Goal: Task Accomplishment & Management: Use online tool/utility

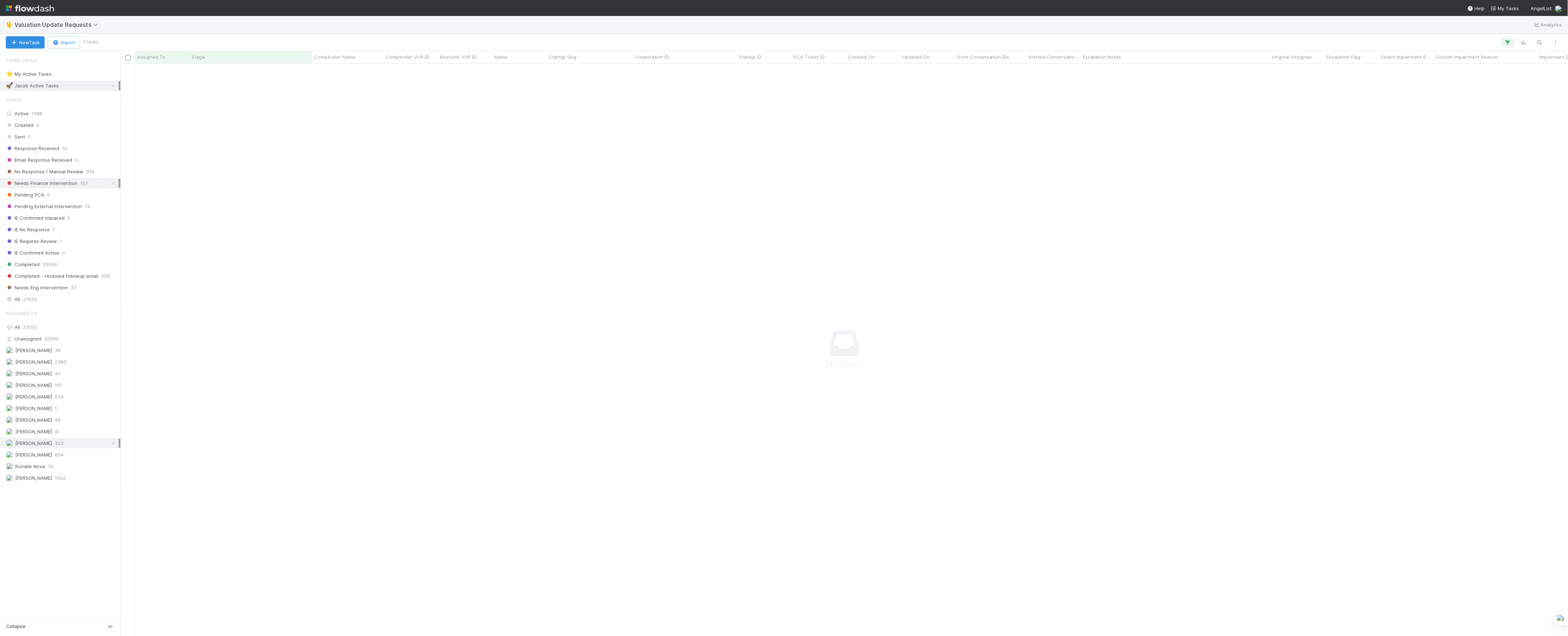
scroll to position [557, 1433]
click at [73, 27] on span "Valuation Update Requests" at bounding box center [58, 25] width 87 height 7
click at [79, 111] on div "🏕️ PCA > Main Workflow" at bounding box center [94, 110] width 173 height 7
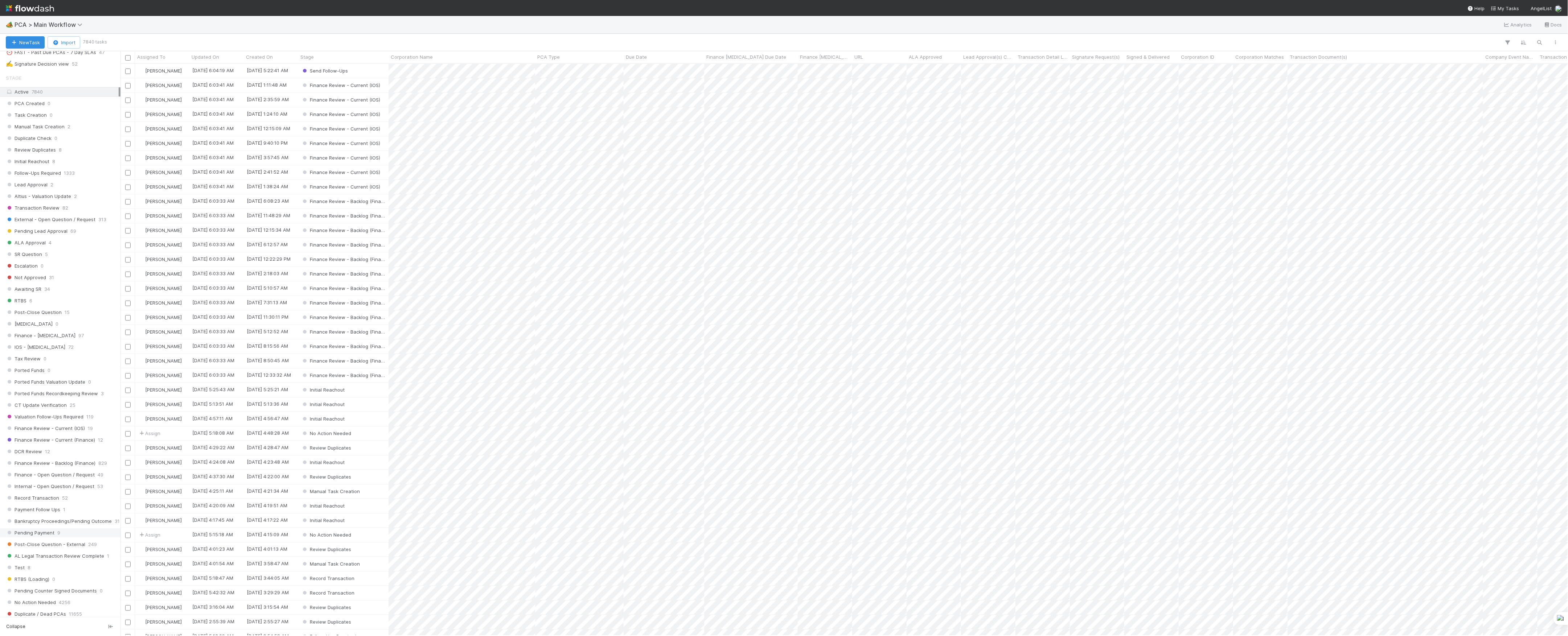
scroll to position [290, 0]
click at [58, 362] on span "Finance Review - Current (IOS)" at bounding box center [46, 357] width 79 height 9
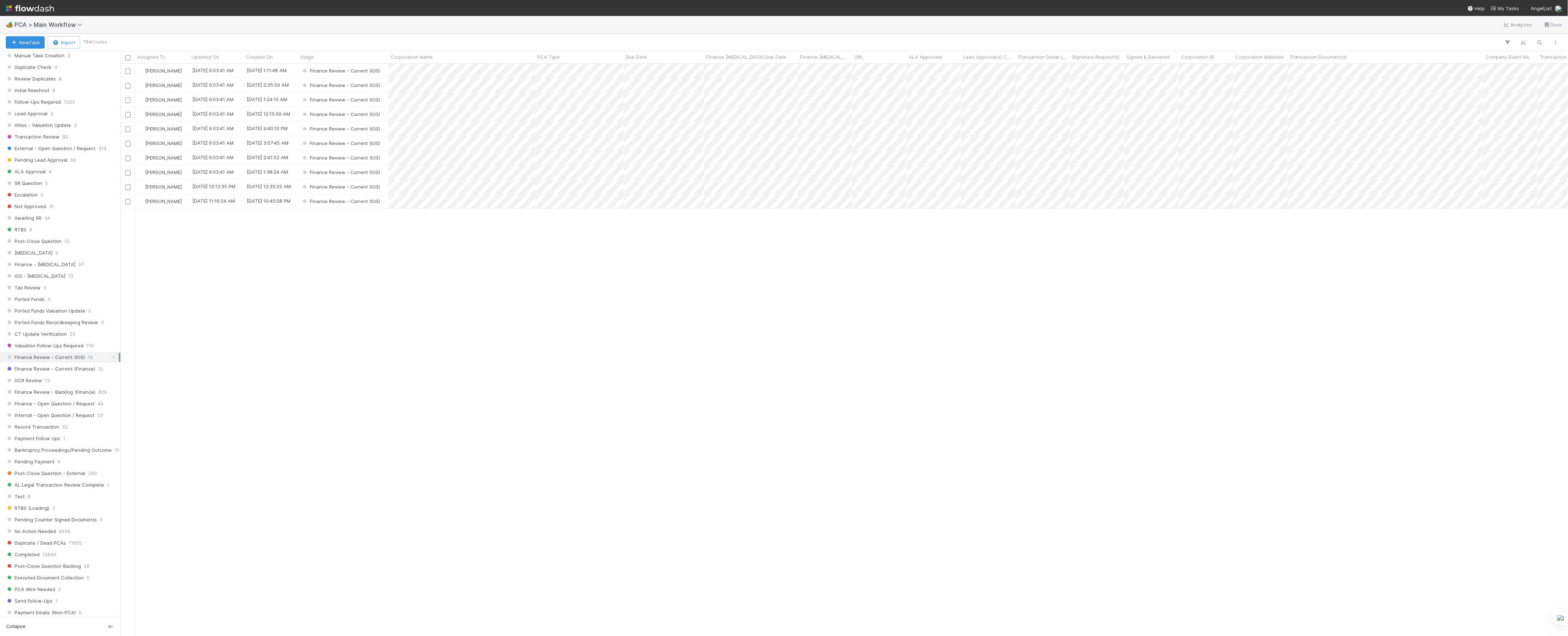
scroll to position [753, 0]
click at [71, 468] on div "Marvey Fuentes 45" at bounding box center [62, 470] width 113 height 9
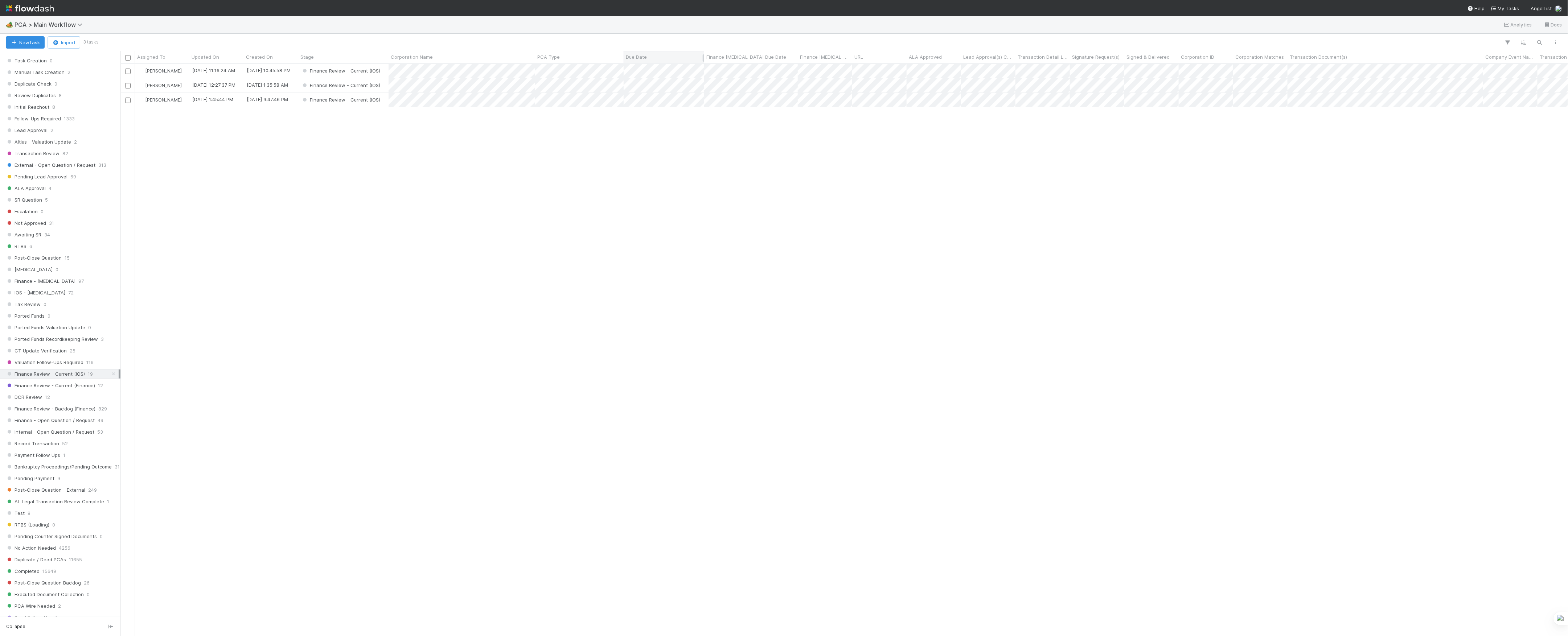
scroll to position [463, 0]
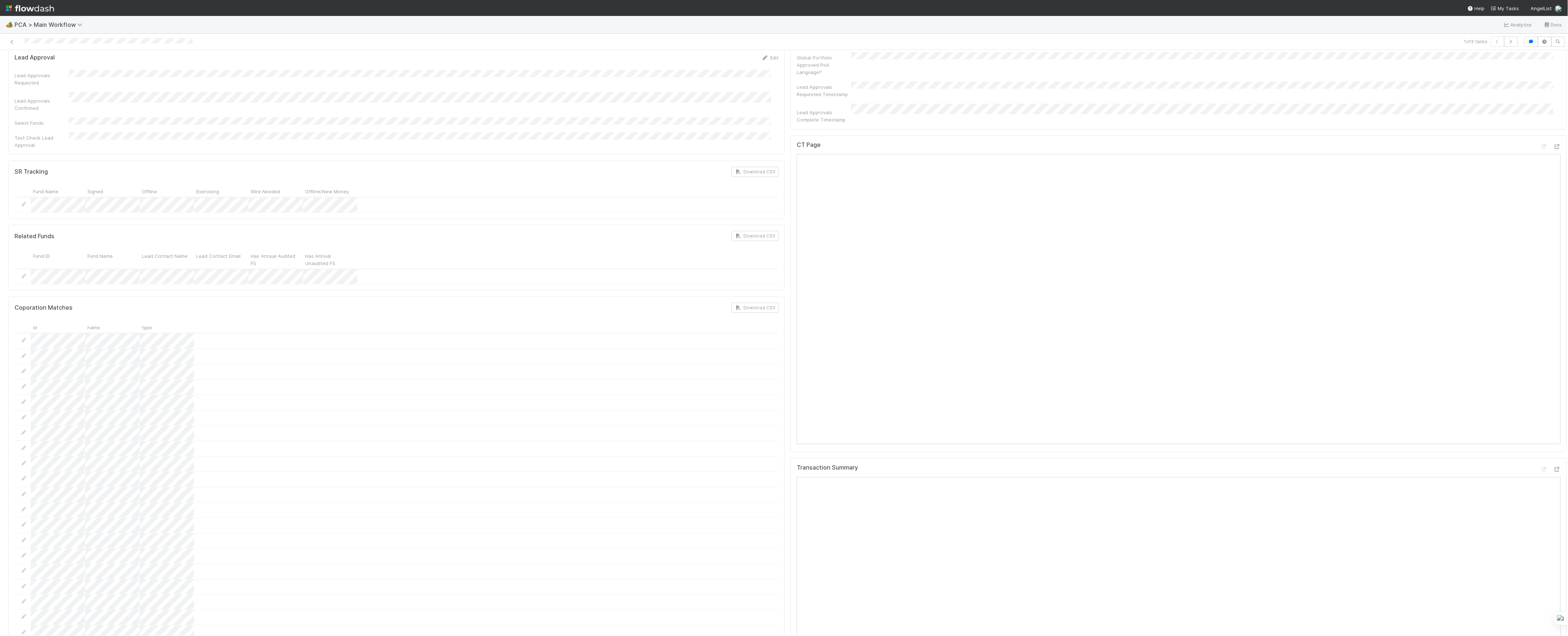
scroll to position [435, 0]
click at [1553, 271] on div at bounding box center [1557, 274] width 7 height 7
click at [1553, 594] on div at bounding box center [1557, 598] width 7 height 7
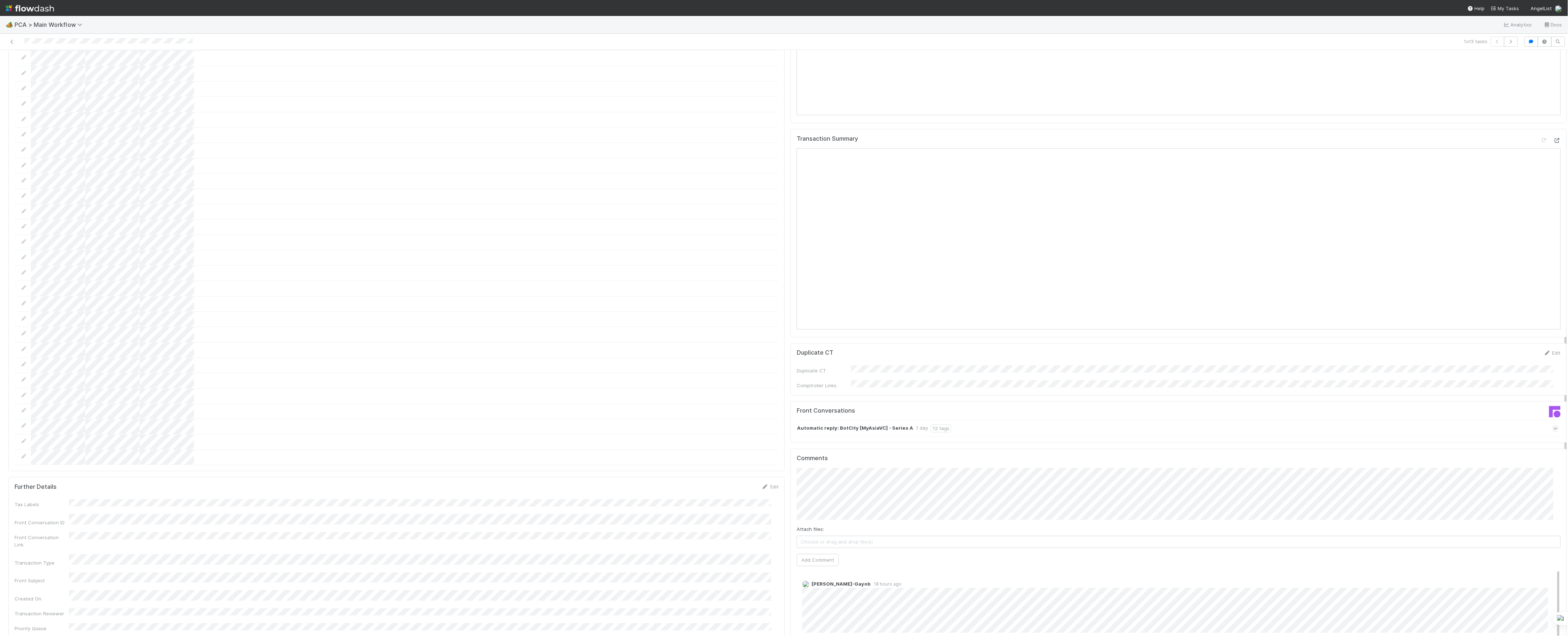
scroll to position [1016, 0]
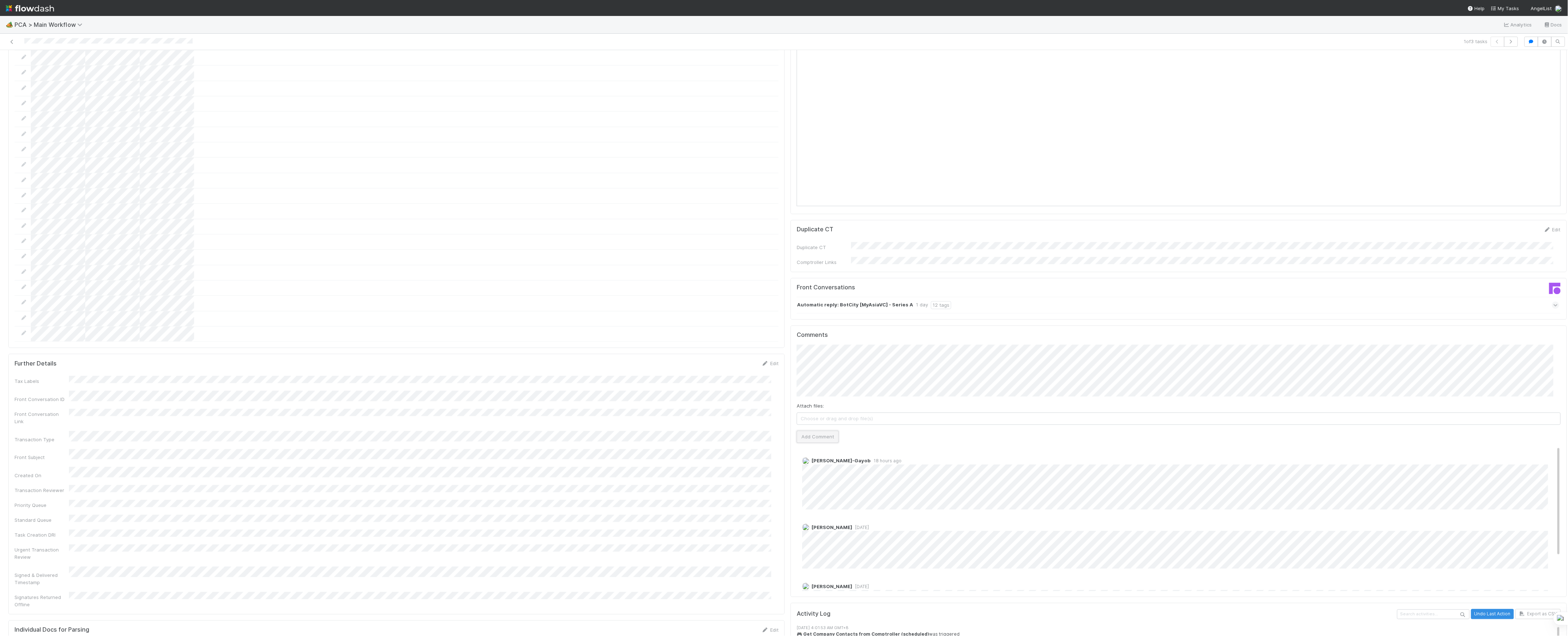
click at [814, 431] on button "Add Comment" at bounding box center [817, 437] width 42 height 12
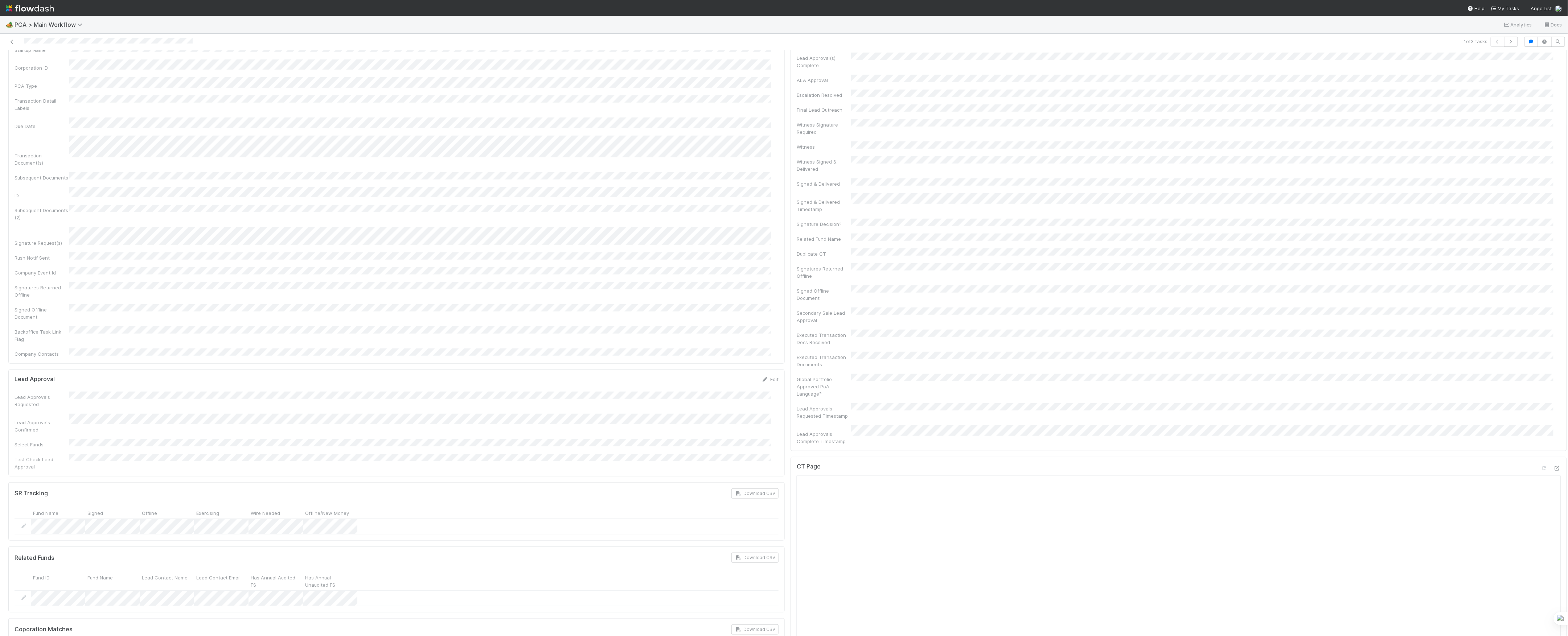
scroll to position [0, 0]
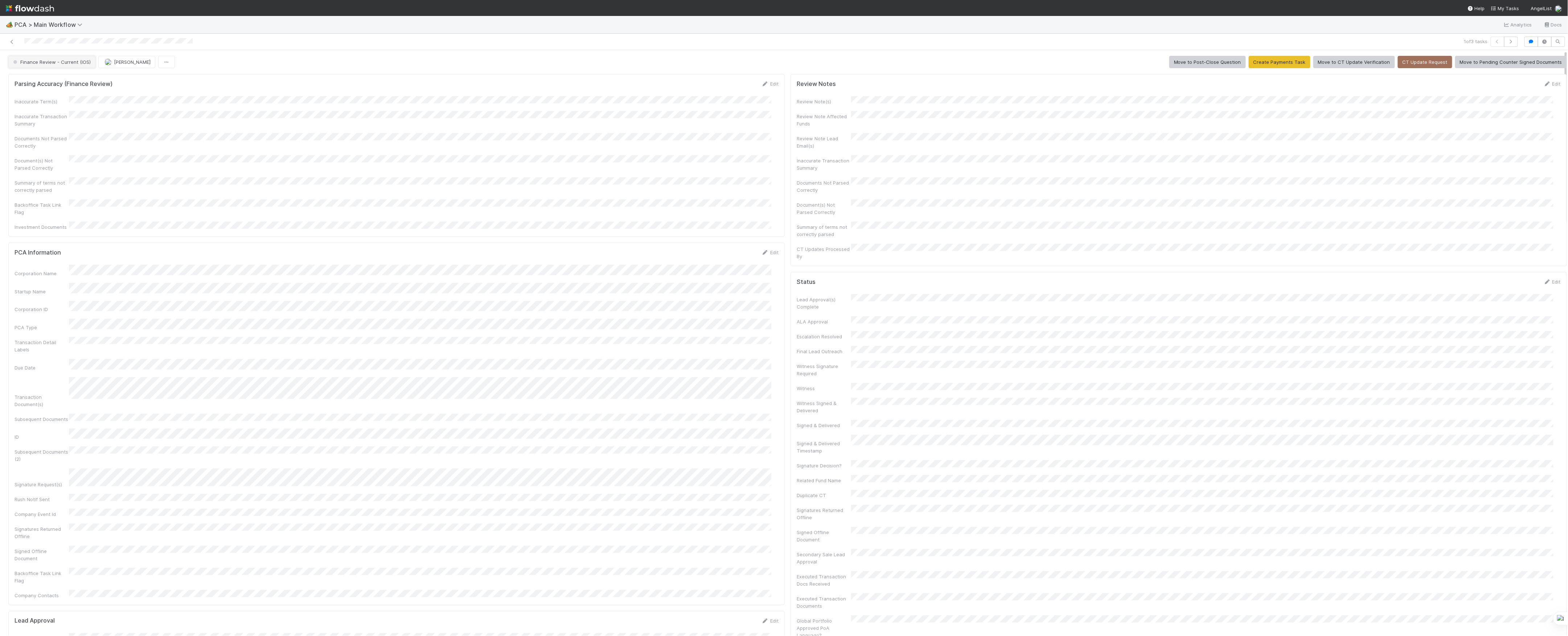
click at [64, 60] on button "Finance Review - Current (IOS)" at bounding box center [52, 62] width 87 height 12
click at [70, 61] on span "Marvey Fuentes" at bounding box center [87, 62] width 37 height 6
click at [12, 43] on icon at bounding box center [12, 42] width 7 height 5
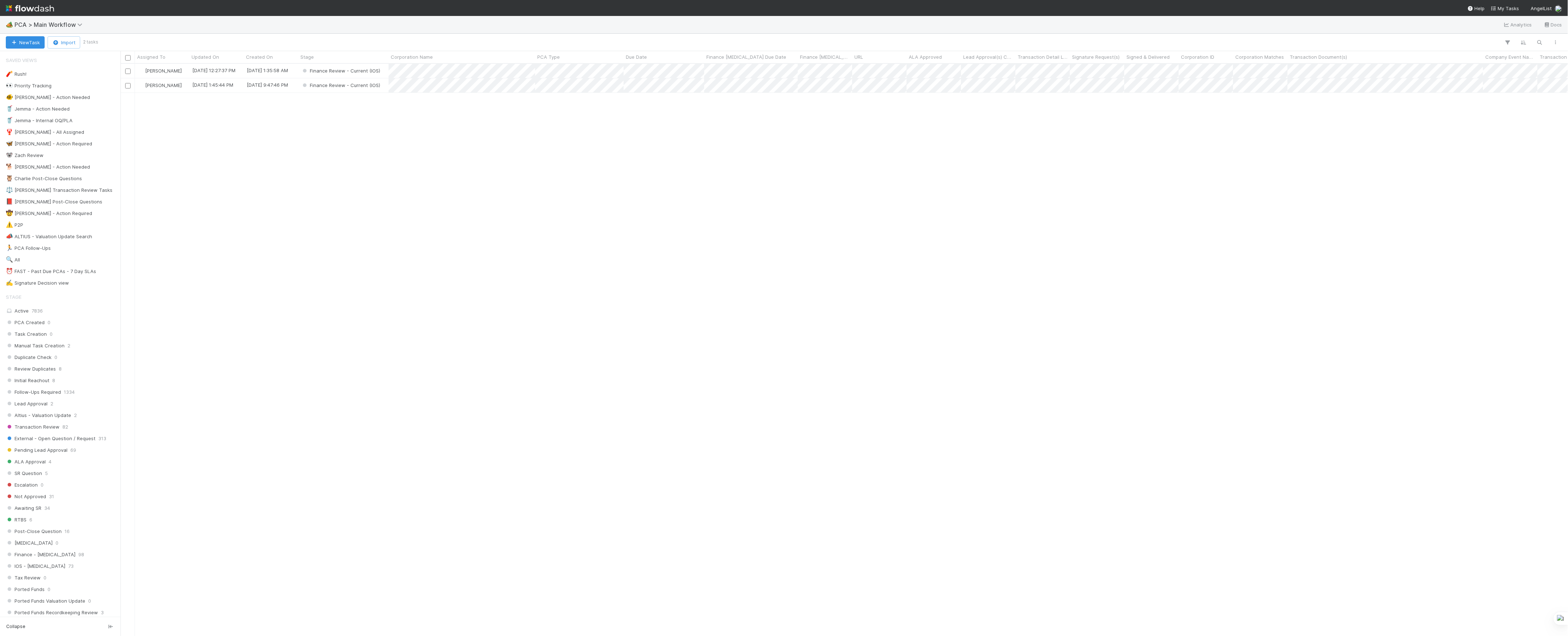
scroll to position [565, 1440]
click at [430, 299] on div "Marvey Fuentes 8/19/25, 12:27:37 PM 8/15/25, 1:35:58 AM Finance Review - Curren…" at bounding box center [844, 349] width 1448 height 571
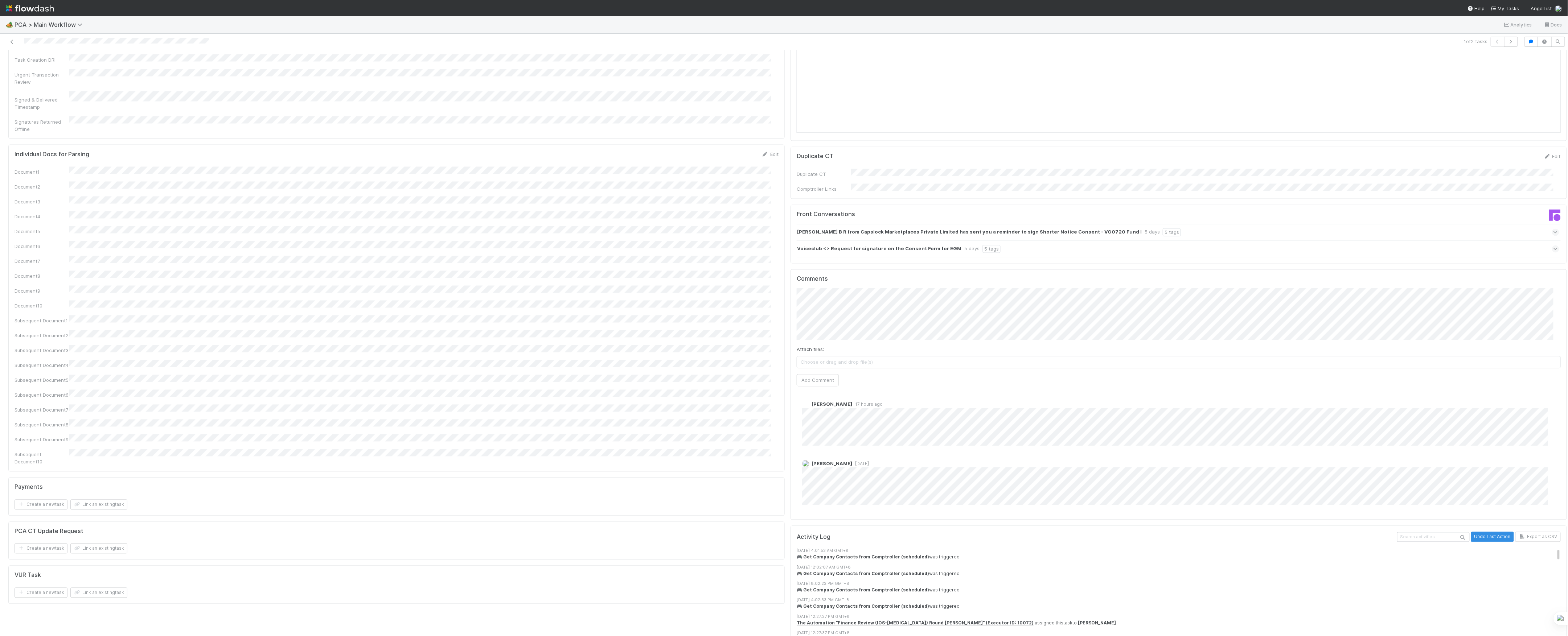
scroll to position [1112, 0]
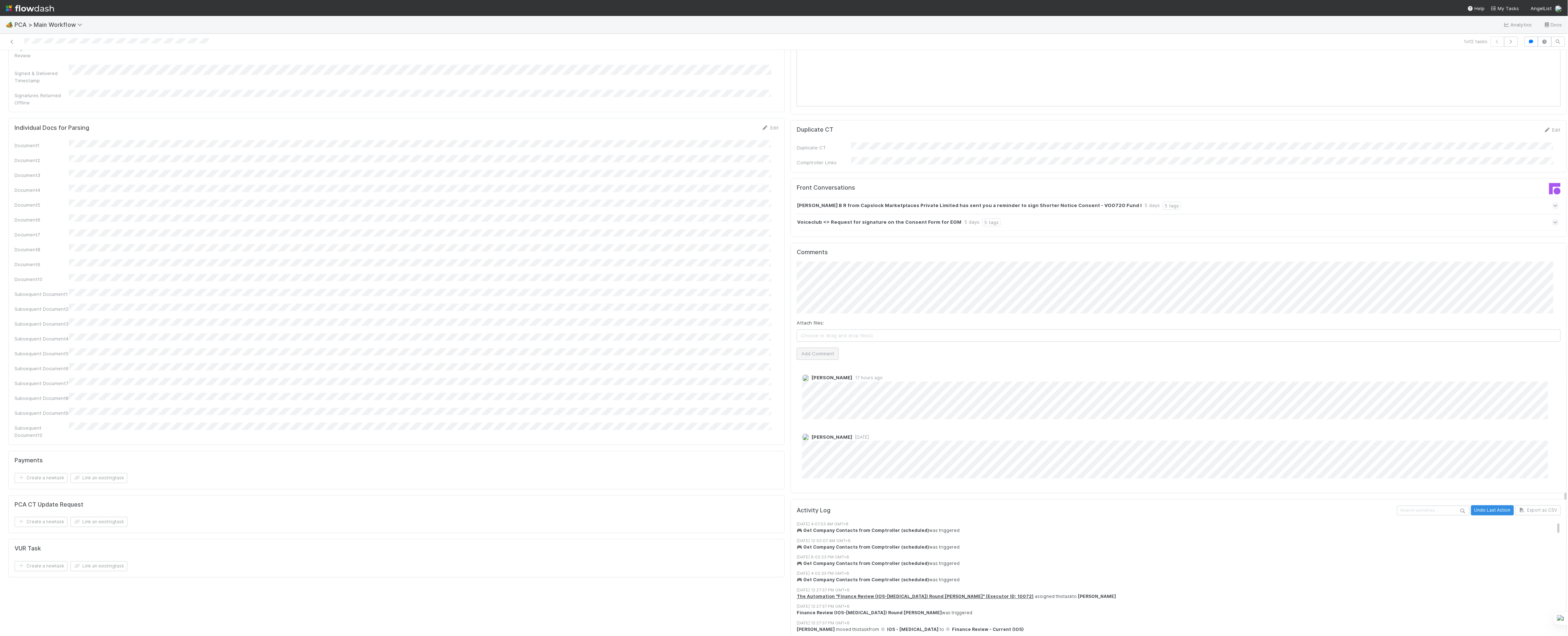
drag, startPoint x: 806, startPoint y: 308, endPoint x: 806, endPoint y: 303, distance: 5.0
click at [806, 309] on div "Comments Attach files: Choose or drag and drop file(s) Add Comment Roselyn de V…" at bounding box center [1178, 368] width 764 height 239
click at [806, 348] on button "Add Comment" at bounding box center [817, 354] width 42 height 12
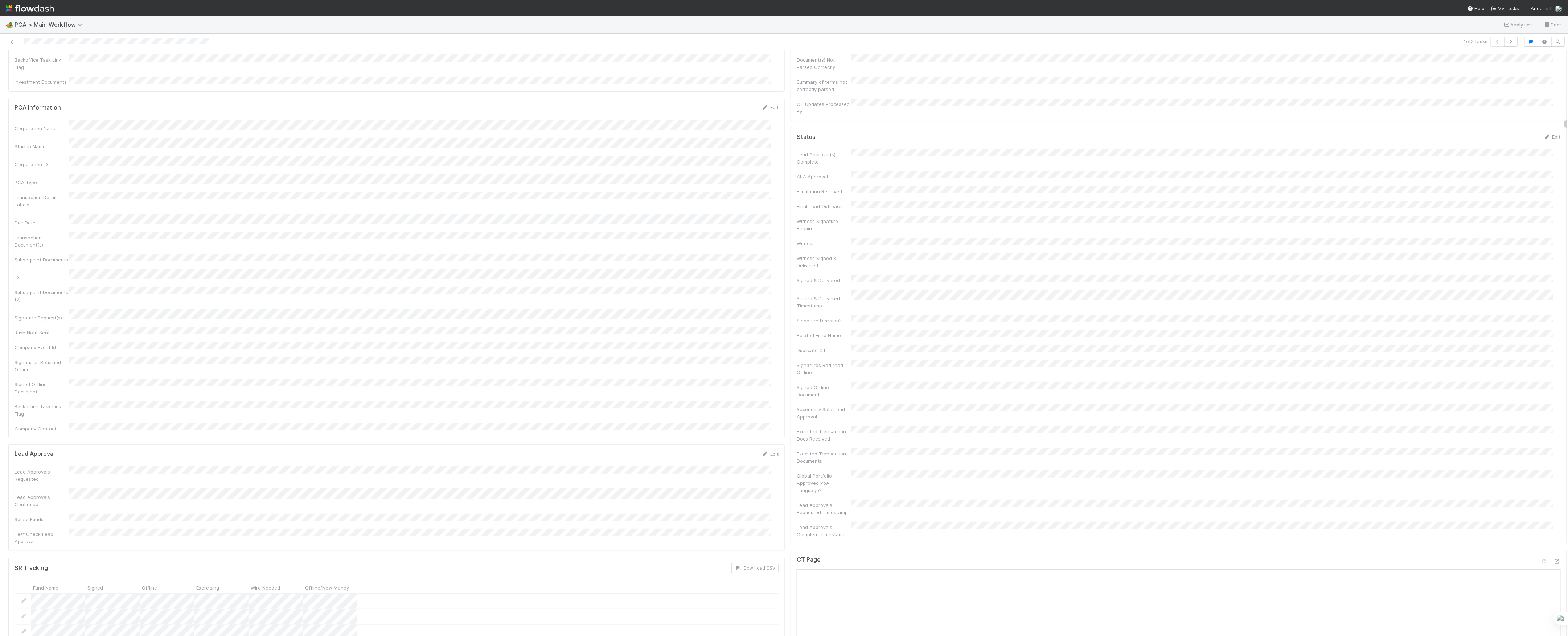
scroll to position [0, 0]
click at [82, 74] on div "Parsing Accuracy (Finance Review) Edit Inaccurate Term(s) Inaccurate Transactio…" at bounding box center [396, 156] width 776 height 163
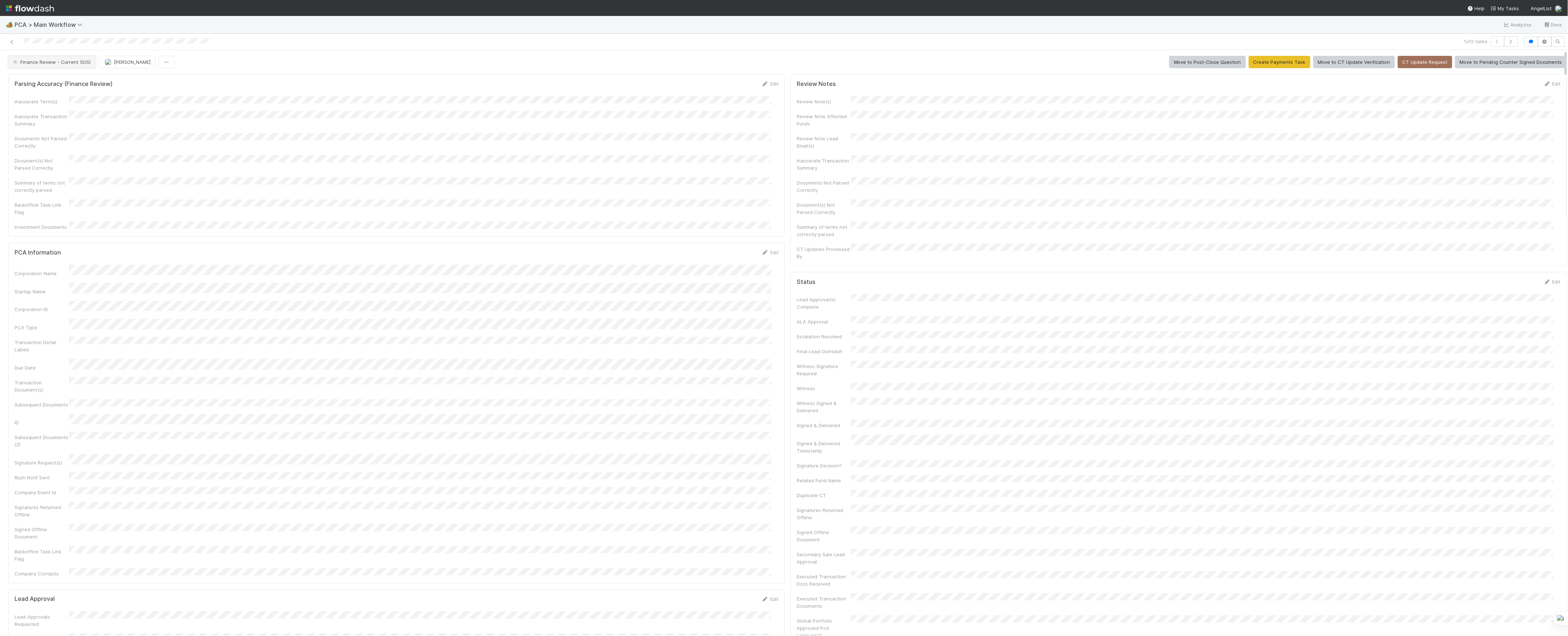
click at [83, 68] on button "Finance Review - Current (IOS)" at bounding box center [52, 62] width 87 height 12
click at [84, 68] on button "Marvey Fuentes" at bounding box center [82, 62] width 57 height 12
click at [12, 41] on icon at bounding box center [12, 42] width 7 height 5
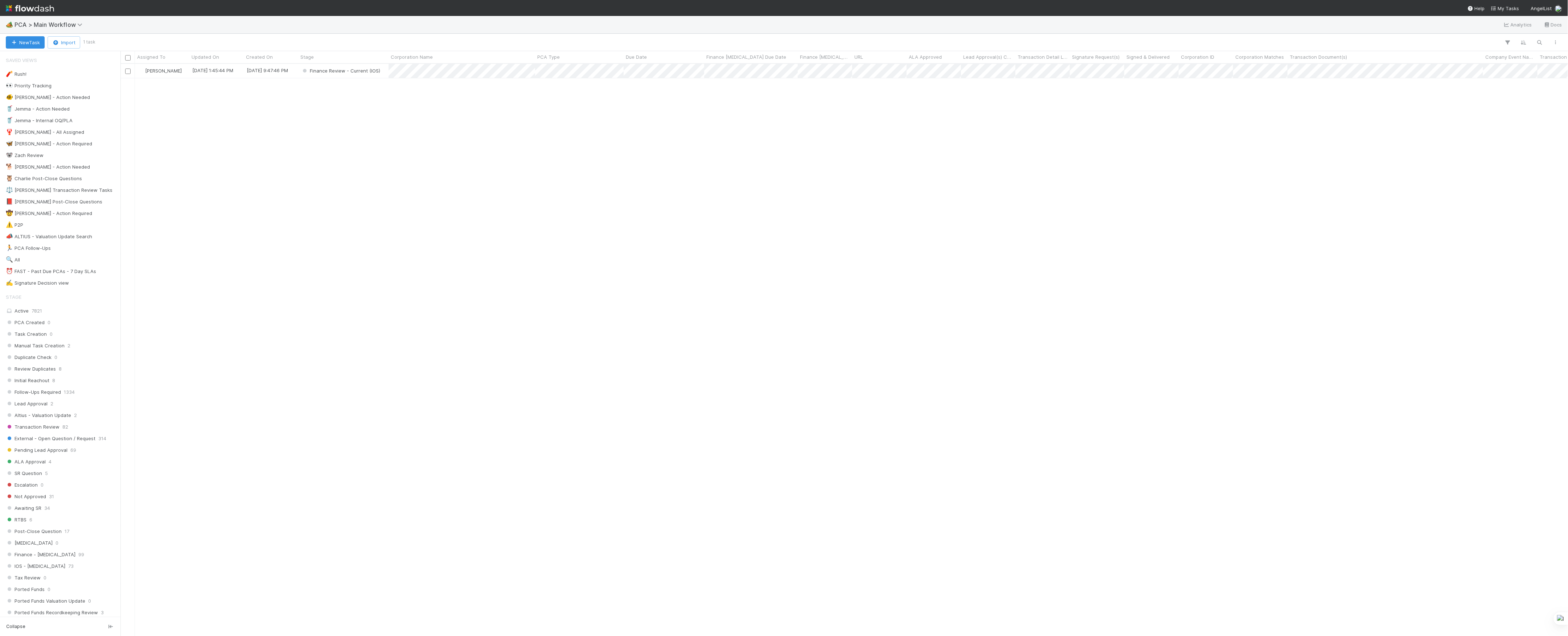
scroll to position [565, 1440]
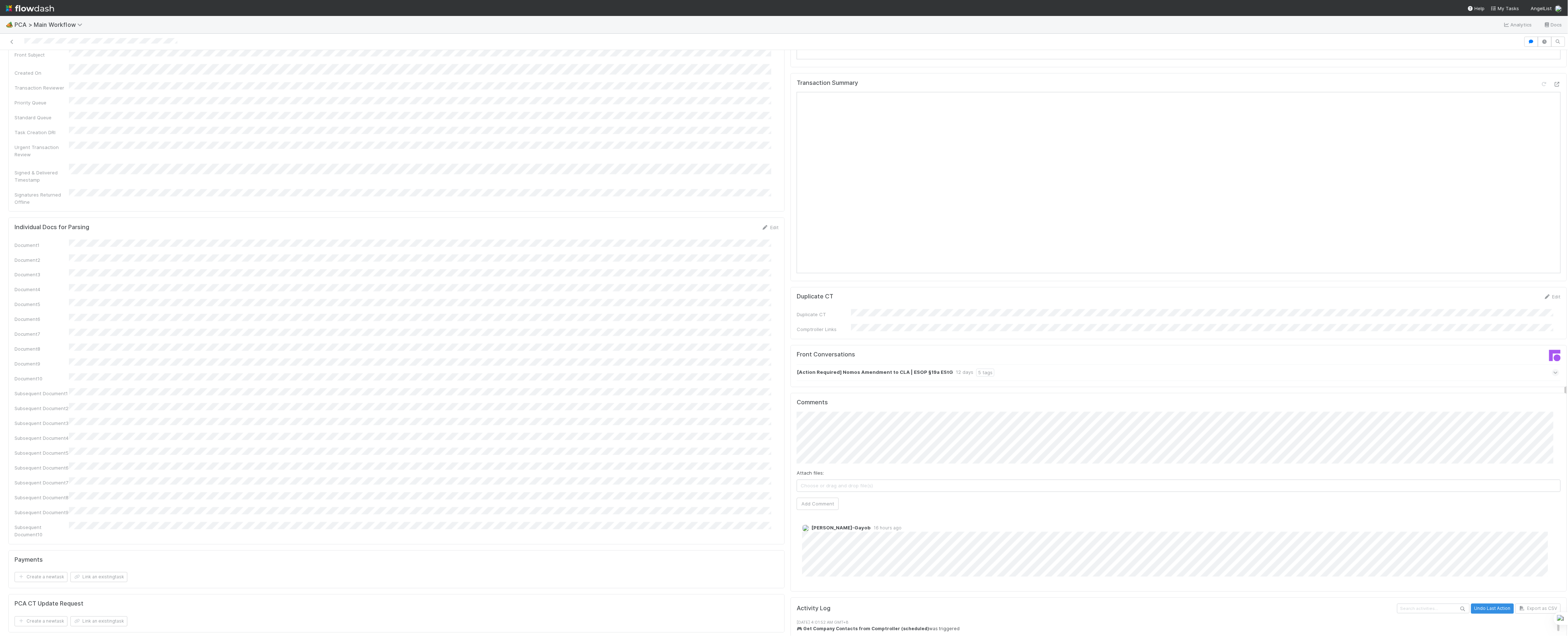
scroll to position [967, 0]
click at [822, 486] on button "Add Comment" at bounding box center [817, 492] width 42 height 12
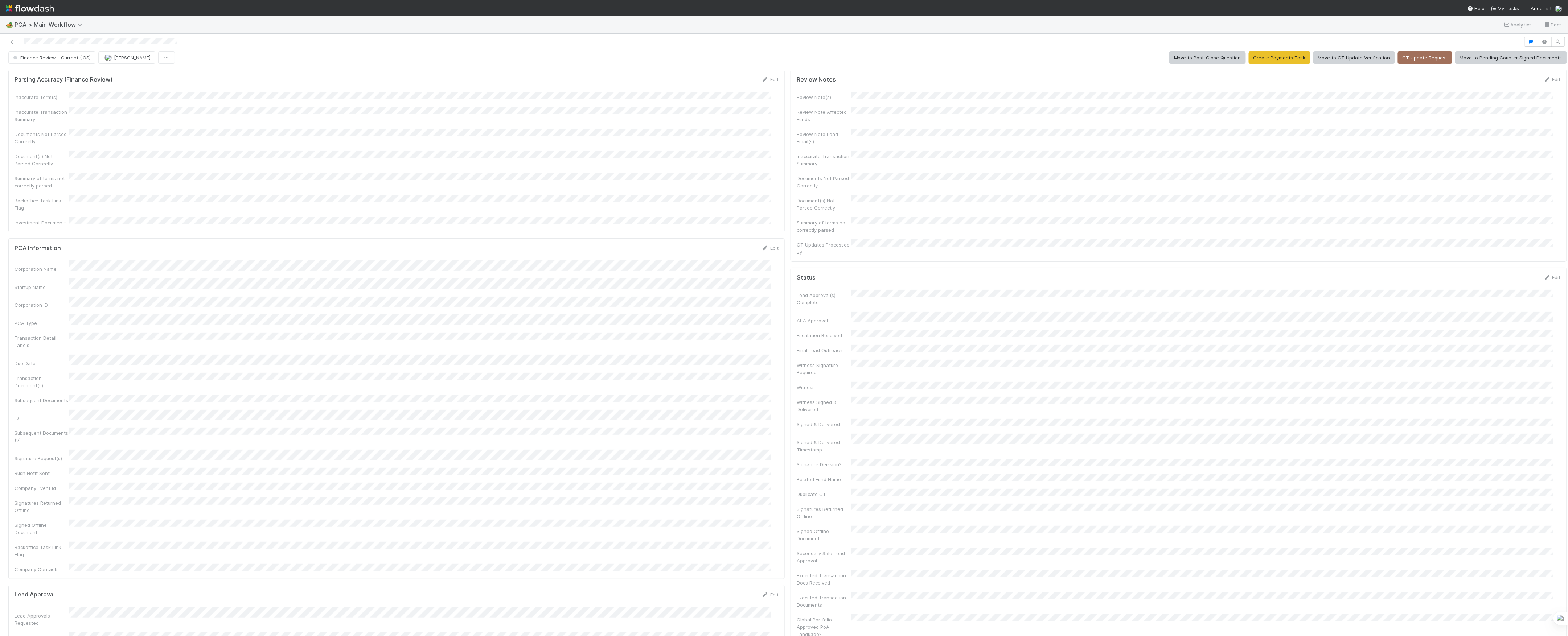
scroll to position [0, 0]
click at [93, 64] on button "Finance Review - Current (IOS)" at bounding box center [52, 62] width 87 height 12
click at [125, 64] on span "Marvey Fuentes" at bounding box center [132, 62] width 37 height 6
click at [181, 66] on div "Completed Assign Move to Post-Close Question Move to Tax Review Create Payments…" at bounding box center [788, 62] width 1559 height 12
click at [12, 41] on icon at bounding box center [12, 42] width 7 height 5
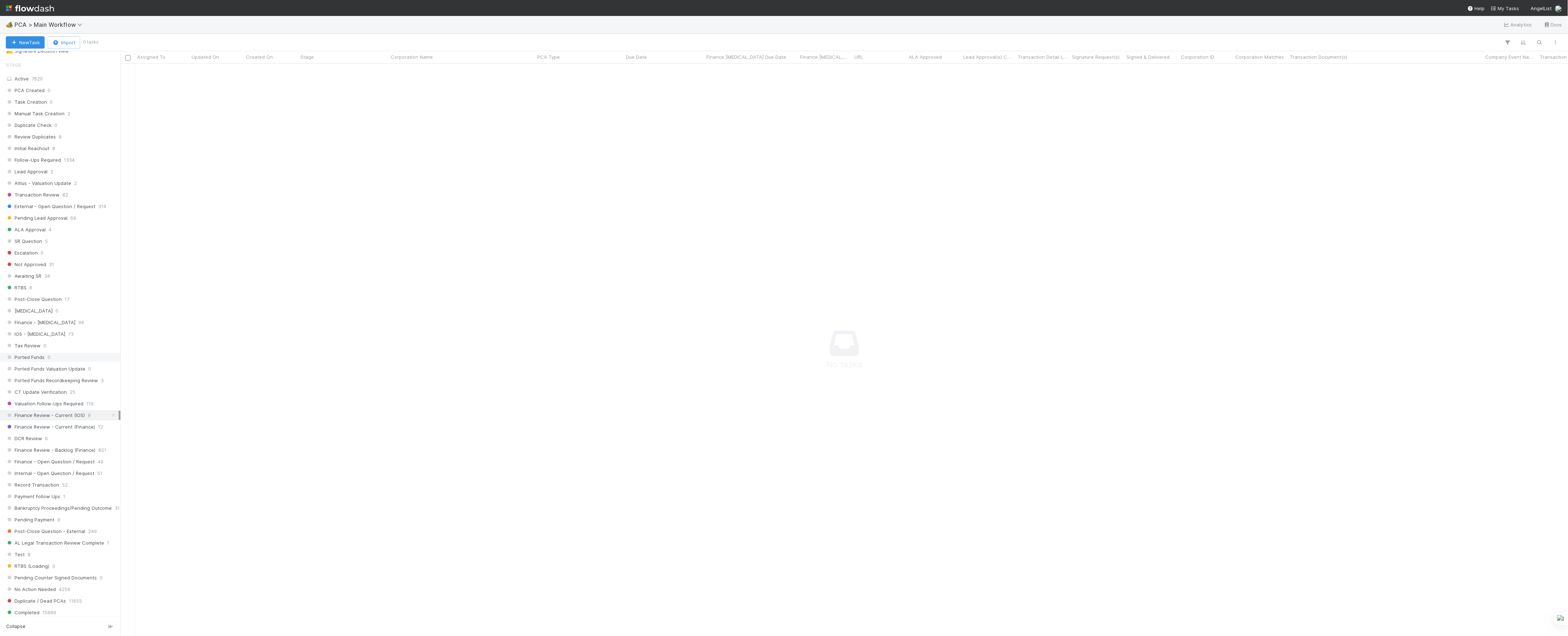
scroll to position [242, 0]
click at [63, 434] on div "DCR Review 6" at bounding box center [62, 429] width 113 height 9
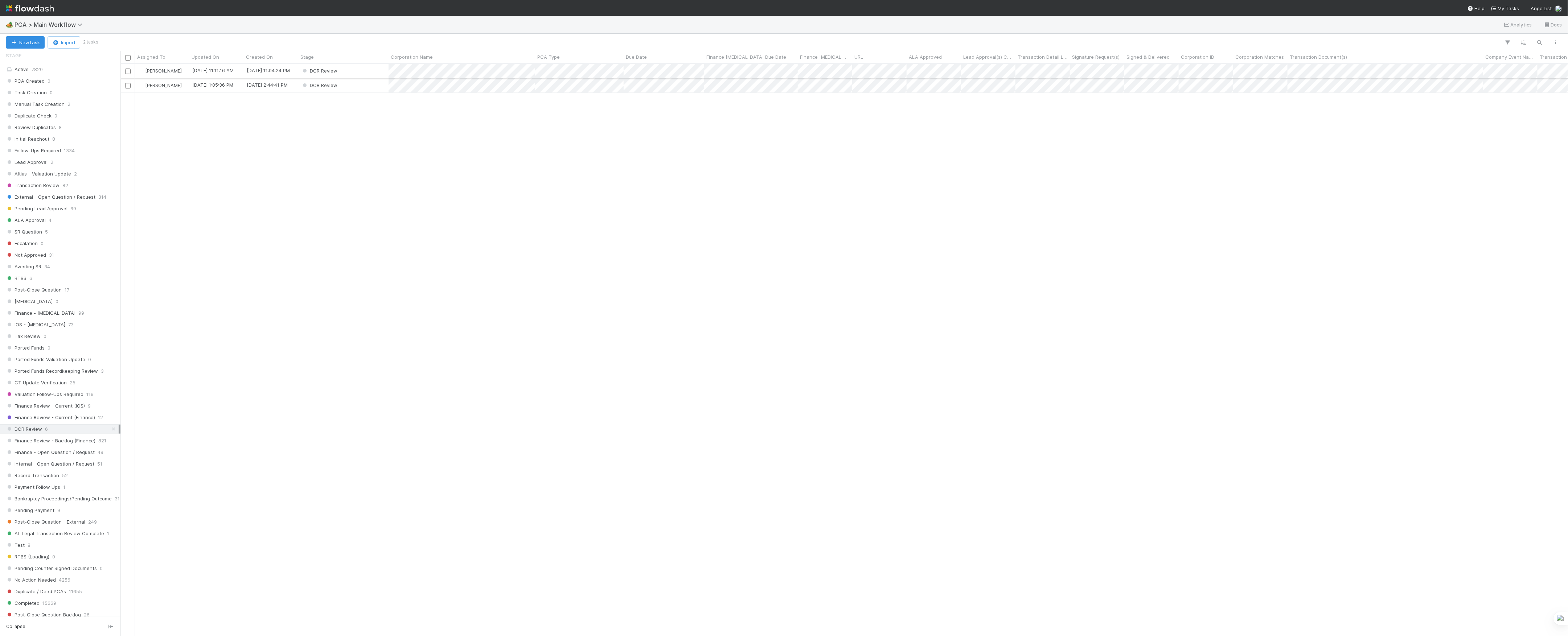
click at [360, 72] on div "DCR Review" at bounding box center [343, 71] width 90 height 14
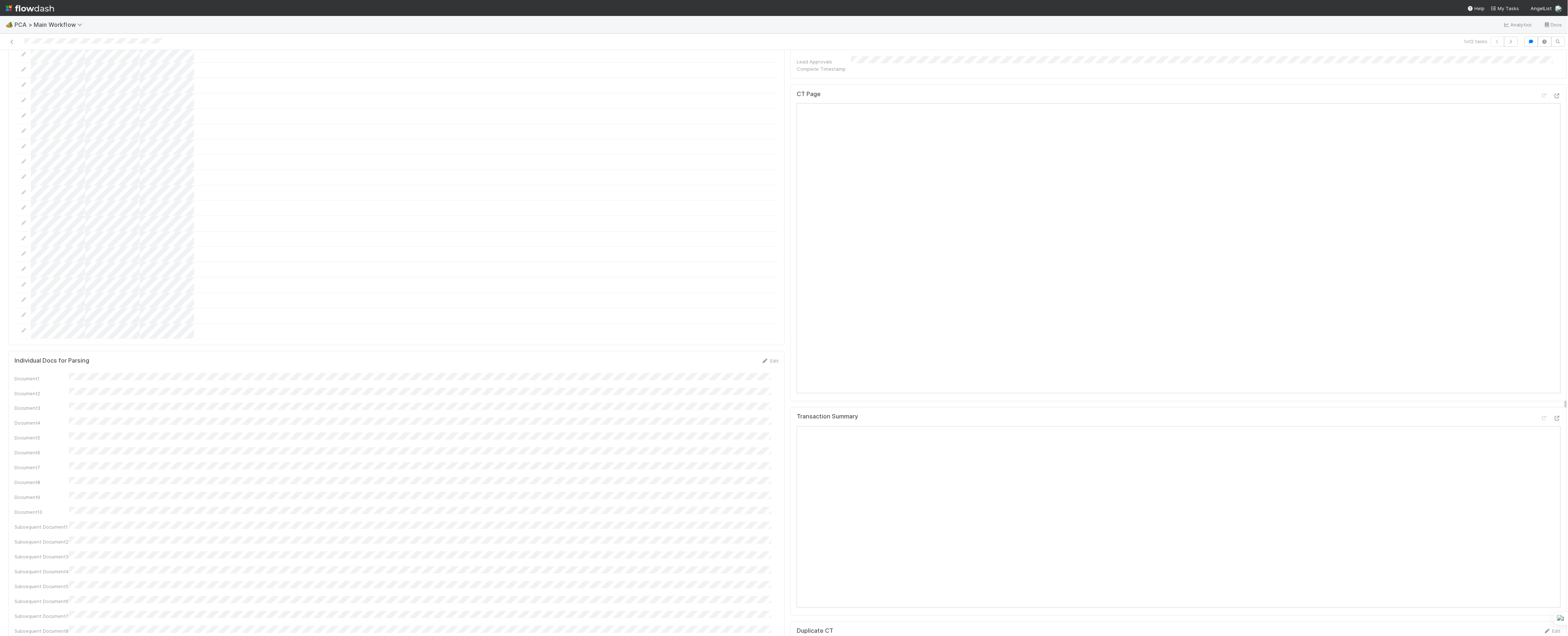
scroll to position [581, 0]
click at [1553, 335] on icon at bounding box center [1557, 338] width 7 height 5
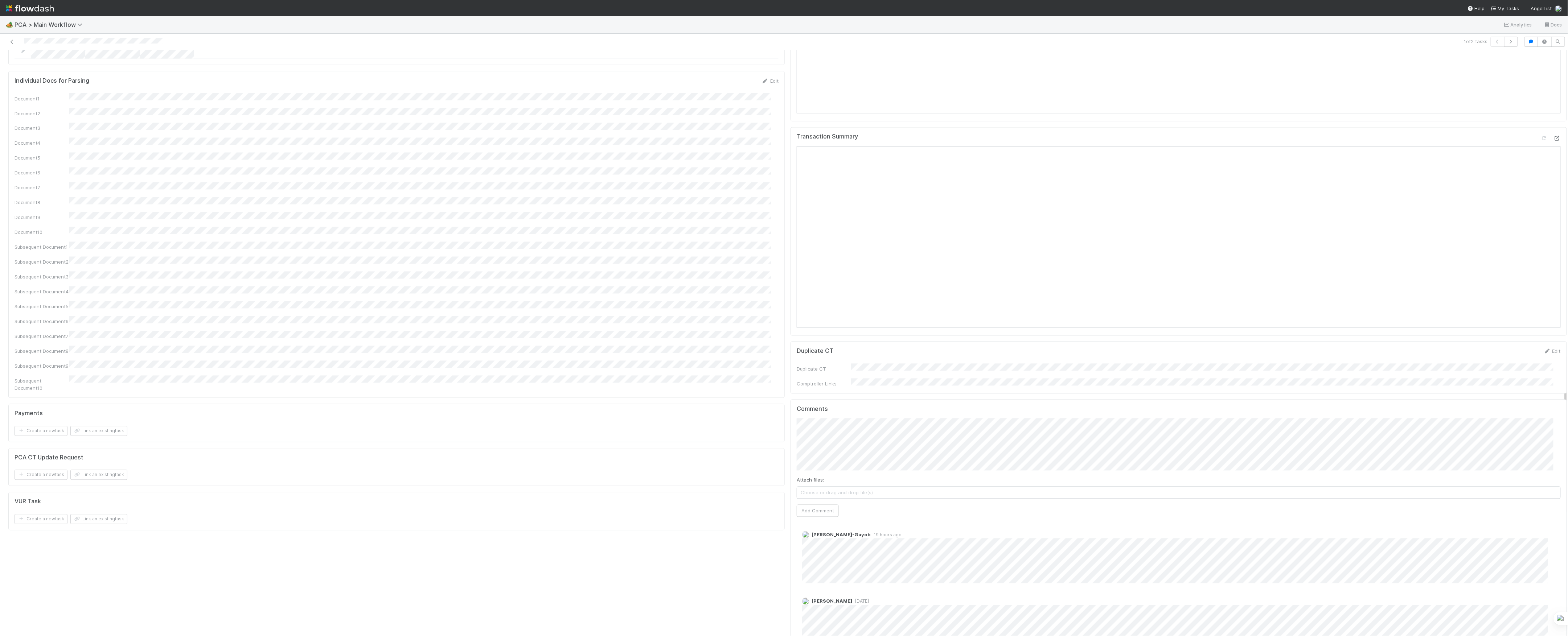
scroll to position [1112, 0]
click at [813, 495] on button "Add Comment" at bounding box center [817, 501] width 42 height 12
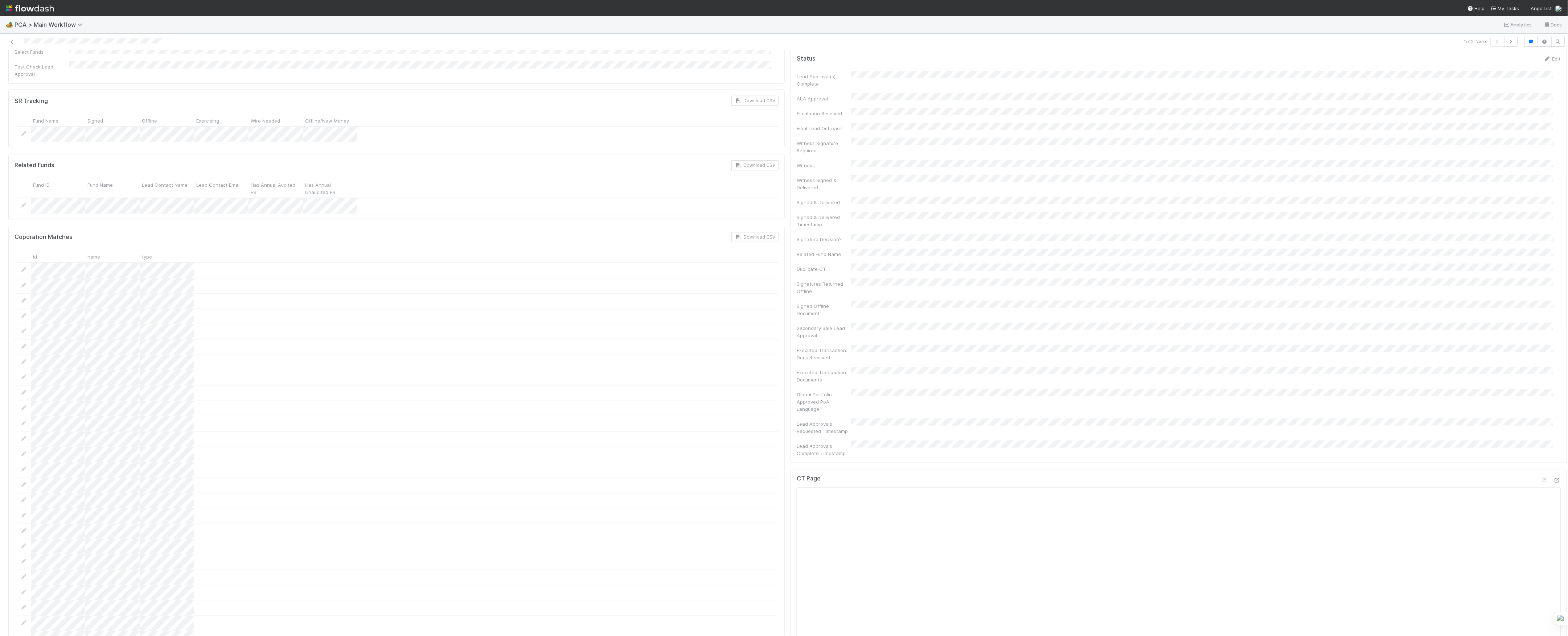
scroll to position [435, 0]
click at [1541, 480] on icon at bounding box center [1544, 483] width 7 height 5
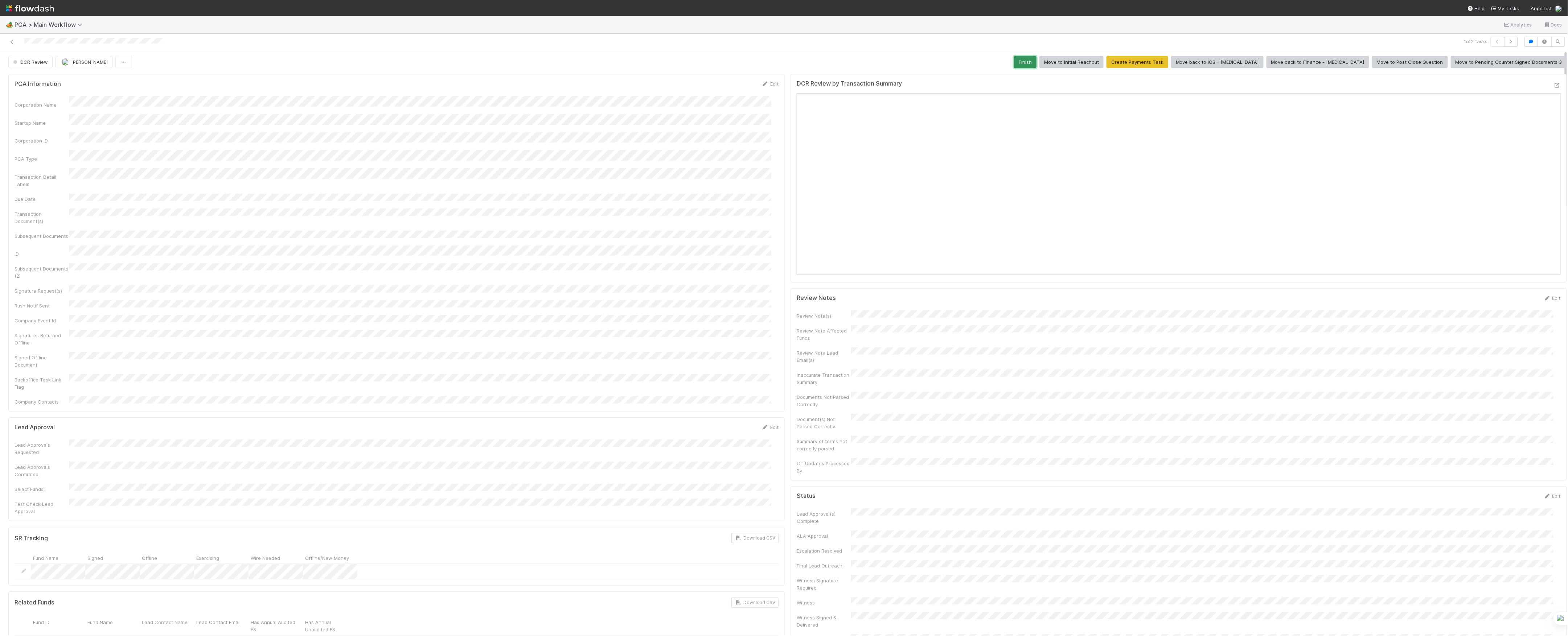
click at [1037, 61] on button "Finish" at bounding box center [1025, 62] width 23 height 12
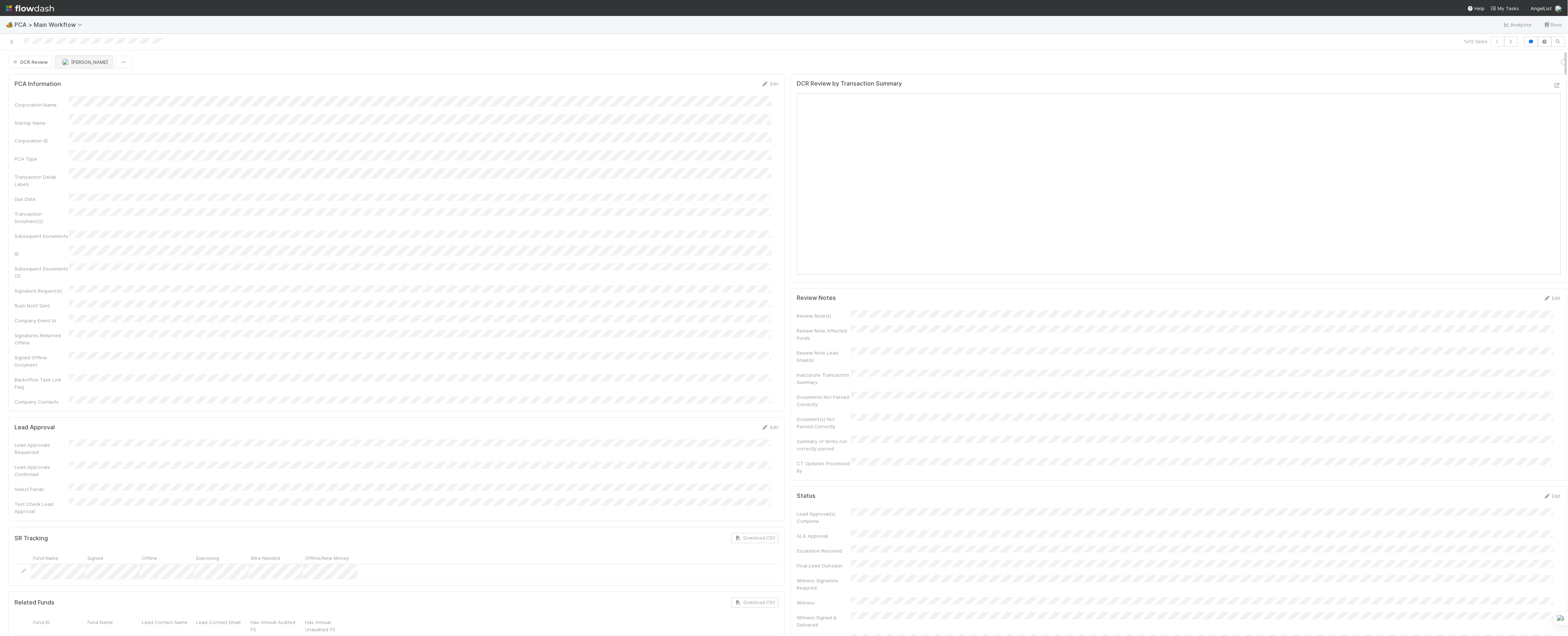
click at [77, 65] on span "Marvey Fuentes" at bounding box center [89, 62] width 37 height 6
click at [8, 44] on div at bounding box center [383, 41] width 760 height 10
click at [9, 44] on link at bounding box center [12, 42] width 7 height 7
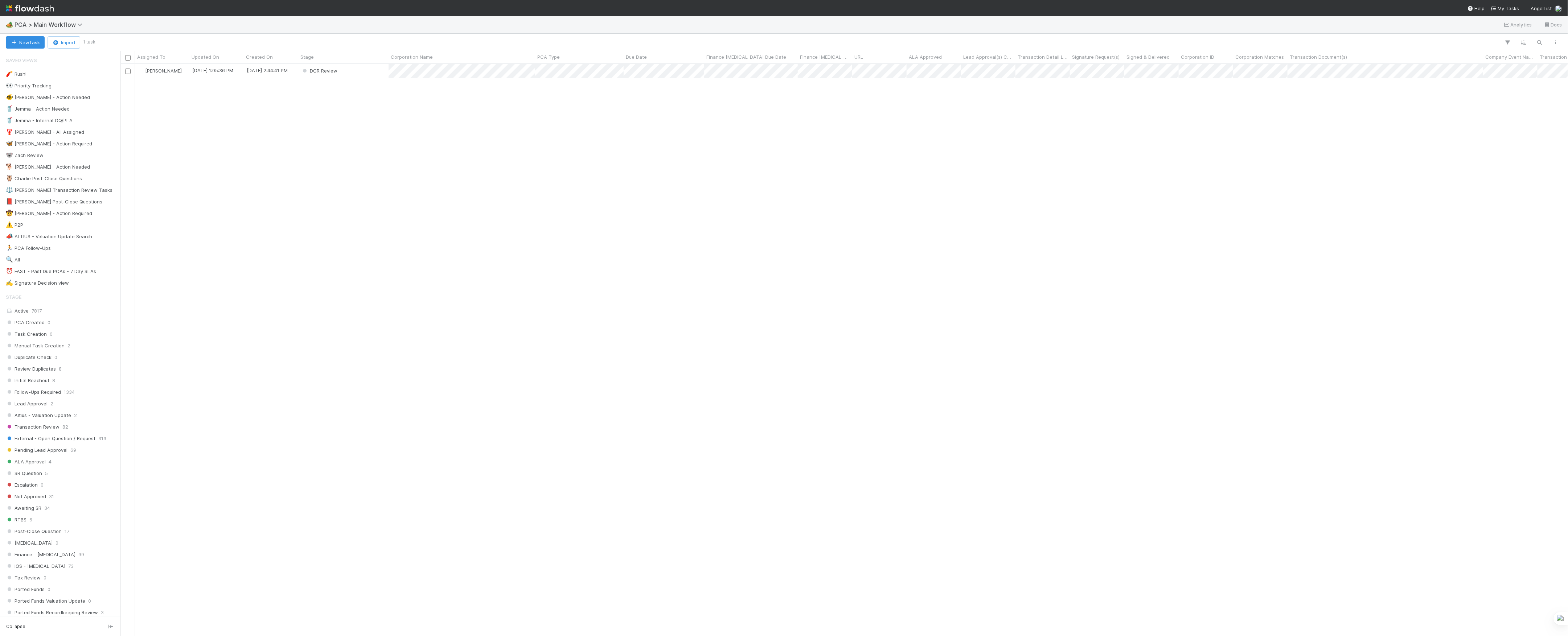
scroll to position [565, 1440]
click at [356, 77] on div "DCR Review" at bounding box center [343, 71] width 90 height 14
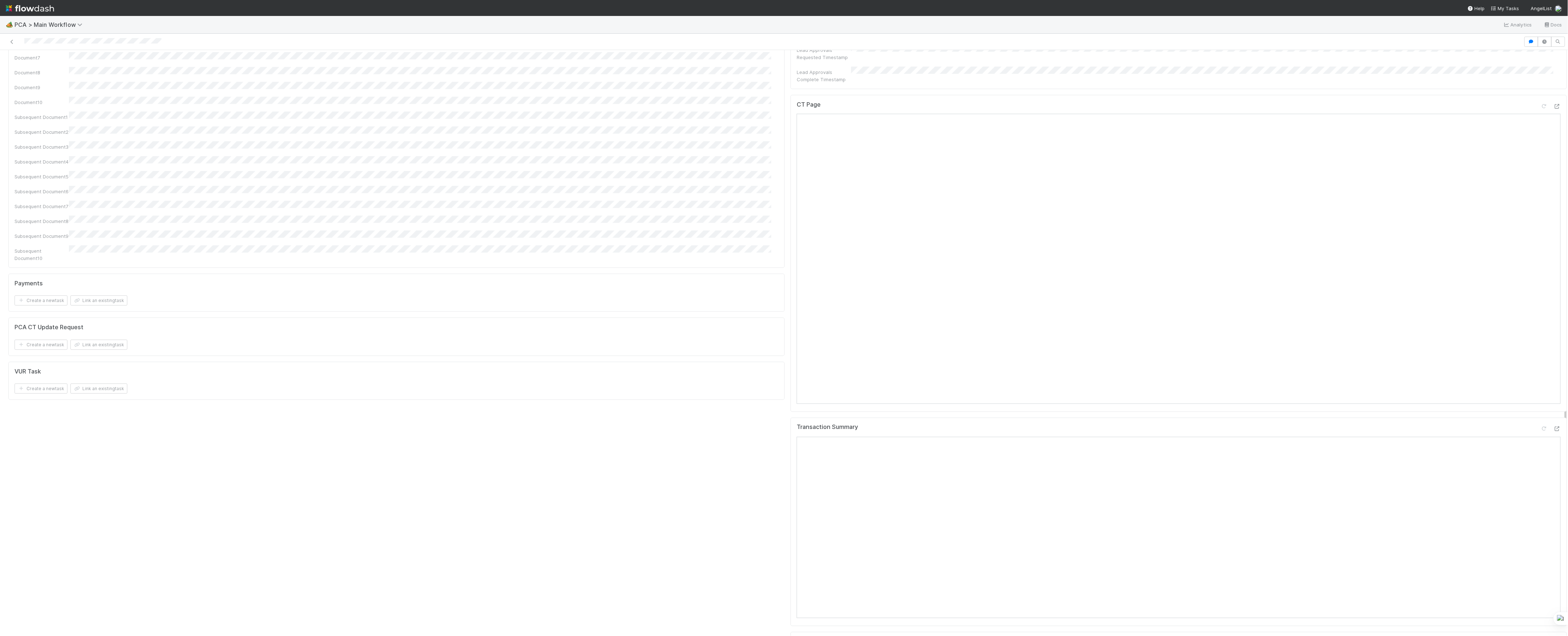
scroll to position [532, 0]
click at [1553, 384] on icon at bounding box center [1557, 386] width 7 height 5
click at [1553, 465] on icon at bounding box center [1557, 467] width 7 height 5
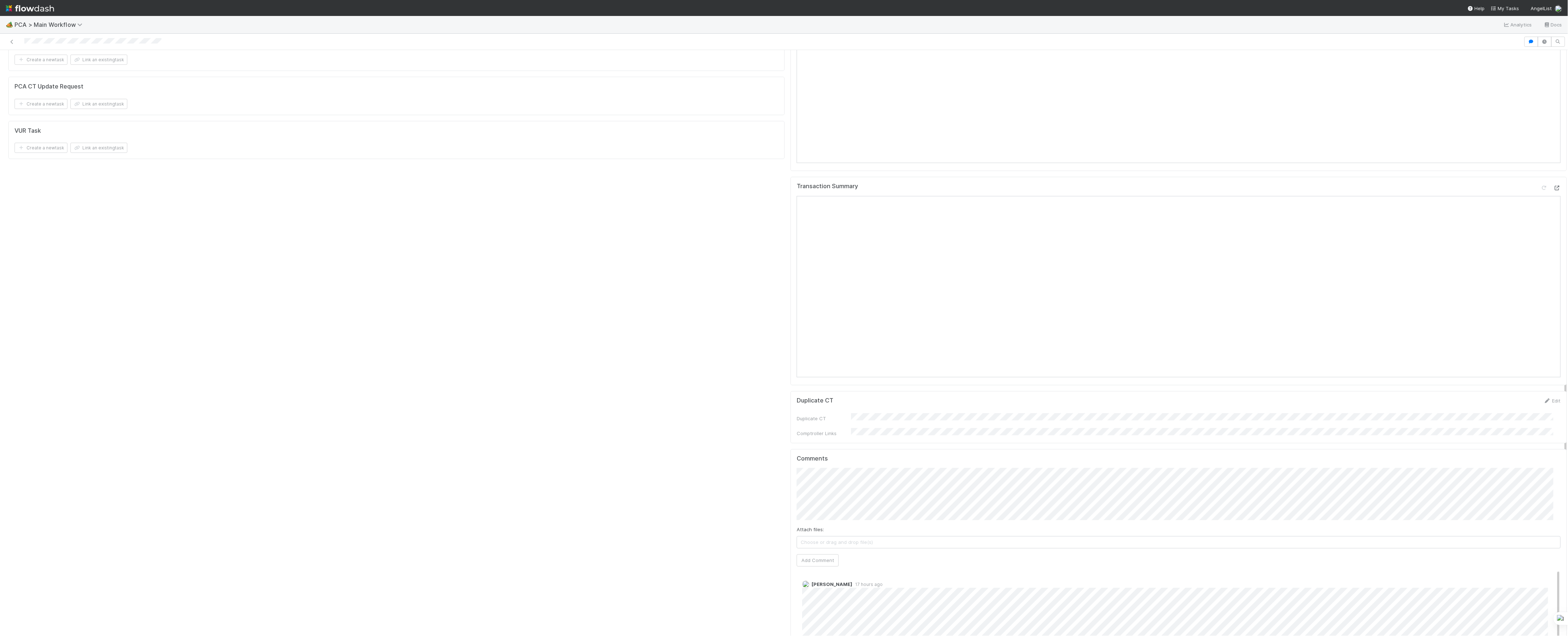
scroll to position [1064, 0]
click at [830, 447] on span "Roselyn de Villa" at bounding box center [827, 448] width 37 height 6
click at [820, 543] on button "Add Comment" at bounding box center [817, 549] width 42 height 12
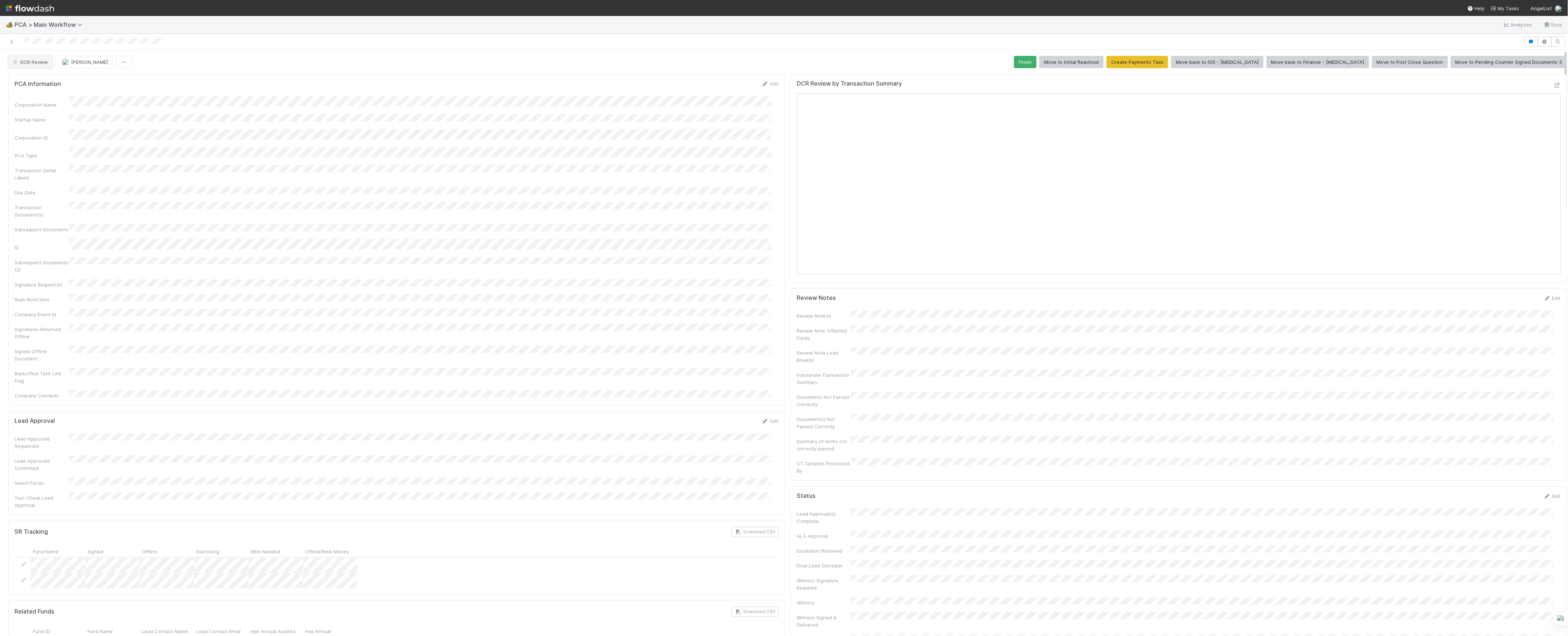
click at [44, 65] on span "DCR Review" at bounding box center [30, 62] width 37 height 6
click at [35, 75] on div "ICU" at bounding box center [57, 80] width 102 height 13
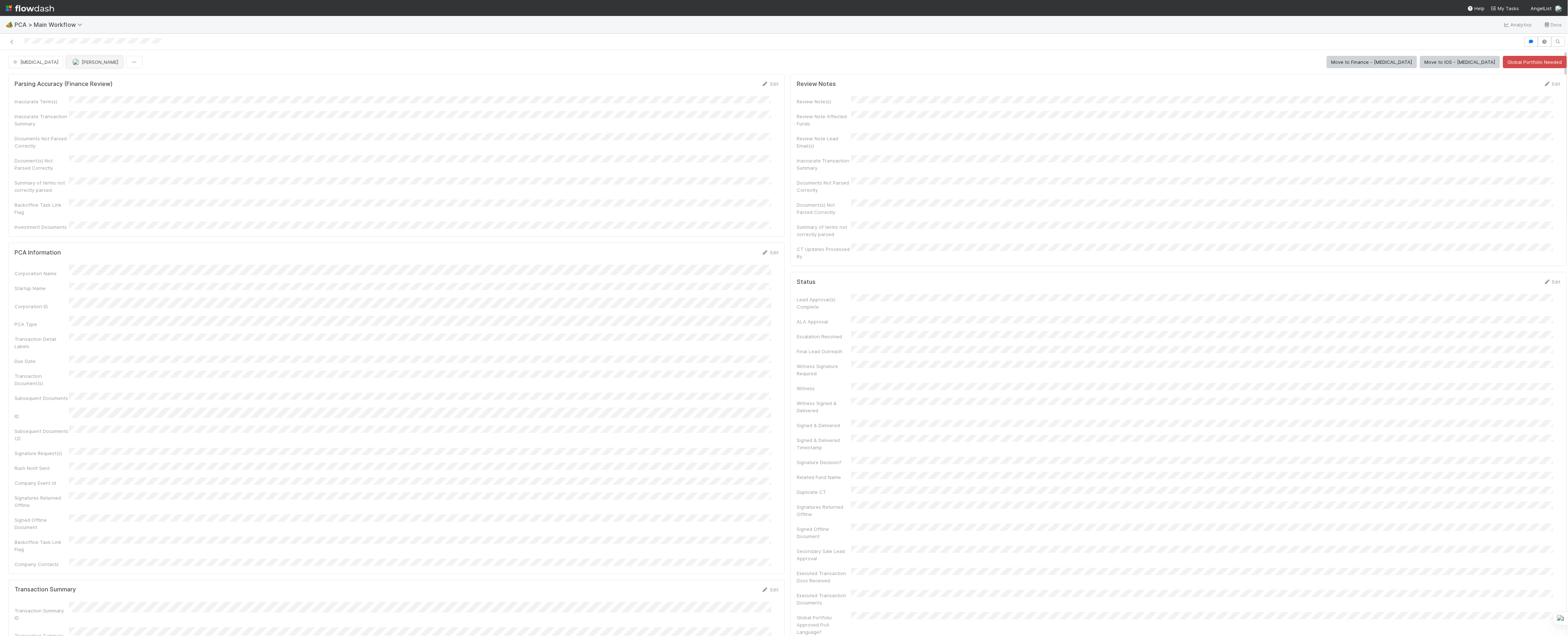
click at [66, 68] on button "Marvey Fuentes" at bounding box center [94, 62] width 57 height 12
click at [103, 77] on div "Roselyn de Villa" at bounding box center [84, 80] width 102 height 13
click at [15, 41] on icon at bounding box center [12, 42] width 7 height 5
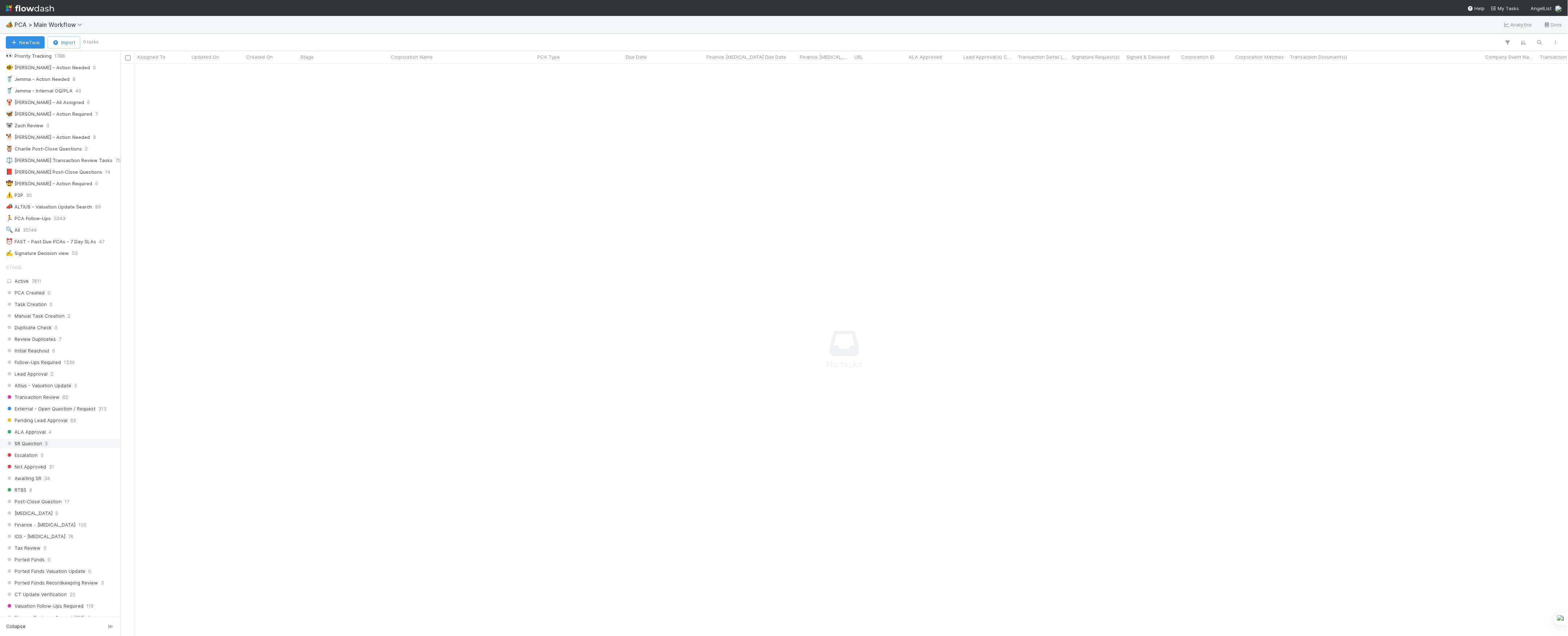
scroll to position [194, 0]
click at [71, 470] on span "Finance Review - Current (Finance)" at bounding box center [51, 466] width 89 height 9
click at [110, 469] on icon at bounding box center [114, 471] width 7 height 5
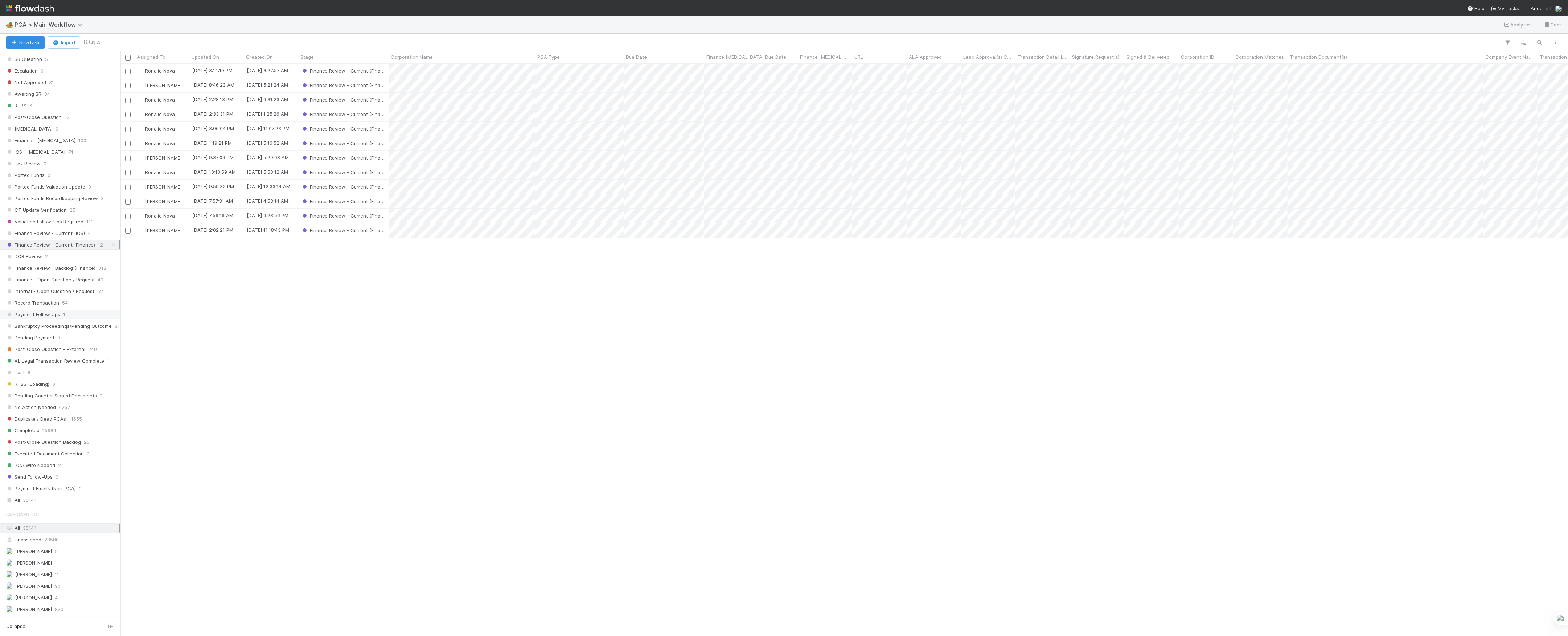
scroll to position [565, 1440]
click at [155, 234] on span "Jacob Luna" at bounding box center [160, 230] width 47 height 9
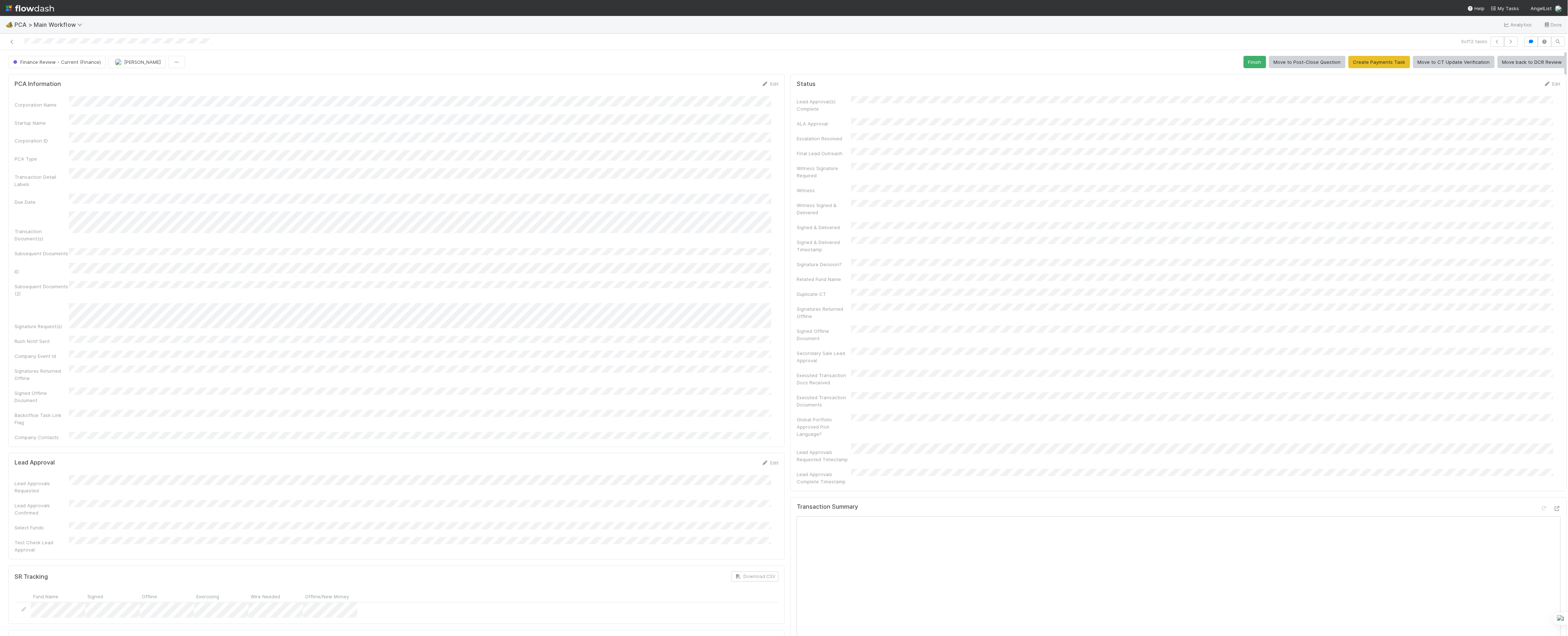
click at [142, 67] on button "Kevin Fawcett" at bounding box center [137, 62] width 57 height 12
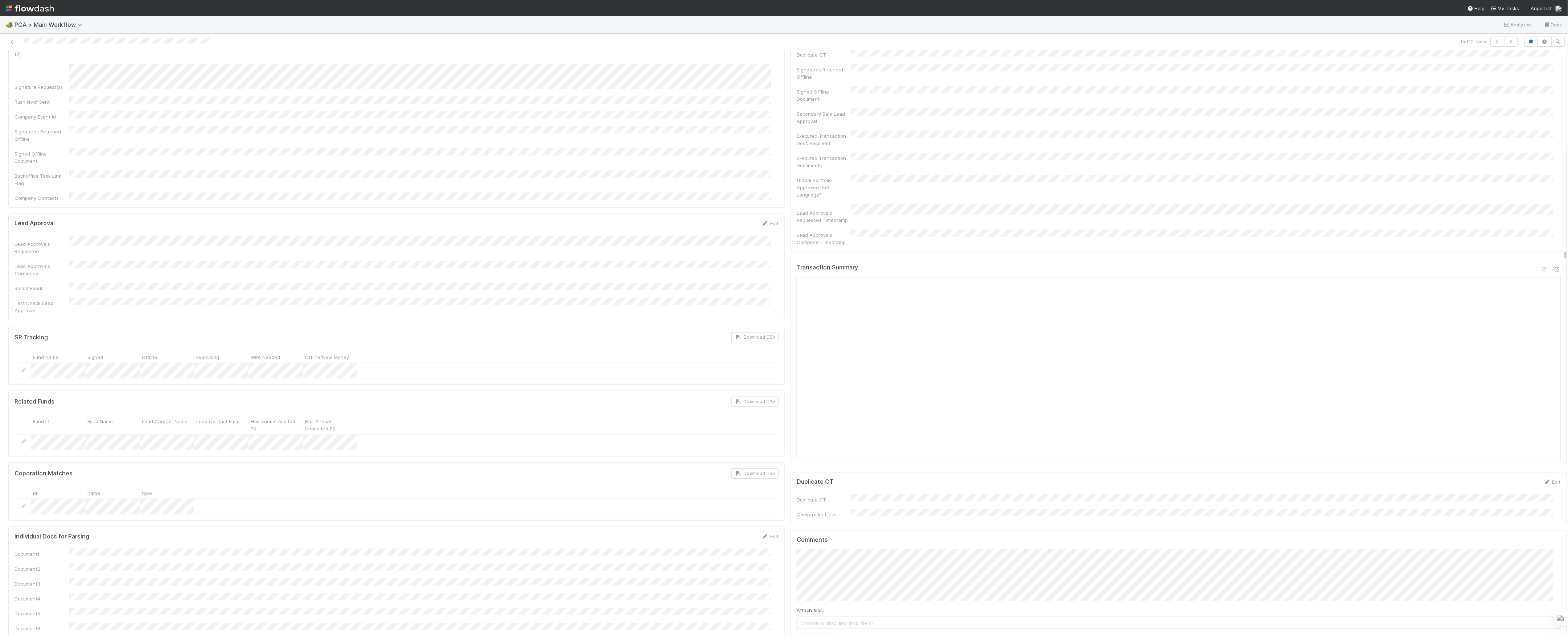
scroll to position [242, 0]
click at [1553, 264] on div at bounding box center [1557, 267] width 7 height 7
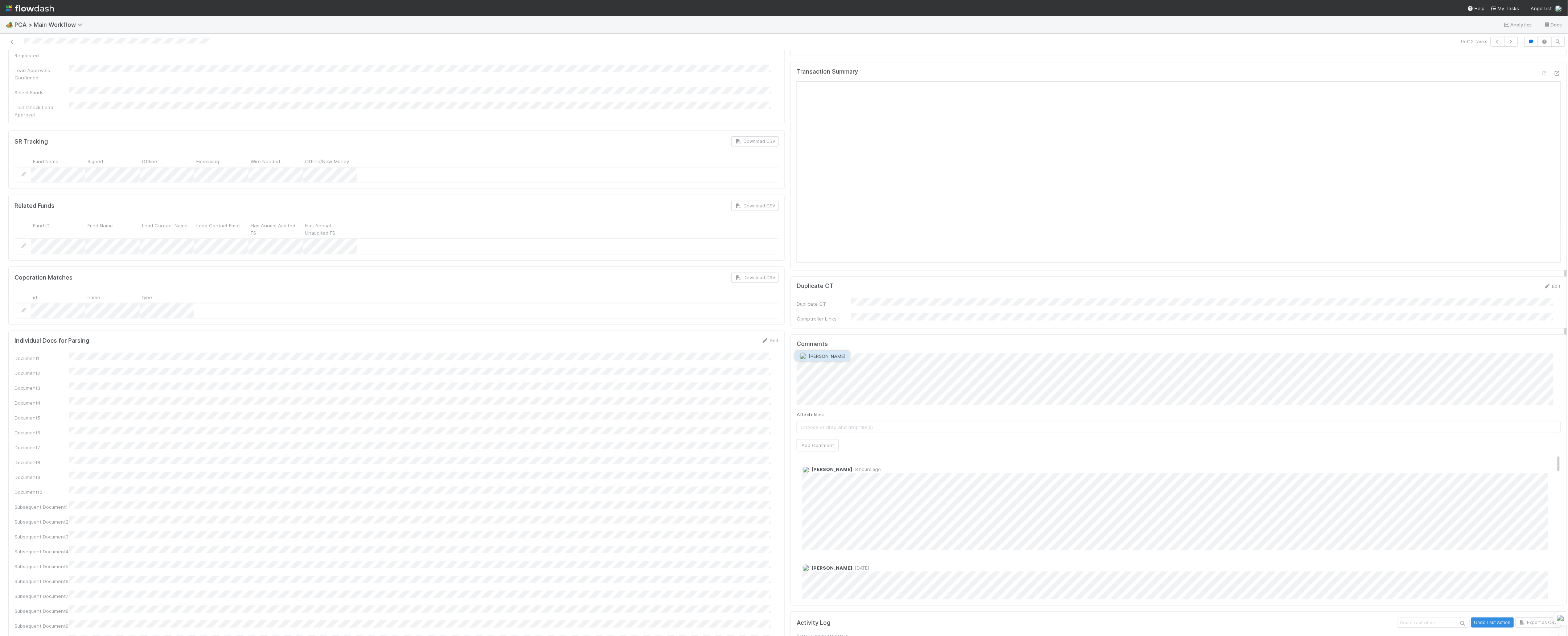
click at [822, 354] on span "Zachary Conley" at bounding box center [827, 357] width 37 height 6
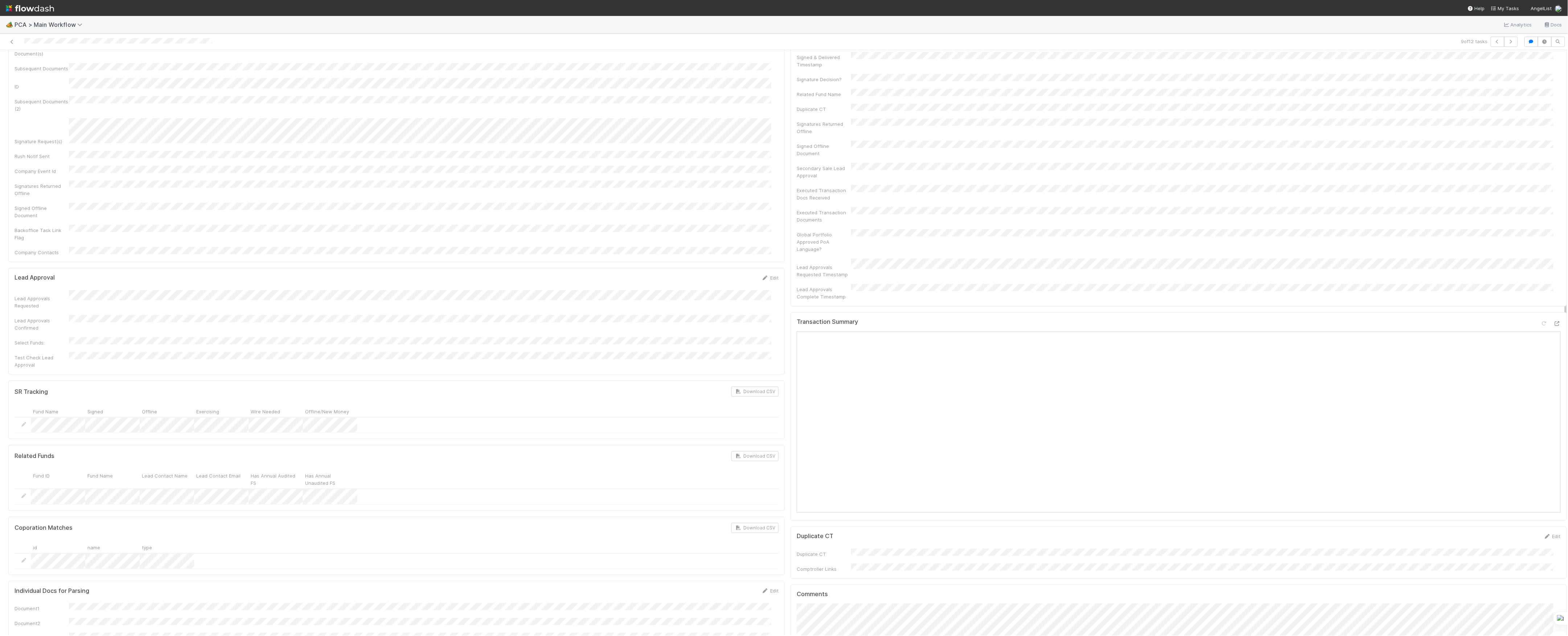
scroll to position [338, 0]
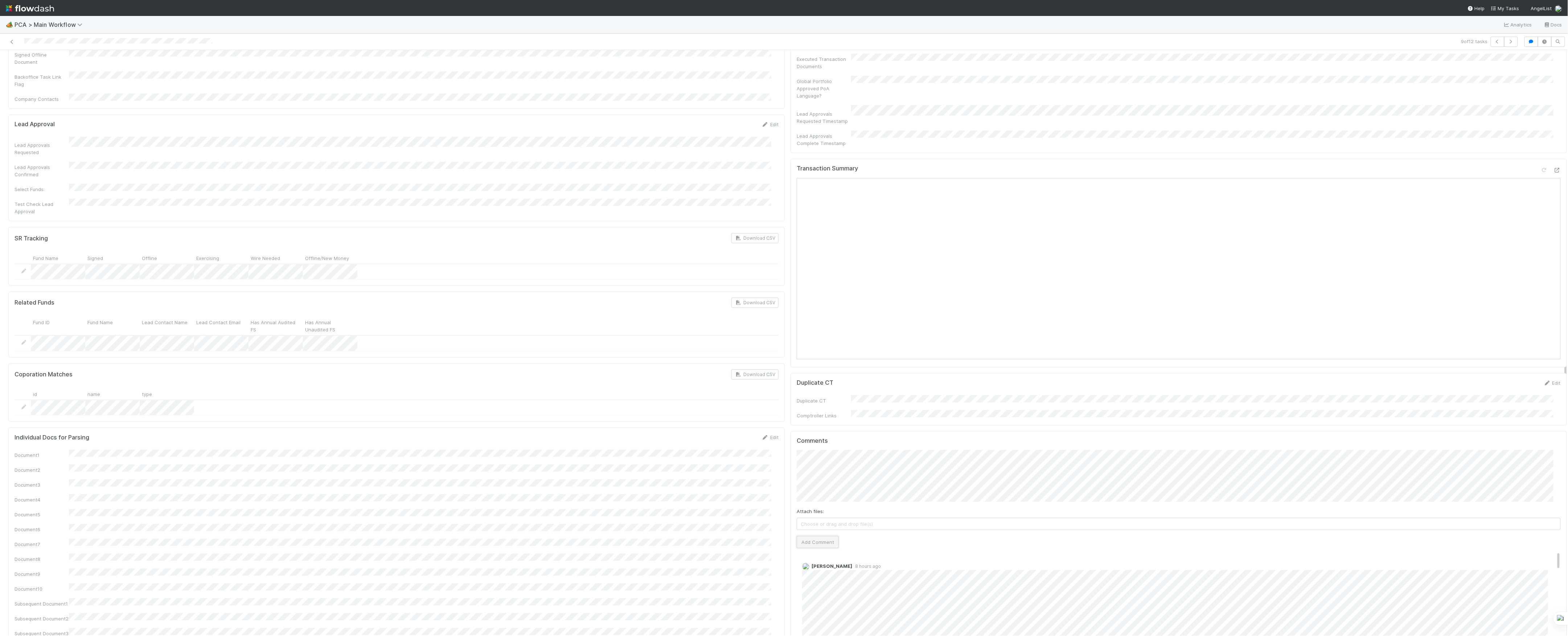
click at [821, 536] on button "Add Comment" at bounding box center [817, 542] width 42 height 12
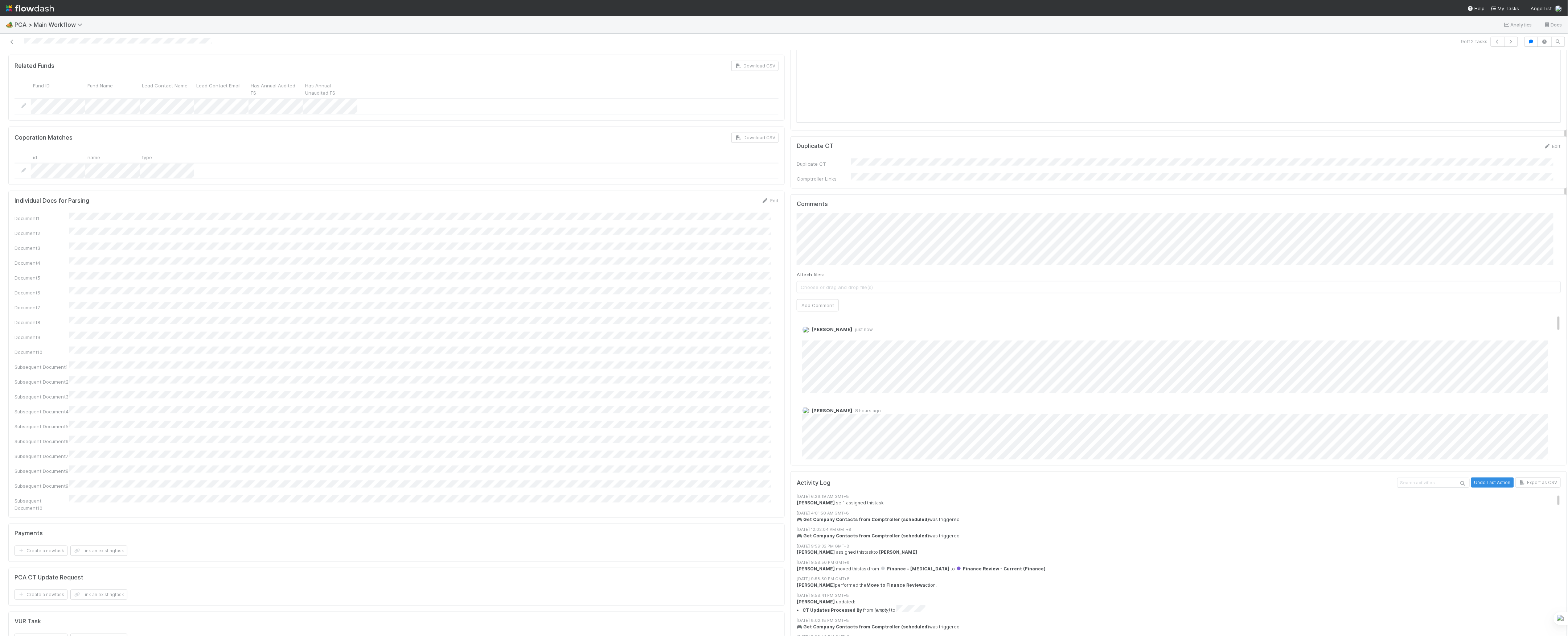
scroll to position [581, 0]
click at [808, 329] on link "Edit" at bounding box center [812, 332] width 9 height 6
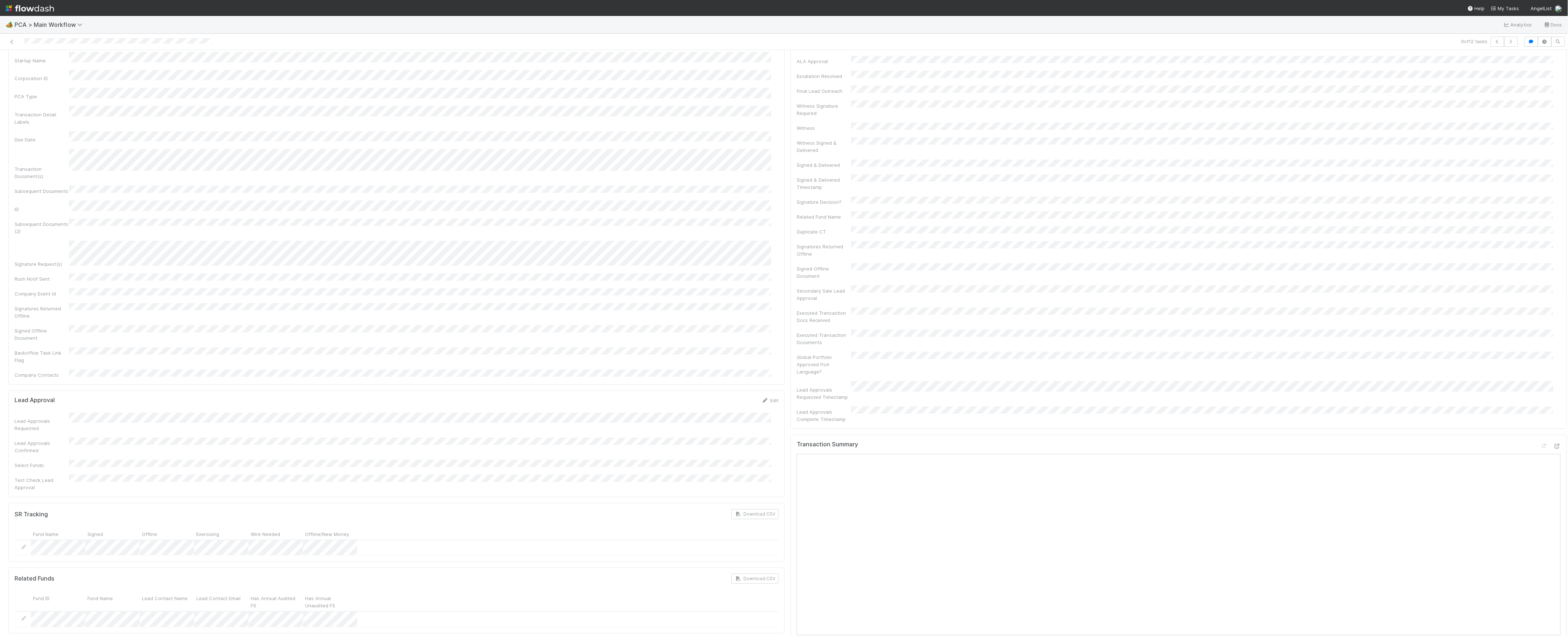
scroll to position [0, 0]
click at [1311, 60] on button "Move to Post-Close Question" at bounding box center [1307, 62] width 77 height 12
click at [9, 46] on link at bounding box center [12, 42] width 7 height 7
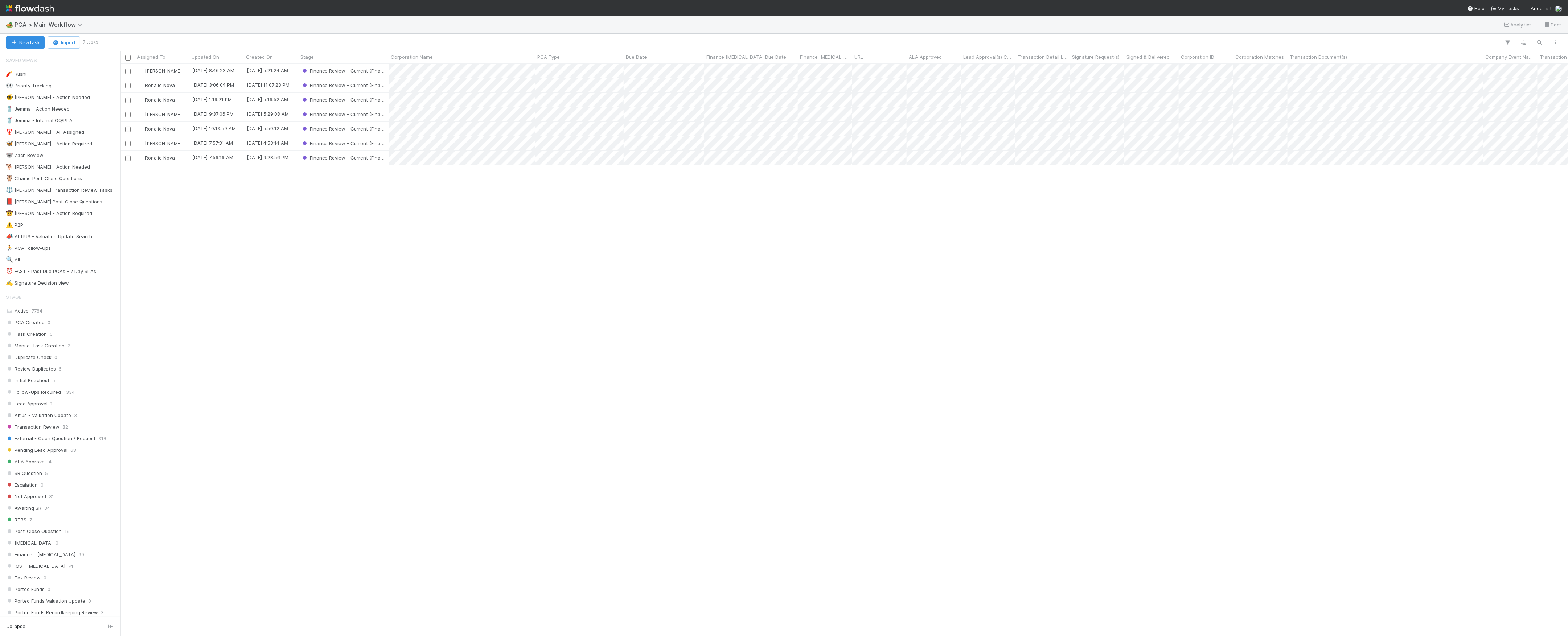
scroll to position [565, 1440]
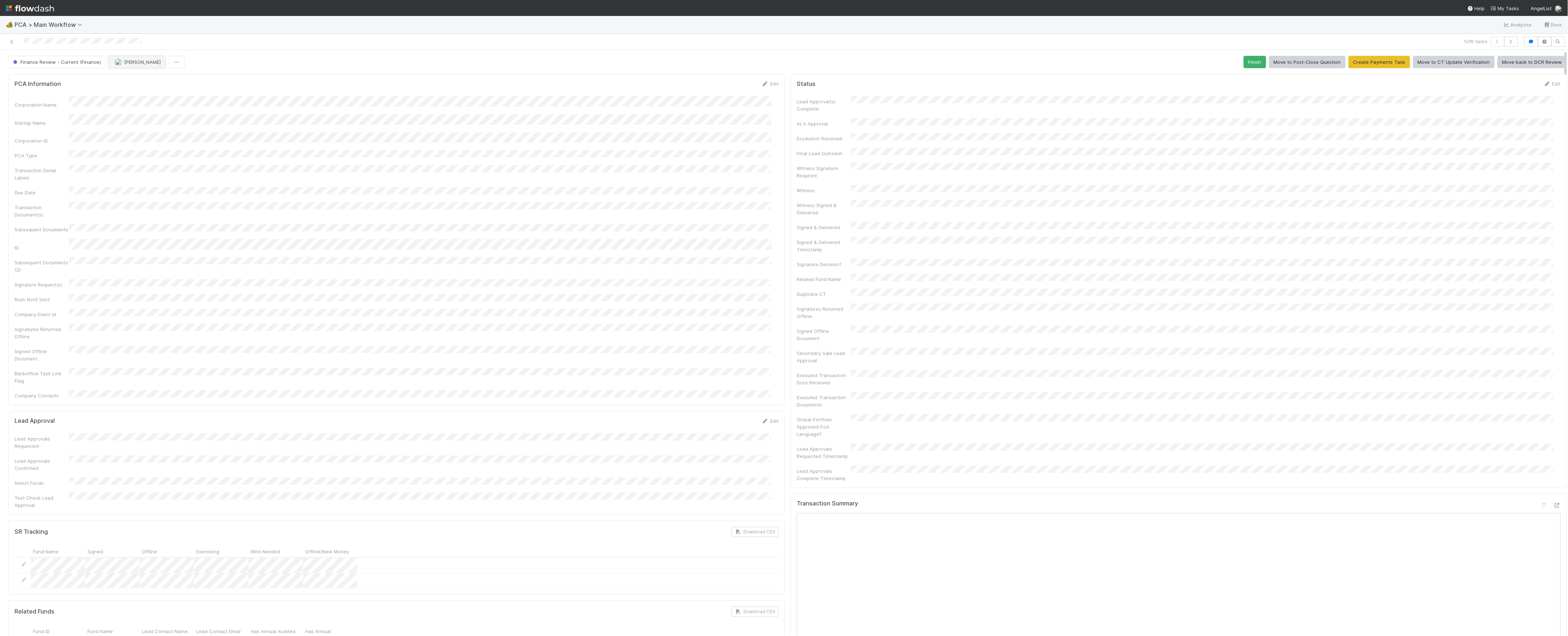
click at [135, 67] on button "Kevin Fawcett" at bounding box center [137, 62] width 57 height 12
click at [1553, 503] on icon at bounding box center [1557, 506] width 7 height 5
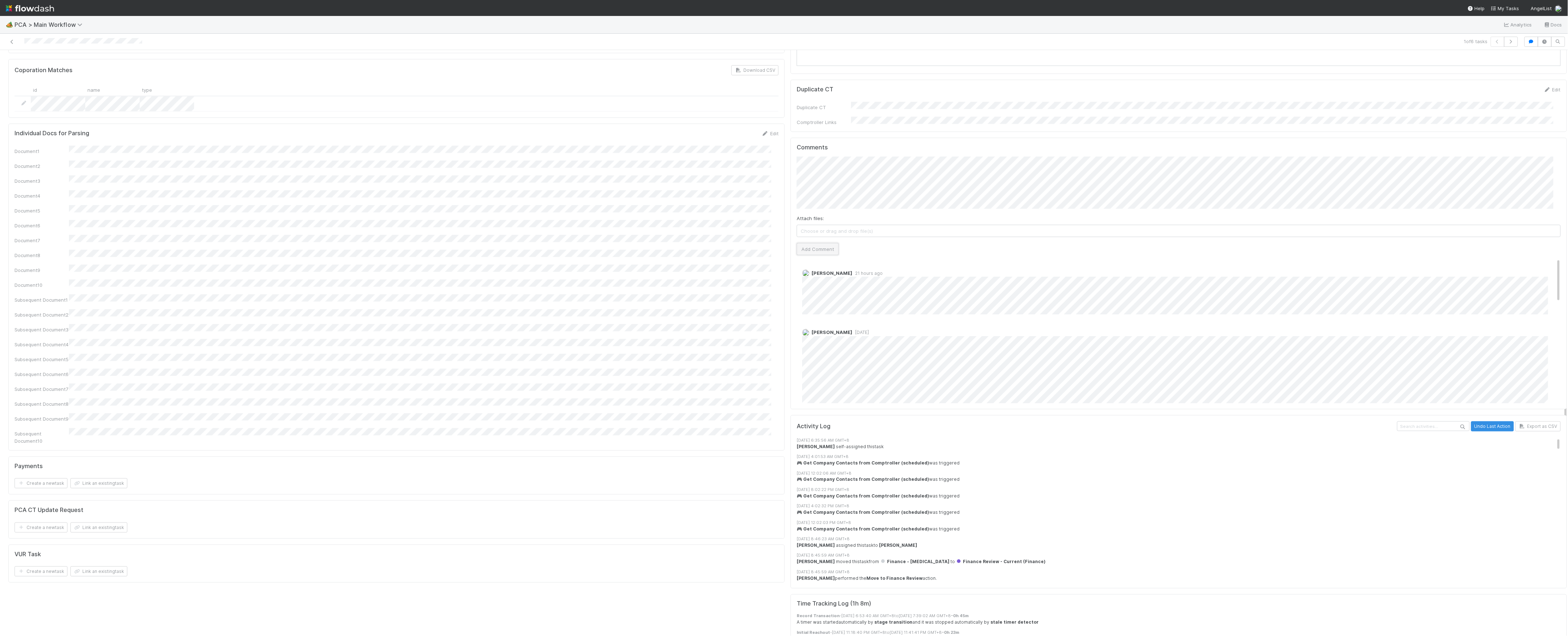
click at [826, 243] on button "Add Comment" at bounding box center [817, 249] width 42 height 12
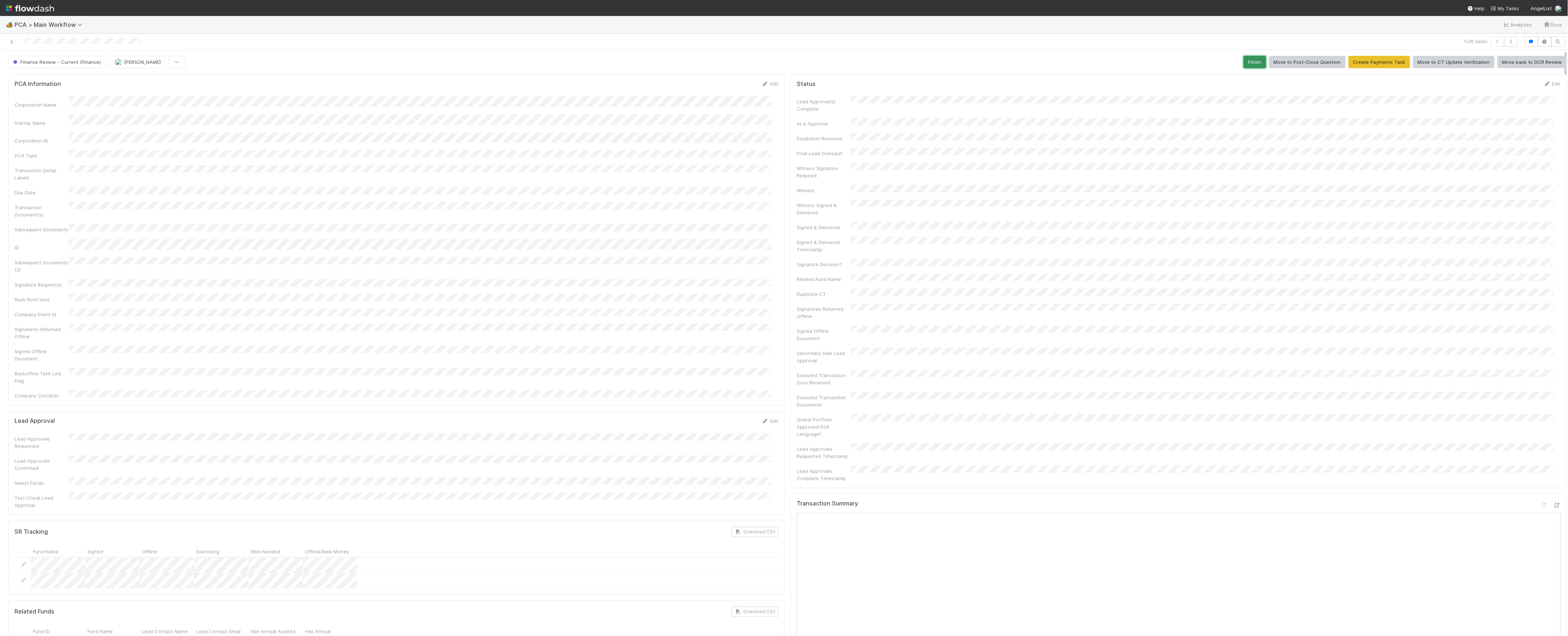
click at [1248, 63] on button "Finish" at bounding box center [1255, 62] width 23 height 12
click at [121, 64] on span "Marvey Fuentes" at bounding box center [138, 62] width 46 height 6
click at [54, 59] on button "Marvey Fuentes" at bounding box center [82, 62] width 57 height 12
click at [80, 64] on span "Marvey Fuentes" at bounding box center [87, 62] width 37 height 6
click at [12, 40] on icon at bounding box center [12, 42] width 7 height 5
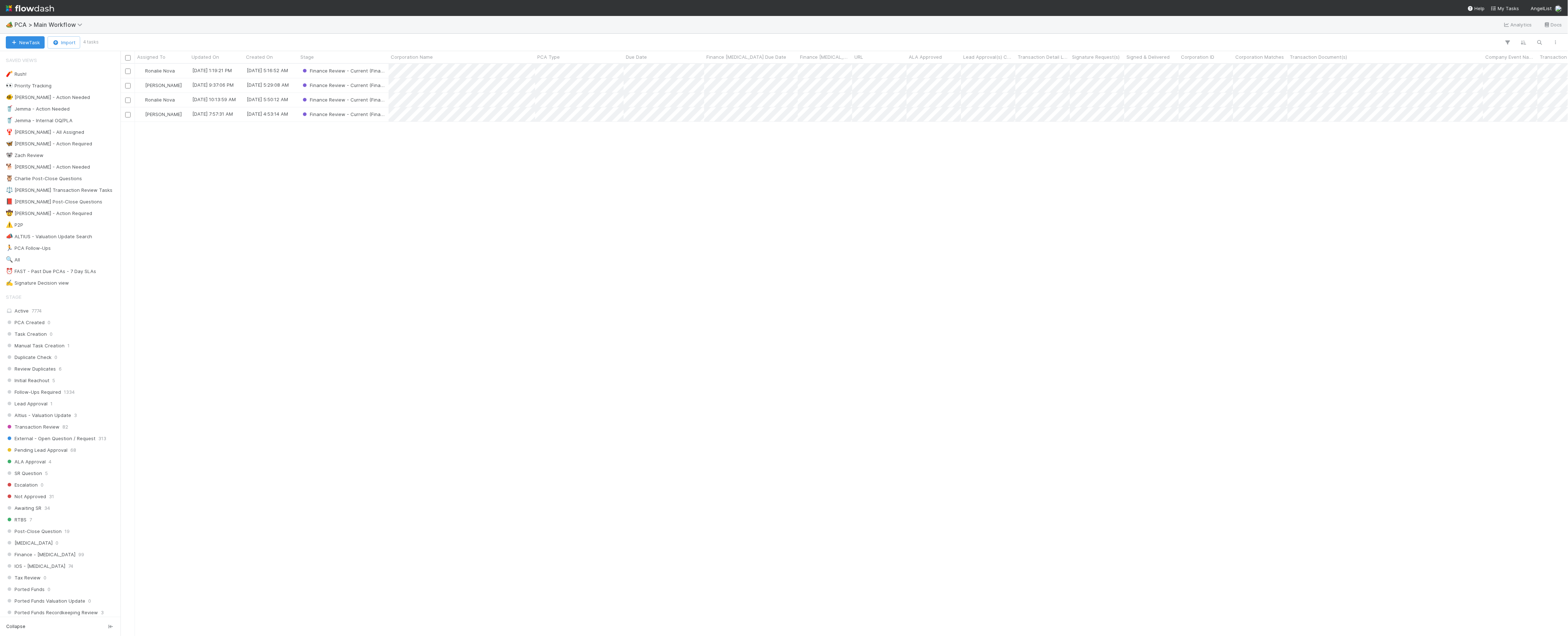
scroll to position [565, 1440]
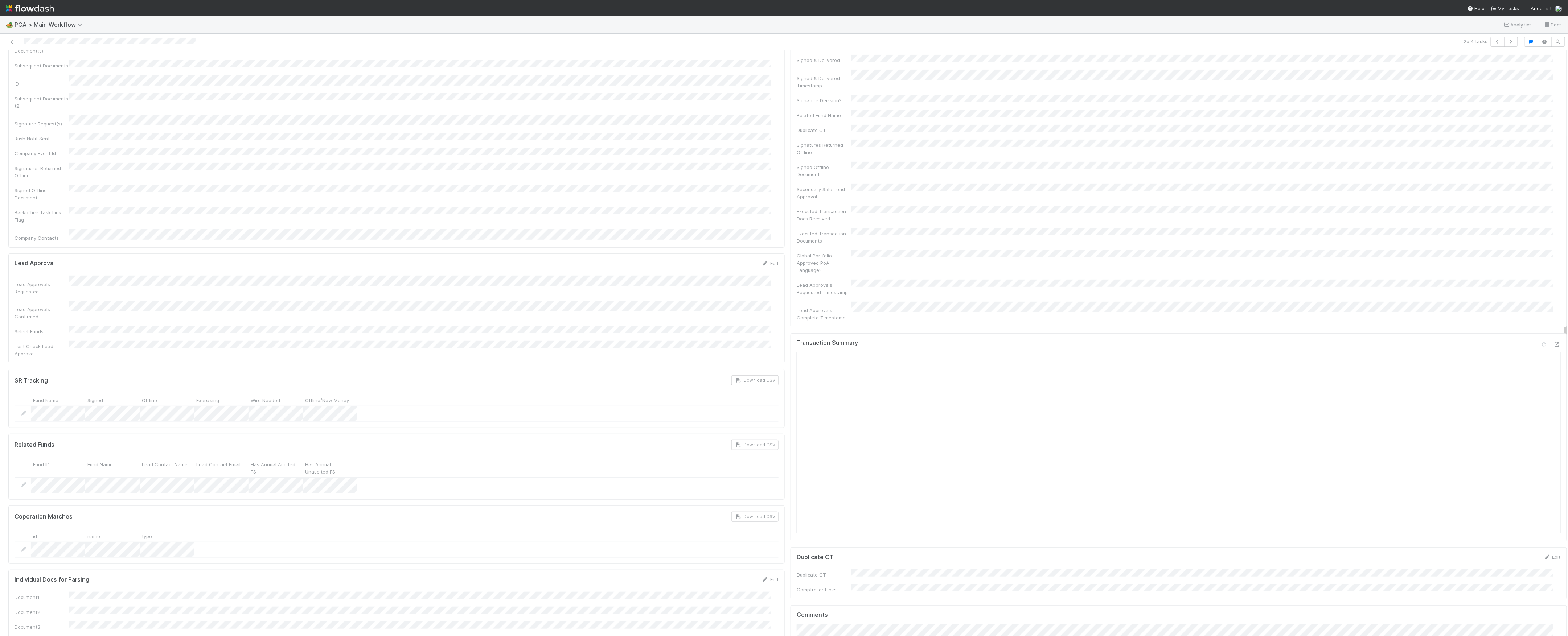
scroll to position [145, 0]
click at [1553, 365] on icon at bounding box center [1557, 367] width 7 height 5
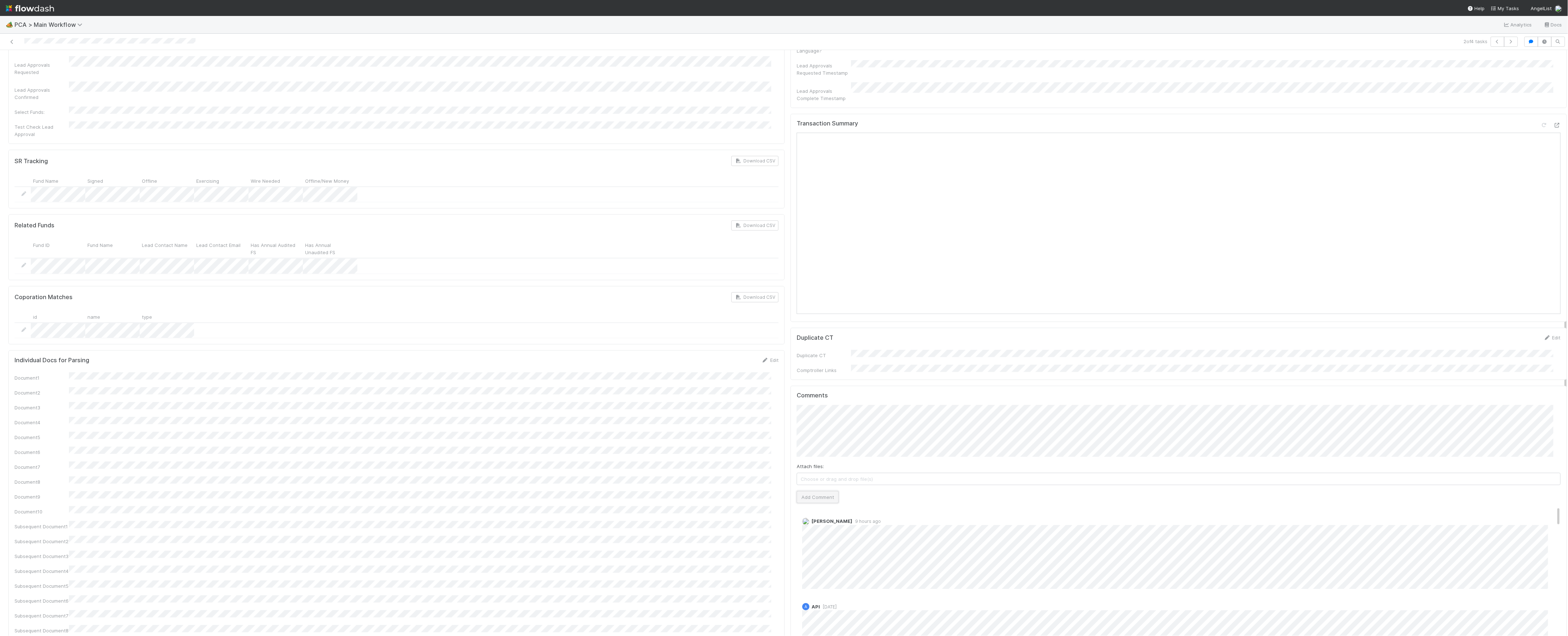
click at [828, 491] on button "Add Comment" at bounding box center [817, 497] width 42 height 12
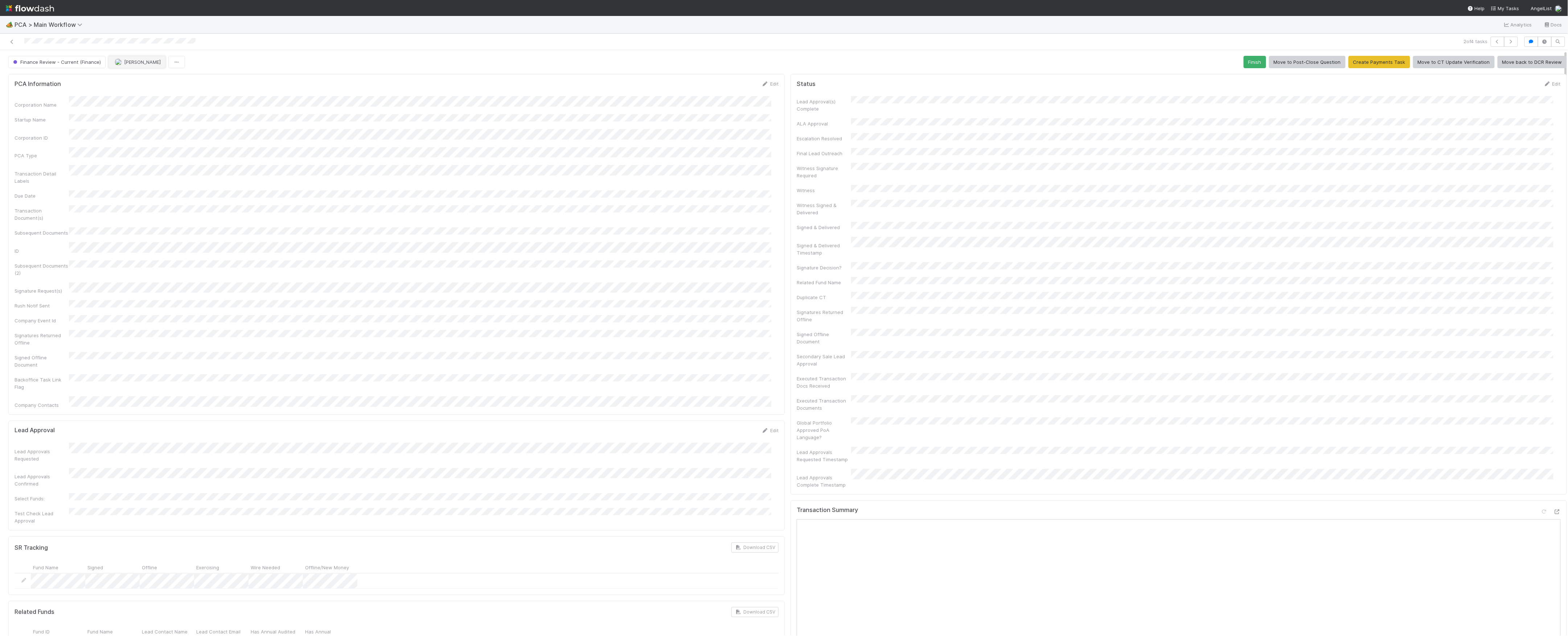
click at [139, 66] on button "Kevin Fawcett" at bounding box center [137, 62] width 57 height 12
click at [1249, 64] on button "Finish" at bounding box center [1255, 62] width 23 height 12
click at [113, 63] on button "button" at bounding box center [121, 62] width 16 height 12
click at [106, 61] on div "Duplicate Delete" at bounding box center [784, 318] width 1568 height 636
click at [105, 61] on button "Marvey Fuentes" at bounding box center [82, 62] width 57 height 12
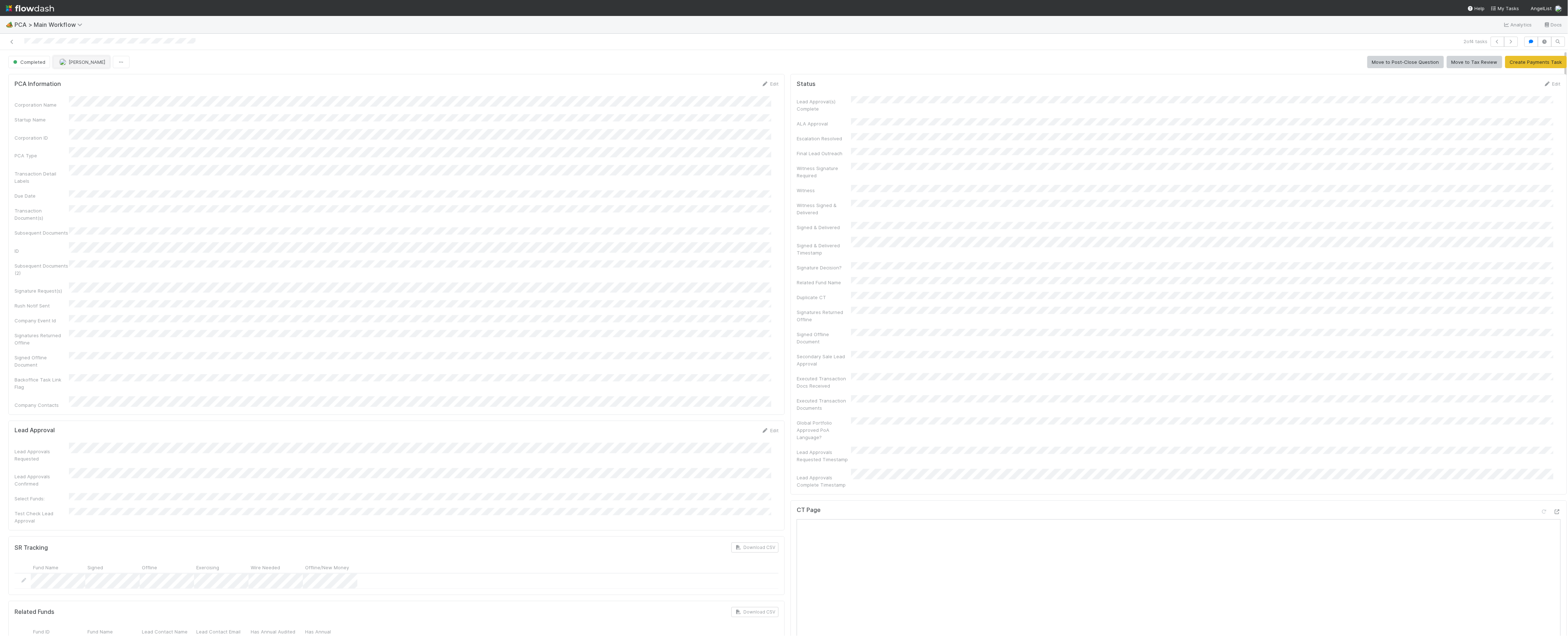
click at [103, 61] on span "Marvey Fuentes" at bounding box center [87, 62] width 37 height 6
click at [12, 44] on link at bounding box center [12, 42] width 7 height 7
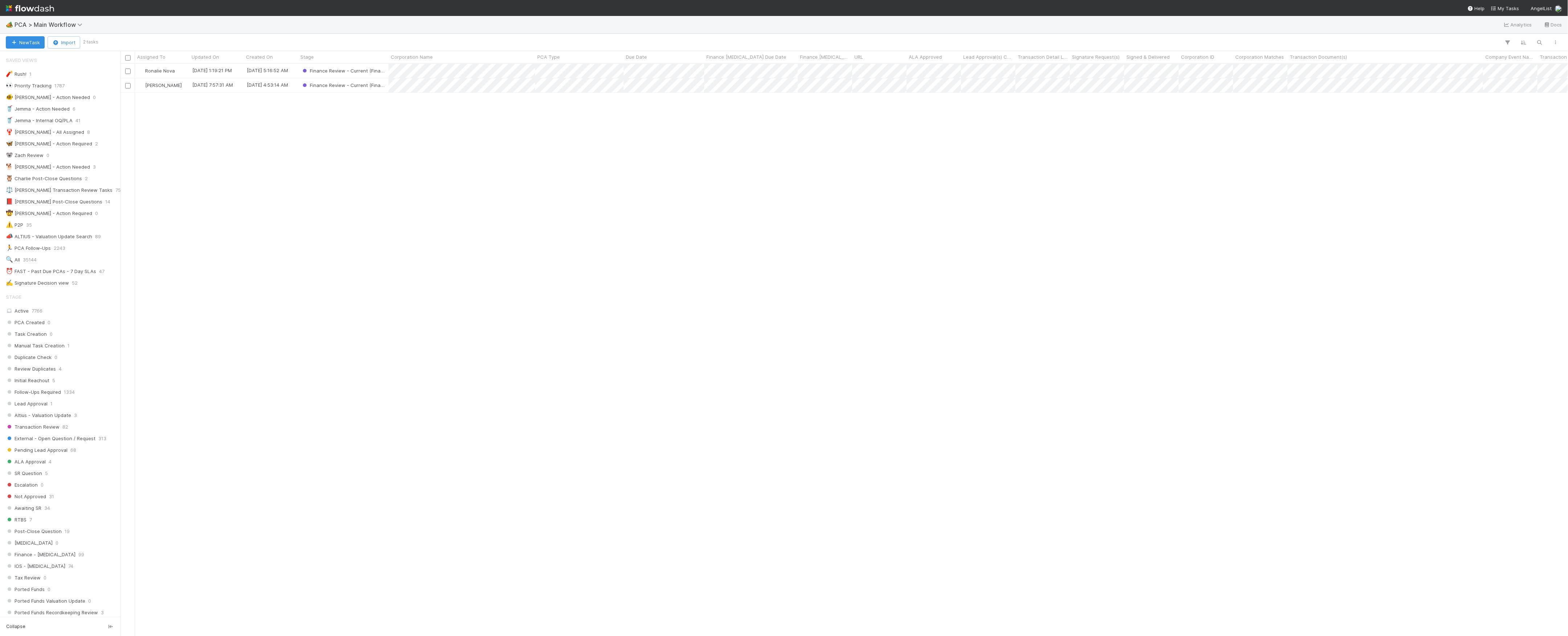
click at [70, 281] on div "Saved Views 🧨 Rush! 1 👀 Priority Tracking 1787 🐠 Chris - Action Needed 0 🥤 Jemm…" at bounding box center [60, 170] width 121 height 235
click at [71, 276] on div "⏰ FAST - Past Due PCAs - 7 Day SLAs" at bounding box center [51, 271] width 90 height 9
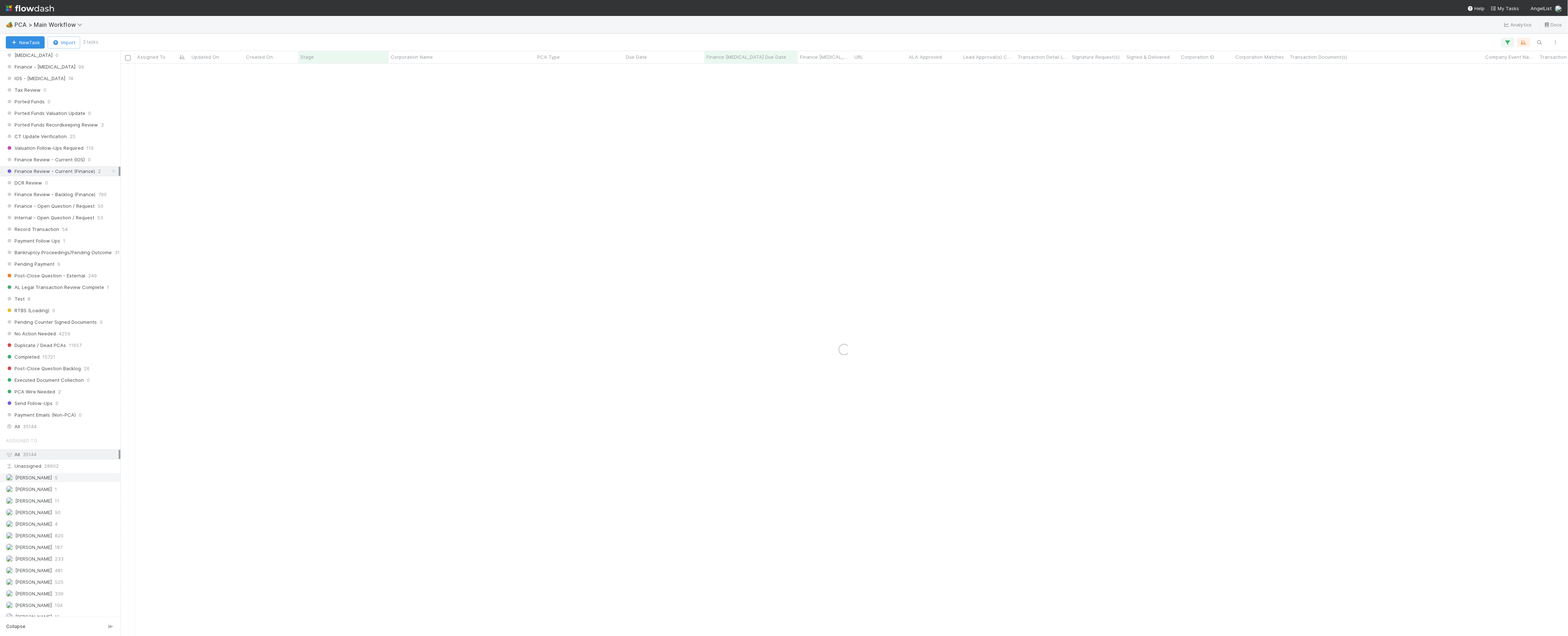
scroll to position [677, 0]
click at [55, 526] on span "42" at bounding box center [58, 521] width 6 height 9
click at [110, 275] on icon at bounding box center [114, 273] width 7 height 5
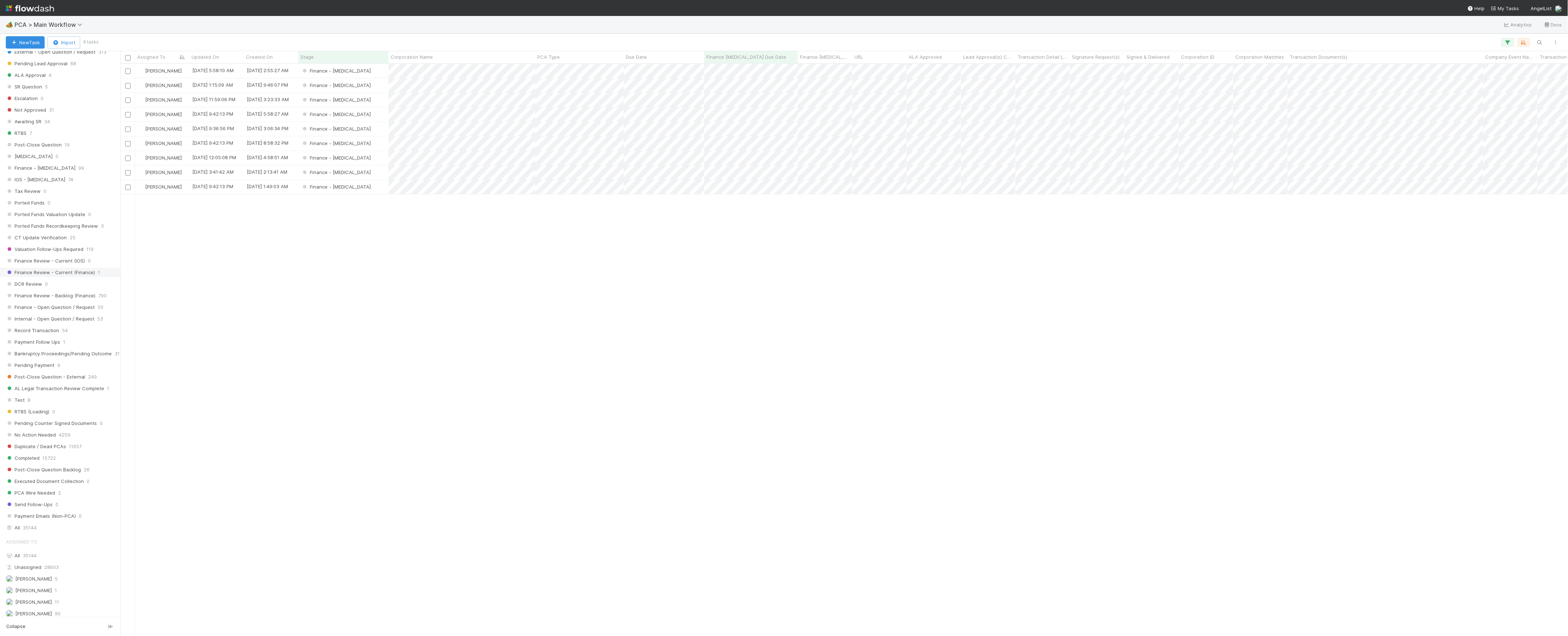
scroll to position [565, 1440]
drag, startPoint x: 415, startPoint y: 52, endPoint x: 422, endPoint y: 59, distance: 9.9
click at [416, 52] on div "Corporation Name" at bounding box center [461, 57] width 147 height 12
click at [422, 58] on span "Corporation Name" at bounding box center [411, 57] width 42 height 7
click at [434, 69] on div "Sort A → Z" at bounding box center [433, 71] width 83 height 11
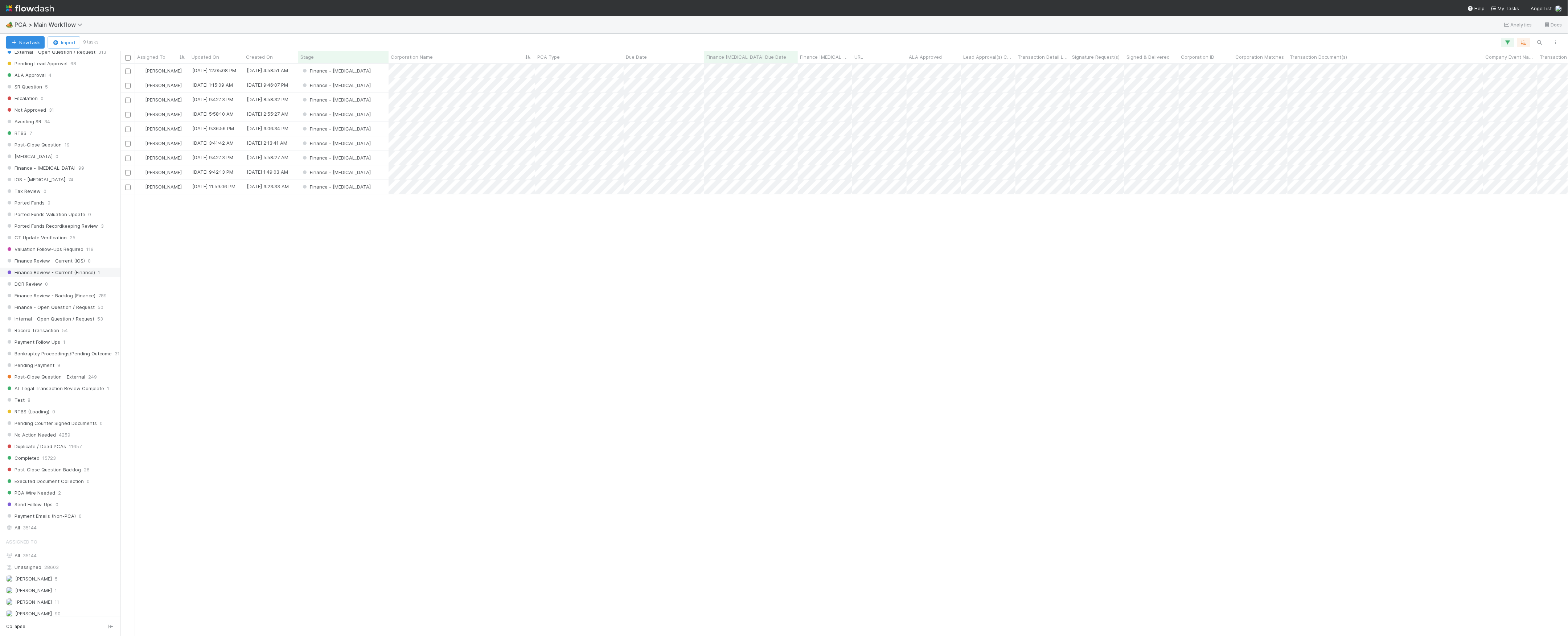
scroll to position [565, 1440]
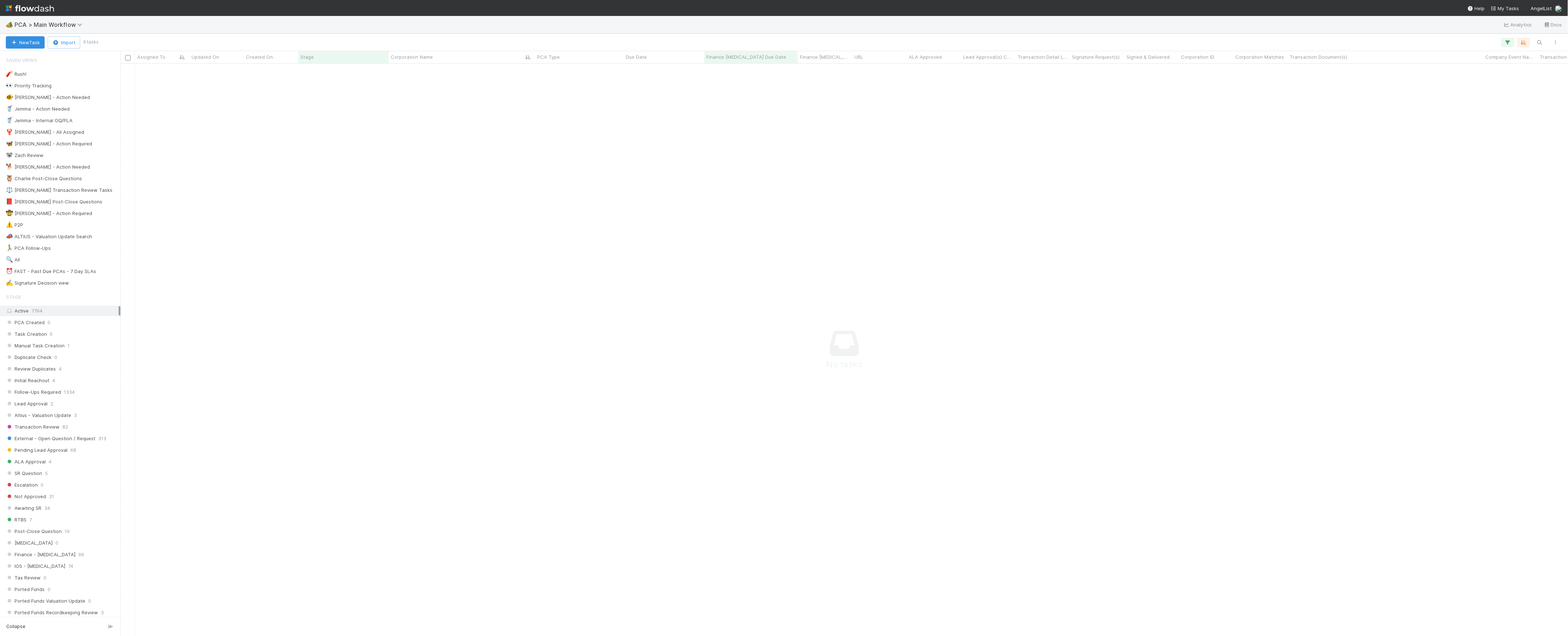
scroll to position [557, 1433]
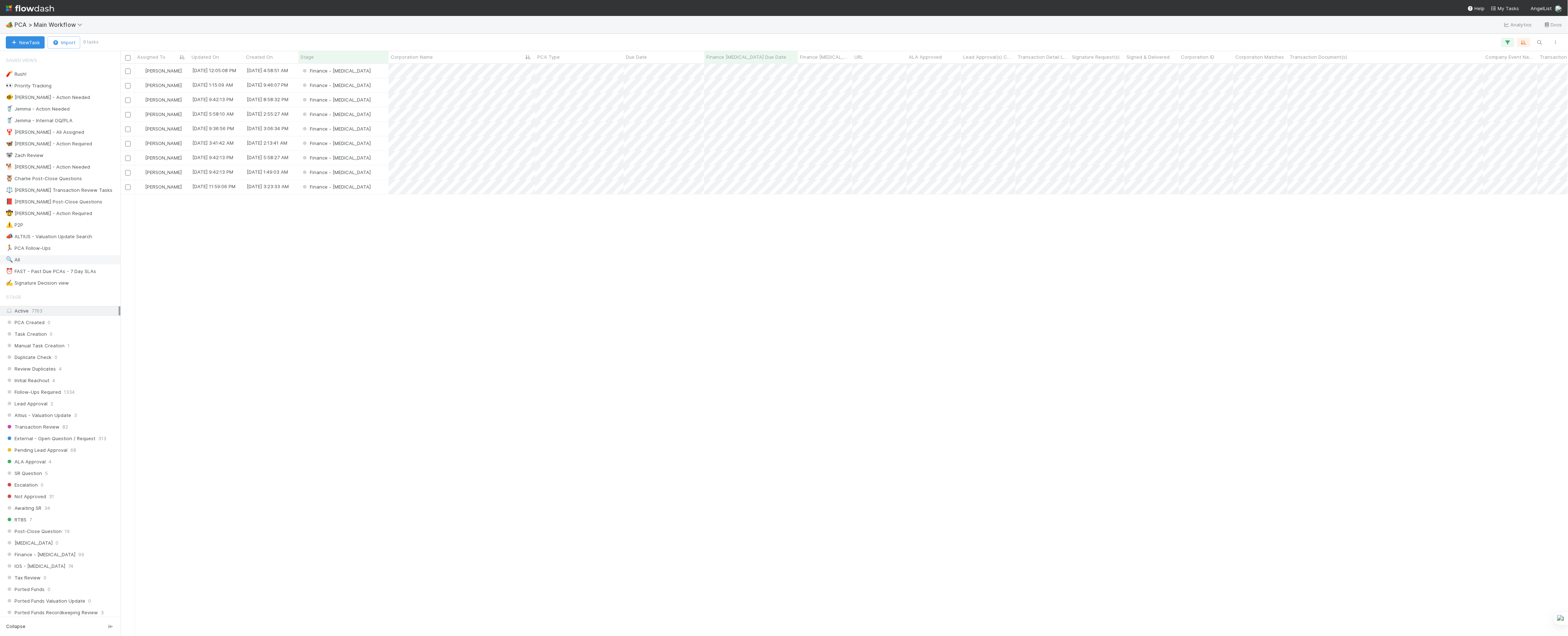
scroll to position [565, 1440]
click at [379, 146] on div "Finance - [MEDICAL_DATA]" at bounding box center [343, 143] width 90 height 14
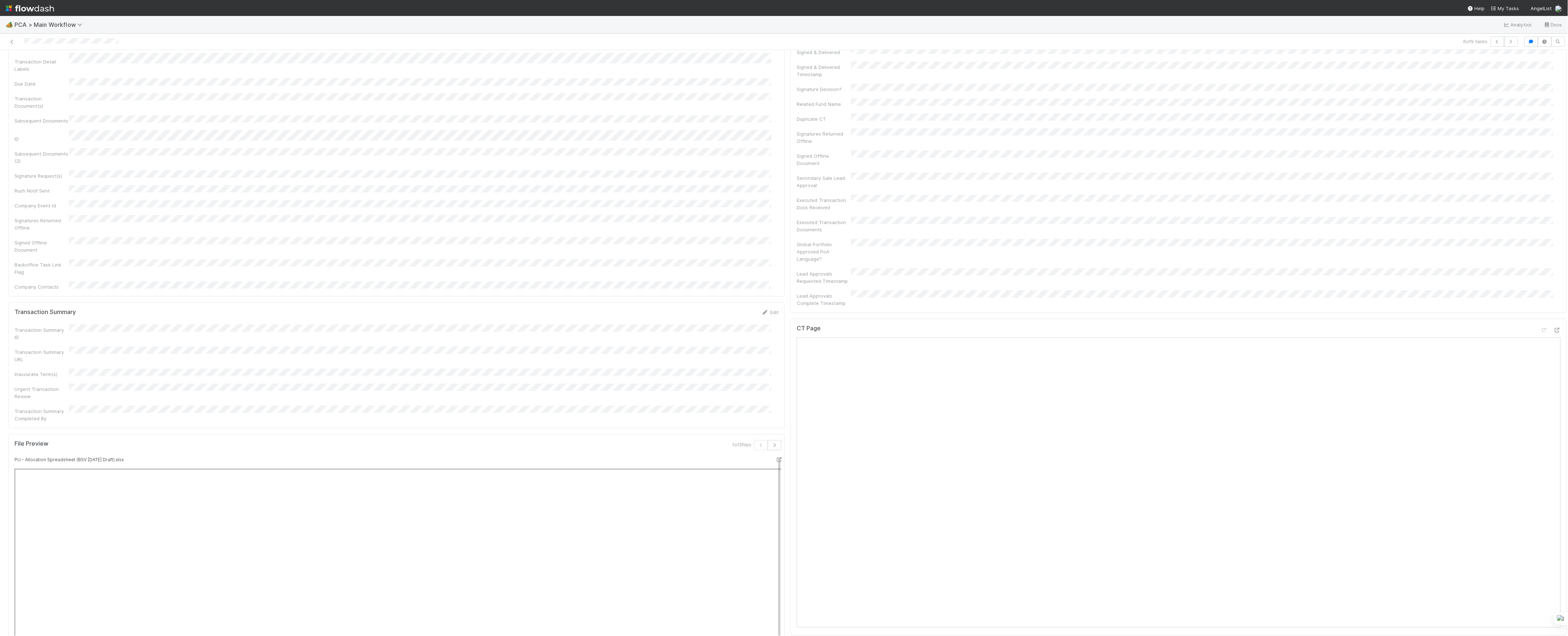
scroll to position [338, 0]
click at [1553, 396] on icon at bounding box center [1557, 399] width 7 height 5
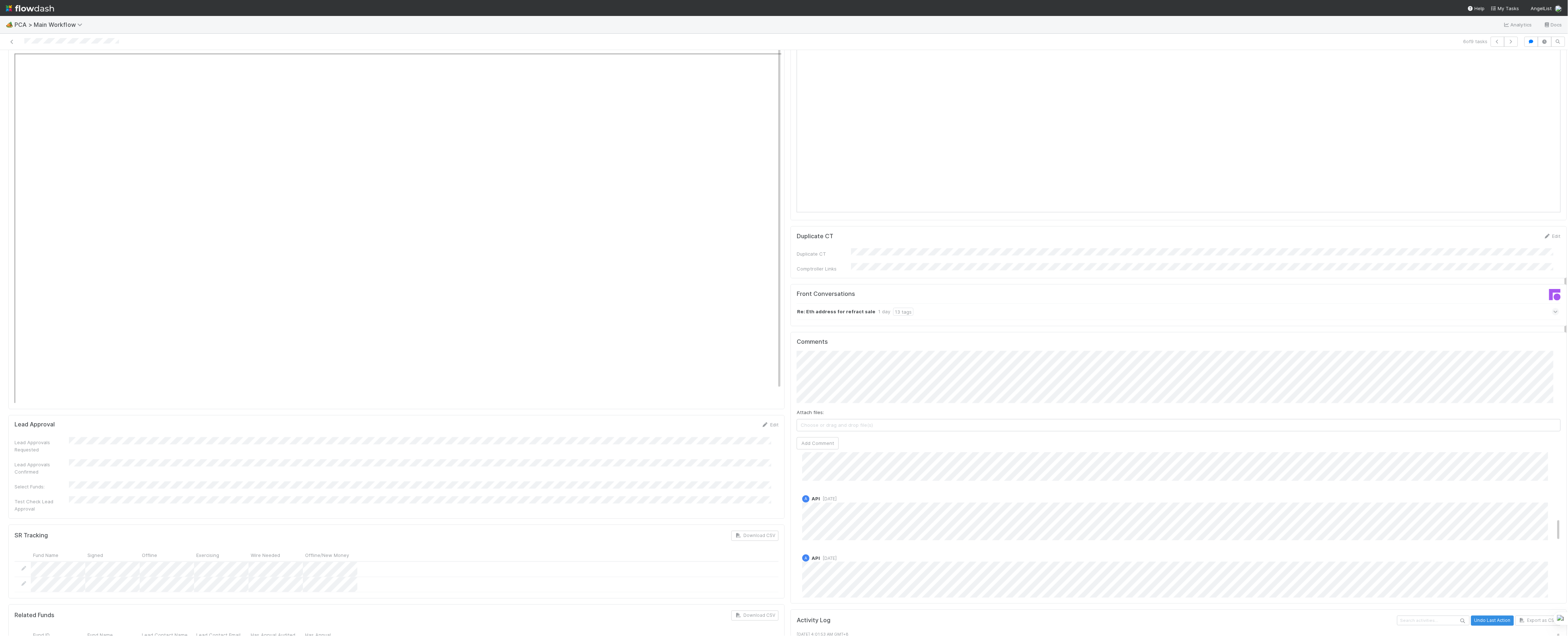
scroll to position [379, 0]
click at [910, 486] on div "Zachary Conley 6 hours ago A API 3 days ago A API 3 days ago A API 4 days ago A…" at bounding box center [1182, 530] width 771 height 912
click at [839, 321] on span "[PERSON_NAME]" at bounding box center [827, 321] width 37 height 6
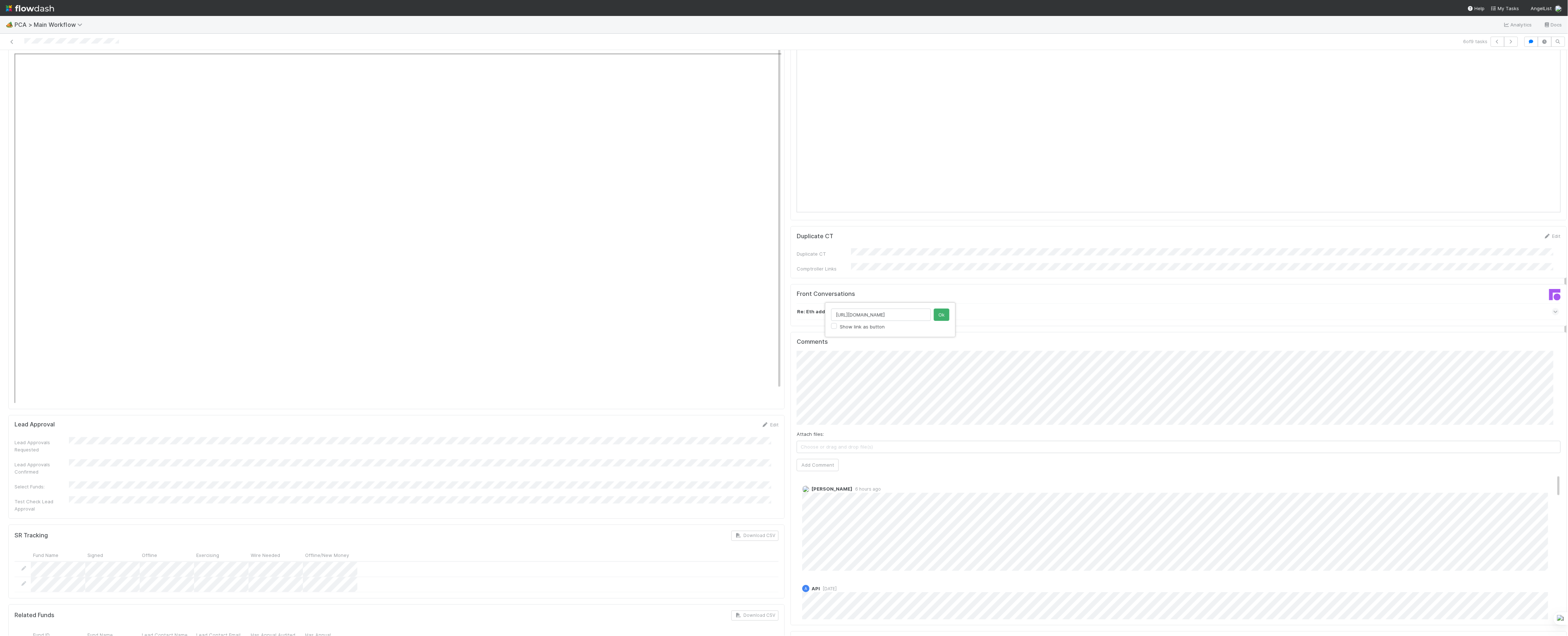
click button "Ok" at bounding box center [942, 315] width 16 height 12
click at [825, 460] on button "Add Comment" at bounding box center [817, 466] width 42 height 12
click at [808, 472] on link "Edit" at bounding box center [812, 475] width 9 height 6
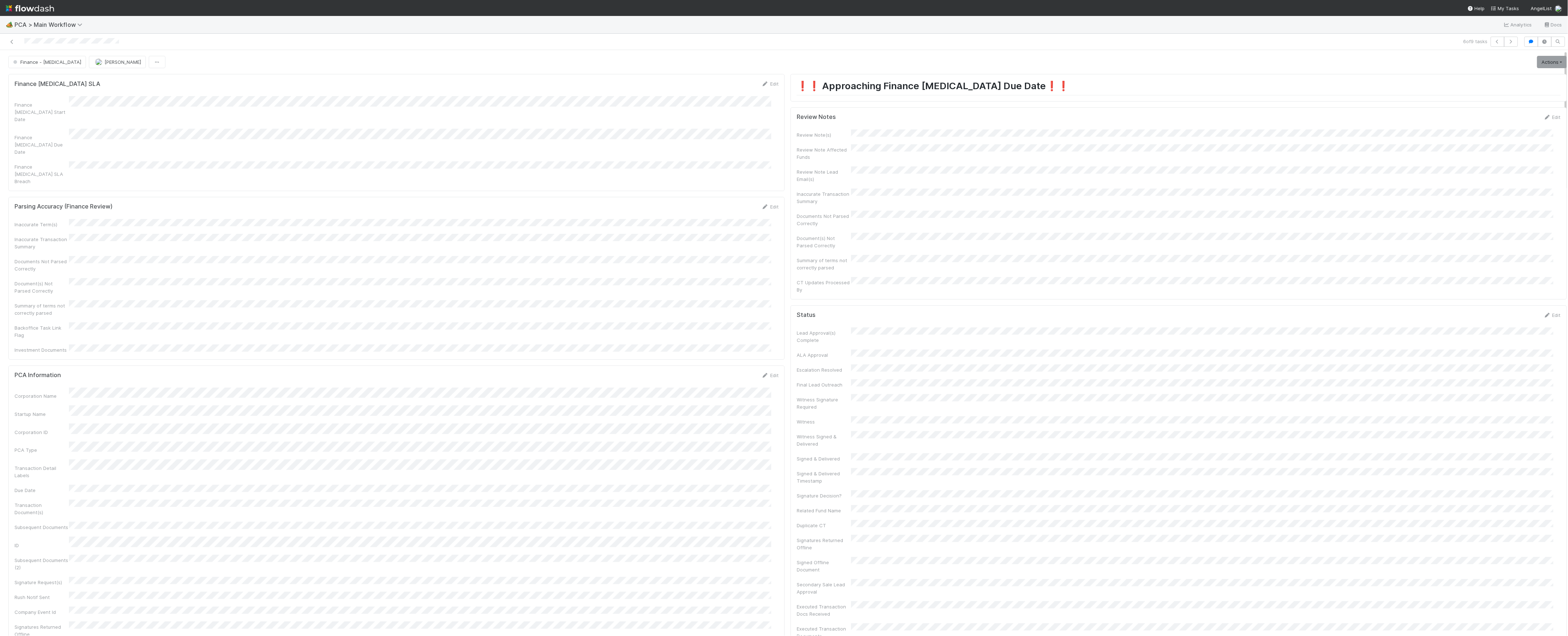
click at [860, 277] on div "CT Updates Processed By" at bounding box center [1178, 285] width 764 height 16
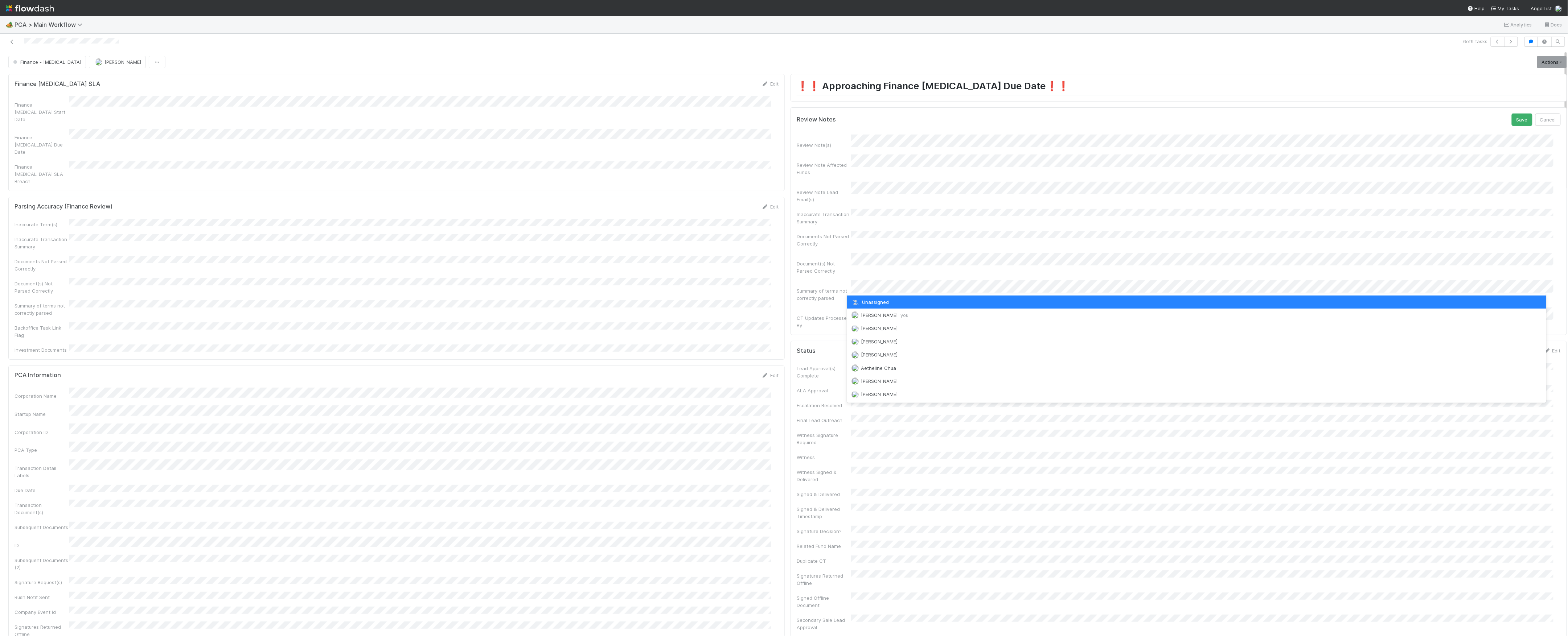
click at [875, 314] on span "Marvey Fuentes you" at bounding box center [884, 315] width 47 height 6
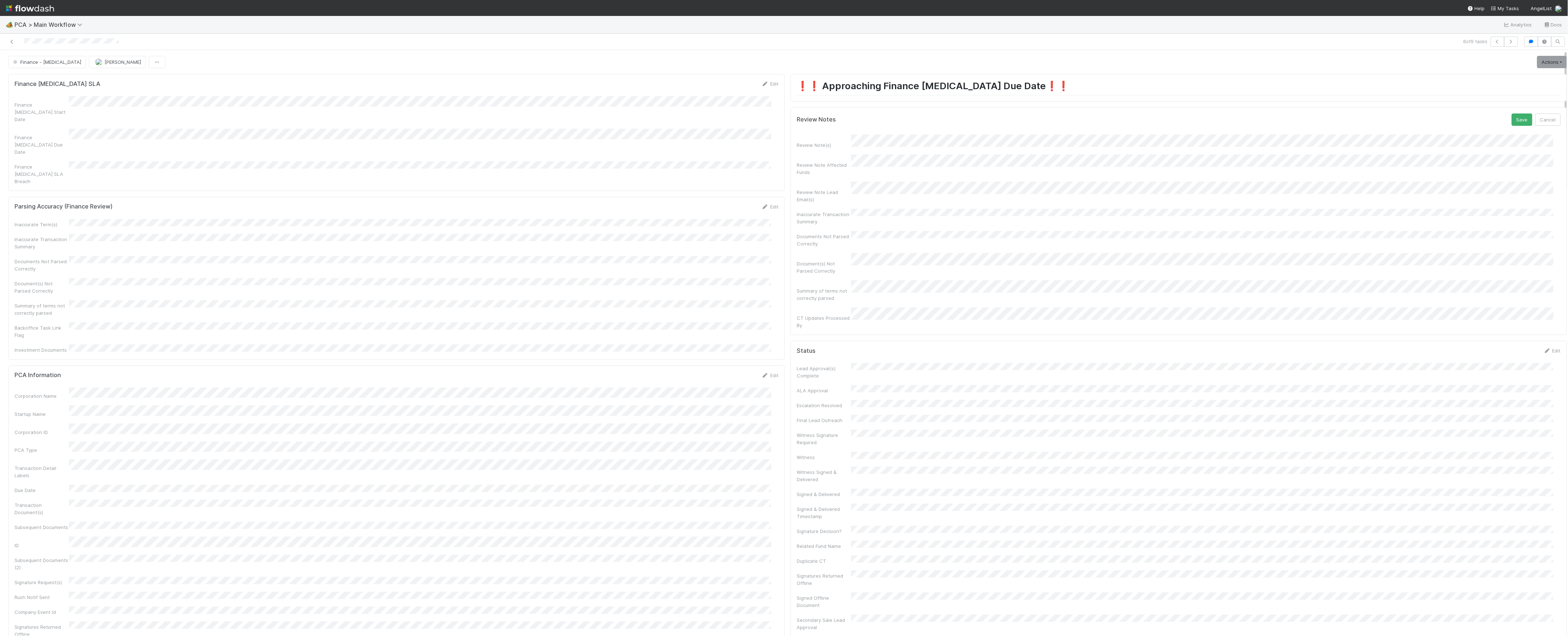
click at [1512, 114] on button "Save" at bounding box center [1522, 120] width 21 height 12
click at [1547, 66] on link "Actions" at bounding box center [1552, 62] width 30 height 12
click at [1480, 96] on button "Move to Finance Review" at bounding box center [1510, 97] width 117 height 10
click at [92, 66] on button "[PERSON_NAME]" at bounding box center [117, 62] width 57 height 12
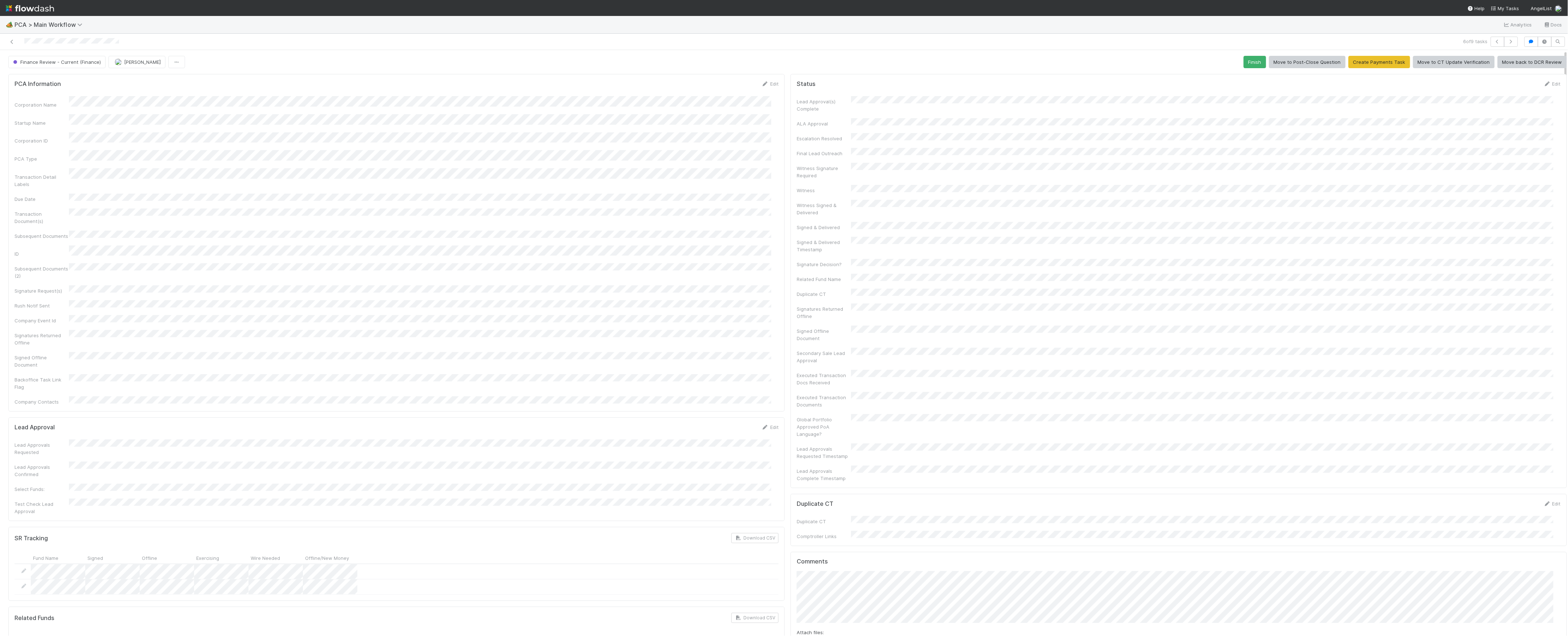
click at [6, 43] on div at bounding box center [383, 41] width 760 height 10
click at [9, 43] on icon at bounding box center [12, 42] width 7 height 5
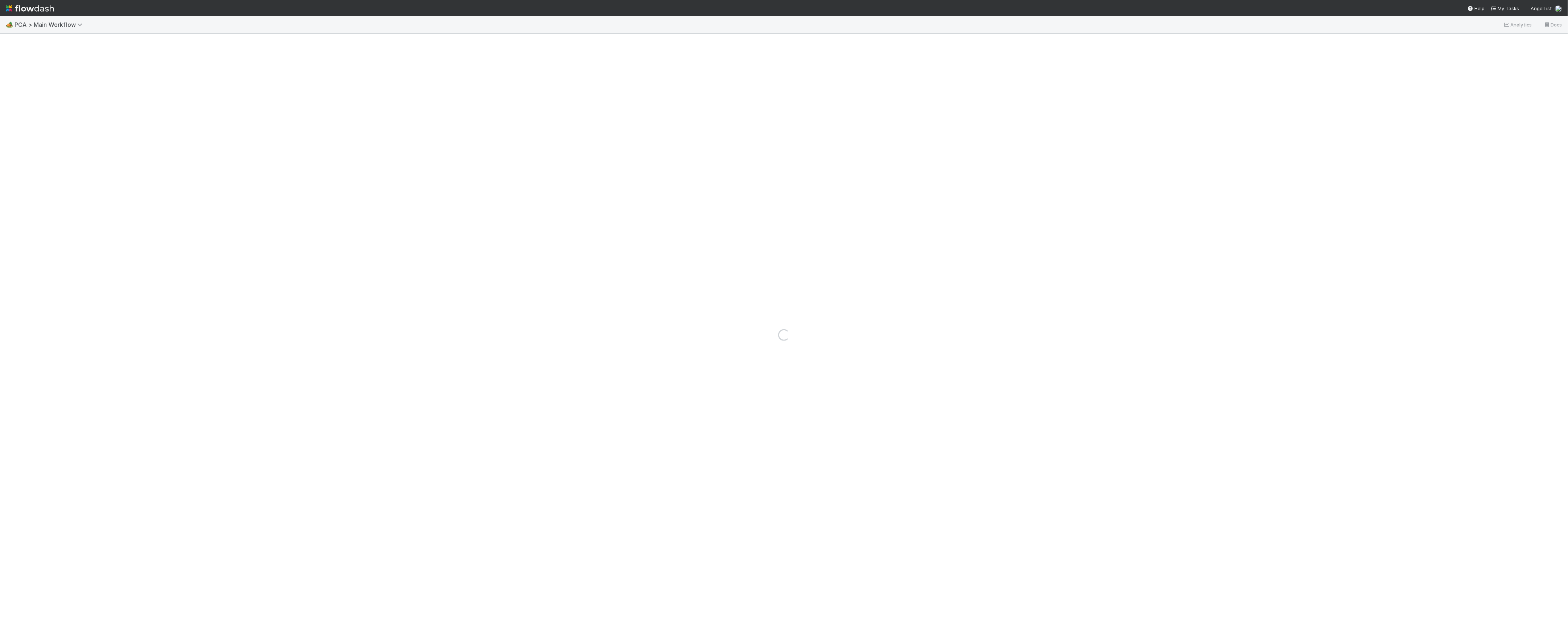
click at [10, 43] on div "Loading..." at bounding box center [784, 335] width 1568 height 603
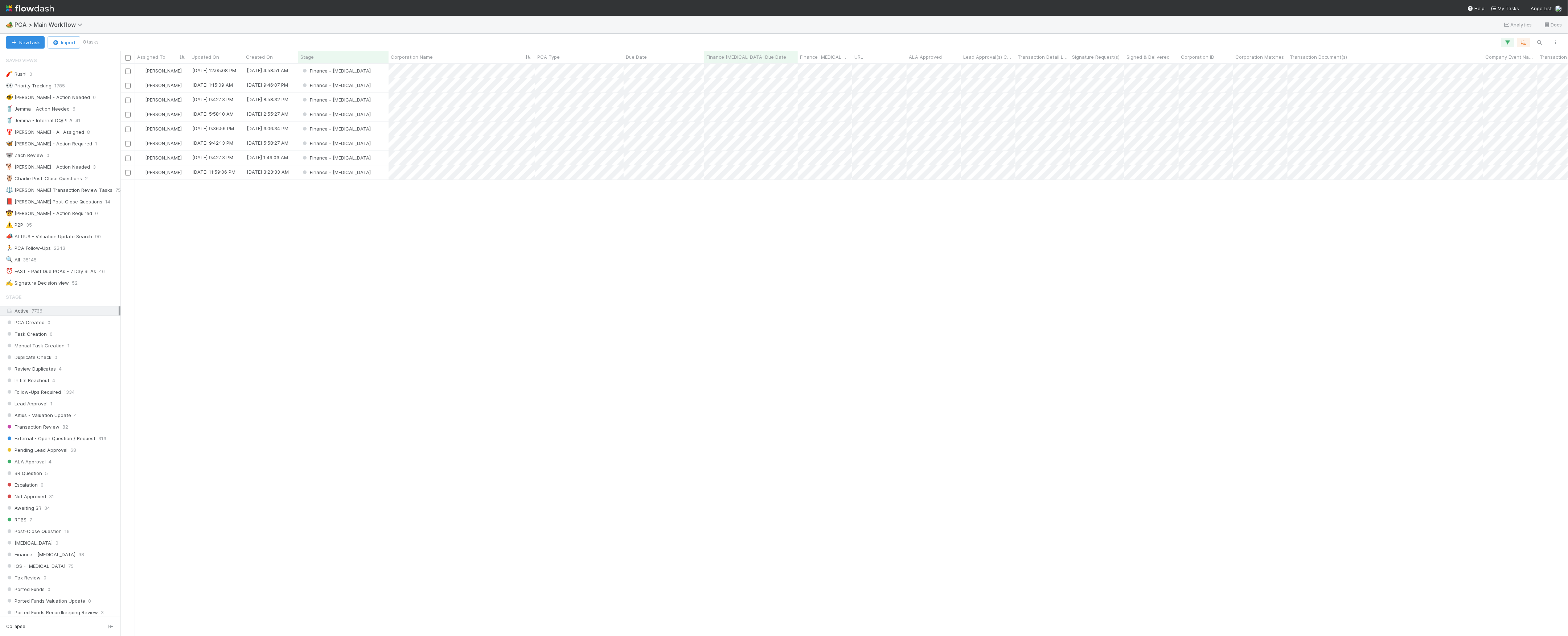
scroll to position [565, 1440]
click at [379, 82] on div "Finance - [MEDICAL_DATA]" at bounding box center [343, 85] width 90 height 14
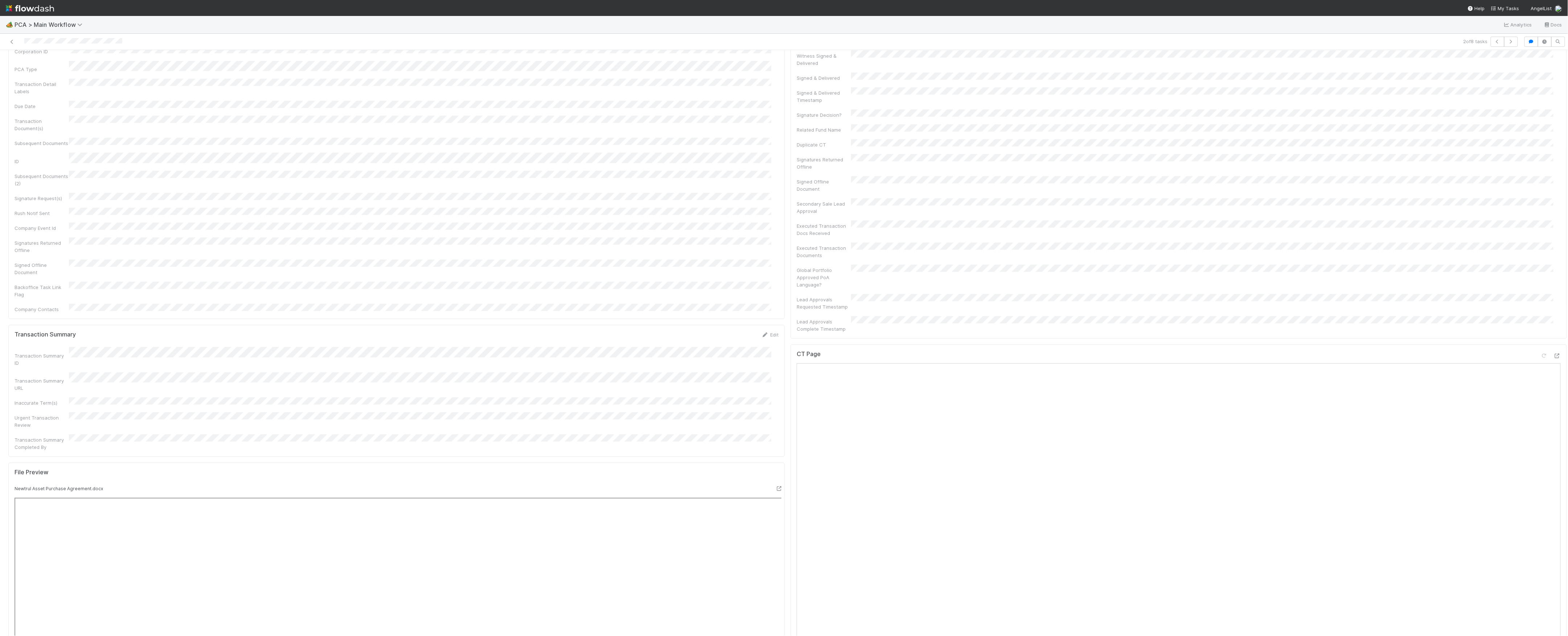
scroll to position [338, 0]
click at [1553, 396] on icon at bounding box center [1557, 399] width 7 height 5
click at [1553, 428] on icon at bounding box center [1557, 431] width 7 height 5
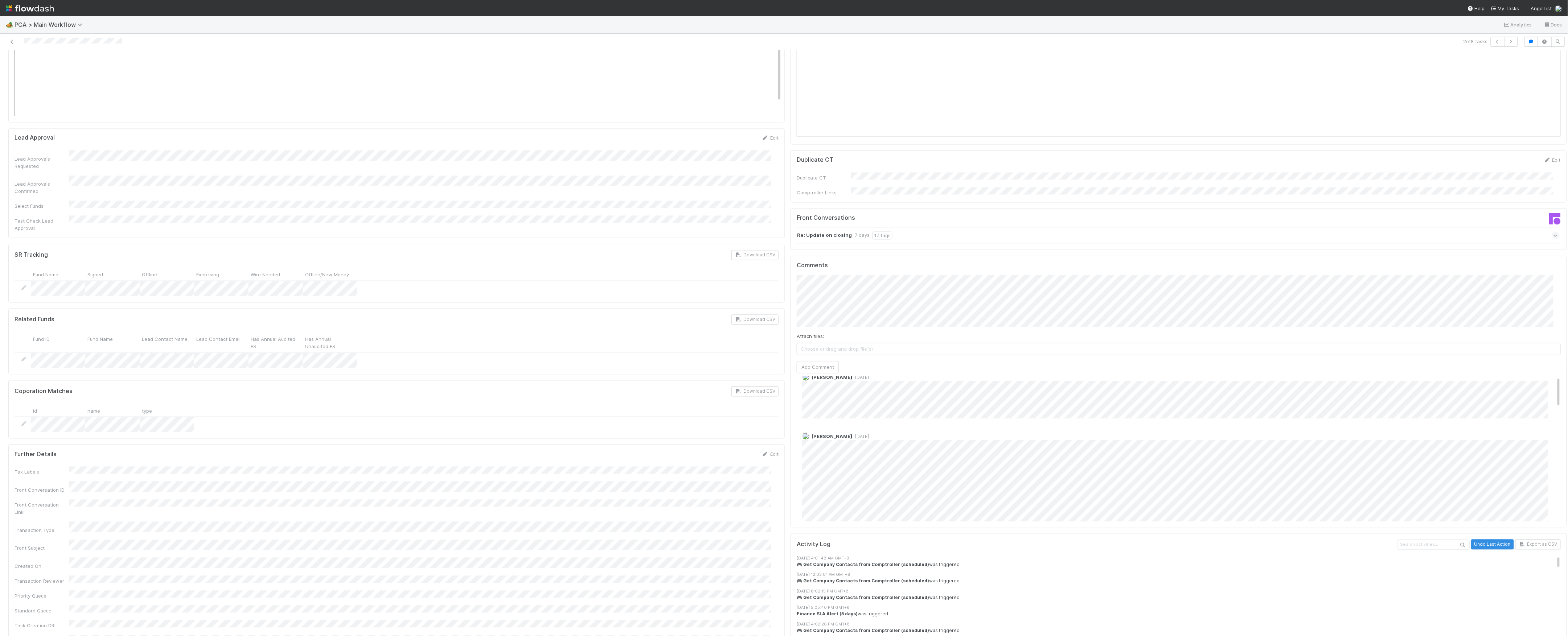
scroll to position [0, 0]
click at [816, 362] on button "Add Comment" at bounding box center [817, 368] width 42 height 12
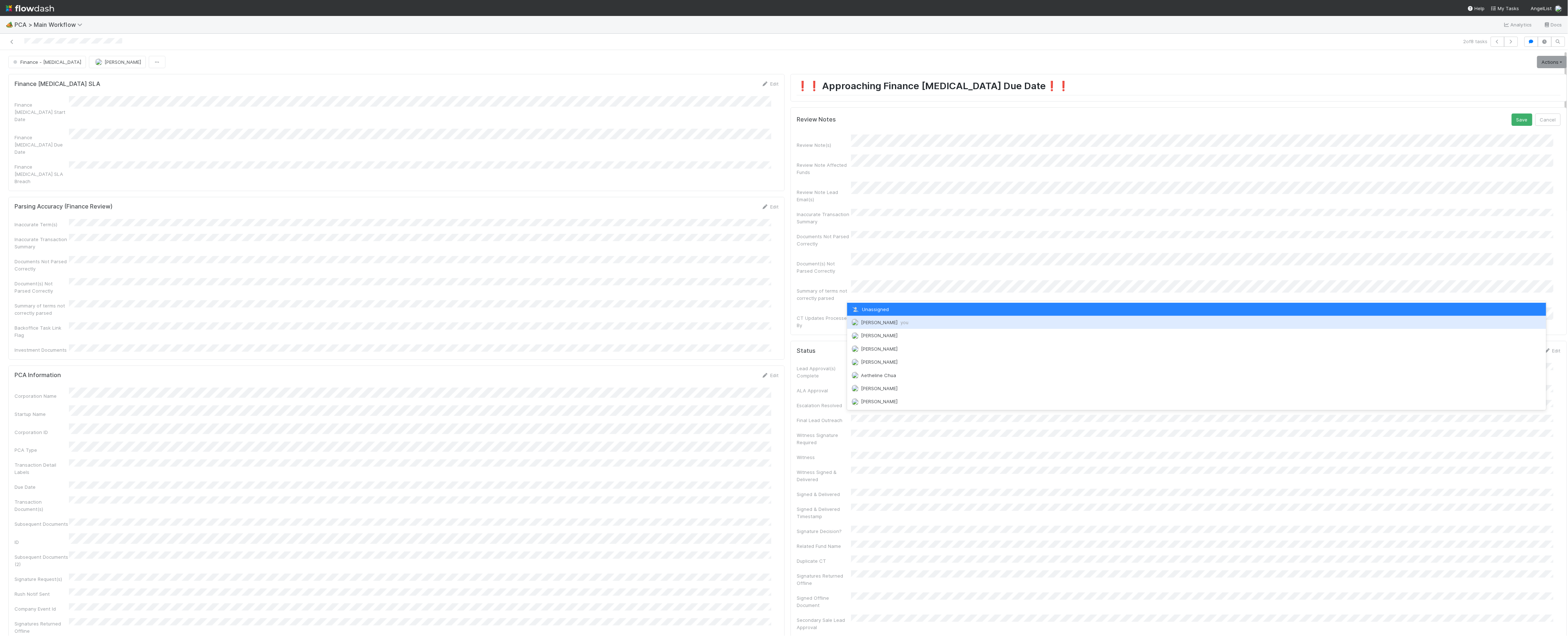
click at [881, 320] on span "Marvey Fuentes you" at bounding box center [884, 323] width 47 height 6
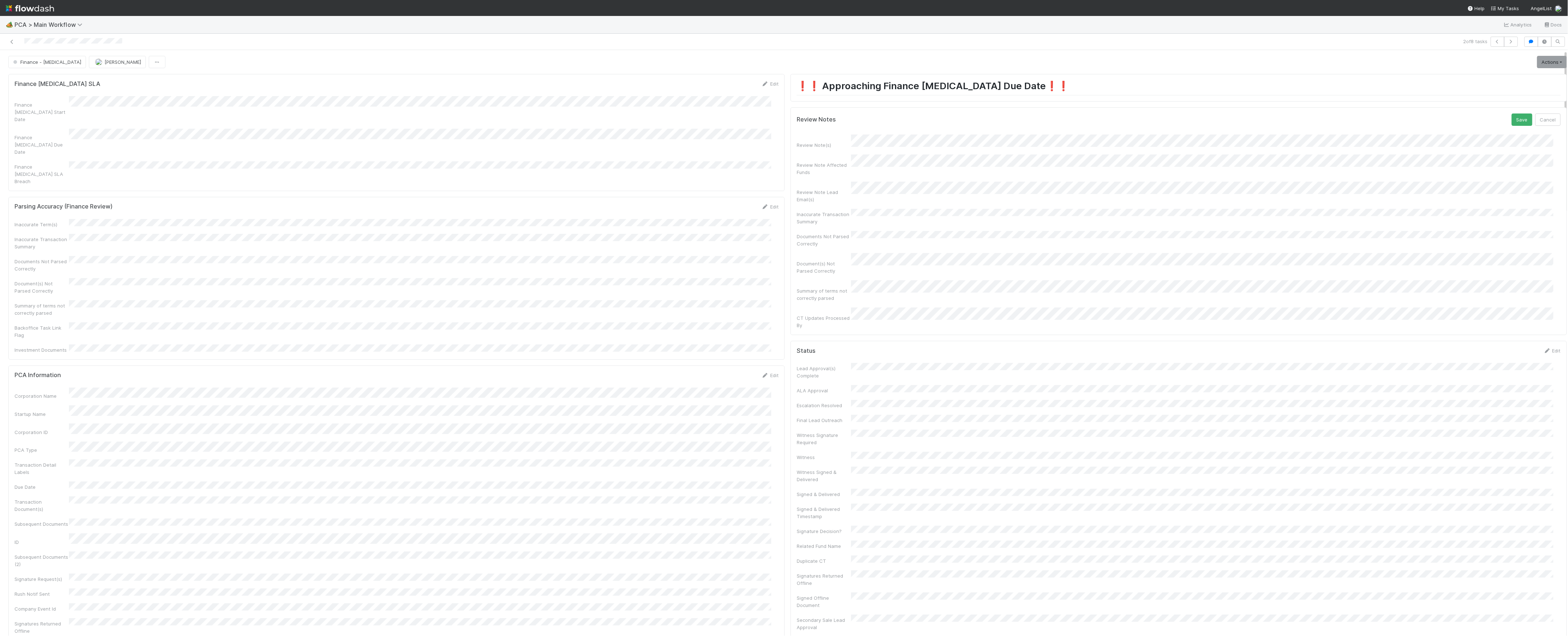
click at [1512, 114] on button "Save" at bounding box center [1522, 120] width 21 height 12
click at [1544, 63] on link "Actions" at bounding box center [1552, 62] width 30 height 12
click at [46, 68] on button "Finance - [MEDICAL_DATA]" at bounding box center [47, 62] width 78 height 12
click at [73, 83] on div "External - Open Question / Request" at bounding box center [57, 80] width 102 height 13
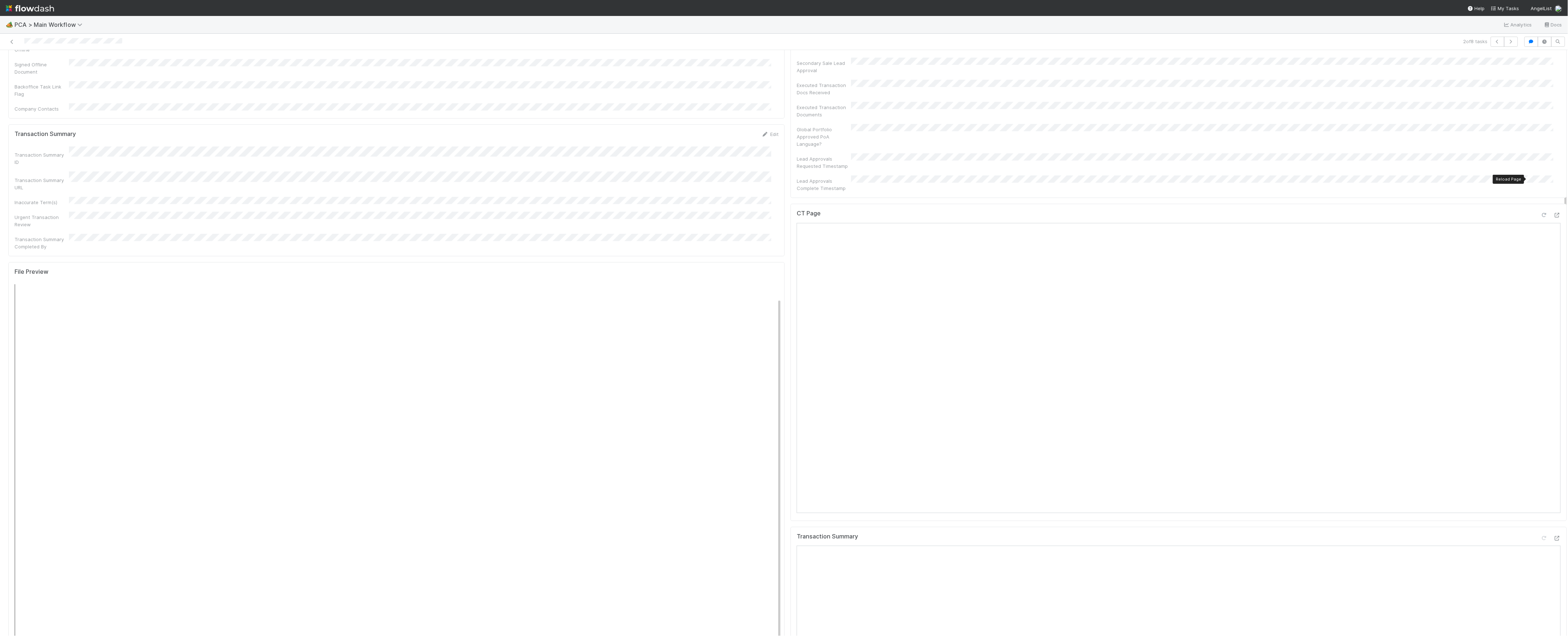
click at [1541, 213] on icon at bounding box center [1544, 215] width 7 height 5
click at [1553, 536] on icon at bounding box center [1557, 539] width 7 height 5
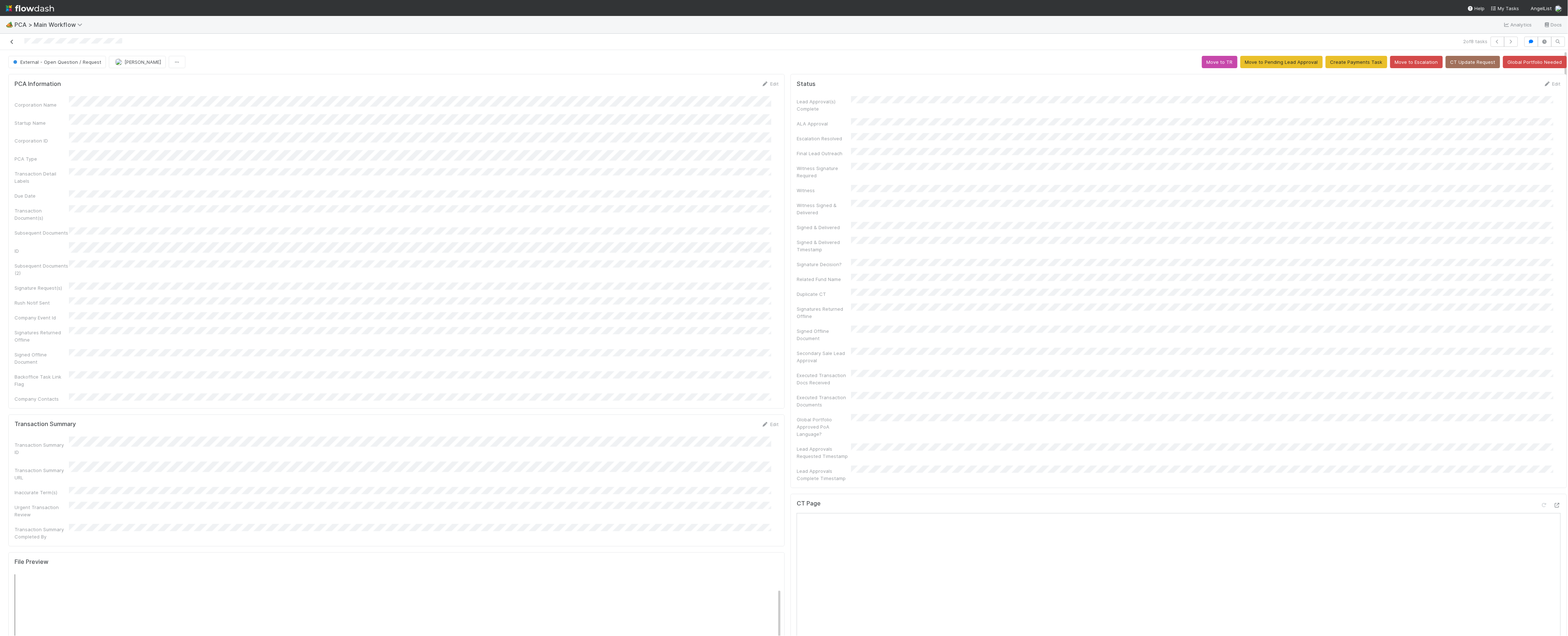
click at [13, 40] on icon at bounding box center [12, 42] width 7 height 5
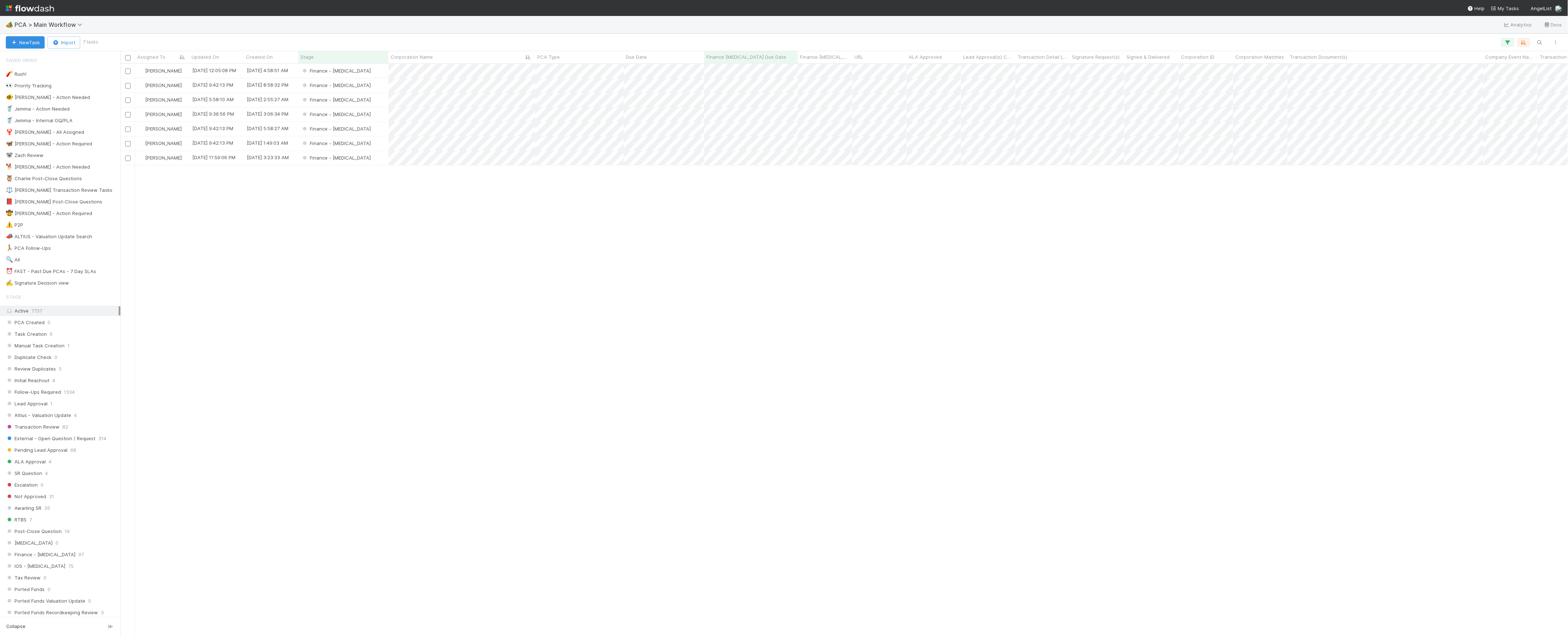
scroll to position [565, 1440]
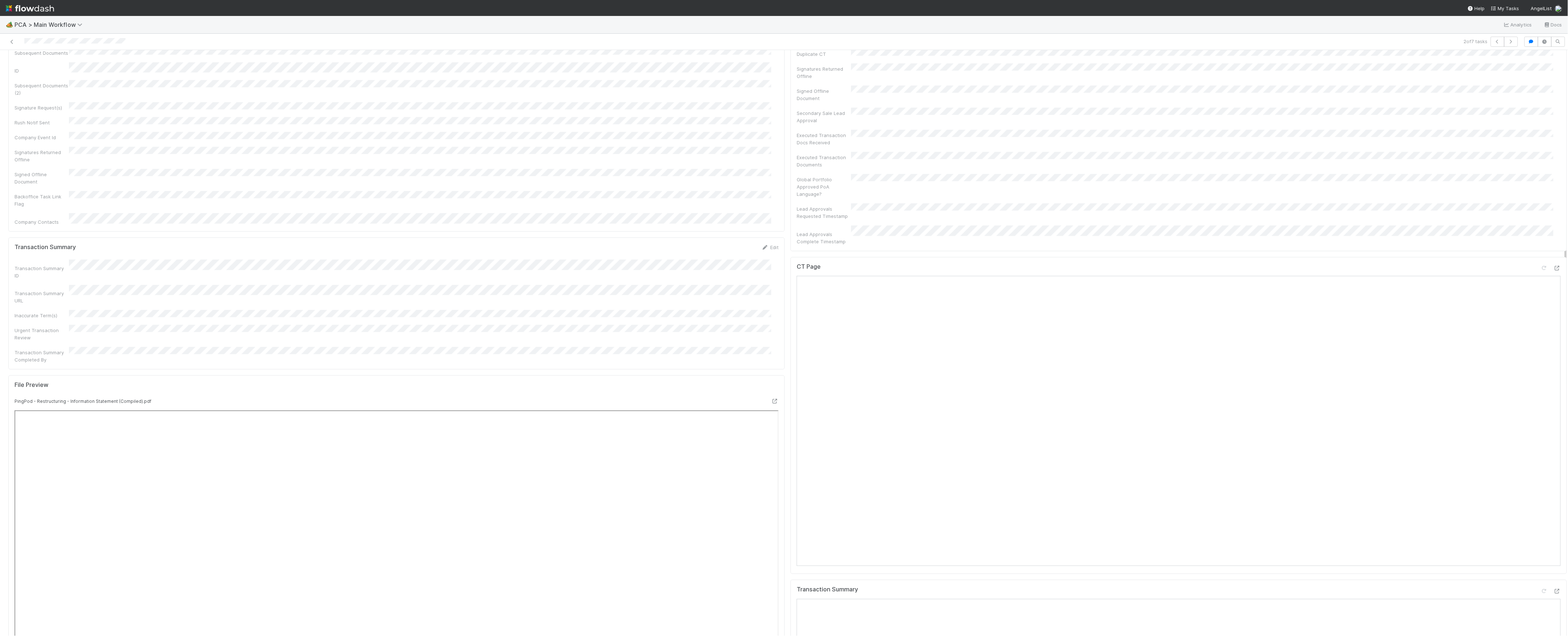
scroll to position [338, 0]
click at [1553, 404] on div at bounding box center [1557, 407] width 7 height 7
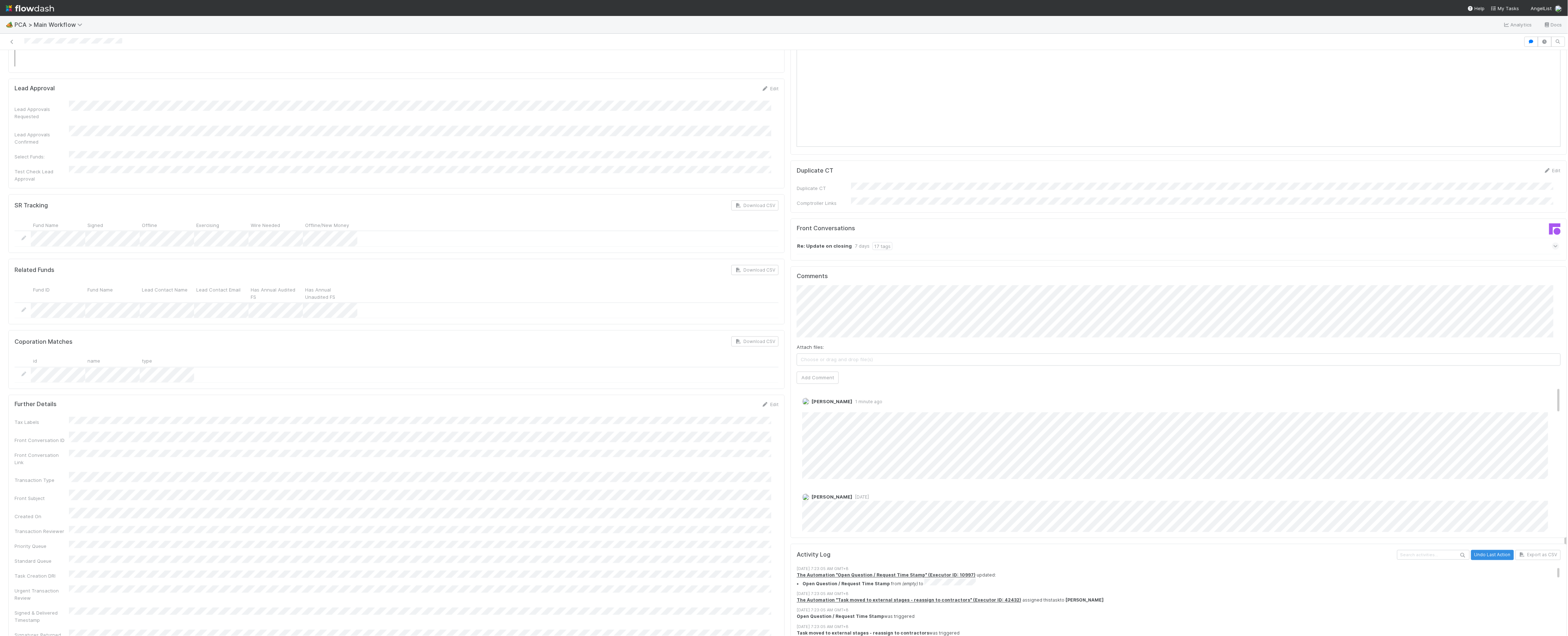
click at [807, 544] on div "Activity Log Undo Last Action Export as CSV 8/20/25, 7:23:05 AM GMT+8 The Autom…" at bounding box center [1178, 631] width 776 height 173
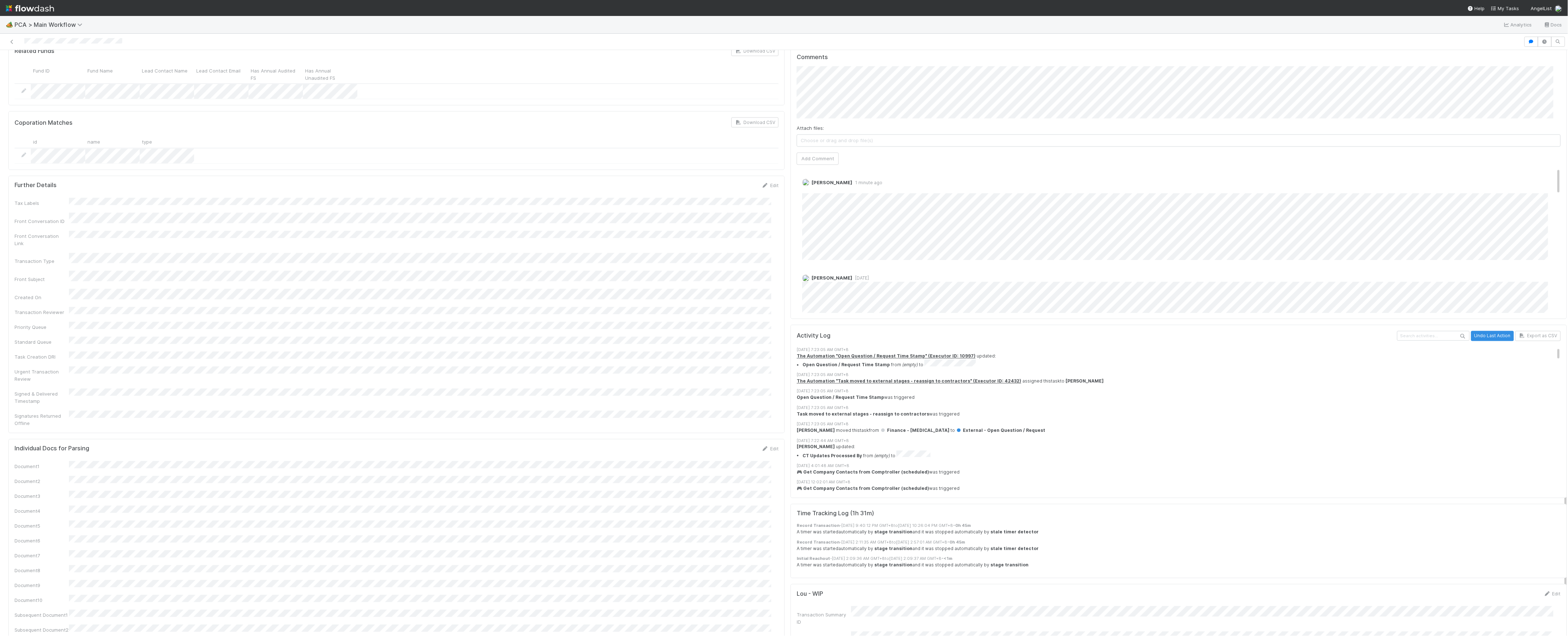
scroll to position [994, 0]
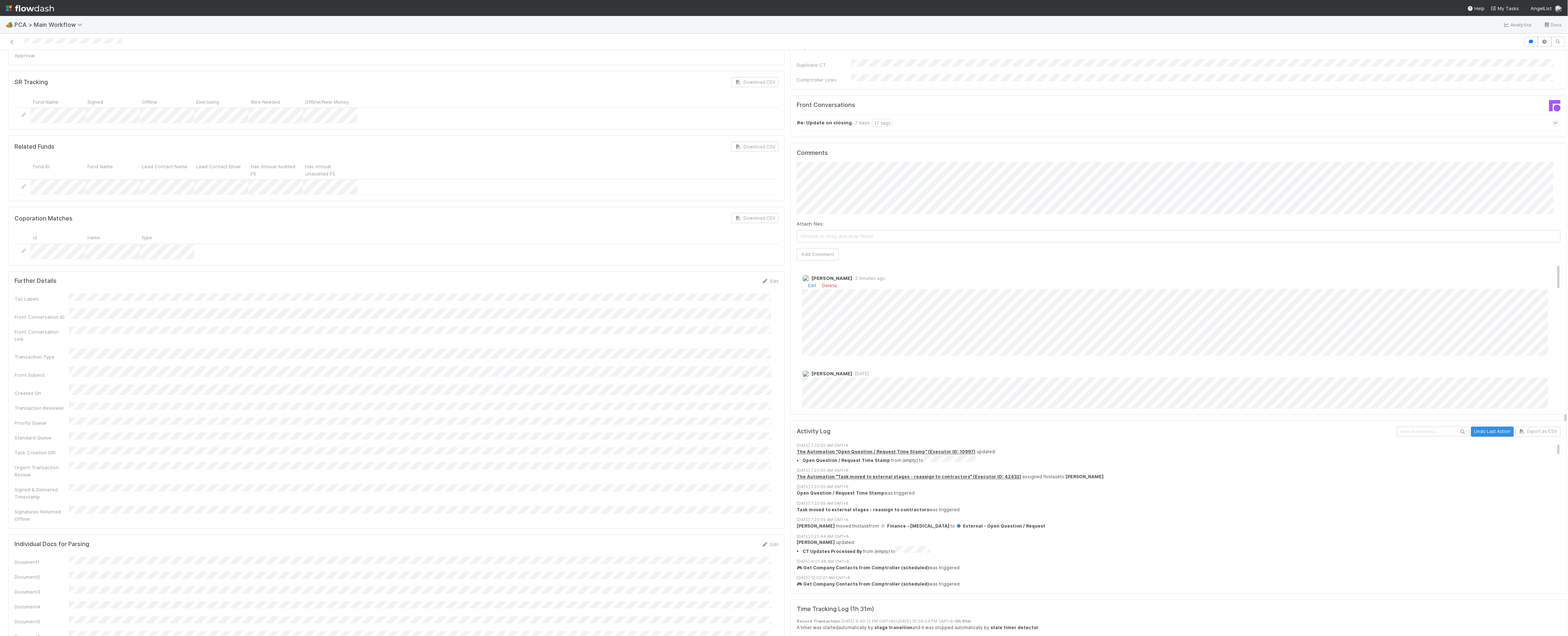
click at [811, 276] on span "[PERSON_NAME]" at bounding box center [831, 279] width 41 height 6
click at [808, 283] on link "Edit" at bounding box center [812, 286] width 9 height 6
click at [15, 44] on icon at bounding box center [12, 42] width 7 height 5
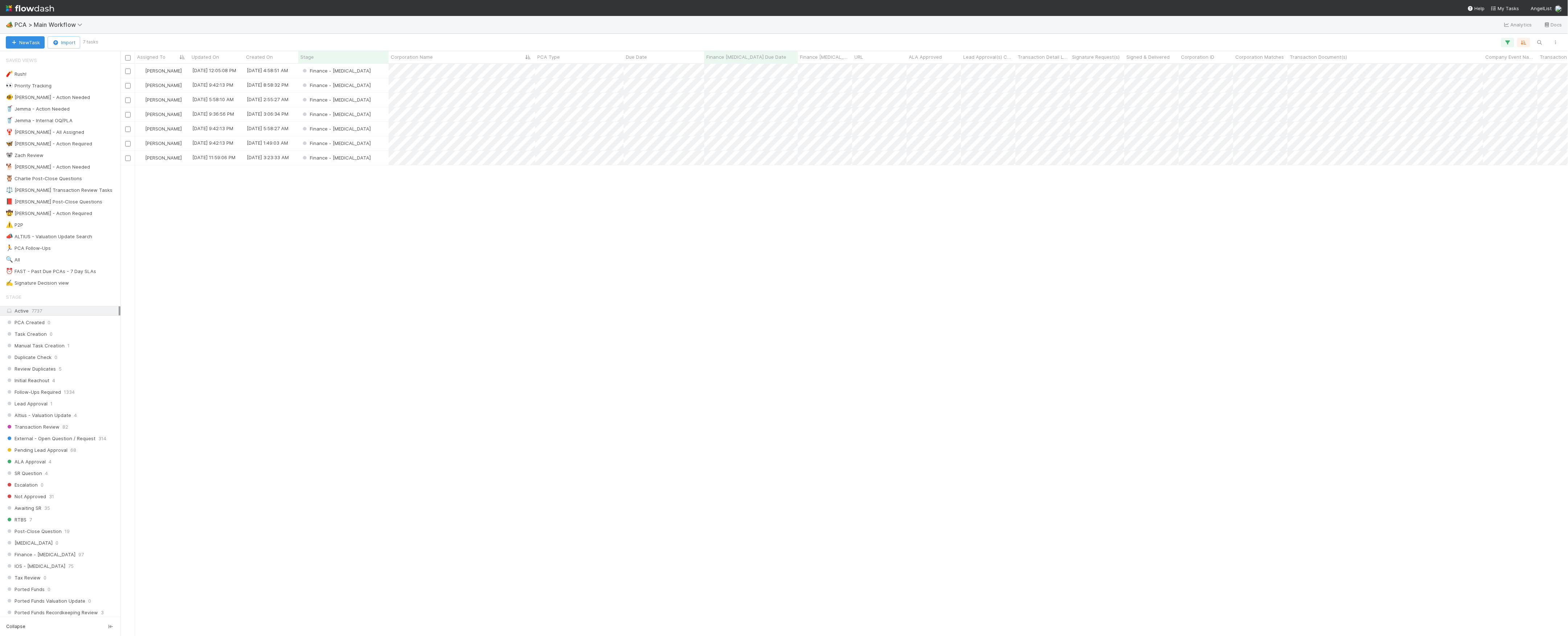
scroll to position [565, 1440]
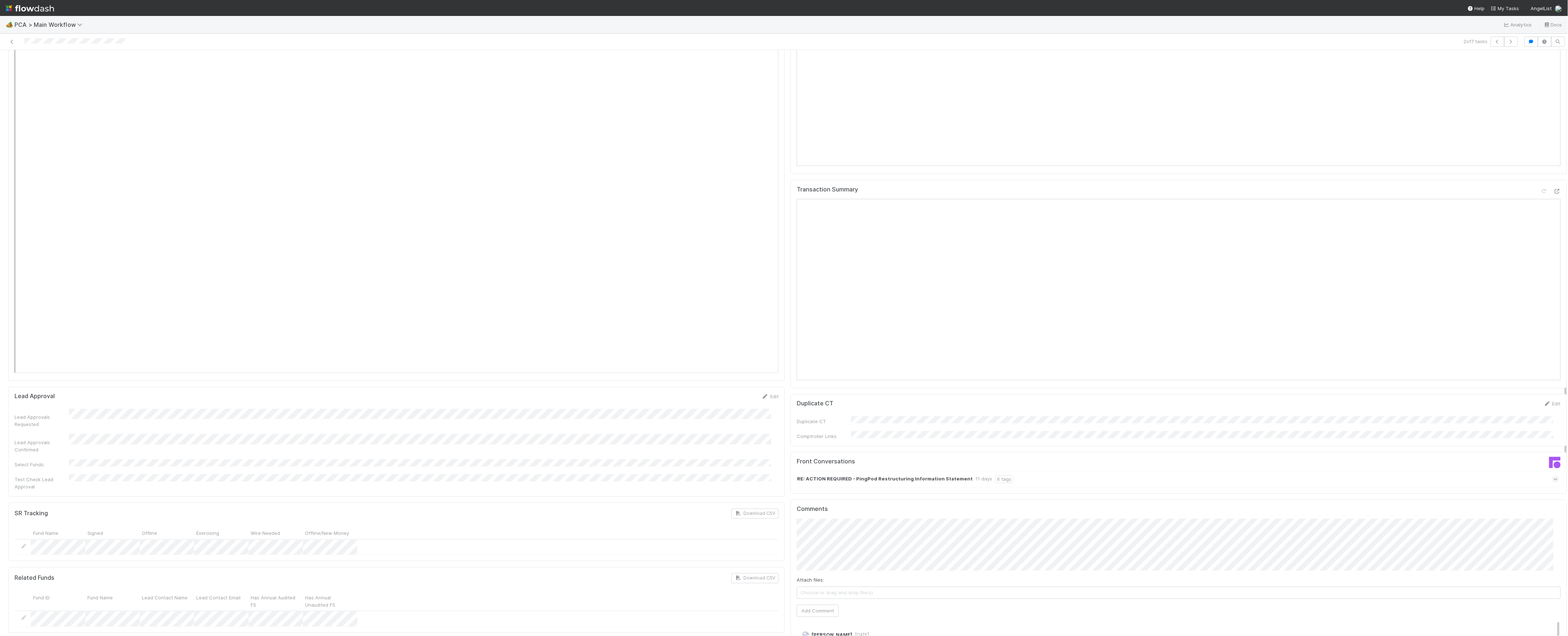
scroll to position [629, 0]
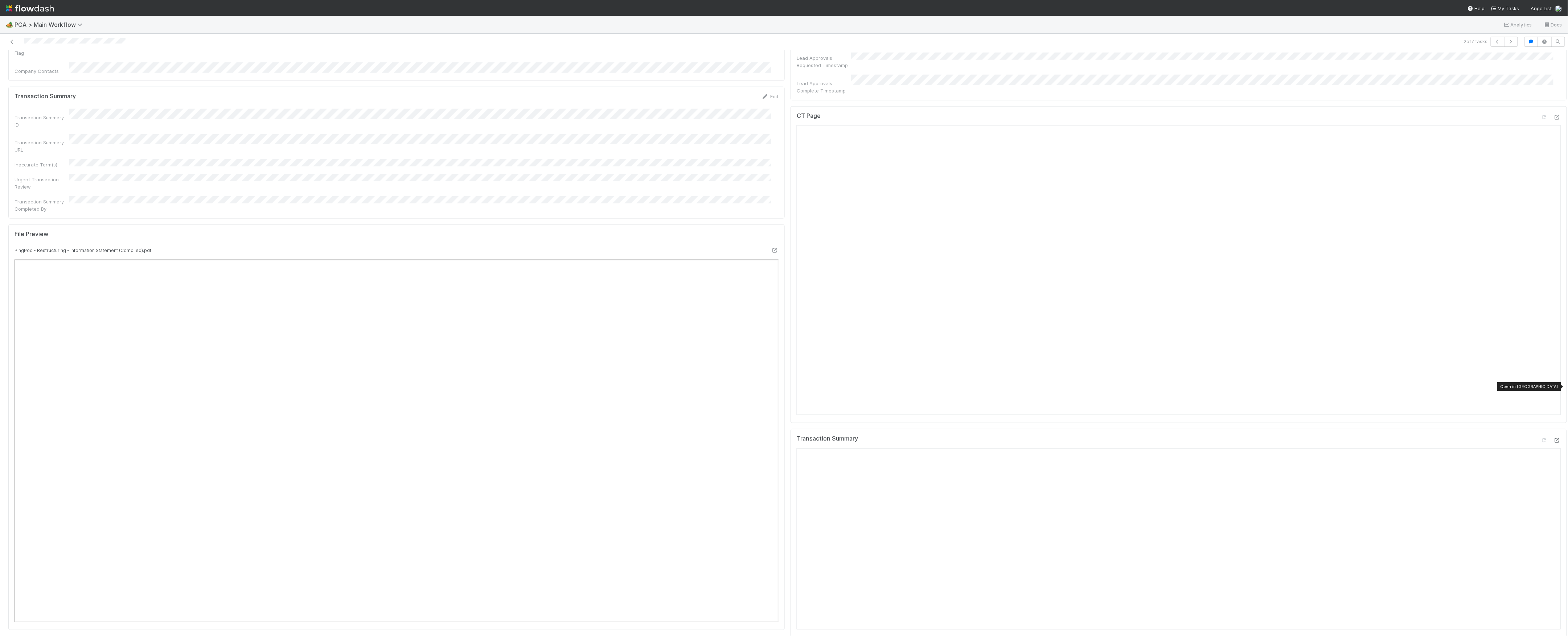
click at [1553, 438] on icon at bounding box center [1557, 441] width 7 height 5
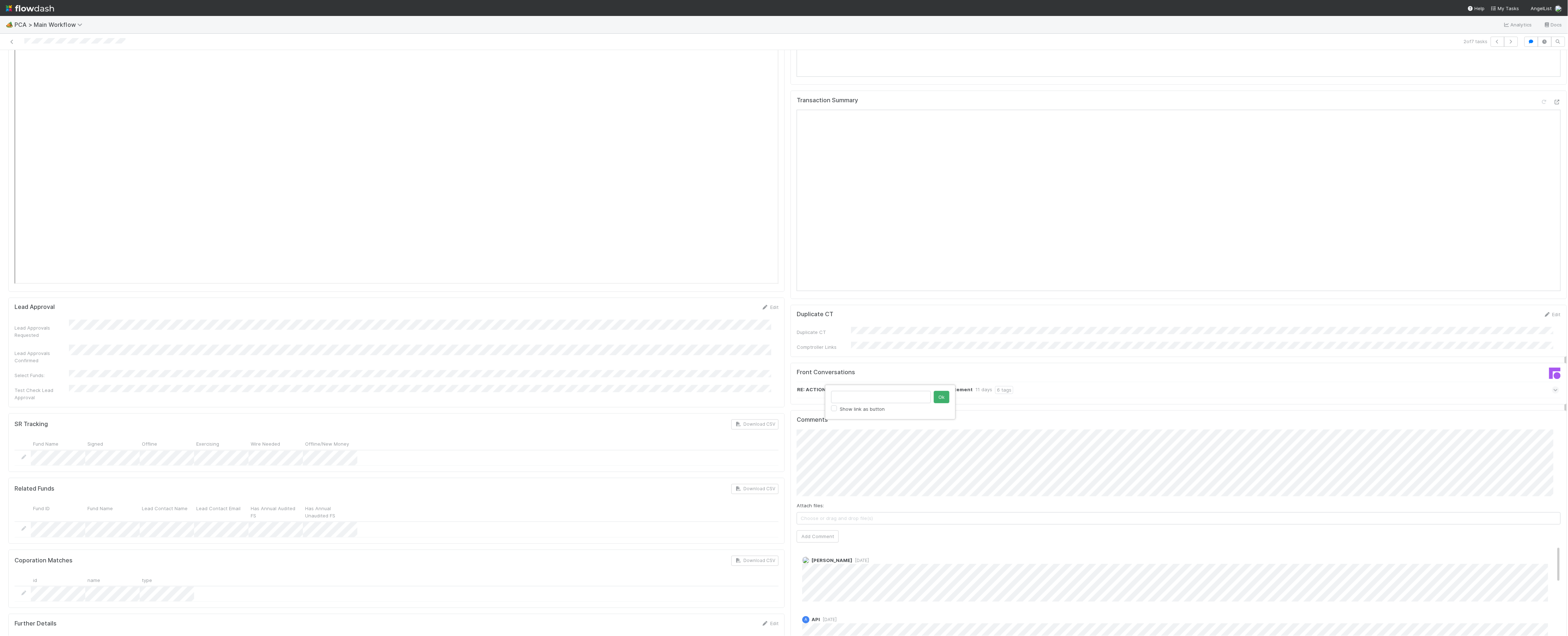
scroll to position [0, 0]
click button "Ok" at bounding box center [942, 397] width 16 height 12
click at [791, 421] on div "Comments Attach files: Choose or drag and drop file(s) Add Comment Roselyn de V…" at bounding box center [1178, 554] width 776 height 287
click button "Ok" at bounding box center [942, 397] width 16 height 12
click at [821, 545] on button "Add Comment" at bounding box center [817, 551] width 42 height 12
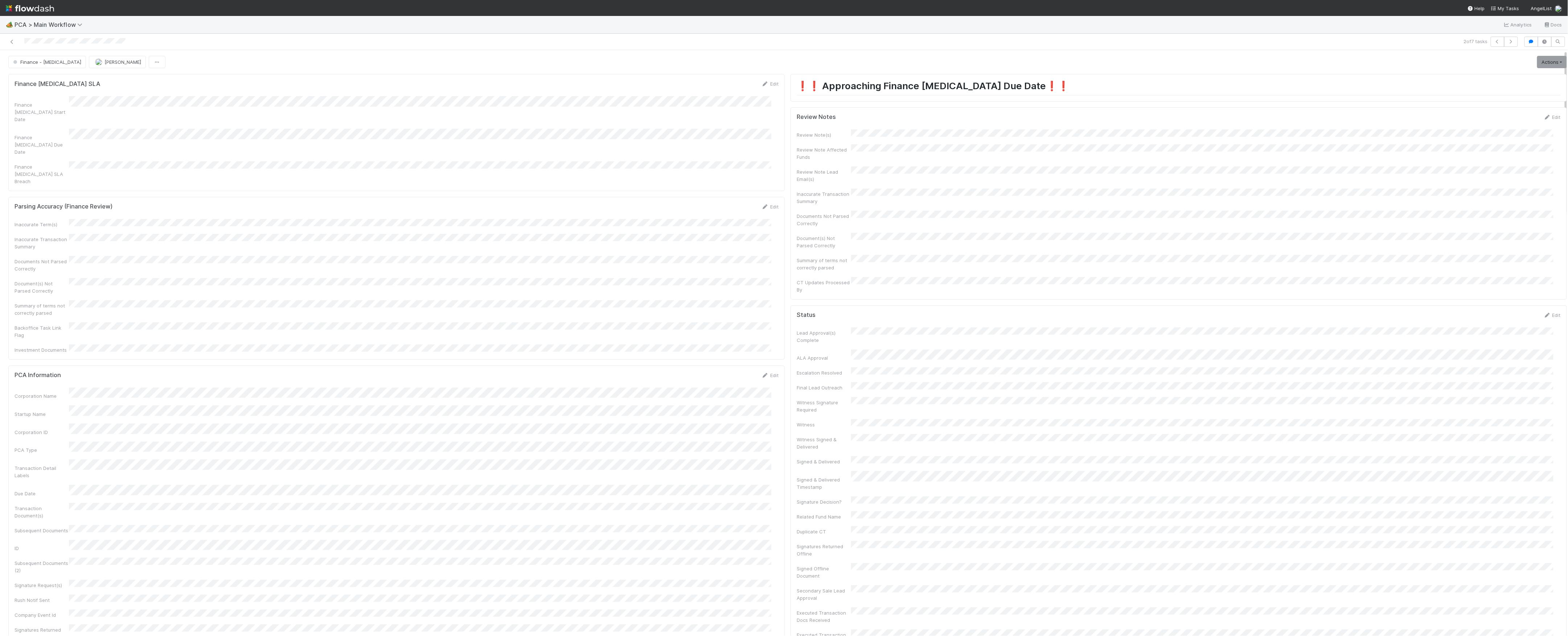
click at [857, 277] on div "CT Updates Processed By" at bounding box center [1178, 285] width 764 height 16
click at [859, 277] on div "CT Updates Processed By" at bounding box center [1178, 285] width 764 height 16
click at [853, 263] on div "Review Note(s) Review Note Affected Funds Review Note Lead Email(s) Inaccurate …" at bounding box center [1178, 211] width 764 height 164
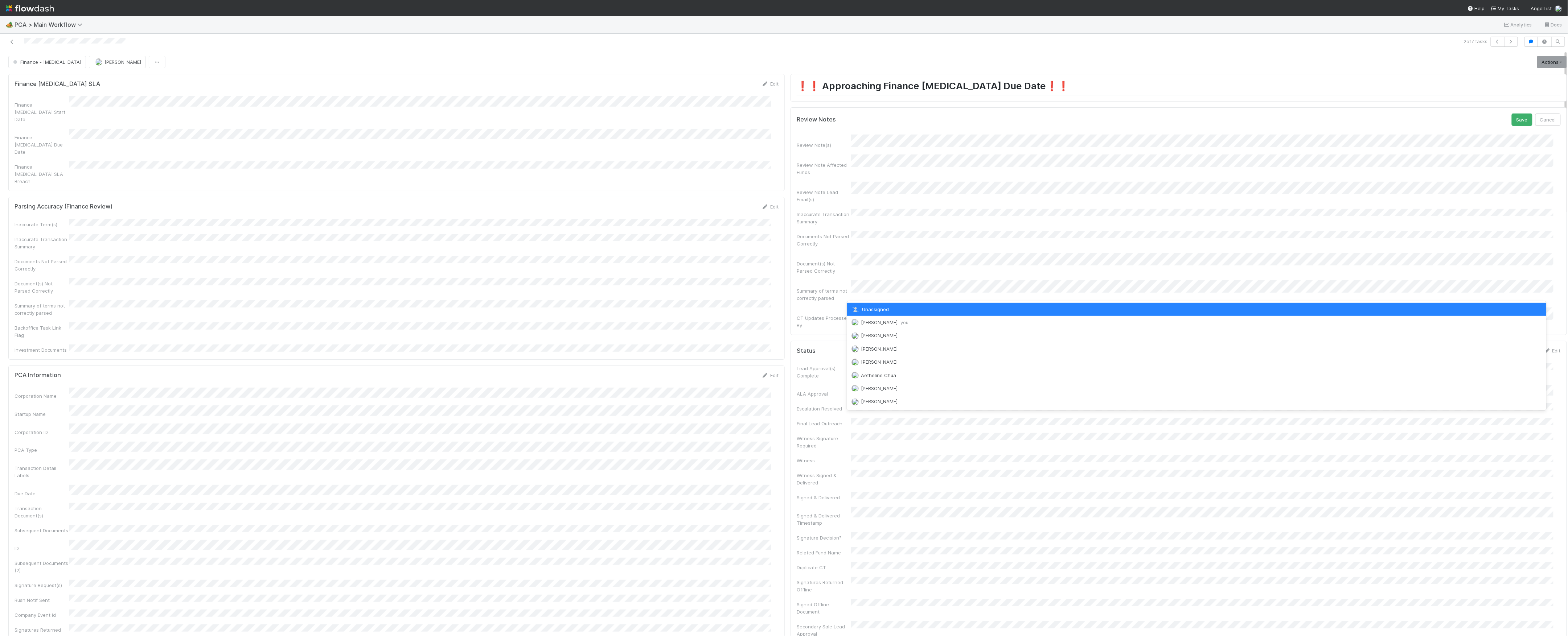
click at [874, 321] on span "Marvey Fuentes you" at bounding box center [884, 323] width 47 height 6
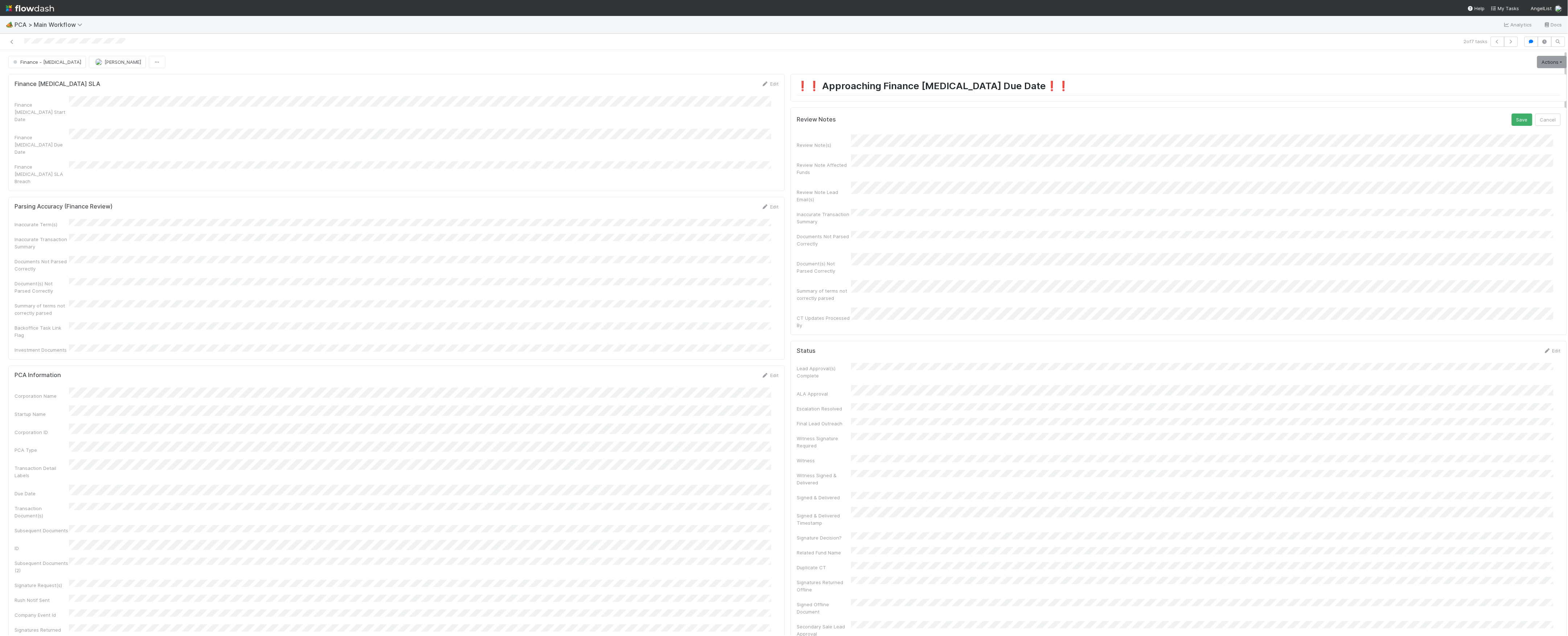
click at [1512, 114] on button "Save" at bounding box center [1522, 120] width 21 height 12
click at [1537, 64] on link "Actions" at bounding box center [1552, 62] width 30 height 12
click at [1473, 99] on button "Move to Finance Review" at bounding box center [1510, 97] width 117 height 10
click at [99, 66] on button "Marvey Fuentes" at bounding box center [117, 62] width 57 height 12
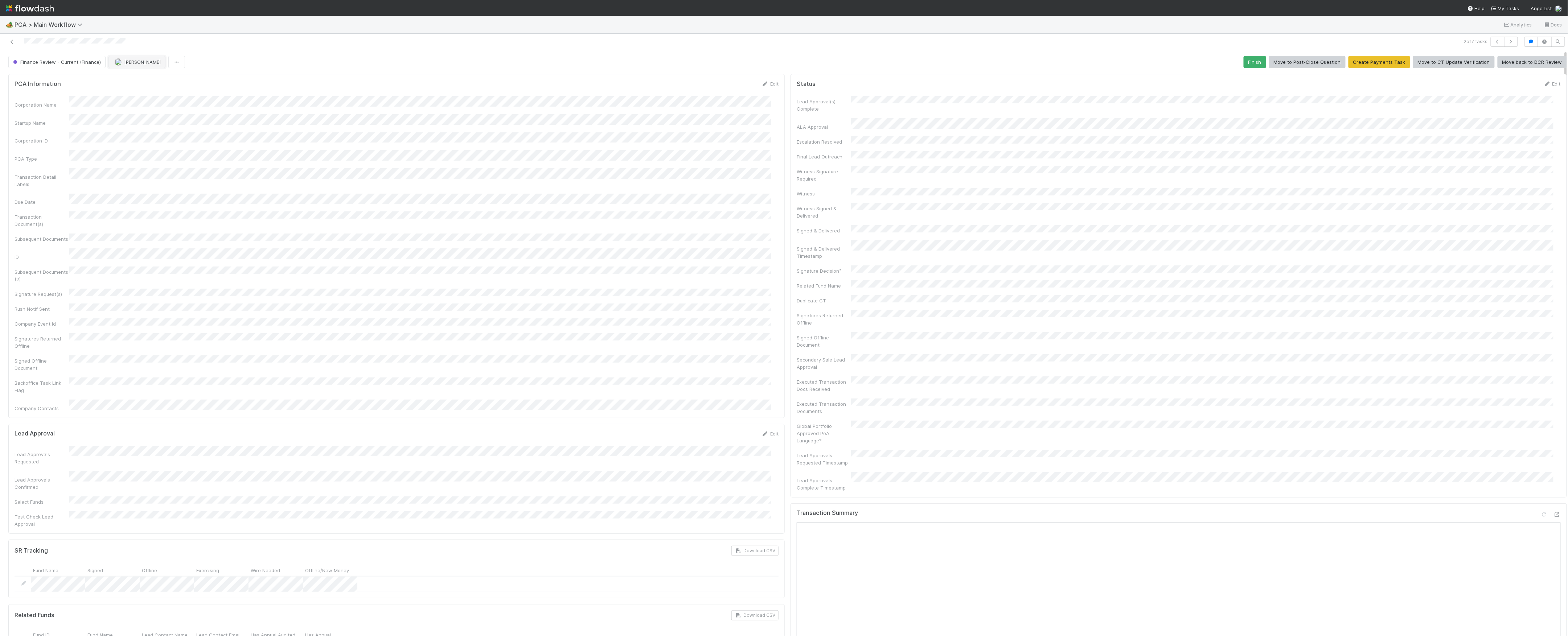
click at [133, 65] on button "Marvey Fuentes" at bounding box center [137, 62] width 57 height 12
click at [11, 43] on icon at bounding box center [12, 42] width 7 height 5
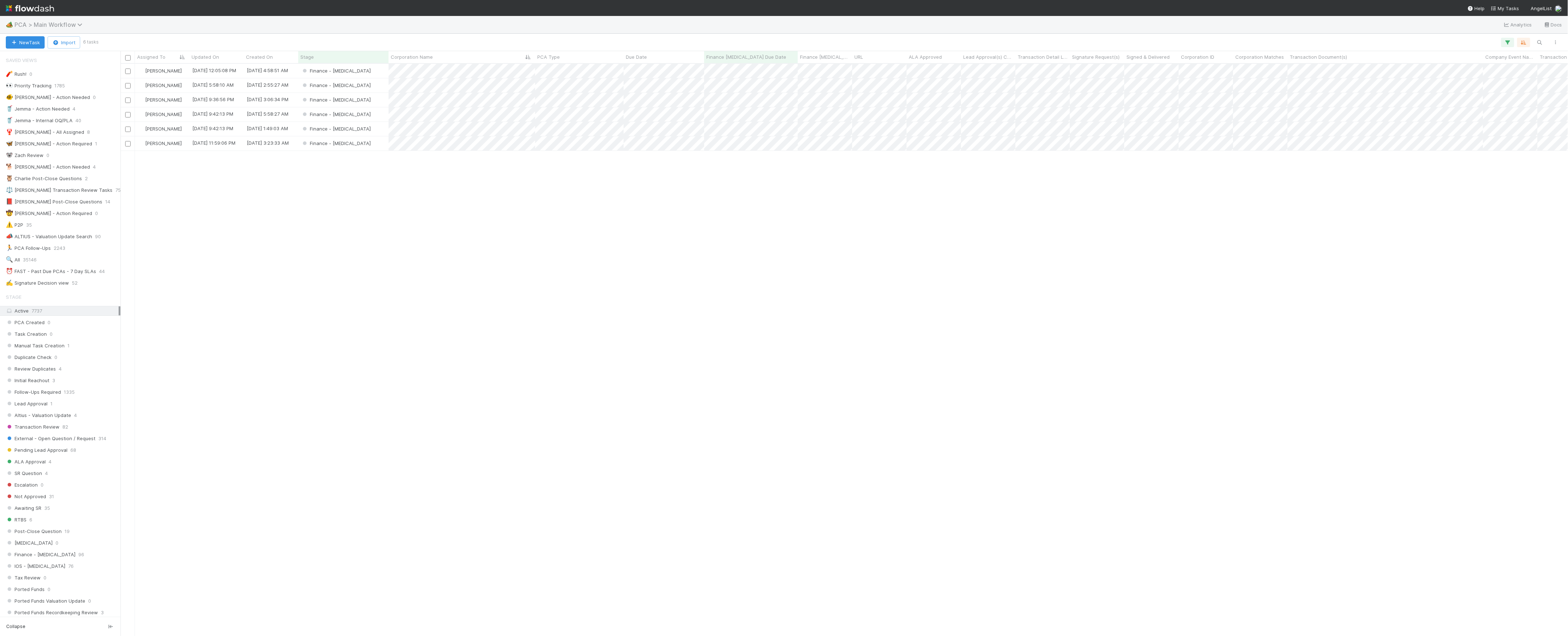
click at [54, 26] on span "PCA > Main Workflow" at bounding box center [50, 25] width 71 height 7
click at [108, 77] on div "🔧 Data Flags > Data Flag Resolution - Finance" at bounding box center [95, 76] width 173 height 7
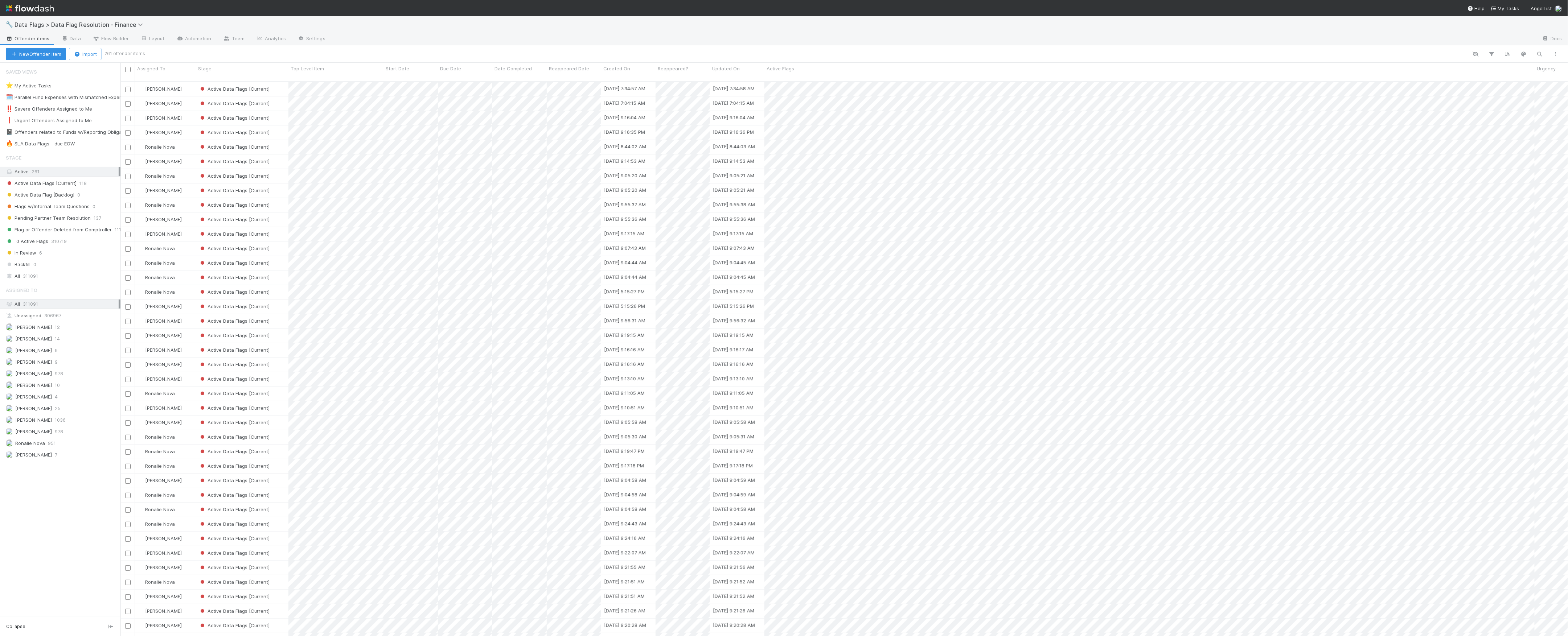
scroll to position [553, 1440]
click at [52, 145] on div "🔥 SLA Data Flags - due EOW" at bounding box center [40, 144] width 69 height 9
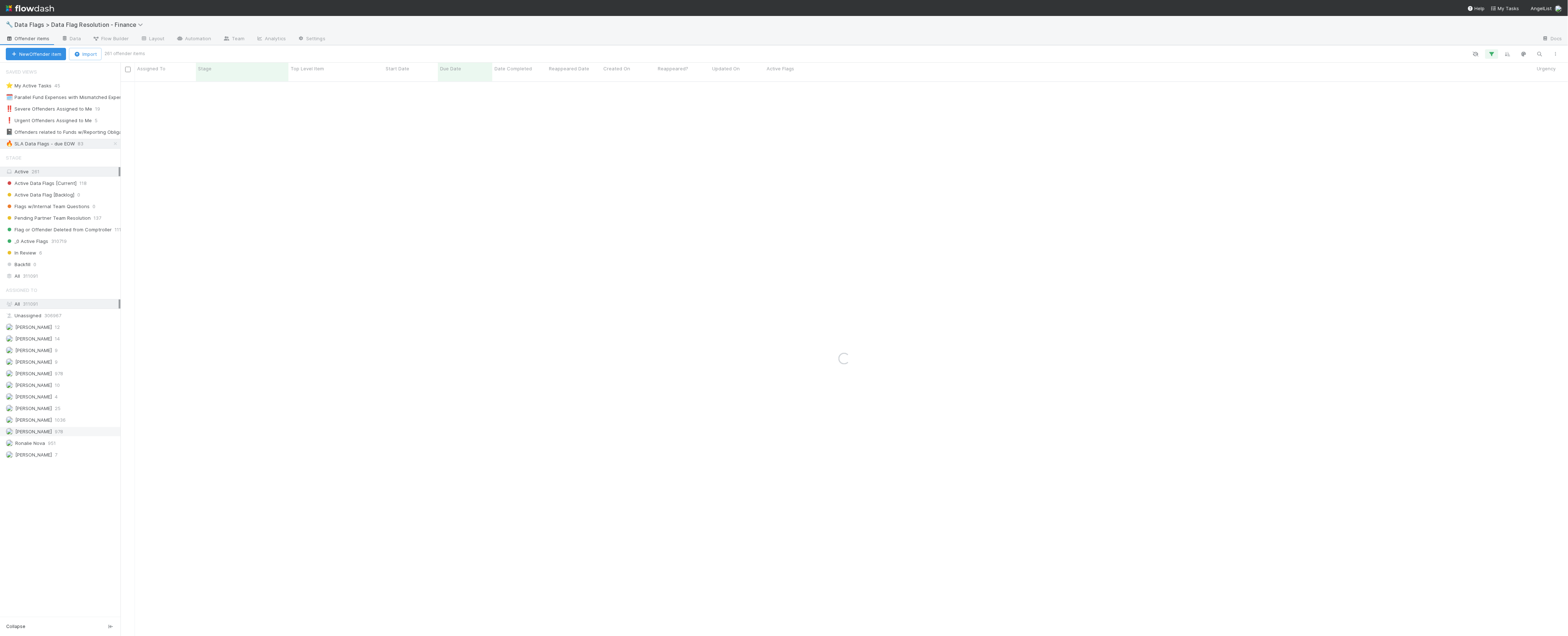
click at [43, 434] on span "Marvey Fuentes" at bounding box center [29, 432] width 46 height 9
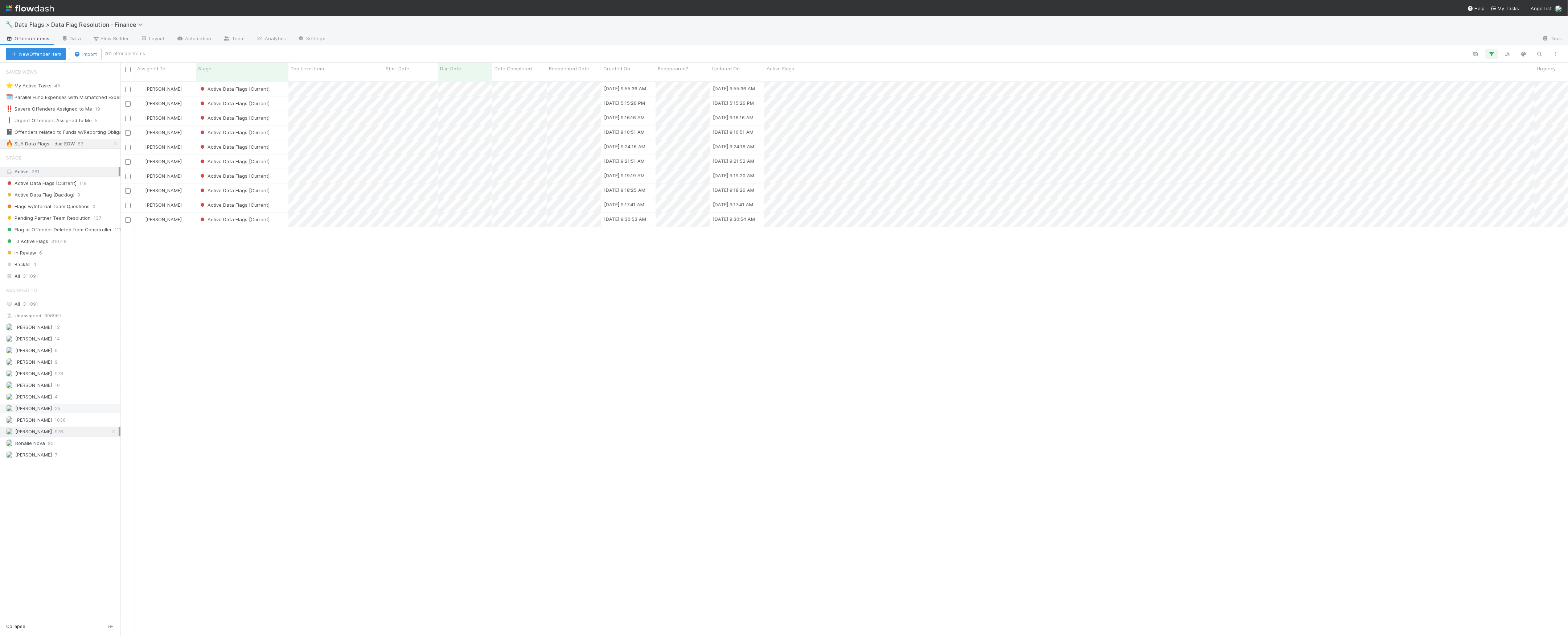
scroll to position [553, 1440]
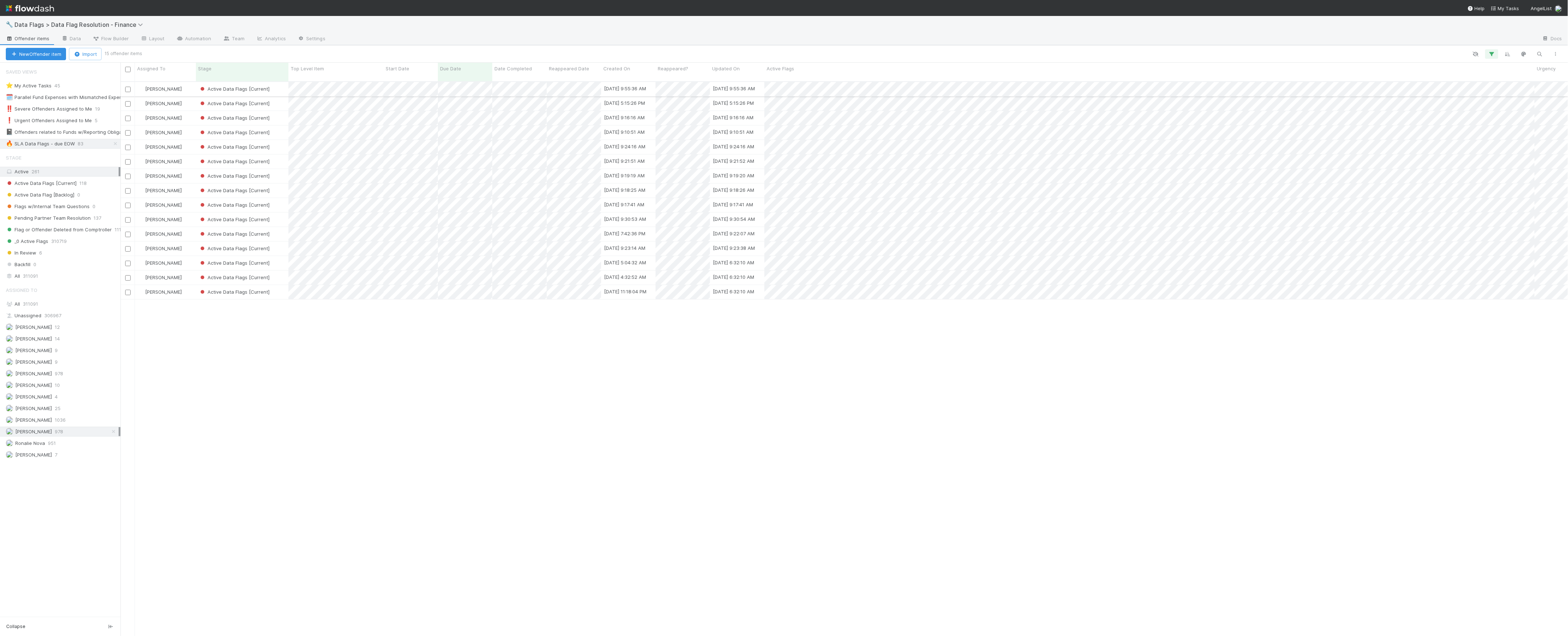
click at [281, 82] on div "Active Data Flags [Current]" at bounding box center [242, 89] width 93 height 14
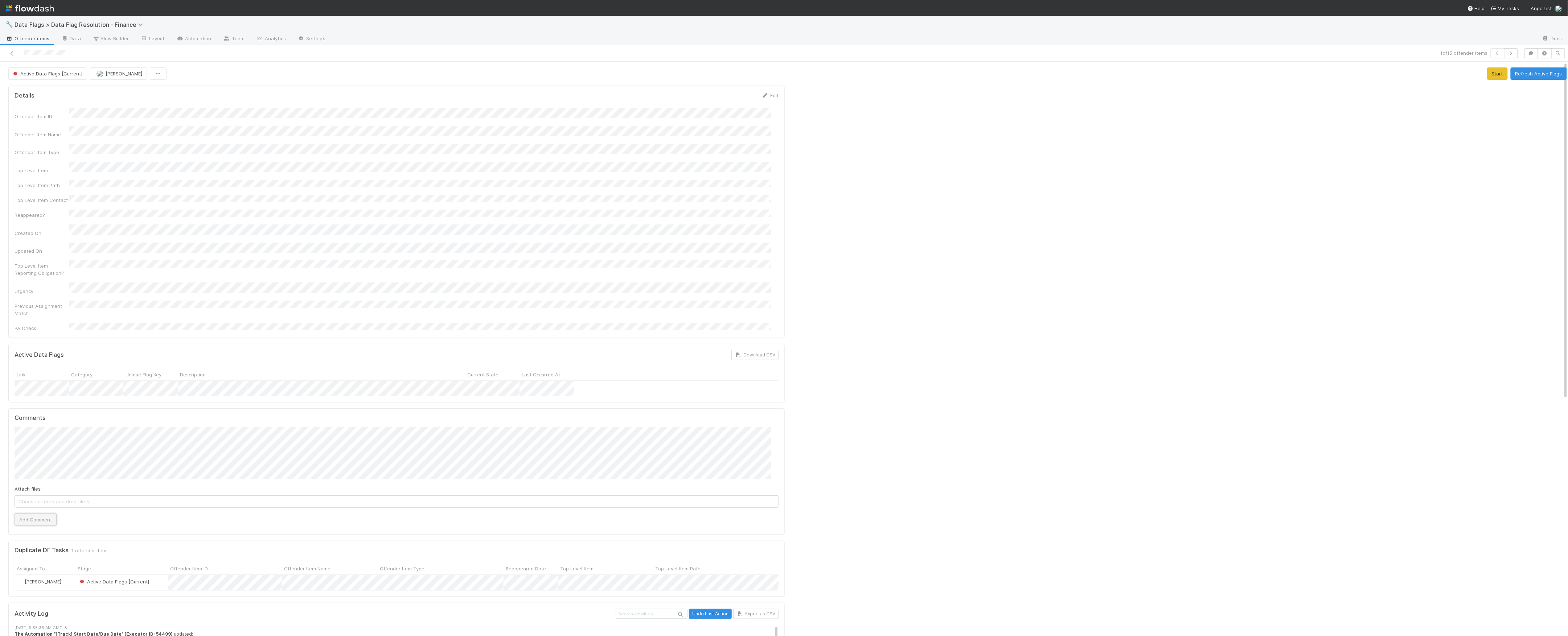
click at [38, 514] on button "Add Comment" at bounding box center [35, 520] width 42 height 12
click at [57, 73] on span "Active Data Flags [Current]" at bounding box center [47, 74] width 71 height 6
click at [57, 133] on span "Pending Partner Team Resolution" at bounding box center [52, 132] width 85 height 6
click at [12, 54] on icon at bounding box center [12, 54] width 7 height 5
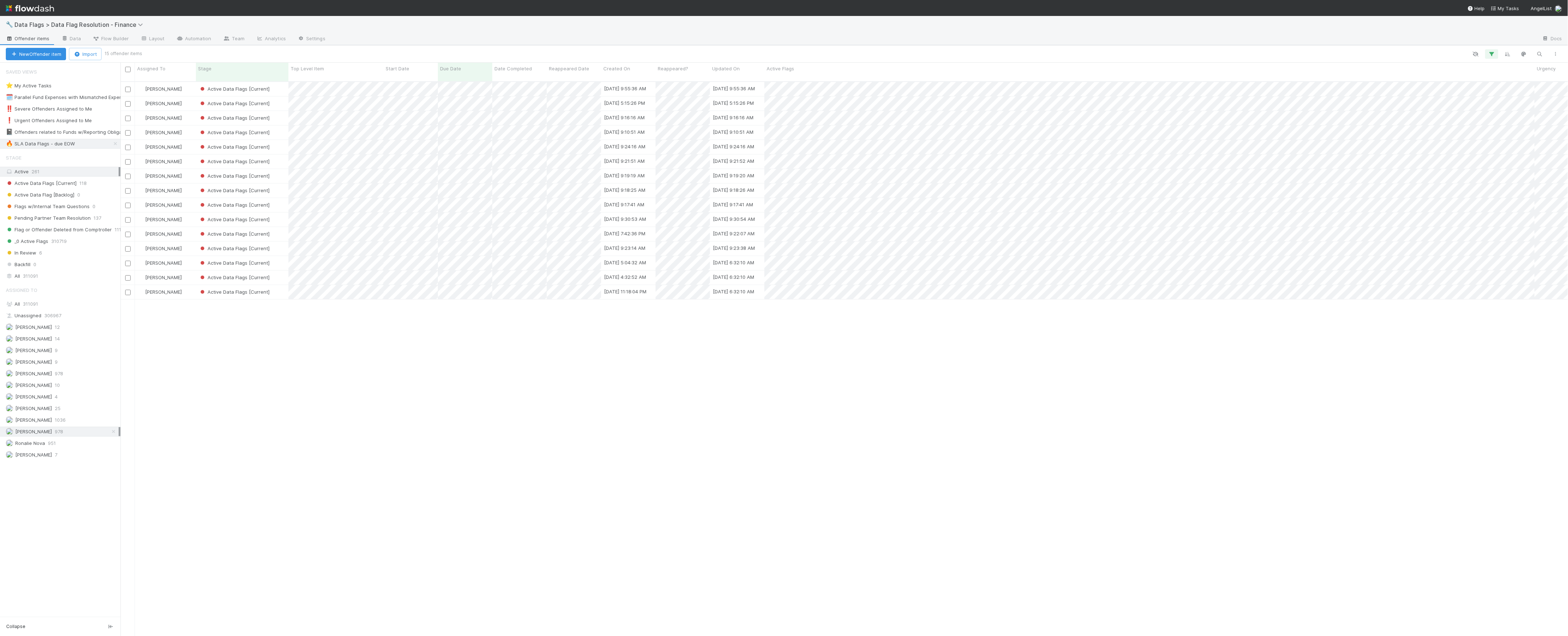
scroll to position [8, 8]
click at [279, 86] on div "Active Data Flags [Current]" at bounding box center [242, 89] width 93 height 14
click at [284, 83] on div "Active Data Flags [Current]" at bounding box center [242, 89] width 93 height 14
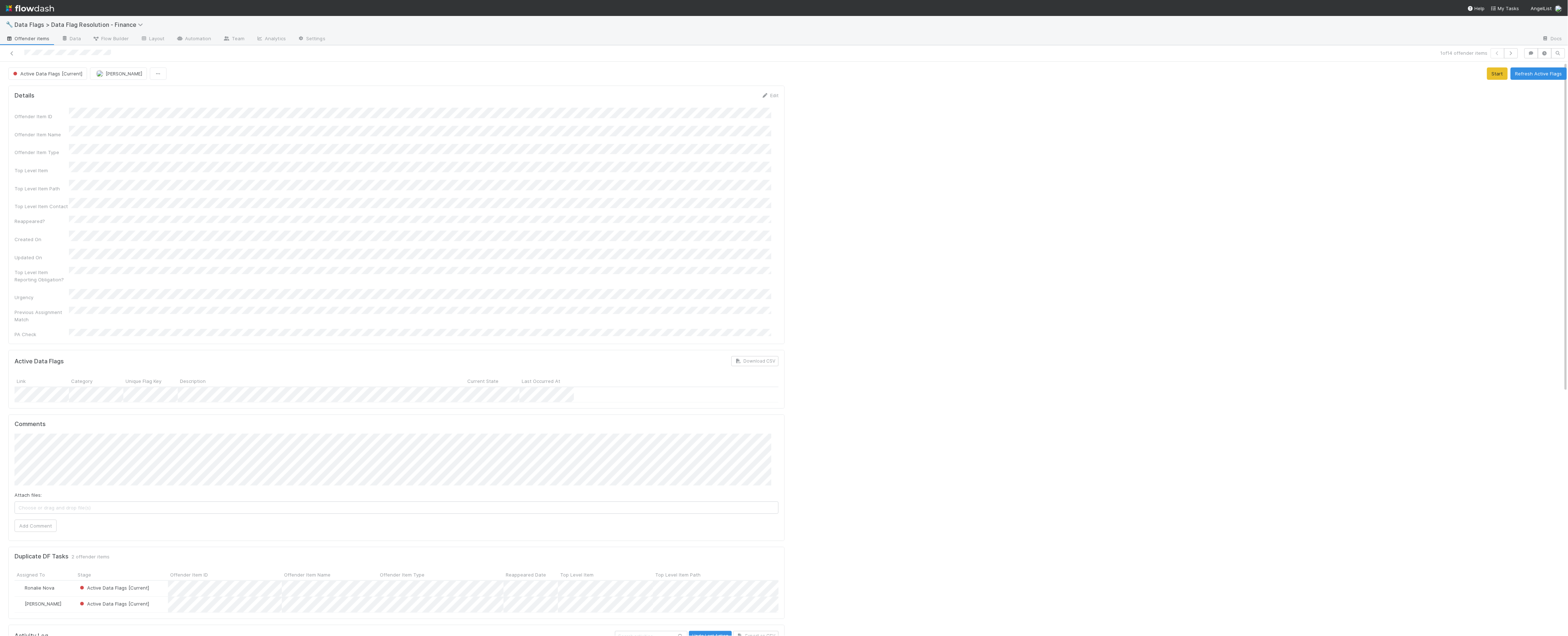
click at [131, 502] on span "Choose or drag and drop file(s)" at bounding box center [396, 508] width 763 height 12
click at [48, 520] on button "Add Comment" at bounding box center [35, 526] width 42 height 12
click at [1541, 69] on button "Refresh Active Flags" at bounding box center [1539, 74] width 56 height 12
click at [1515, 79] on button "Refresh Active Flags" at bounding box center [1539, 74] width 56 height 12
click at [10, 55] on icon at bounding box center [12, 54] width 7 height 5
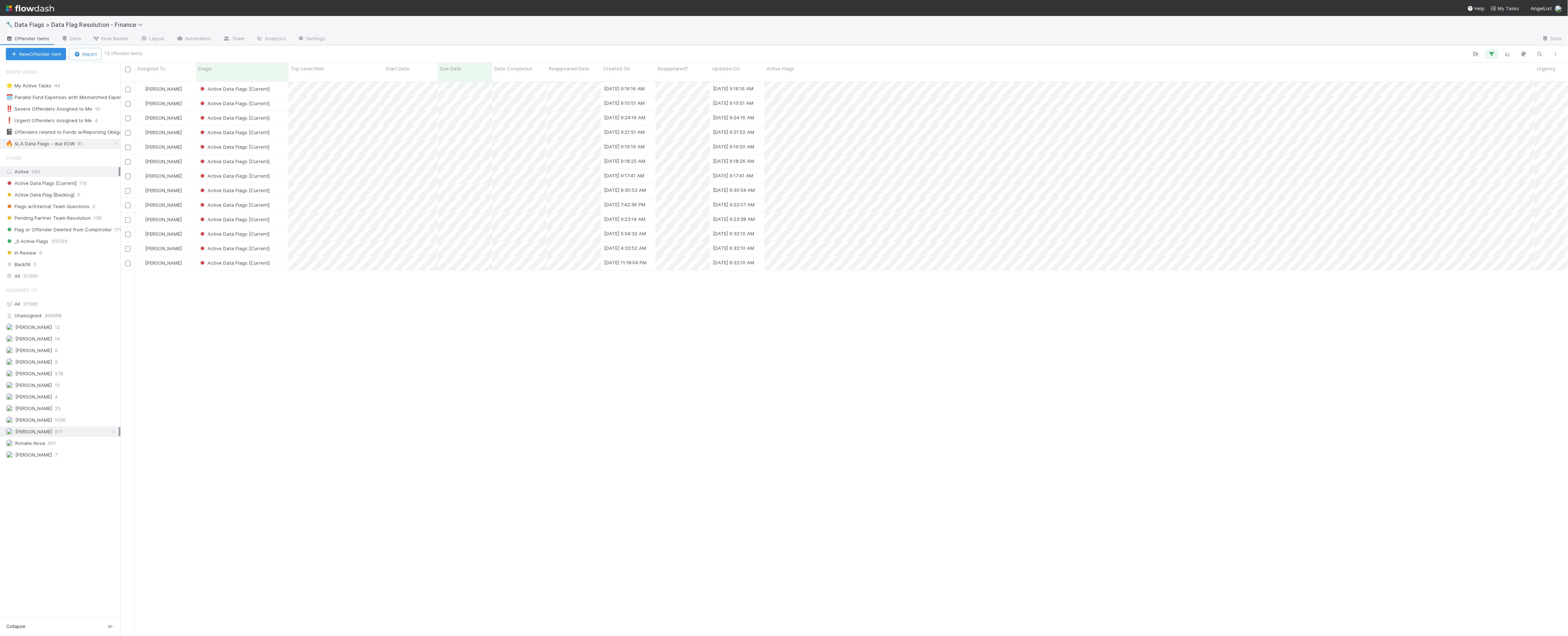
scroll to position [553, 1440]
click at [281, 86] on div "Active Data Flags [Current]" at bounding box center [242, 89] width 93 height 14
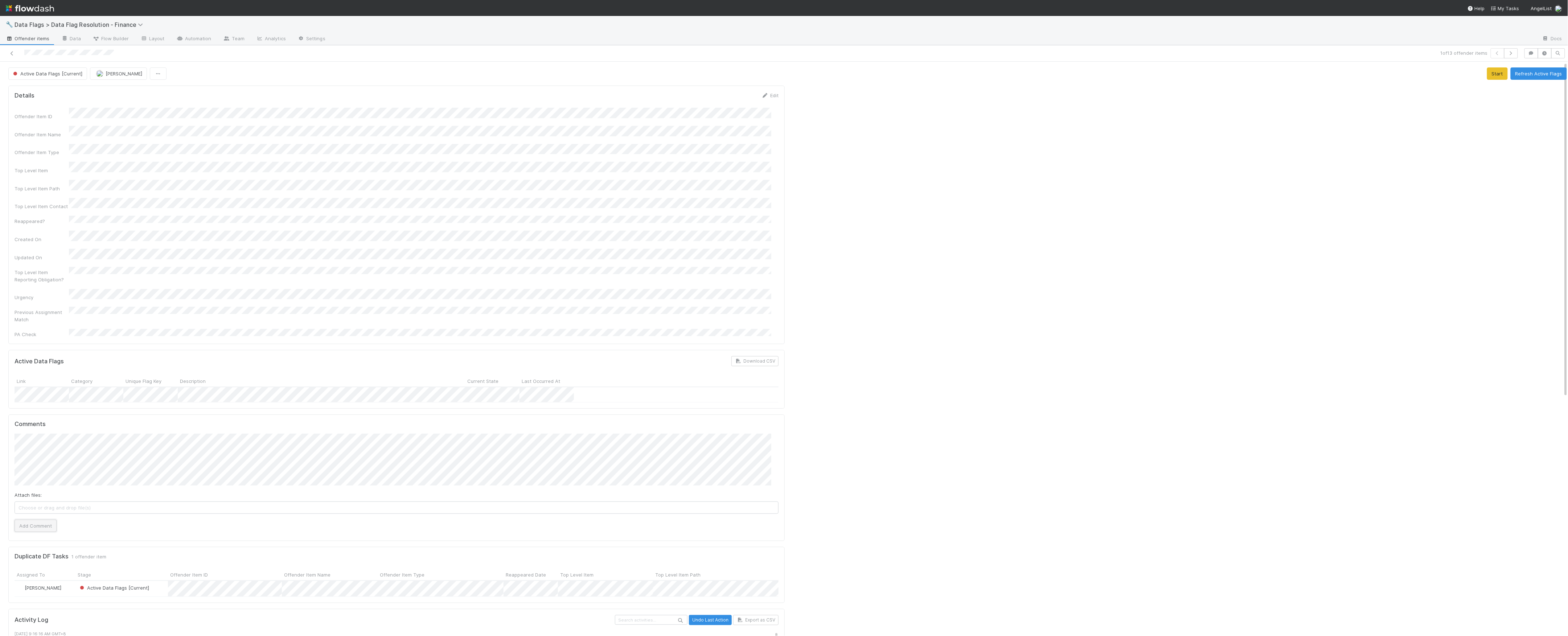
click at [46, 520] on button "Add Comment" at bounding box center [35, 526] width 42 height 12
click at [938, 245] on div at bounding box center [1178, 566] width 782 height 966
click at [33, 72] on span "Active Data Flags [Current]" at bounding box center [47, 74] width 71 height 6
click at [41, 131] on span "Pending Partner Team Resolution" at bounding box center [52, 132] width 85 height 6
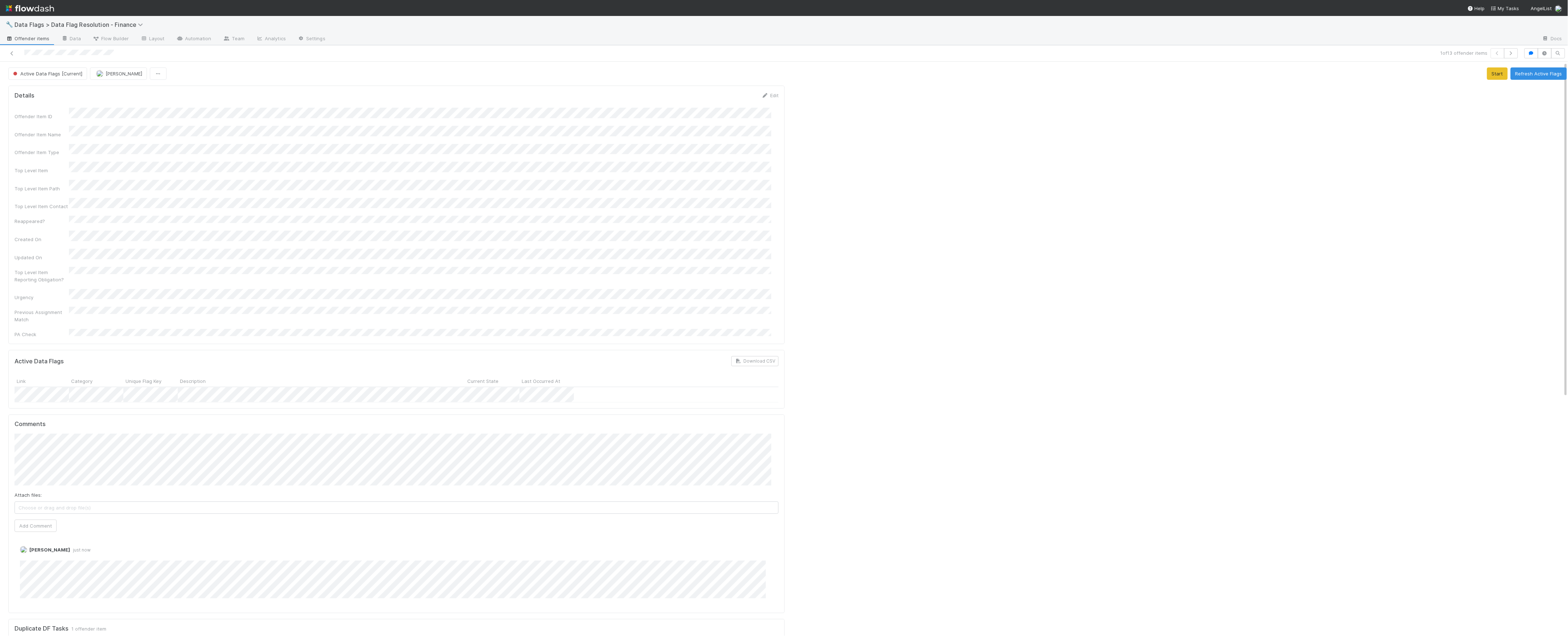
click at [910, 179] on div at bounding box center [1178, 602] width 782 height 1038
click at [12, 57] on link at bounding box center [12, 54] width 7 height 7
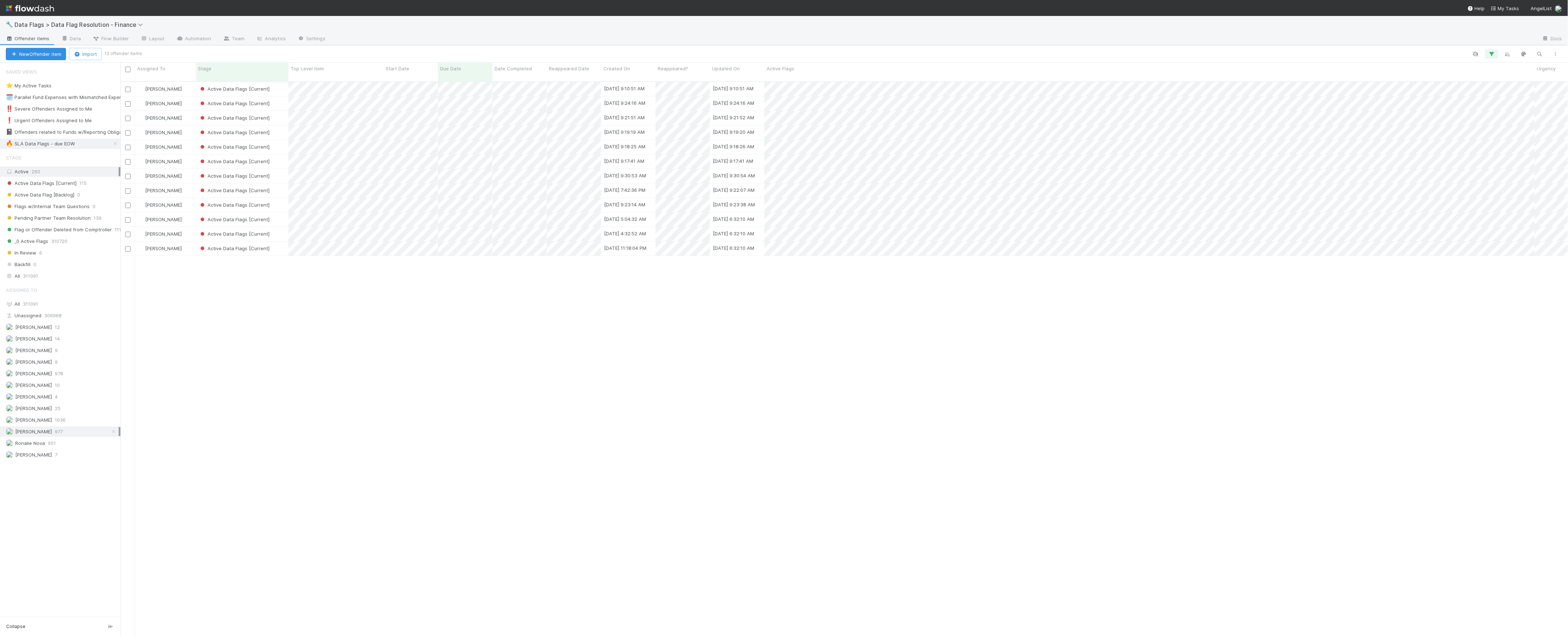
scroll to position [553, 1440]
click at [281, 86] on div "Active Data Flags [Current]" at bounding box center [242, 89] width 93 height 14
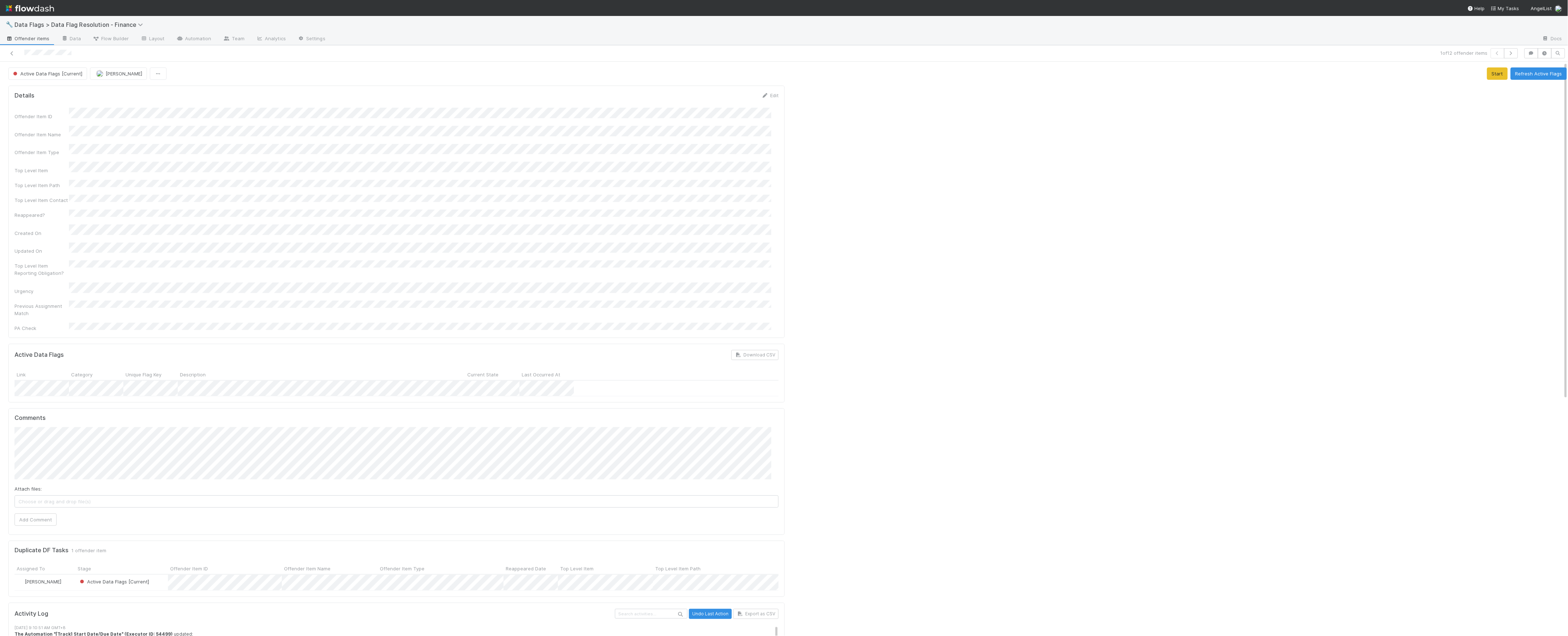
click at [132, 496] on span "Choose or drag and drop file(s)" at bounding box center [396, 501] width 763 height 12
click at [46, 537] on button "Add Comment" at bounding box center [35, 543] width 42 height 12
click at [1552, 73] on button "Refresh Active Flags" at bounding box center [1539, 74] width 56 height 12
click at [12, 51] on icon at bounding box center [12, 54] width 7 height 5
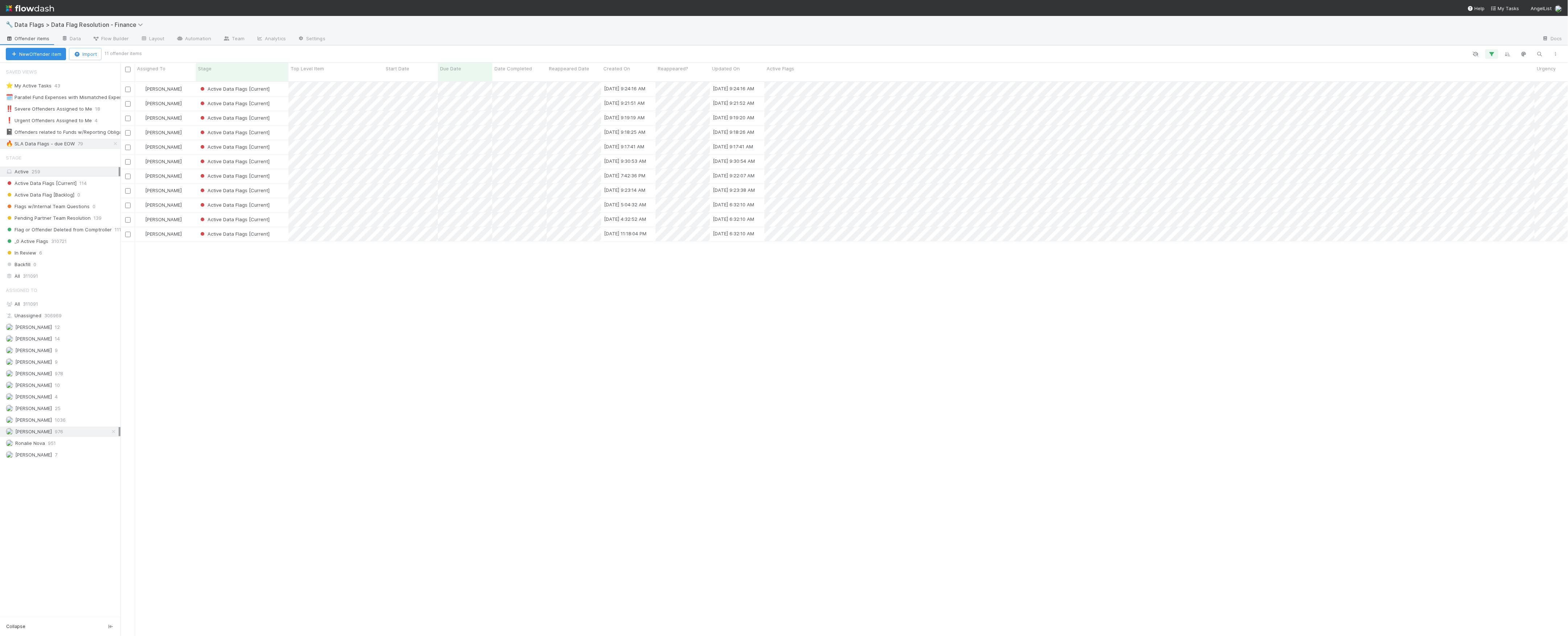
scroll to position [553, 1440]
click at [282, 82] on div "Active Data Flags [Current]" at bounding box center [242, 89] width 93 height 14
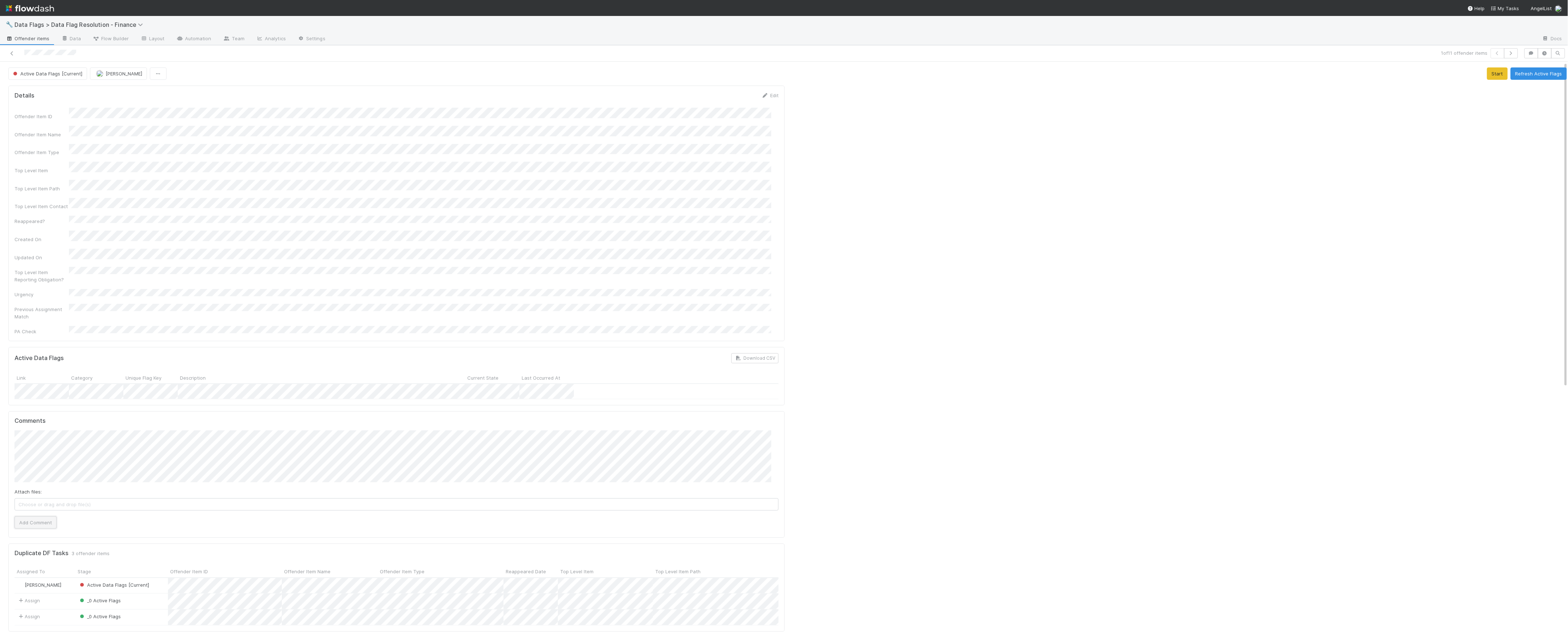
click at [47, 517] on button "Add Comment" at bounding box center [35, 523] width 42 height 12
click at [1531, 71] on button "Refresh Active Flags" at bounding box center [1539, 74] width 56 height 12
click at [12, 52] on icon at bounding box center [12, 54] width 7 height 5
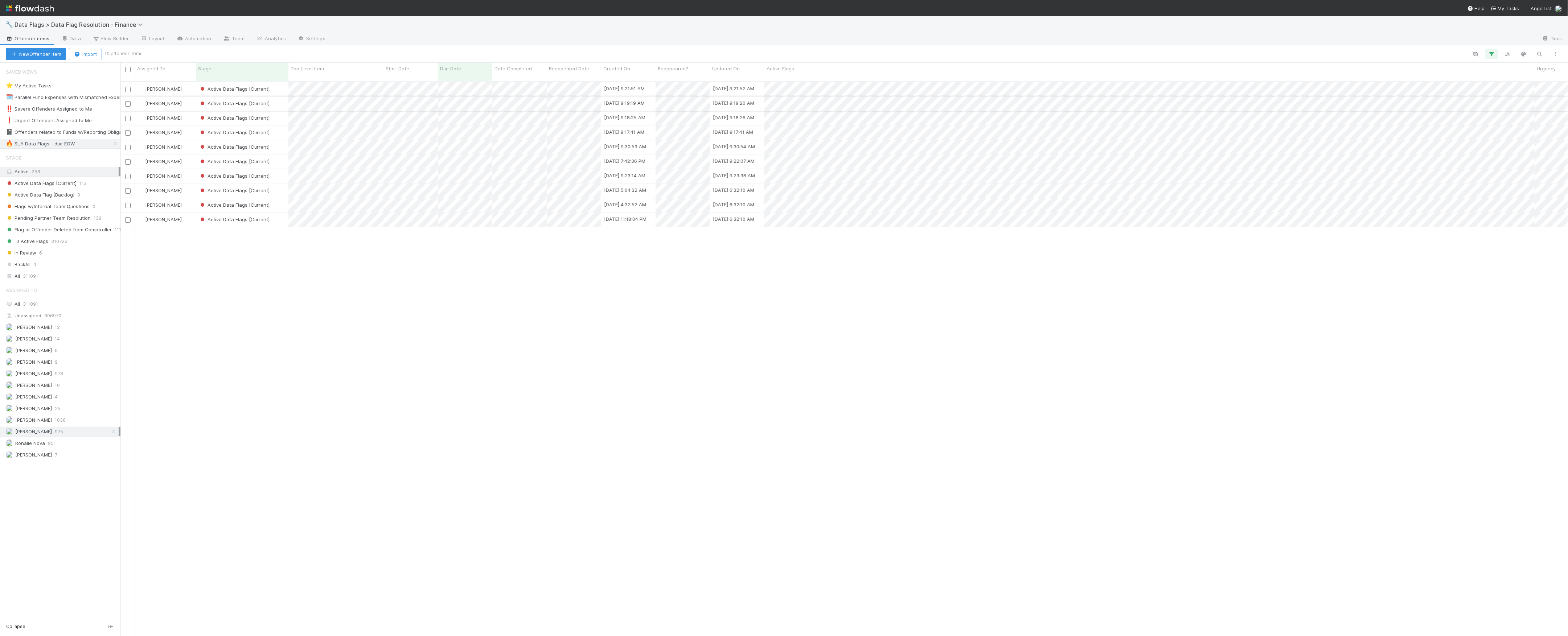
scroll to position [553, 1440]
click at [90, 29] on div "🔧 Data Flags > Data Flag Resolution - Finance" at bounding box center [784, 24] width 1568 height 18
click at [94, 26] on span "Data Flags > Data Flag Resolution - Finance" at bounding box center [80, 25] width 132 height 7
click at [91, 143] on div "🖖 Valuation Update Requests" at bounding box center [94, 149] width 181 height 13
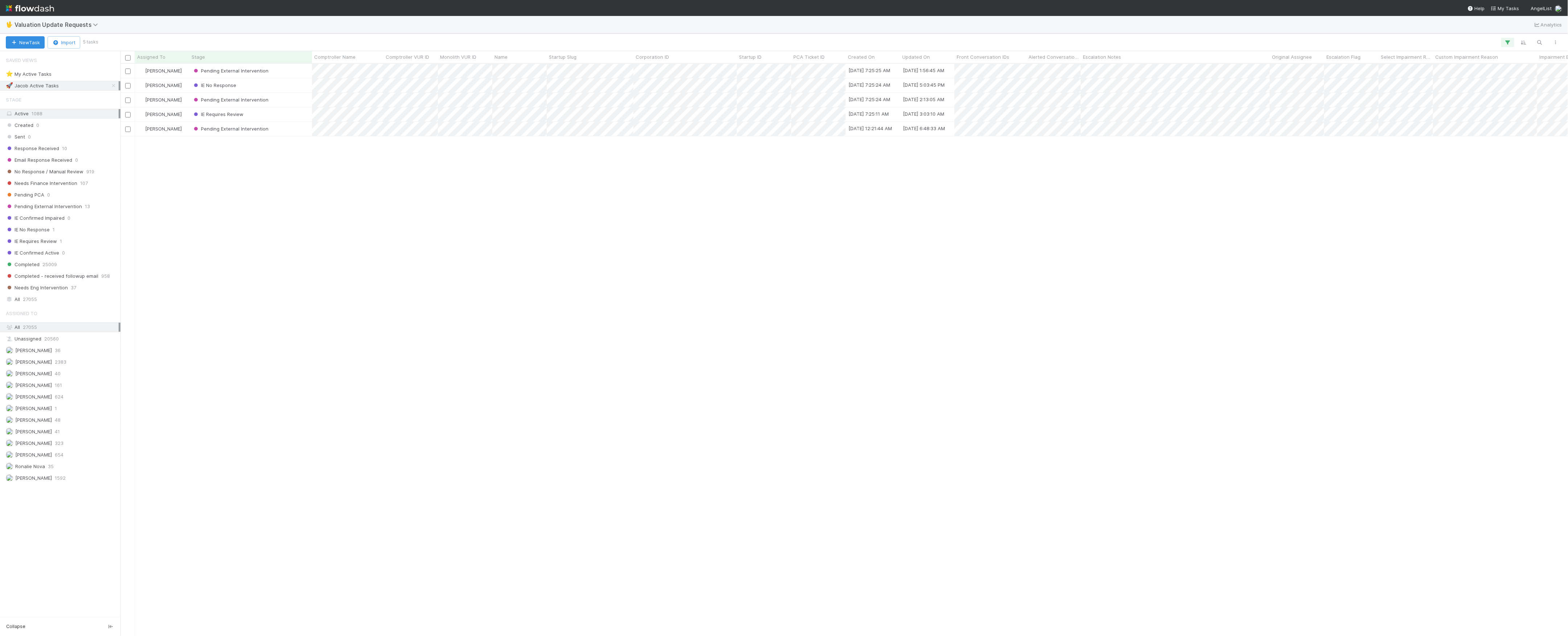
scroll to position [565, 1440]
click at [112, 86] on icon at bounding box center [114, 86] width 7 height 5
click at [43, 446] on span "Marvey Fuentes" at bounding box center [33, 444] width 37 height 6
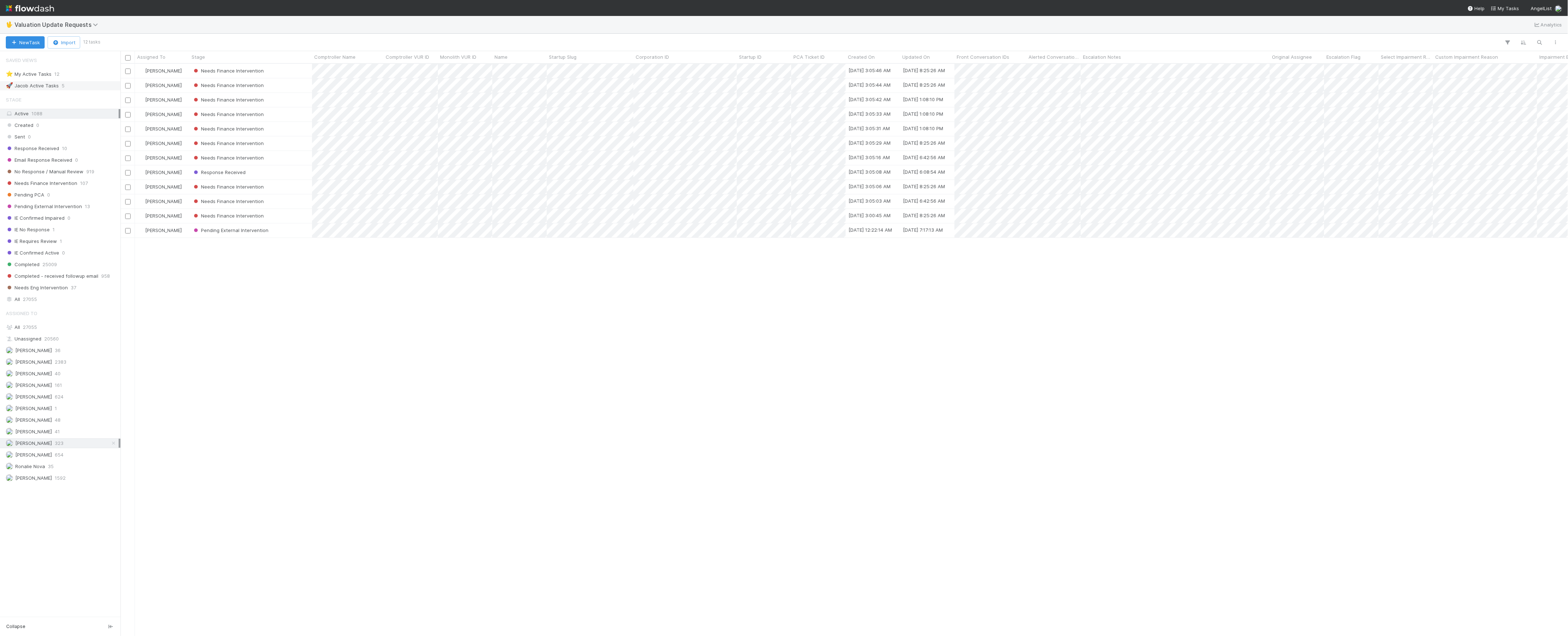
scroll to position [565, 1440]
click at [76, 182] on div "Needs Finance Intervention 107" at bounding box center [62, 183] width 113 height 9
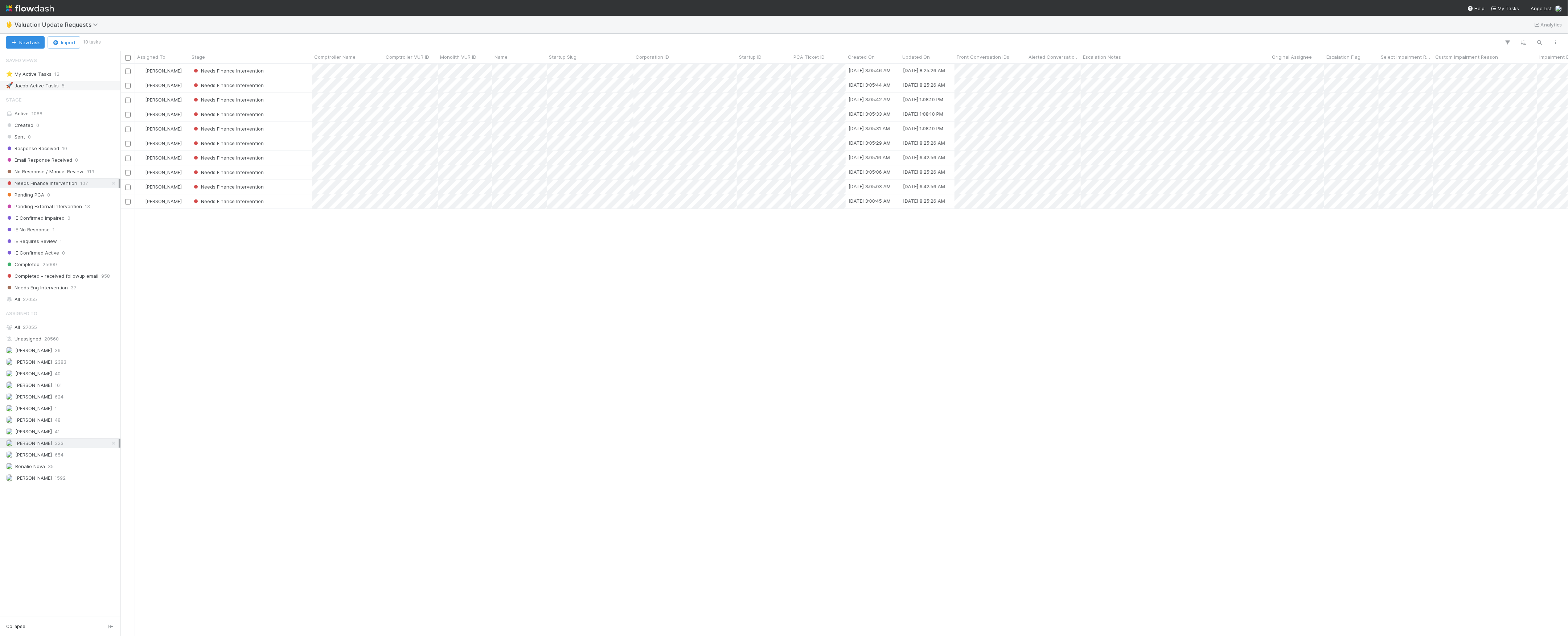
scroll to position [565, 1440]
click at [291, 73] on div "Needs Finance Intervention" at bounding box center [250, 71] width 122 height 14
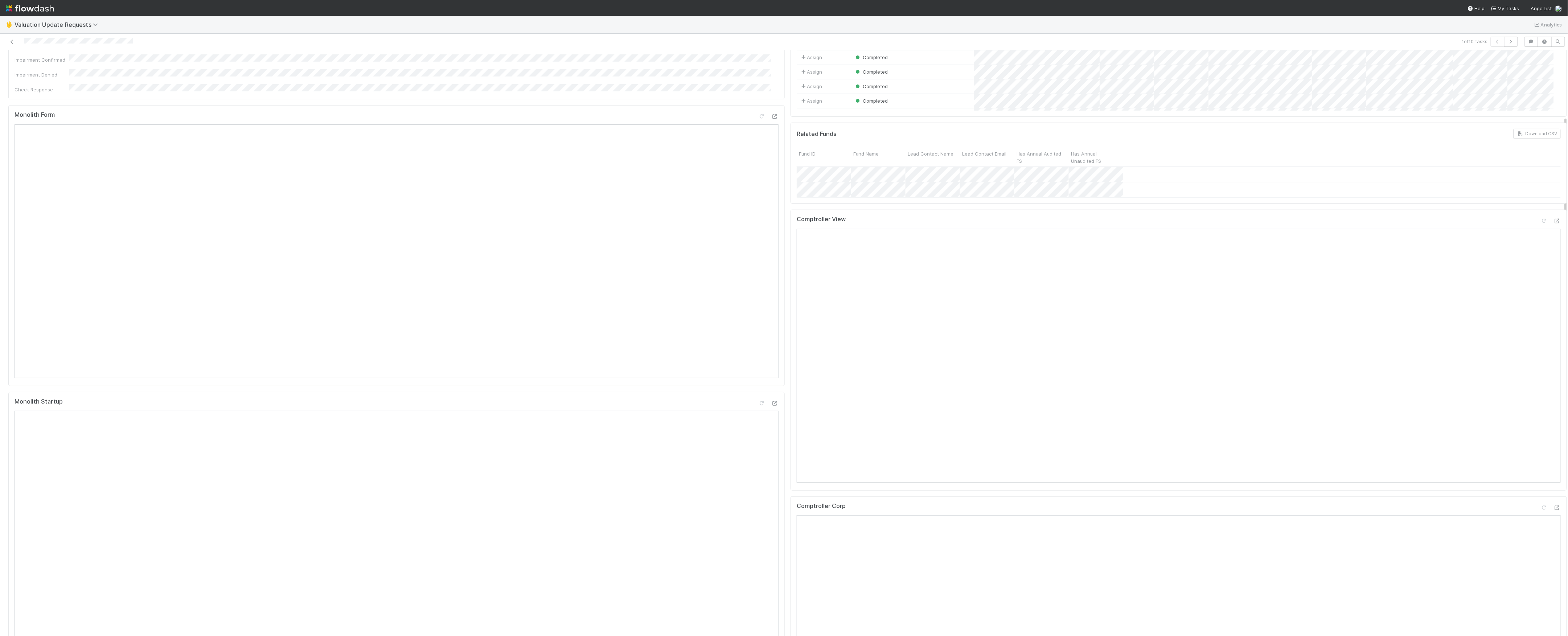
scroll to position [386, 0]
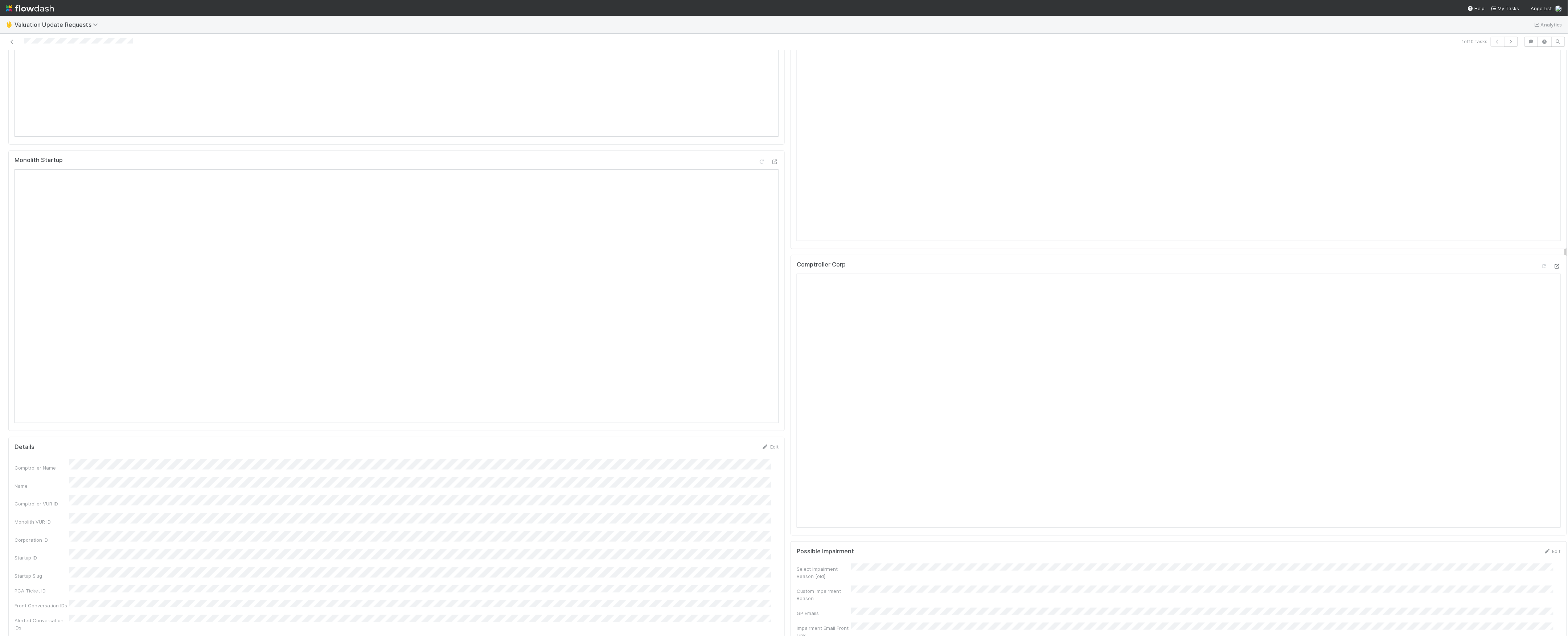
click at [1553, 264] on div at bounding box center [1557, 267] width 7 height 7
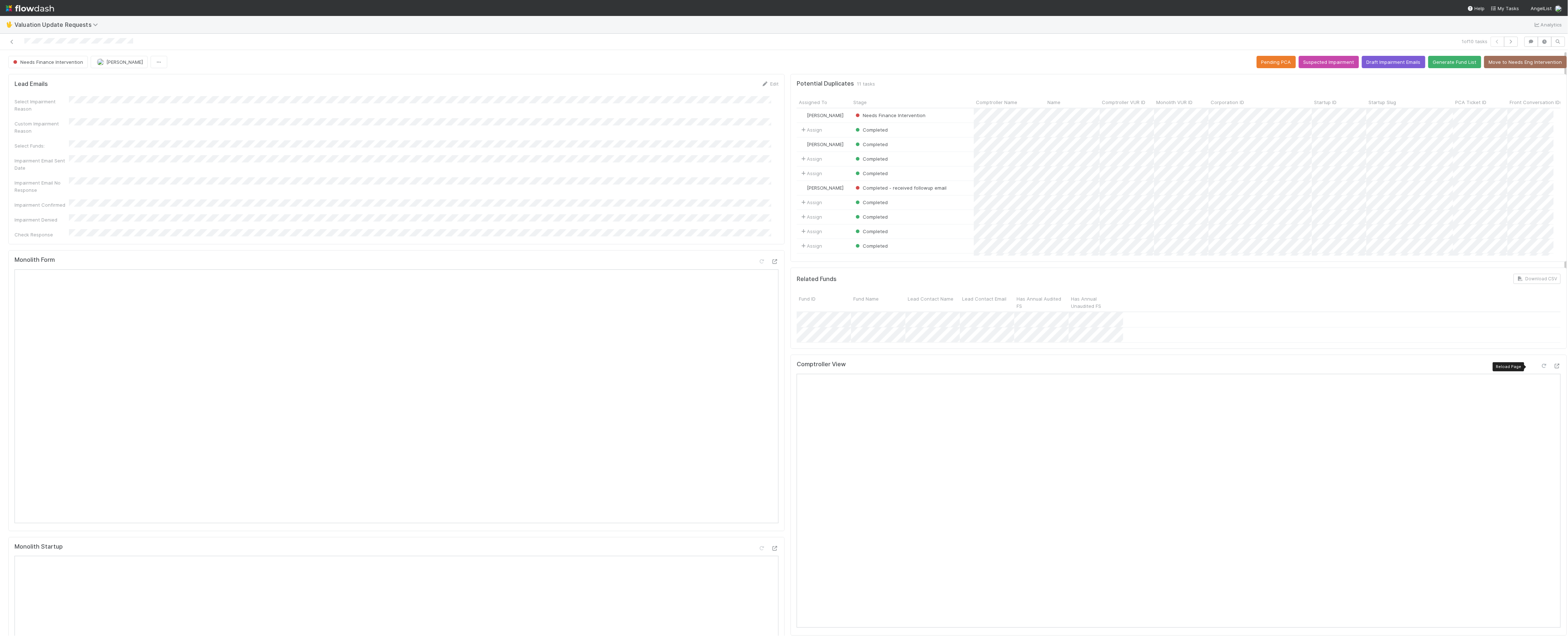
click at [1541, 368] on icon at bounding box center [1544, 366] width 7 height 5
click at [60, 67] on button "Needs Finance Intervention" at bounding box center [48, 62] width 80 height 12
click at [14, 38] on link at bounding box center [12, 42] width 7 height 7
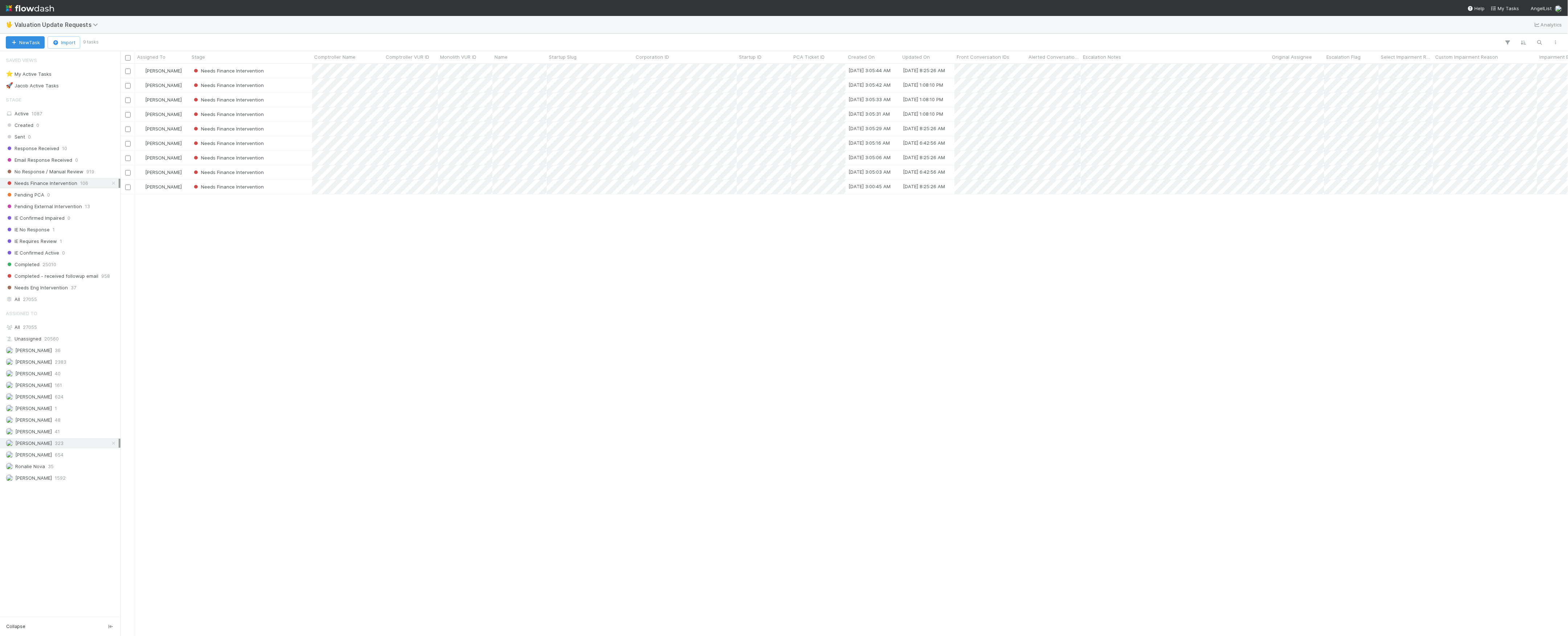
scroll to position [565, 1440]
click at [288, 79] on div "Needs Finance Intervention" at bounding box center [250, 85] width 122 height 14
click at [278, 71] on div "Needs Finance Intervention" at bounding box center [250, 71] width 122 height 14
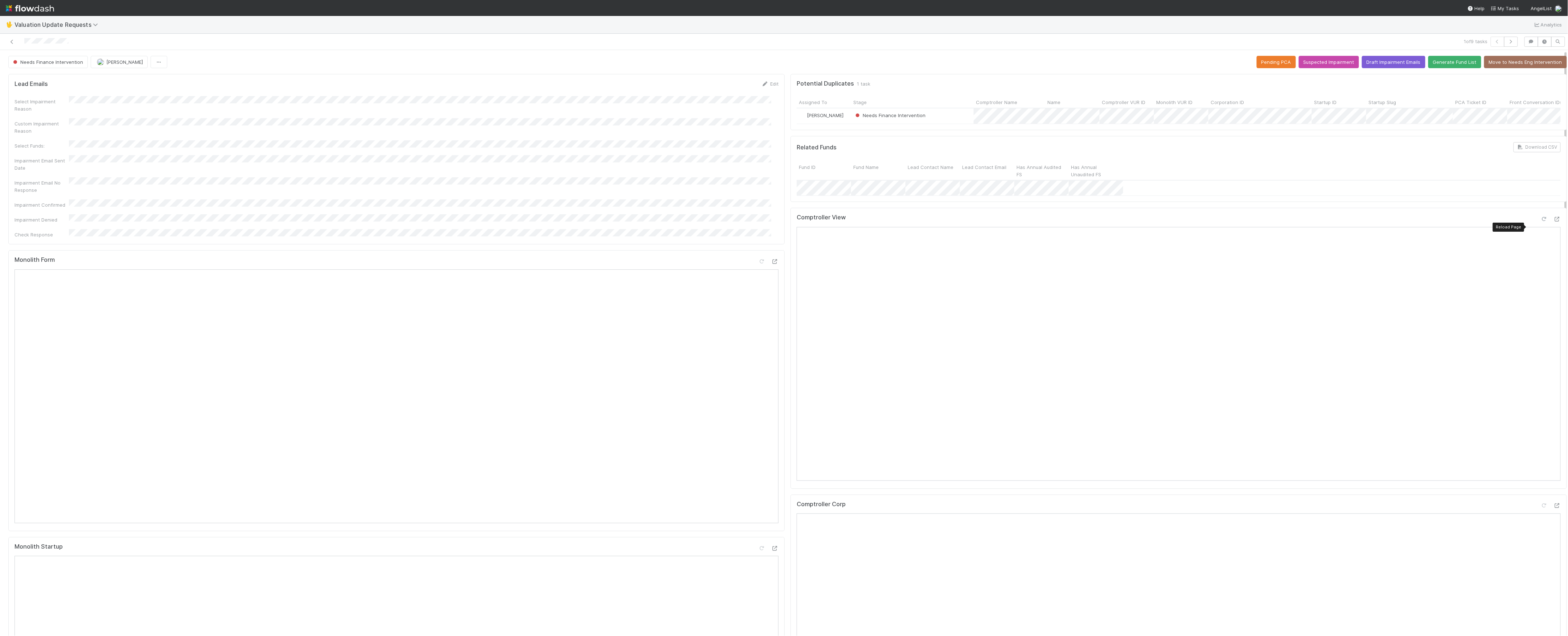
click at [1541, 222] on icon at bounding box center [1544, 219] width 7 height 5
click at [1547, 516] on div "Comptroller Corp" at bounding box center [1178, 635] width 776 height 281
click at [1546, 515] on div "Comptroller Corp" at bounding box center [1178, 635] width 776 height 281
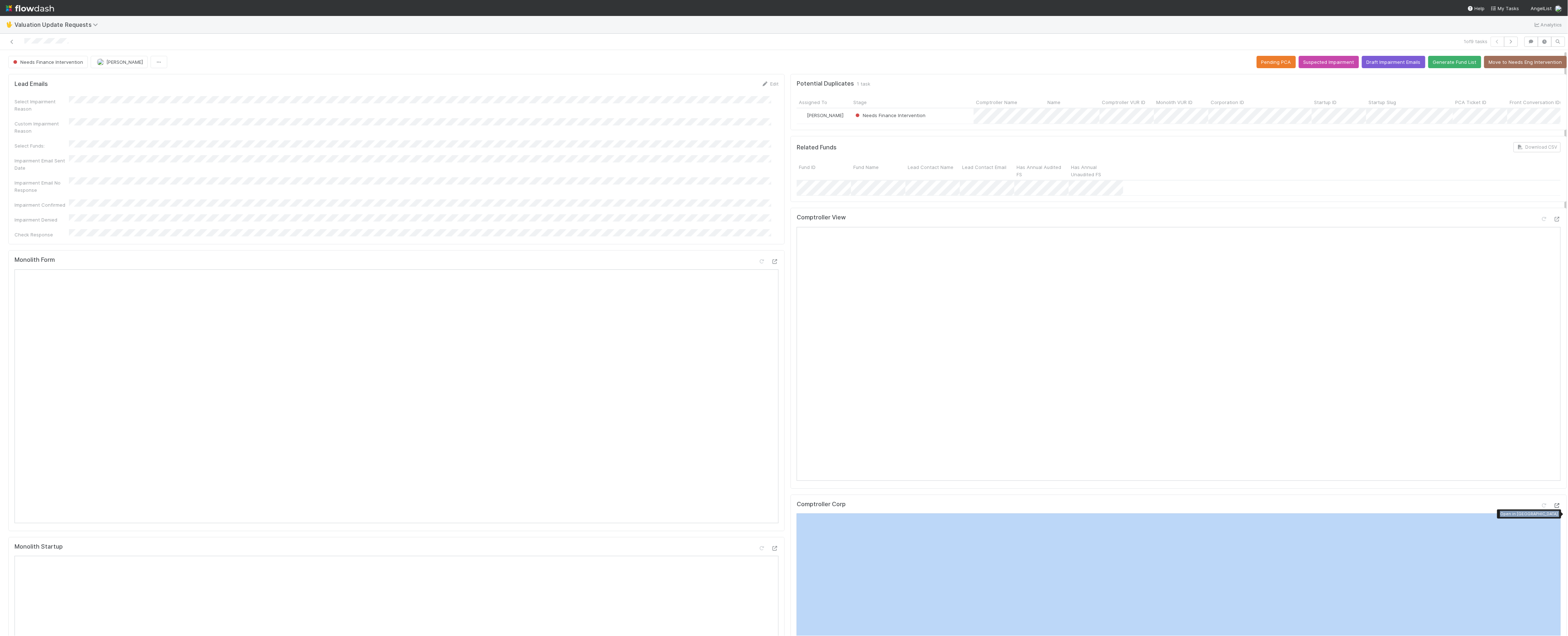
click at [1553, 509] on div at bounding box center [1557, 506] width 7 height 7
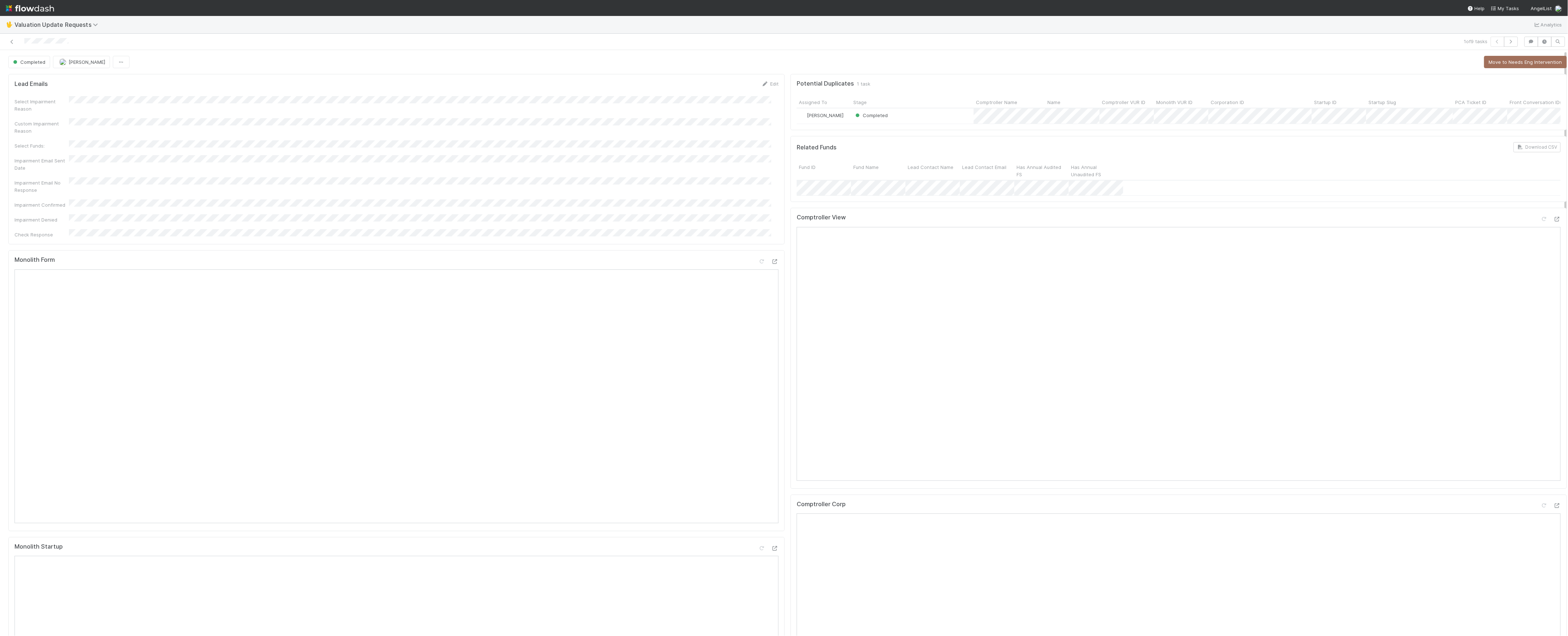
click at [16, 44] on div at bounding box center [383, 41] width 760 height 10
click at [16, 41] on div at bounding box center [383, 41] width 760 height 10
click at [15, 41] on icon at bounding box center [12, 42] width 7 height 5
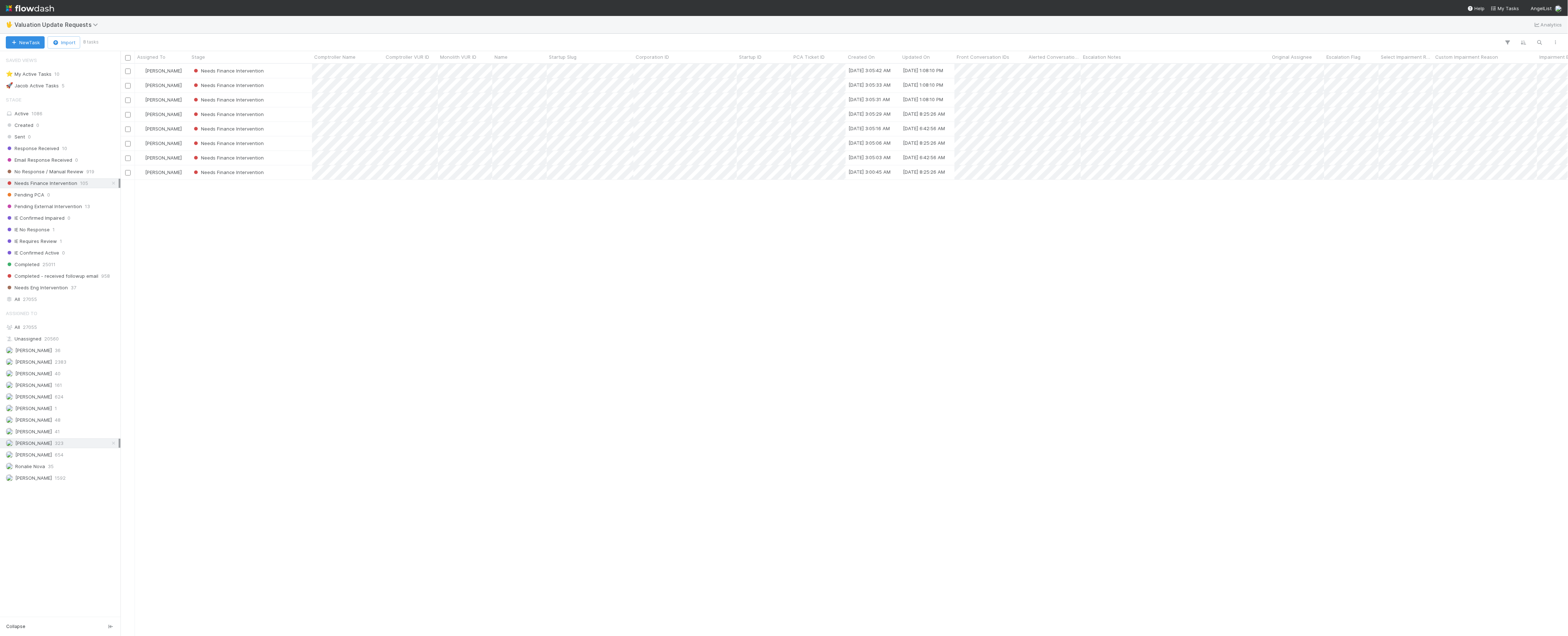
scroll to position [565, 1440]
click at [280, 72] on div "Needs Finance Intervention" at bounding box center [250, 71] width 122 height 14
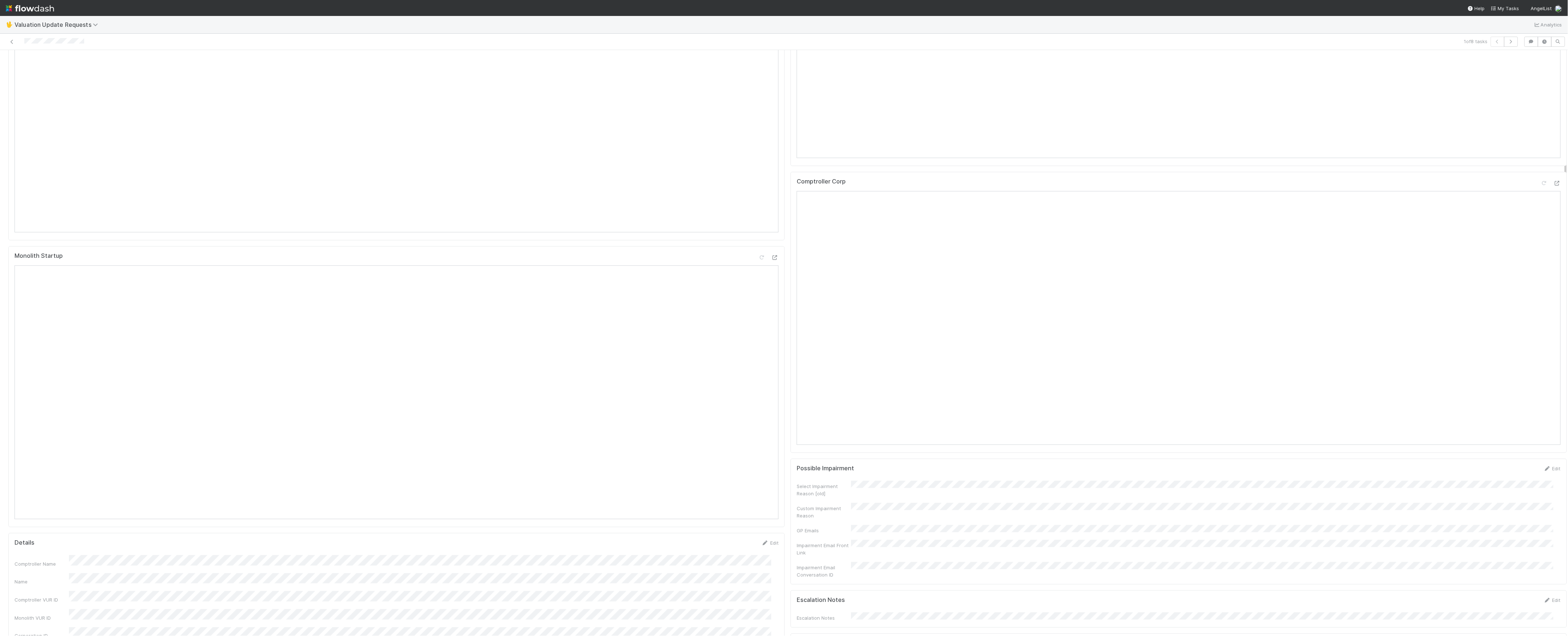
scroll to position [97, 0]
click at [1553, 141] on icon at bounding box center [1557, 139] width 7 height 5
click at [1546, 432] on div at bounding box center [1550, 427] width 20 height 10
click at [1553, 428] on icon at bounding box center [1557, 425] width 7 height 5
click at [771, 178] on icon at bounding box center [774, 181] width 5 height 7
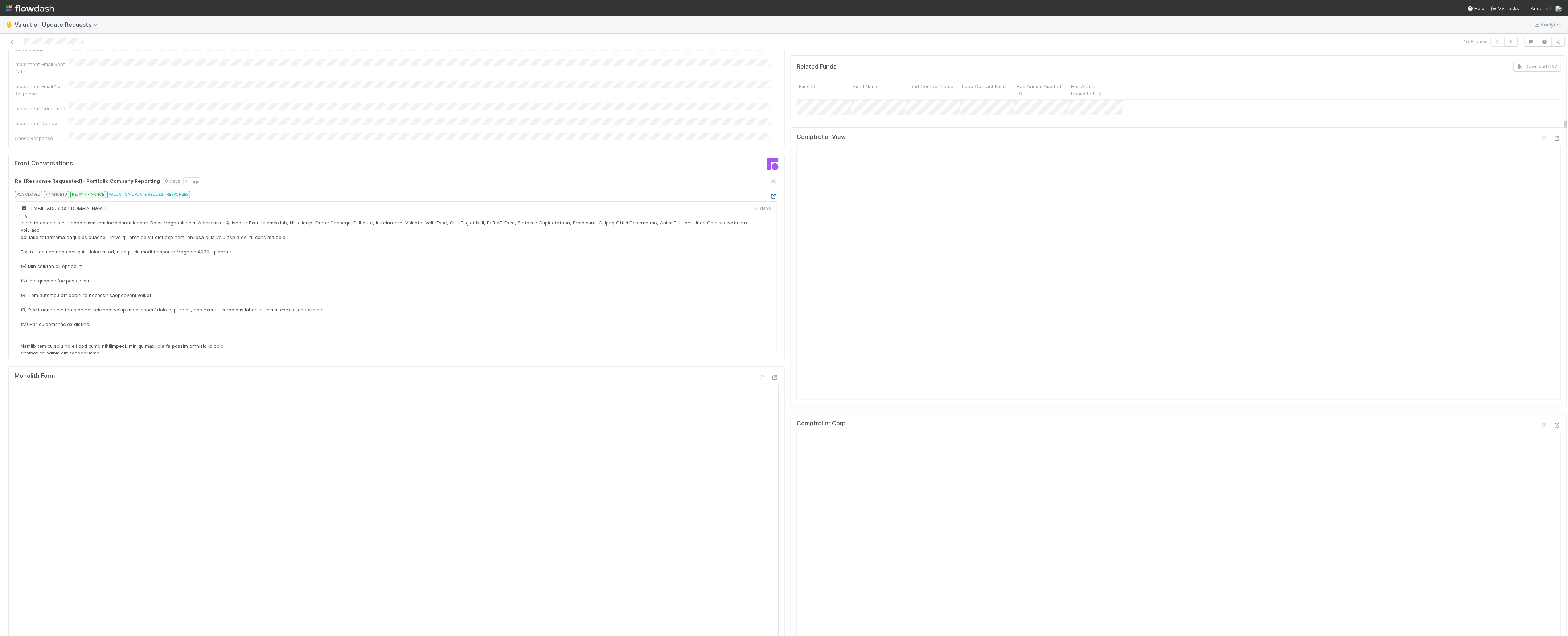
click at [755, 191] on div "PCA CLOSED FINANCE IU RELAY - FINANCE VALUATION UPDATE REQUEST RESPONSES" at bounding box center [398, 196] width 757 height 10
click at [770, 194] on icon at bounding box center [774, 197] width 7 height 5
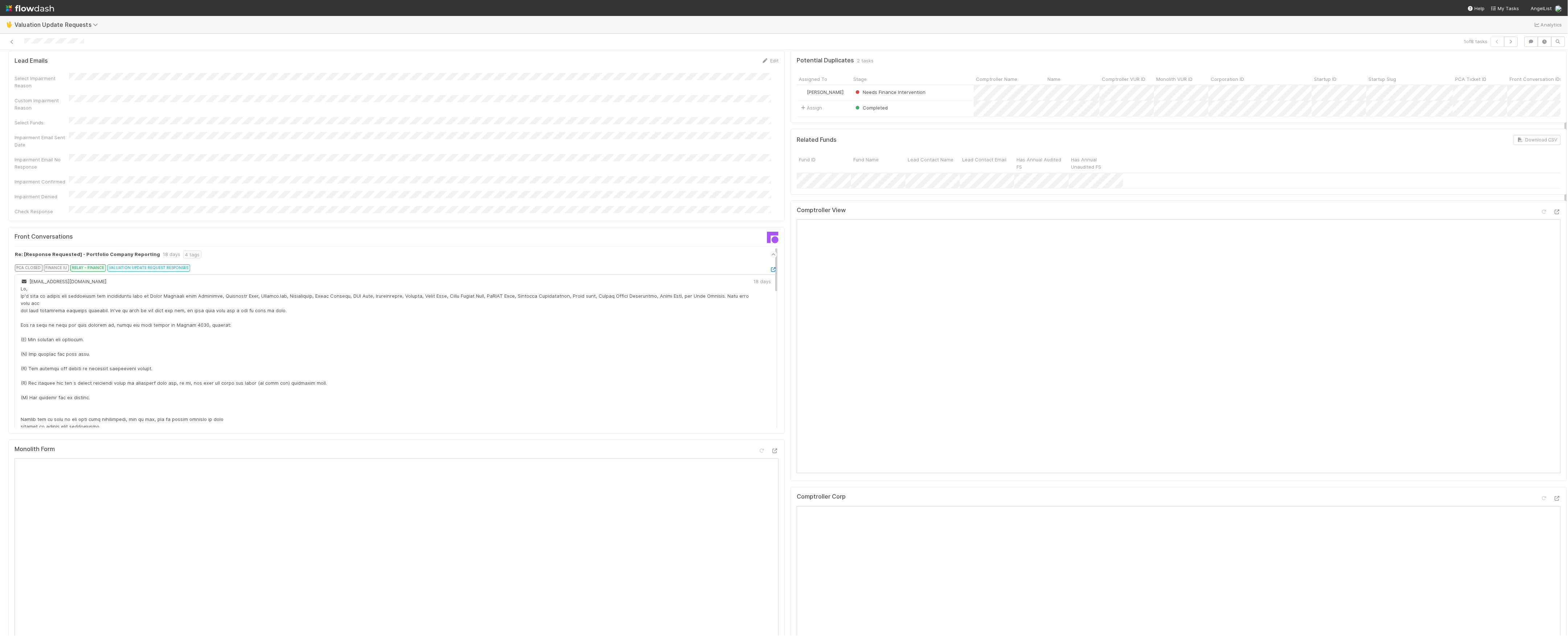
scroll to position [0, 0]
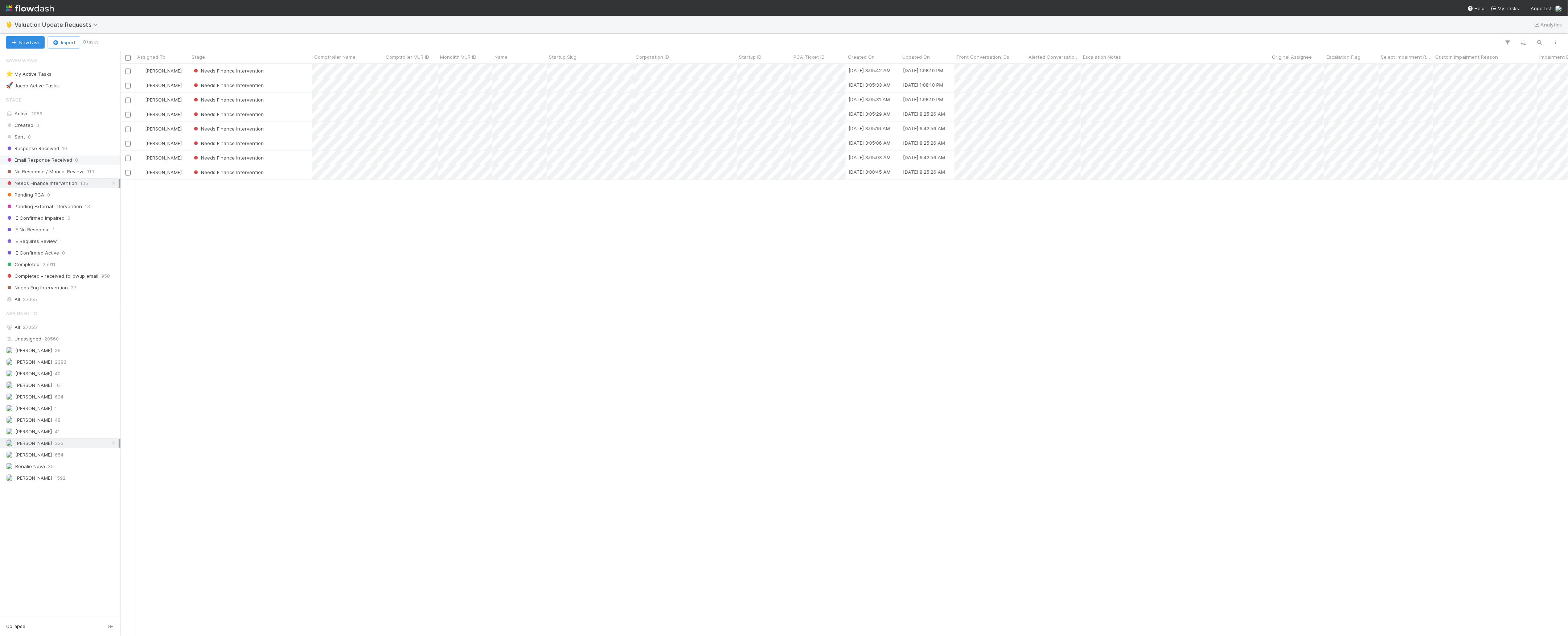
scroll to position [565, 1440]
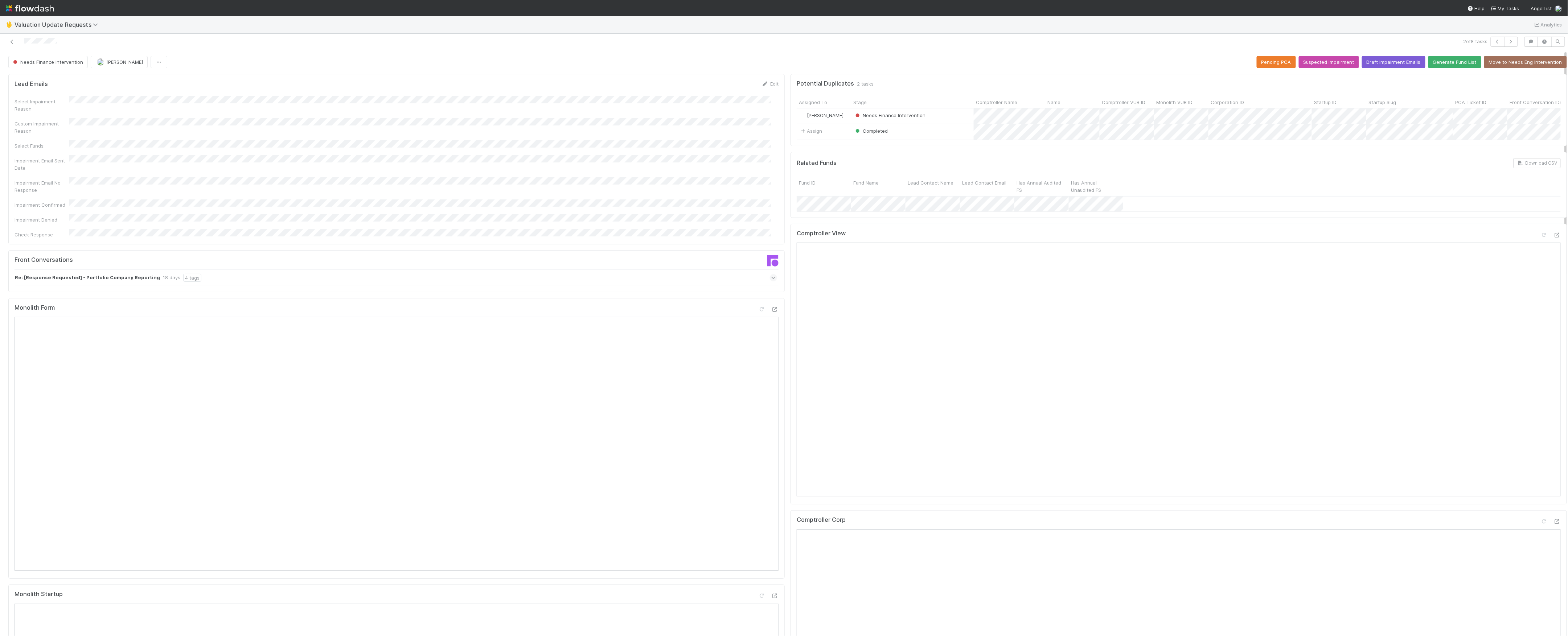
click at [771, 274] on icon at bounding box center [774, 278] width 5 height 7
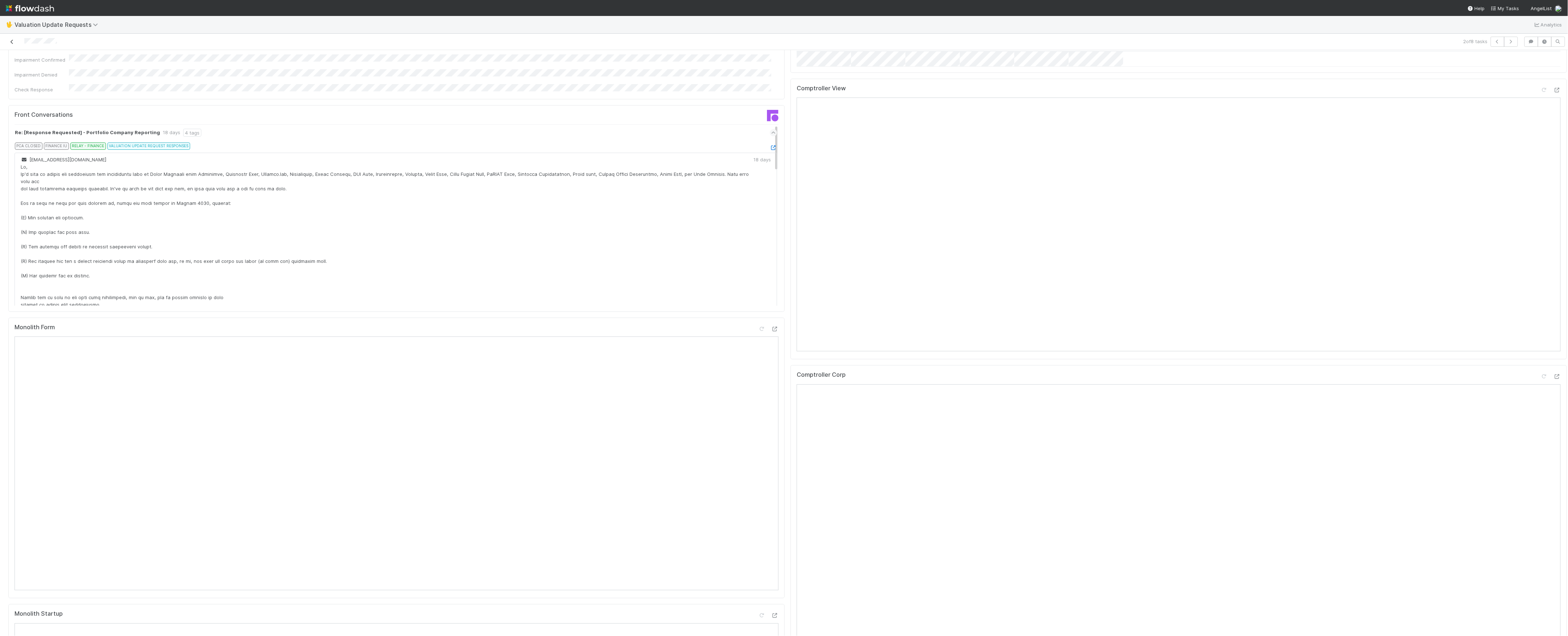
click at [12, 43] on icon at bounding box center [12, 42] width 7 height 5
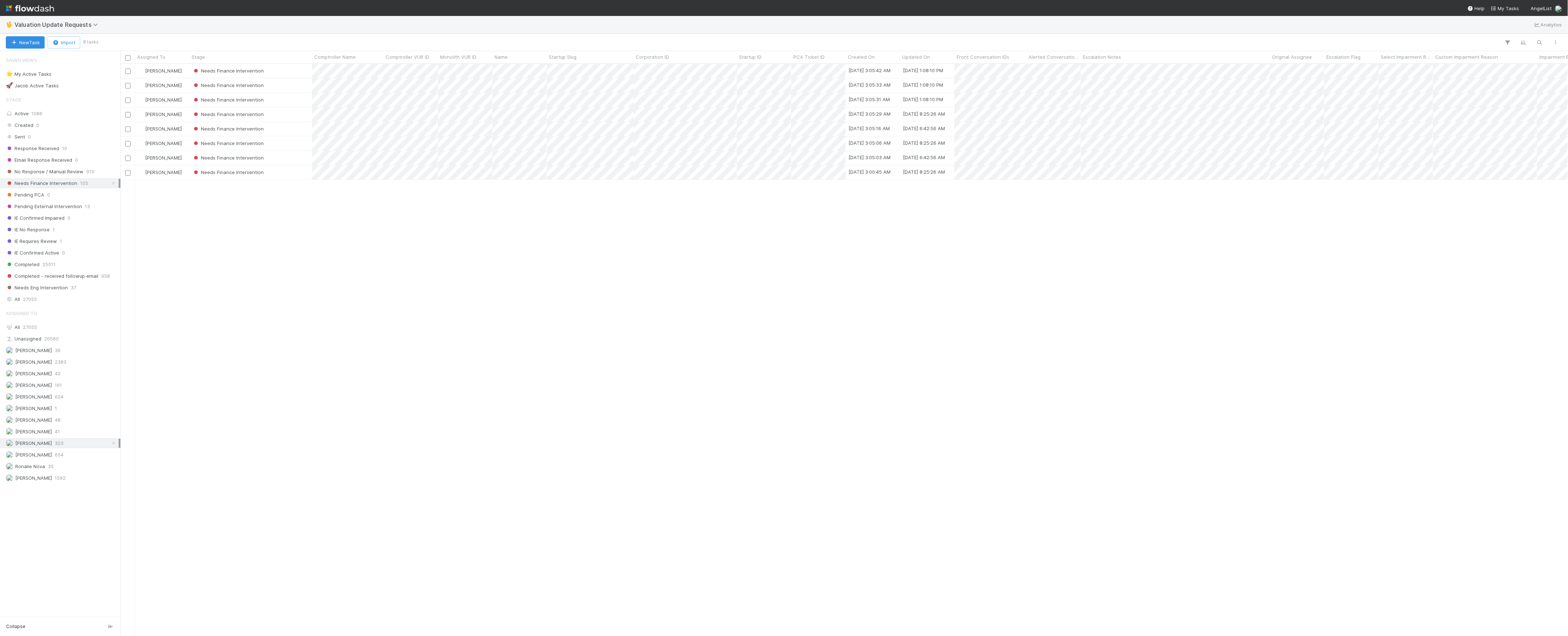
scroll to position [565, 1440]
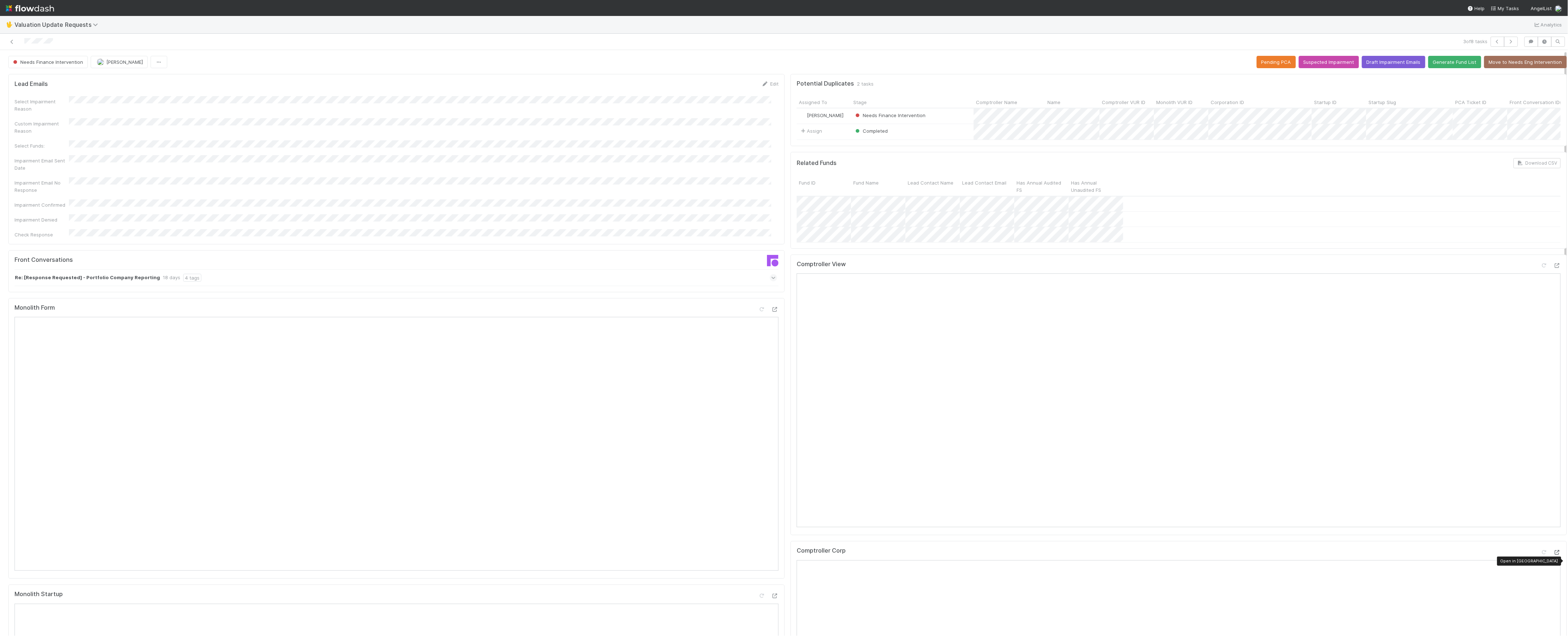
click at [1553, 555] on icon at bounding box center [1557, 553] width 7 height 5
click at [757, 271] on div "Re: [Response Requested] - Portfolio Company Reporting 18 days 4 tags" at bounding box center [396, 278] width 763 height 16
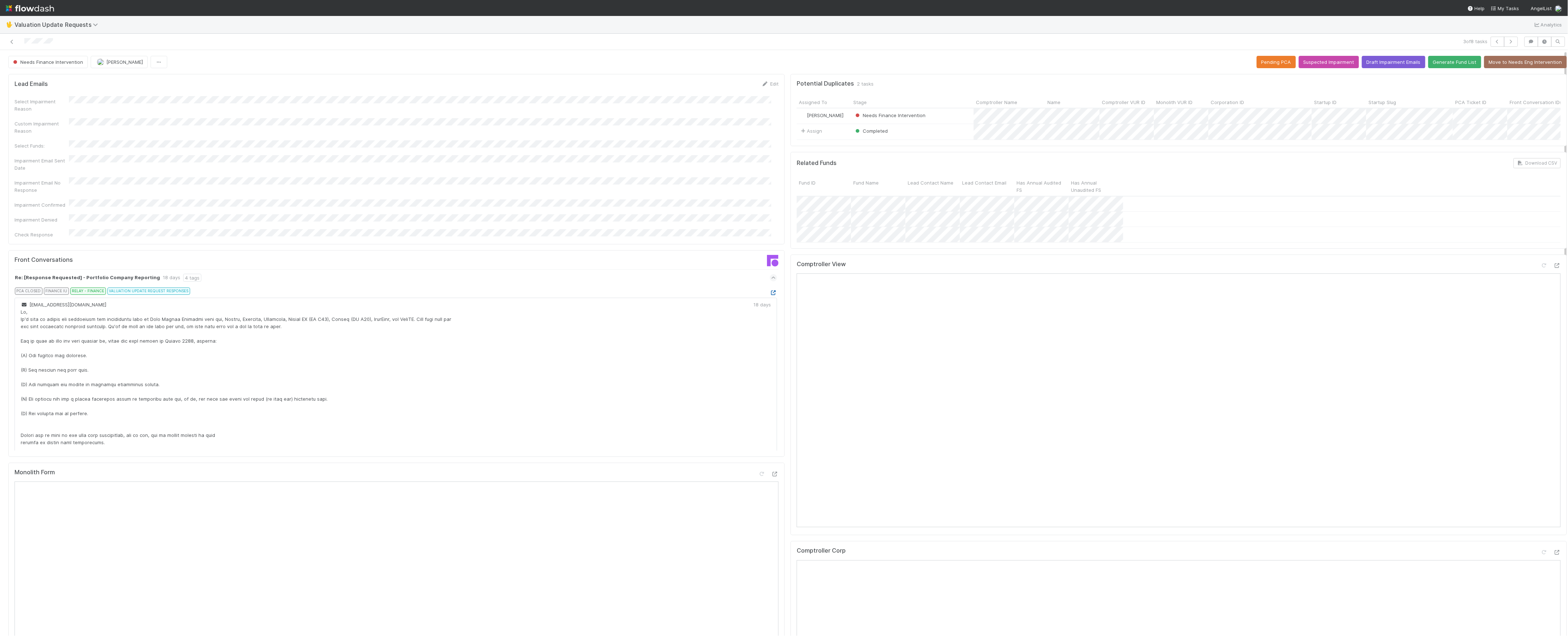
click at [770, 290] on icon at bounding box center [774, 293] width 7 height 5
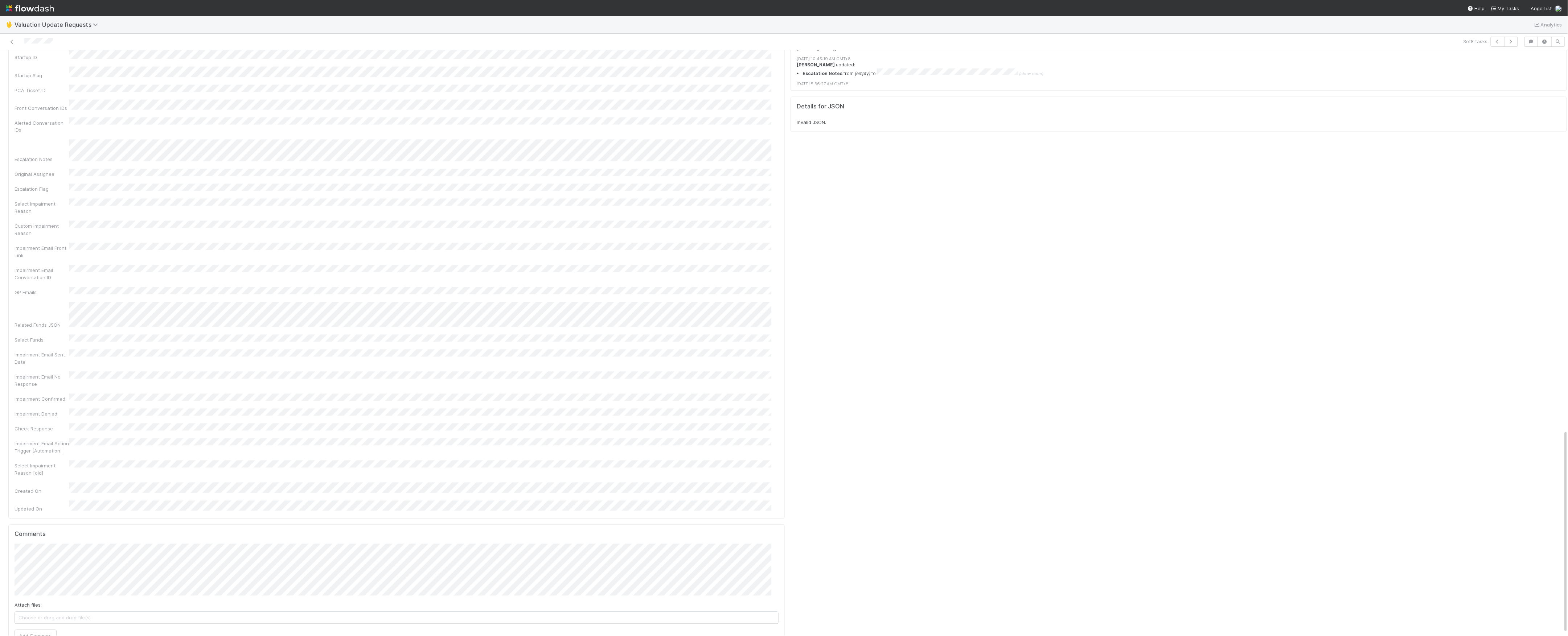
scroll to position [1103, 0]
click at [50, 502] on span "Jacob Weiss" at bounding box center [58, 505] width 37 height 6
click at [27, 626] on button "Add Comment" at bounding box center [35, 632] width 42 height 12
click at [32, 589] on link "Edit" at bounding box center [30, 592] width 9 height 6
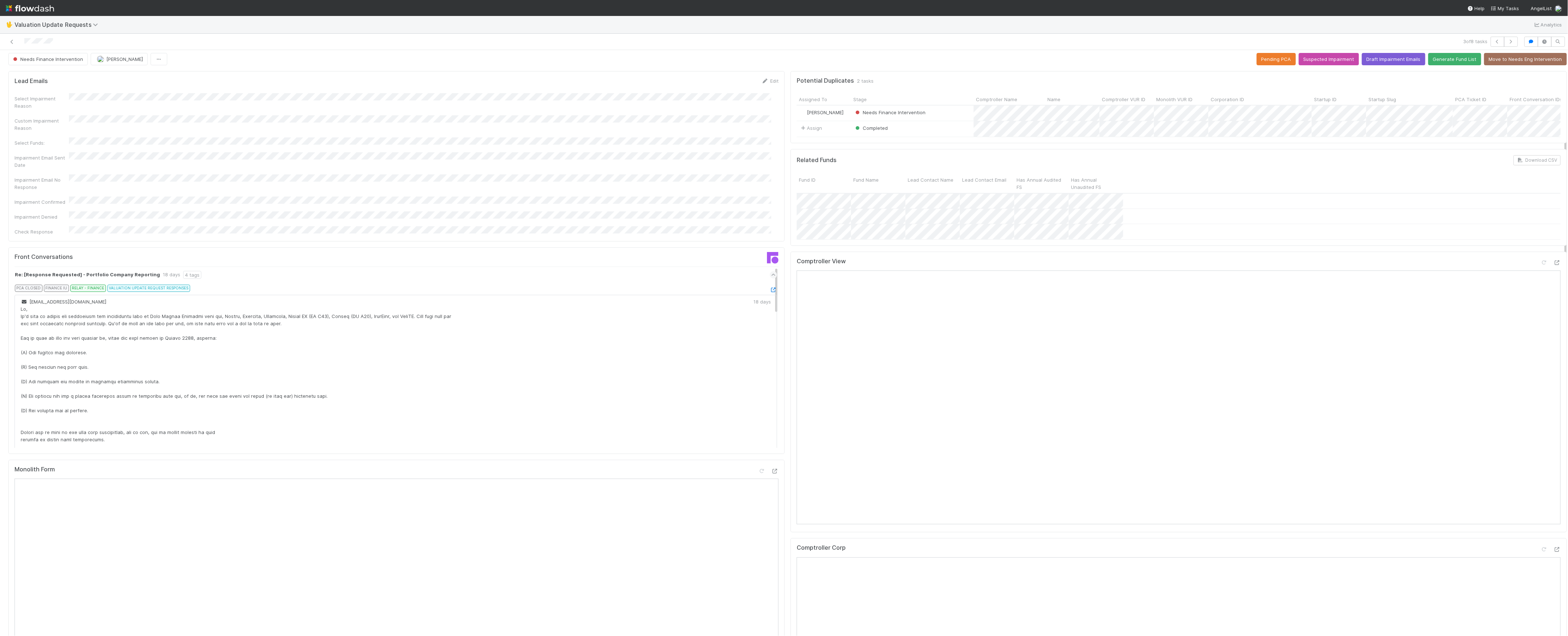
scroll to position [0, 0]
click at [15, 40] on icon at bounding box center [12, 42] width 7 height 5
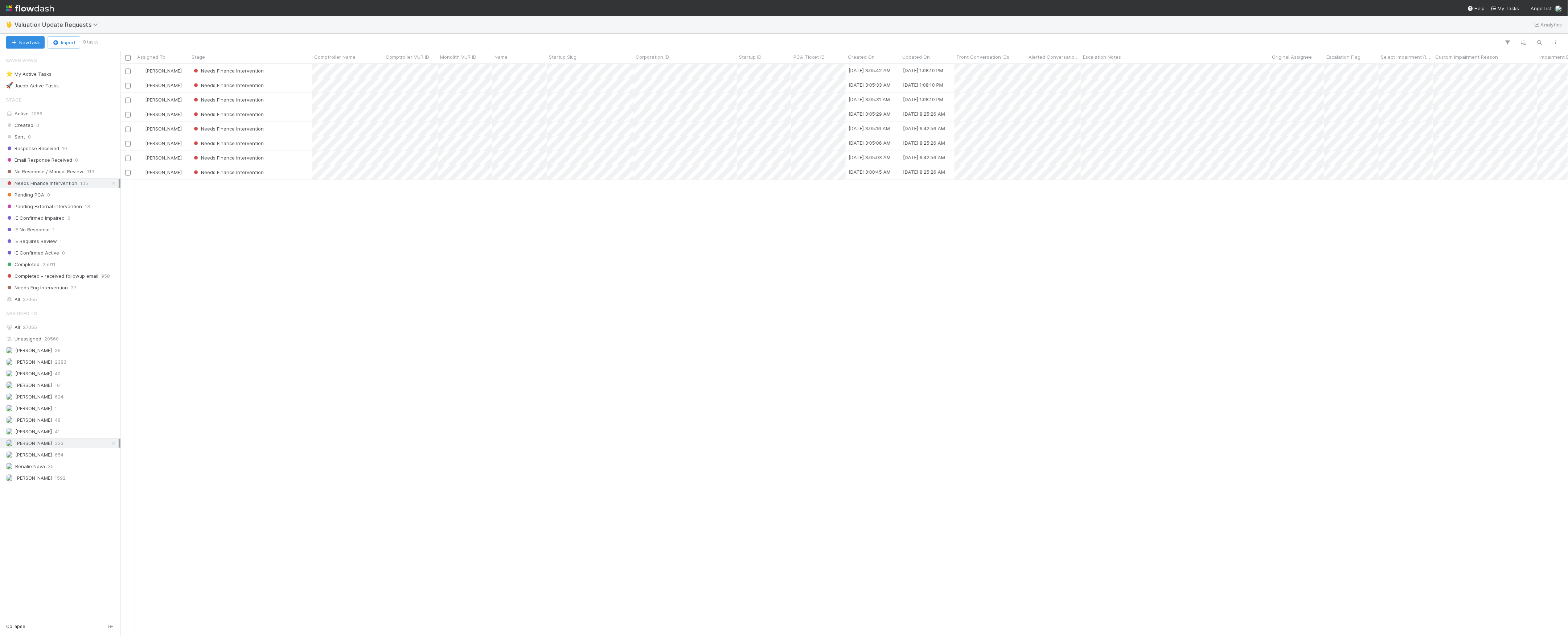
scroll to position [565, 1440]
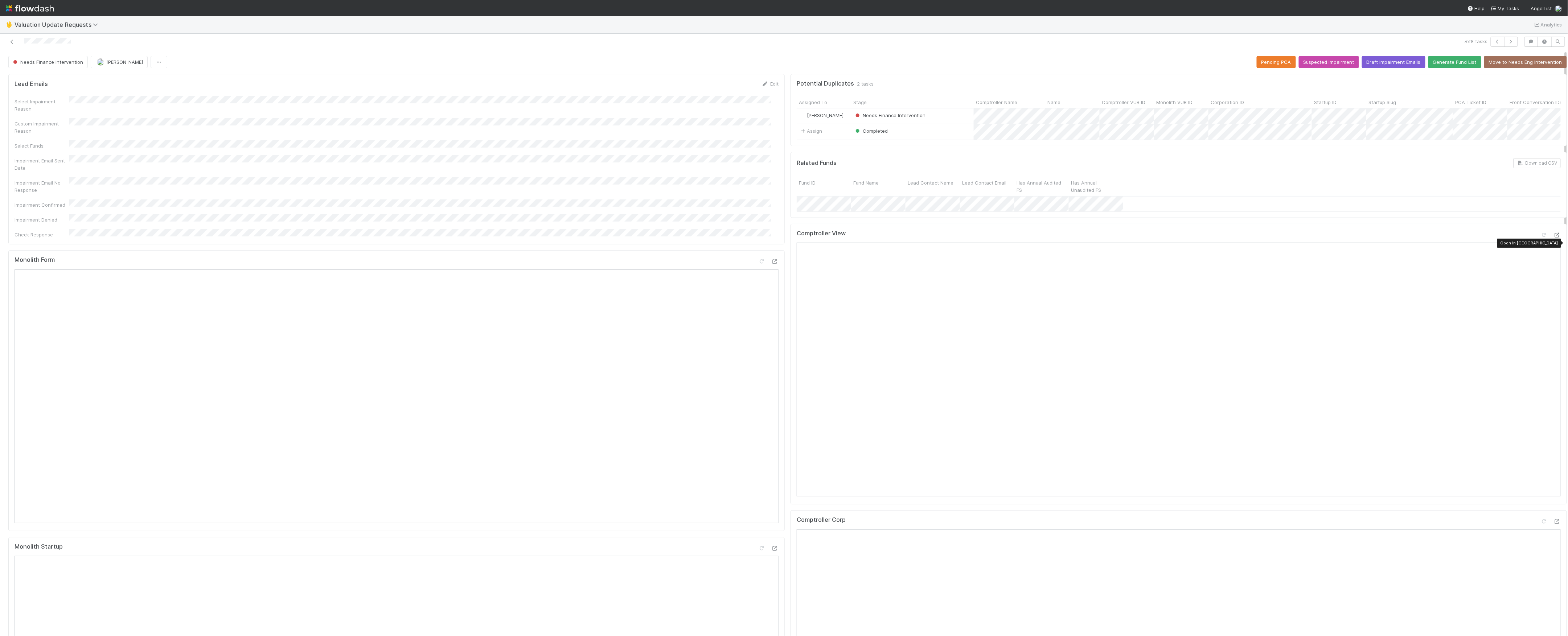
click at [1553, 239] on div at bounding box center [1557, 235] width 7 height 7
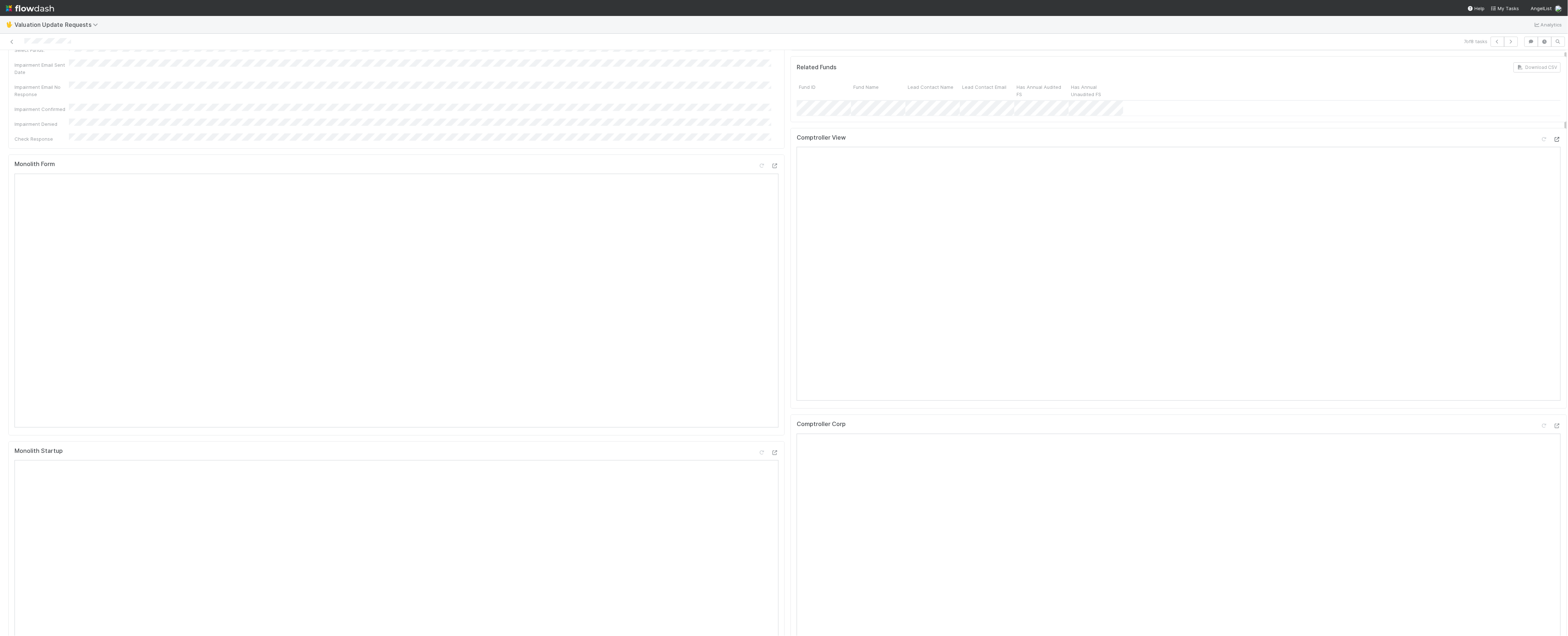
scroll to position [242, 0]
click at [1553, 282] on icon at bounding box center [1557, 281] width 7 height 5
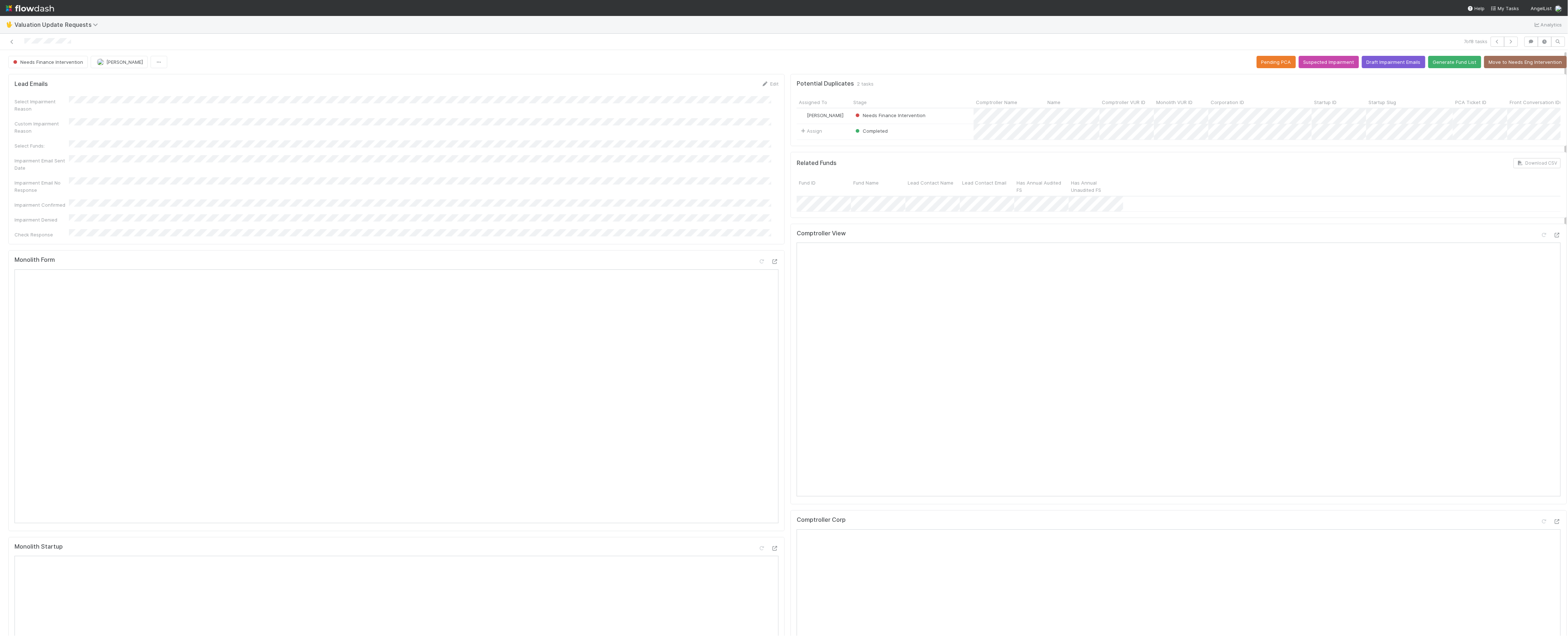
click at [6, 63] on div "Needs Finance Intervention Marvey Fuentes Pending PCA Suspected Impairment Draf…" at bounding box center [788, 62] width 1569 height 12
click at [31, 66] on button "Needs Finance Intervention" at bounding box center [48, 62] width 80 height 12
click at [9, 41] on icon at bounding box center [12, 42] width 7 height 5
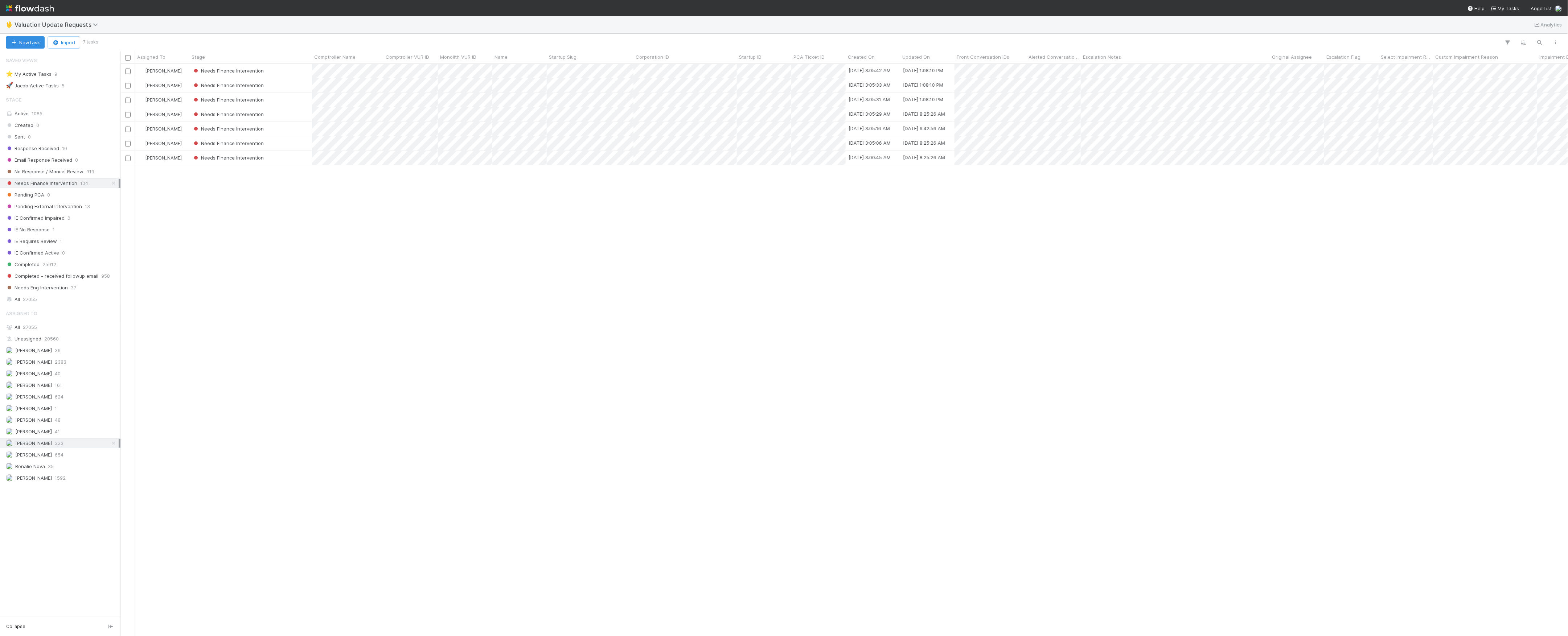
scroll to position [565, 1440]
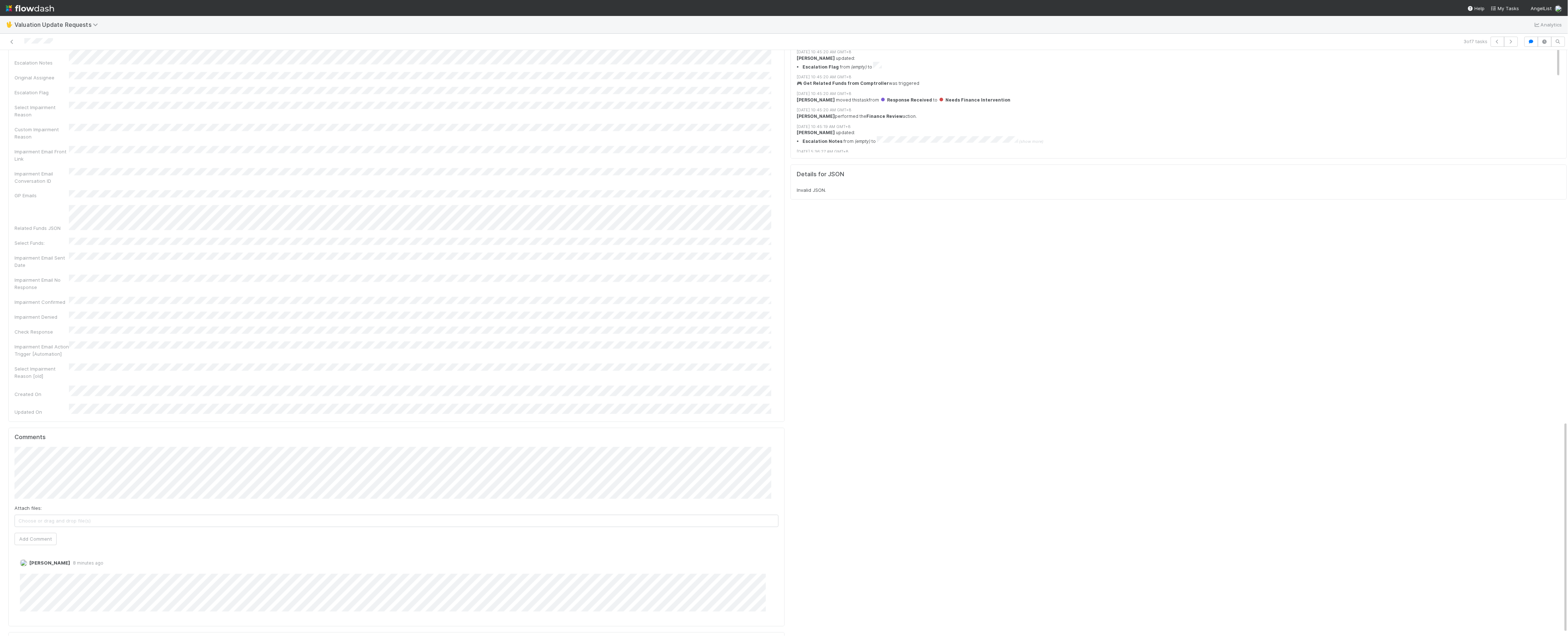
scroll to position [694, 0]
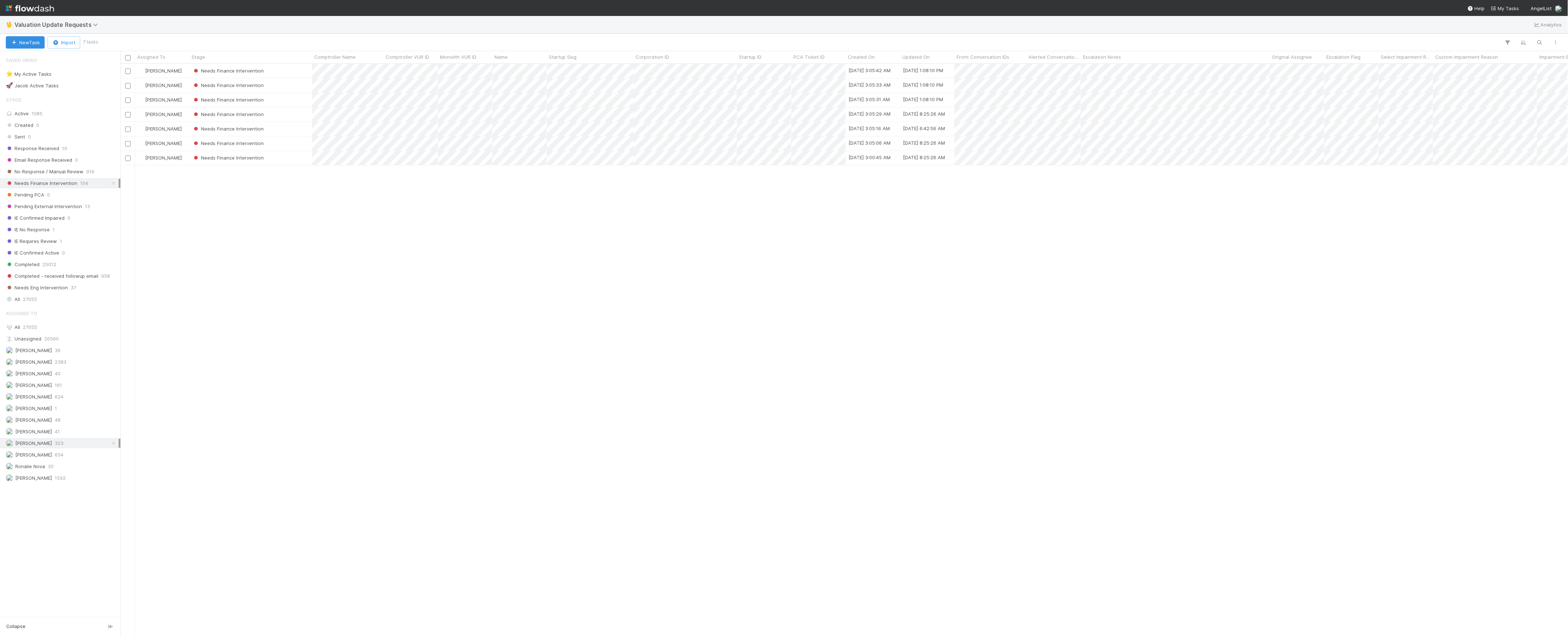
scroll to position [565, 1440]
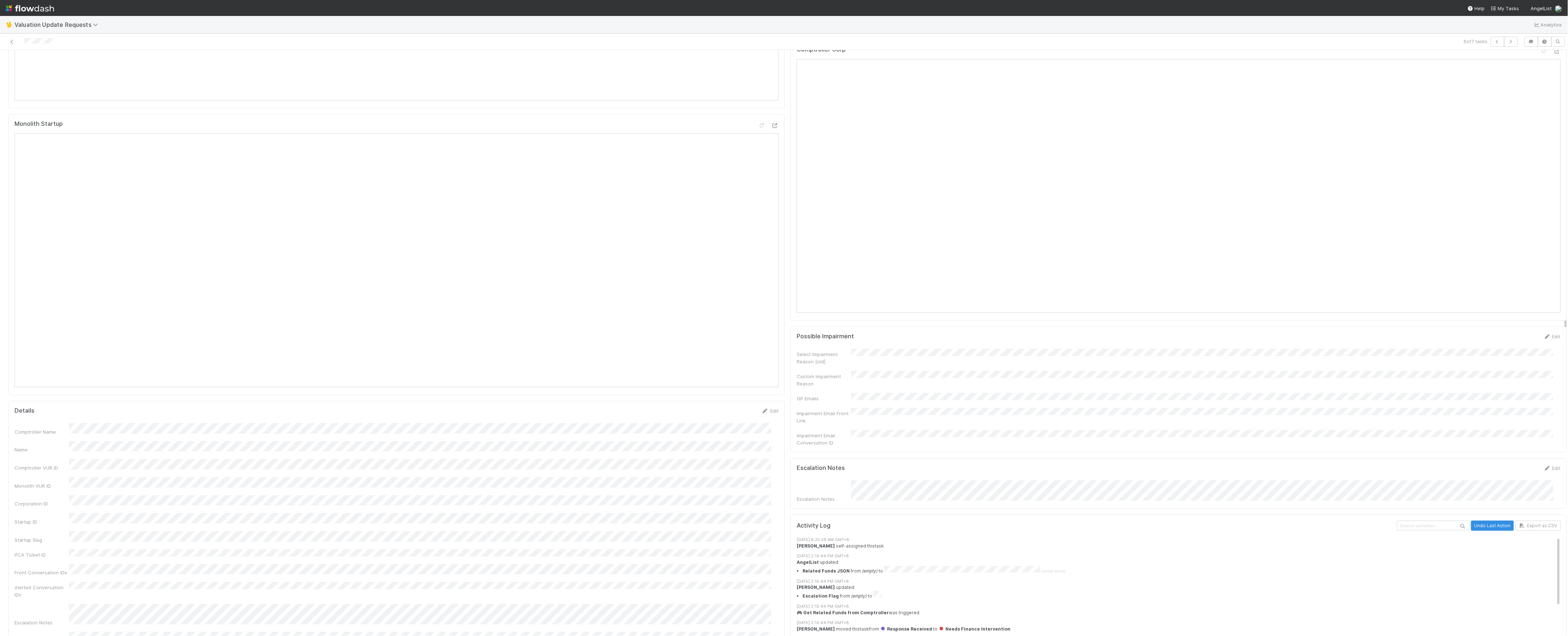
scroll to position [677, 0]
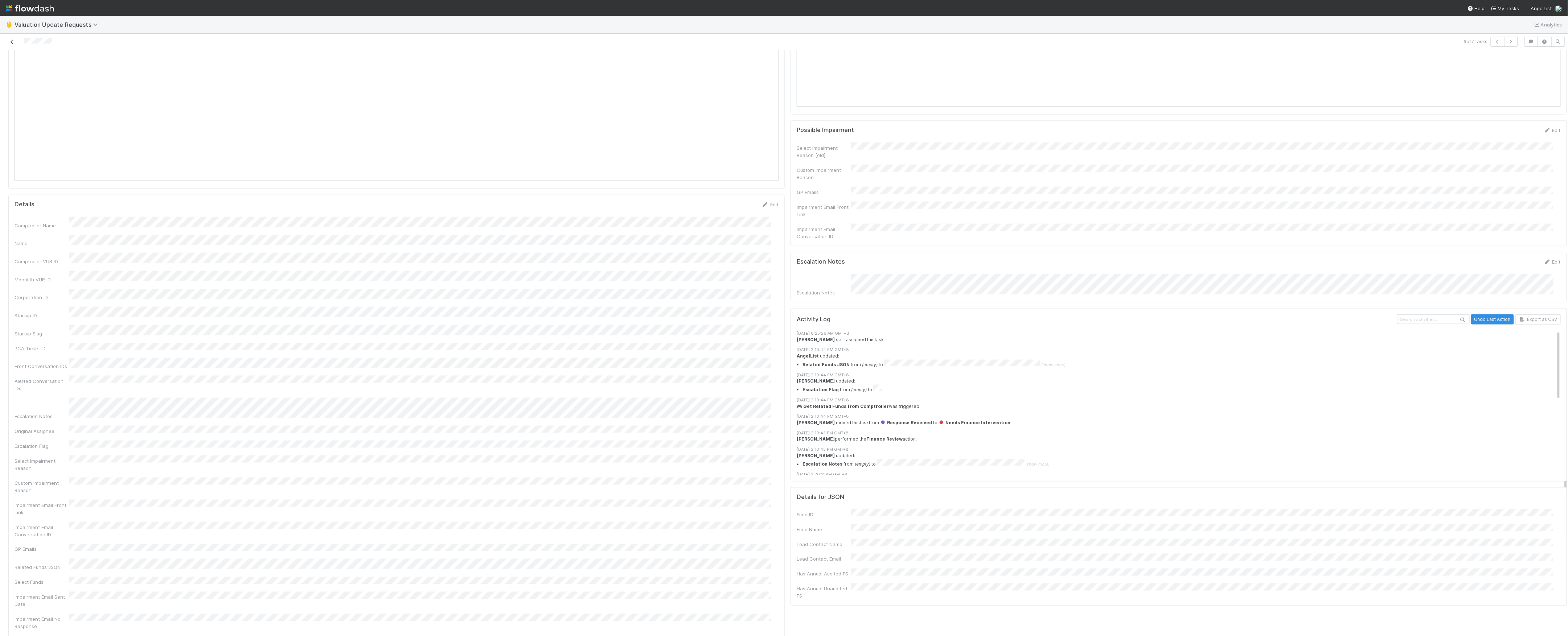
click at [9, 43] on icon at bounding box center [12, 42] width 7 height 5
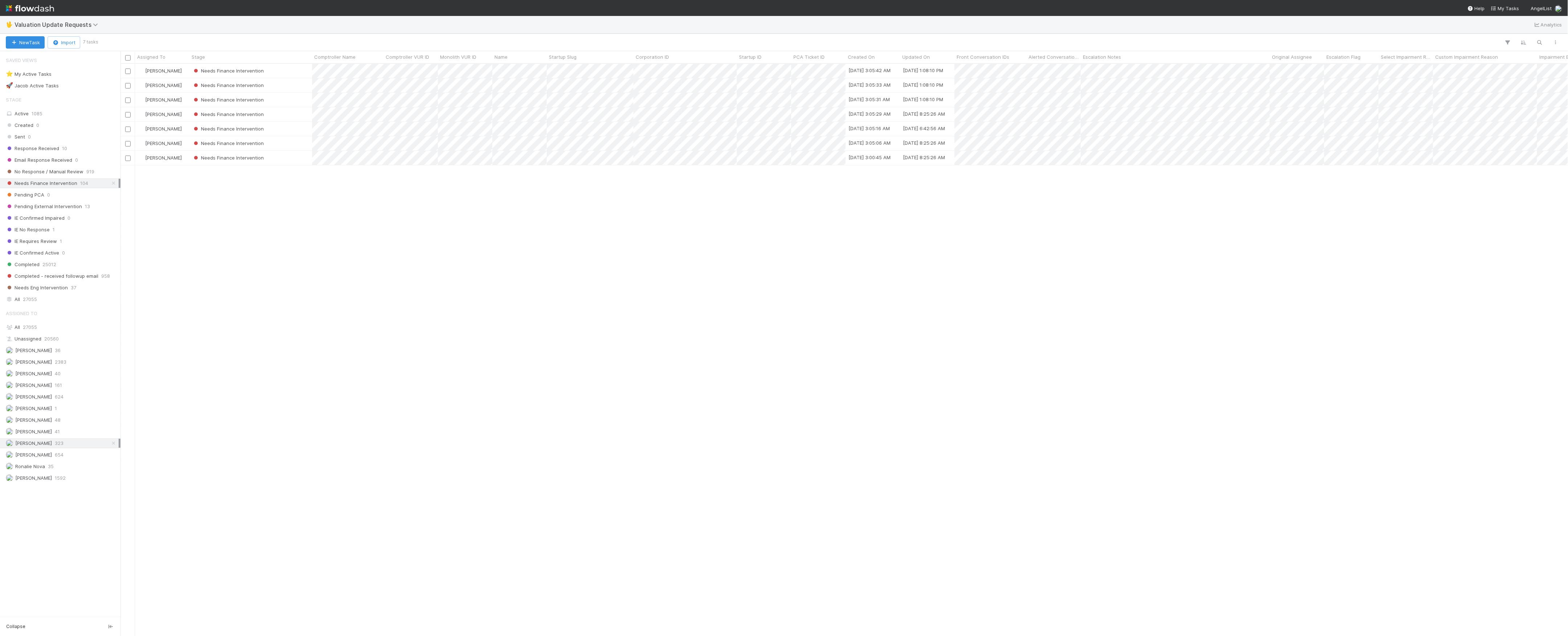
scroll to position [565, 1440]
click at [50, 26] on span "Valuation Update Requests" at bounding box center [58, 25] width 87 height 7
click at [91, 124] on div "📝 Financial Accounting > Financial Reporting Tasks" at bounding box center [94, 119] width 181 height 13
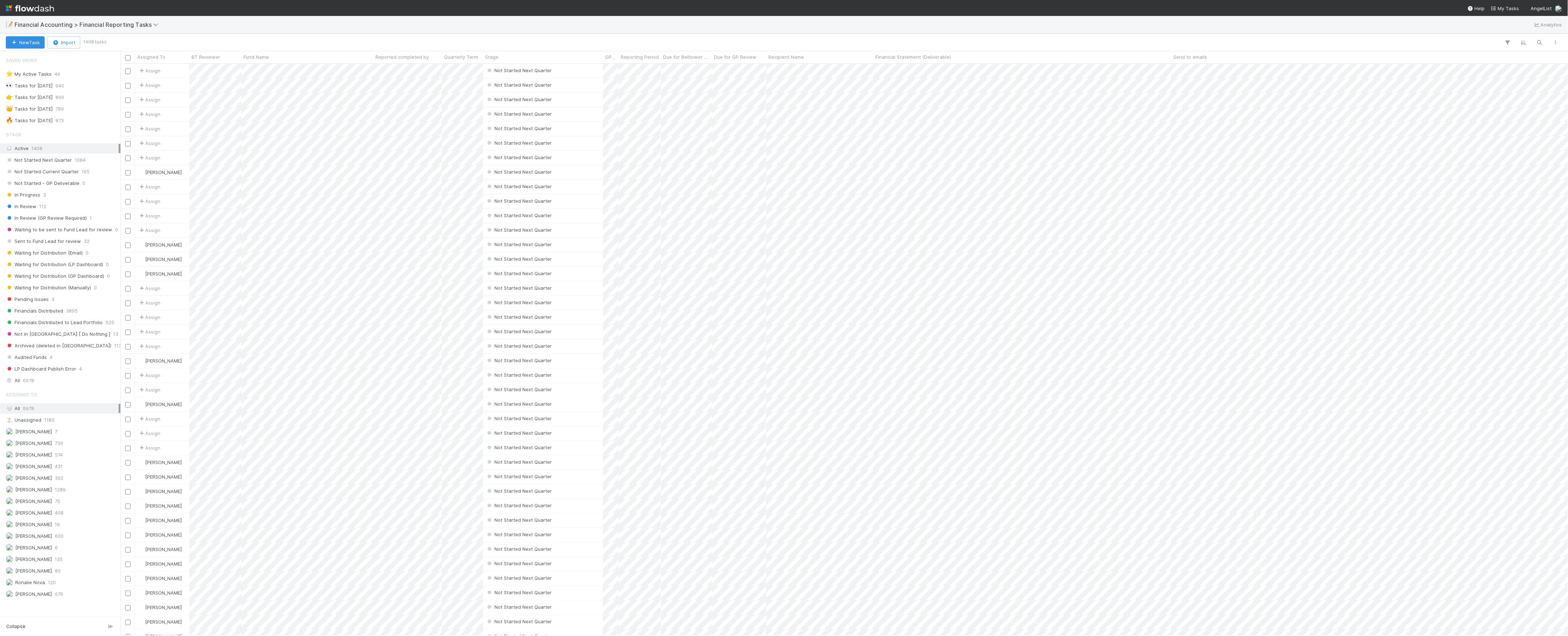
scroll to position [8, 8]
click at [64, 125] on span "873" at bounding box center [60, 121] width 9 height 9
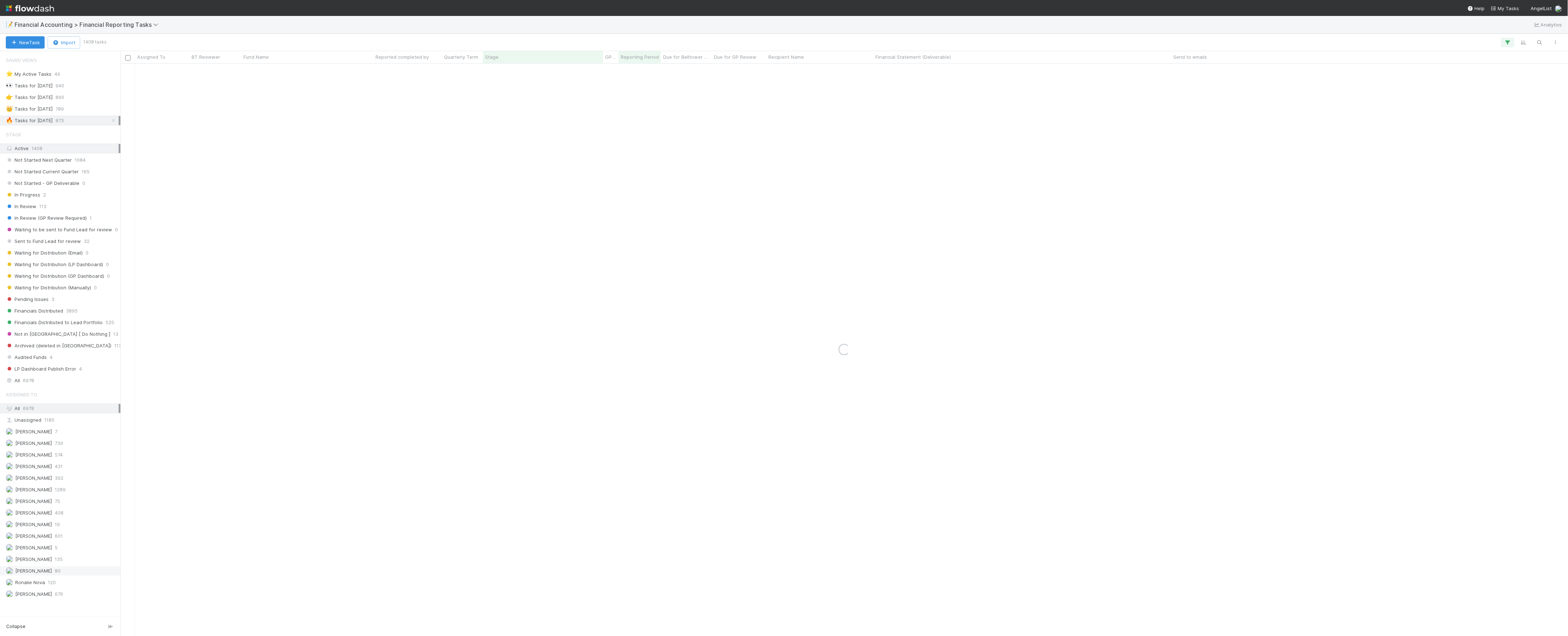
click at [48, 574] on span "Marvey Fuentes" at bounding box center [33, 571] width 37 height 6
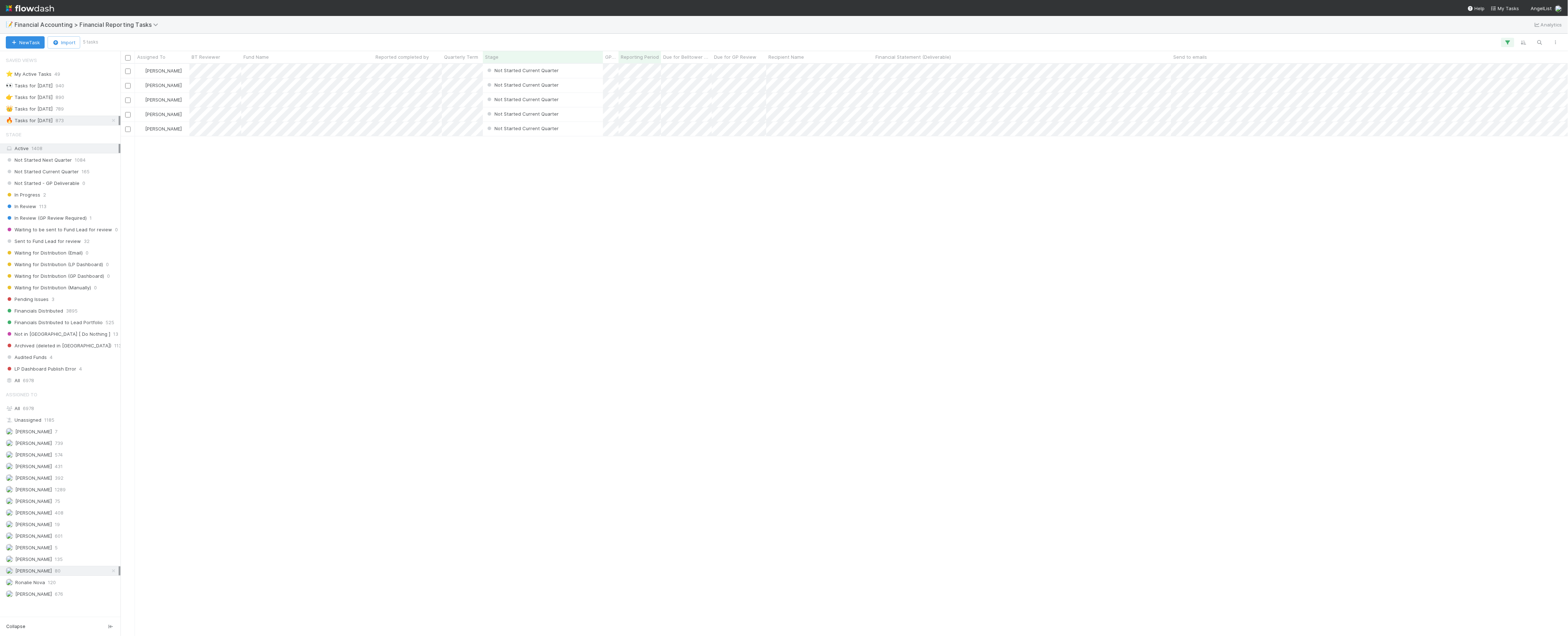
scroll to position [565, 1440]
click at [41, 564] on div "Marlon 135" at bounding box center [62, 559] width 113 height 9
click at [46, 587] on div "Ronalie Nova 120" at bounding box center [62, 582] width 113 height 9
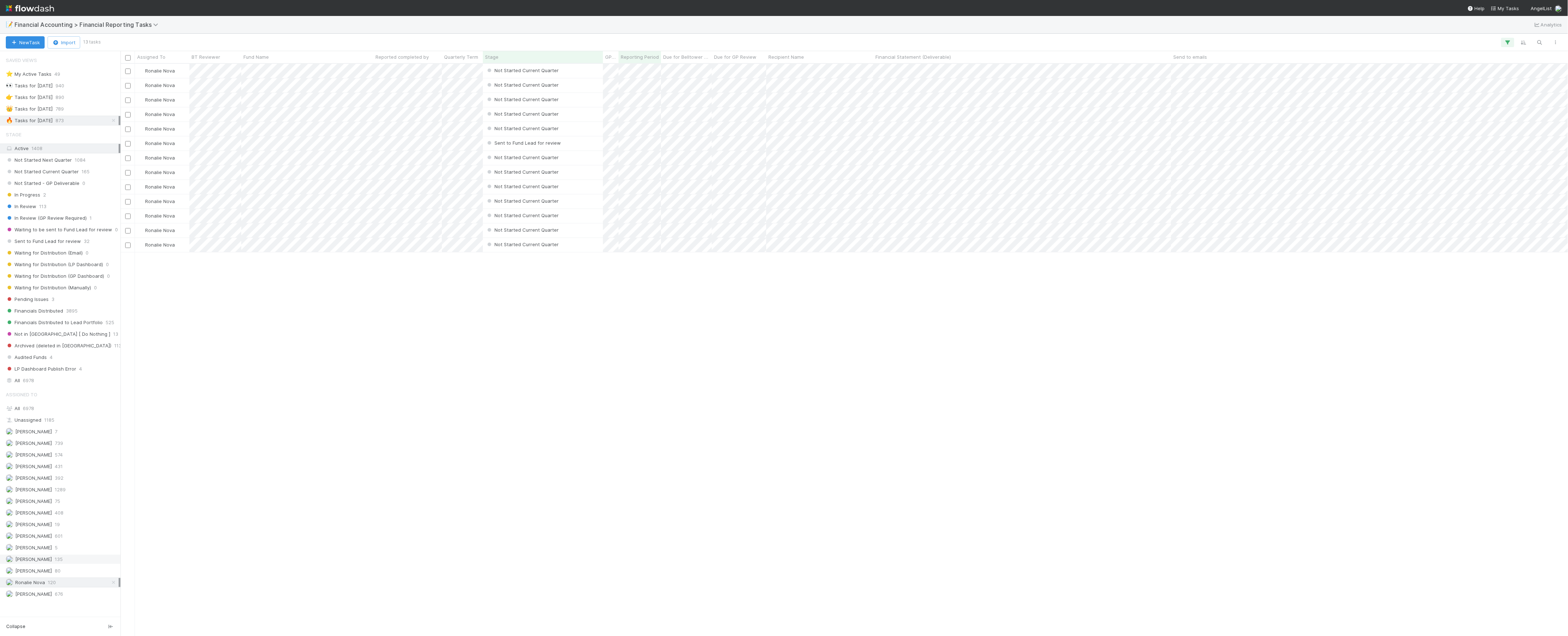
scroll to position [565, 1440]
click at [55, 506] on span "75" at bounding box center [57, 501] width 5 height 9
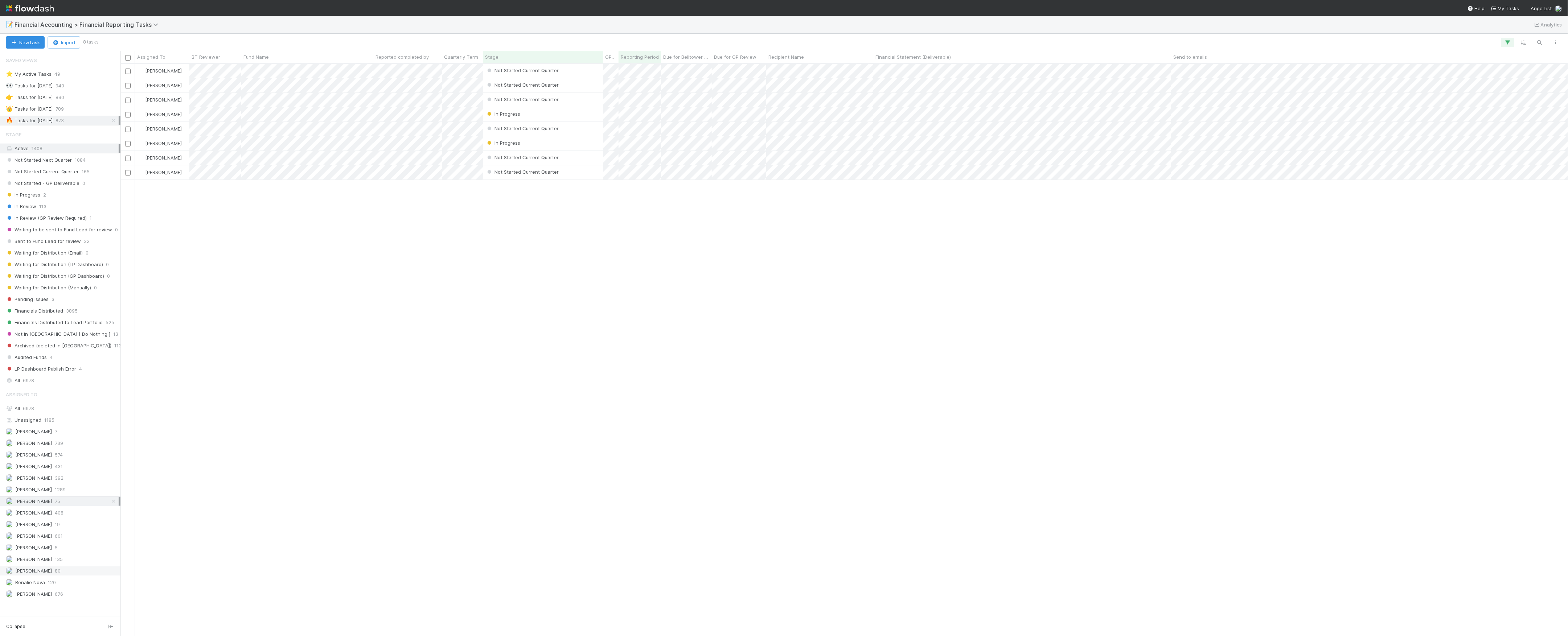
scroll to position [565, 1440]
click at [46, 576] on span "Marvey Fuentes" at bounding box center [29, 571] width 46 height 9
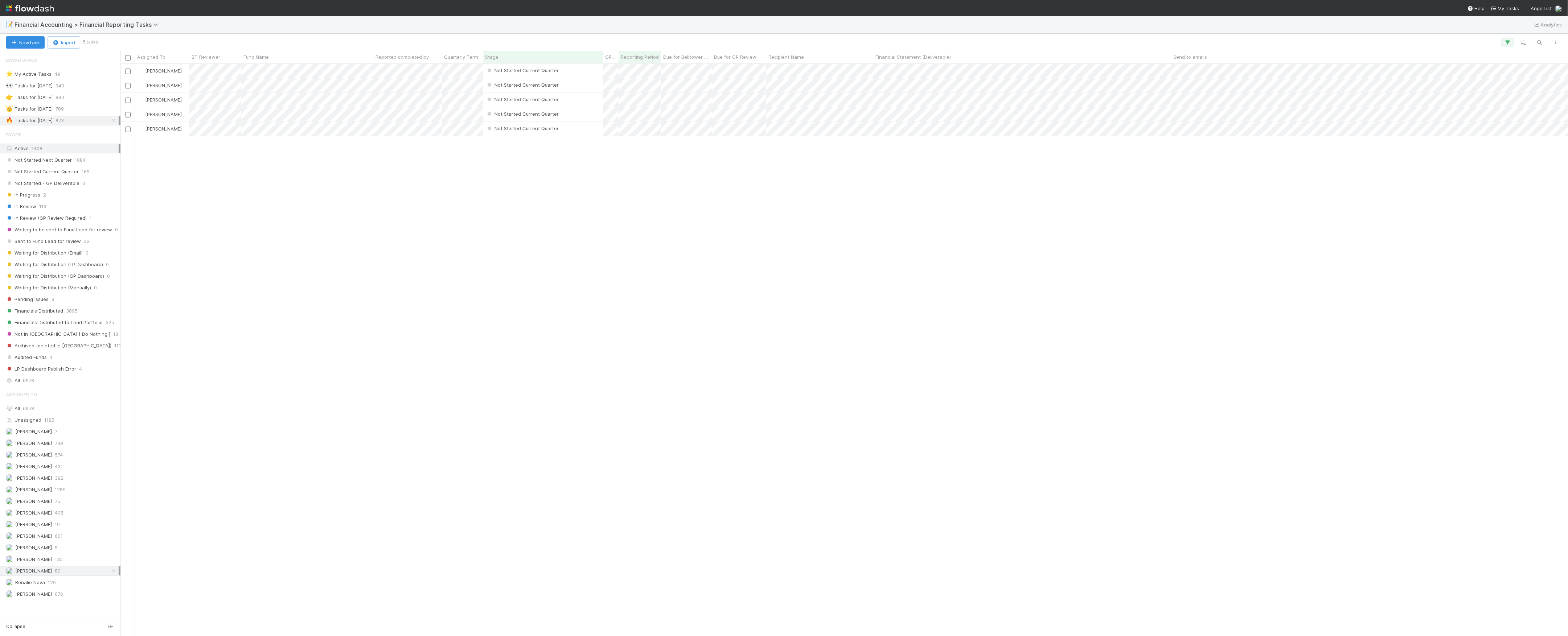
scroll to position [565, 1440]
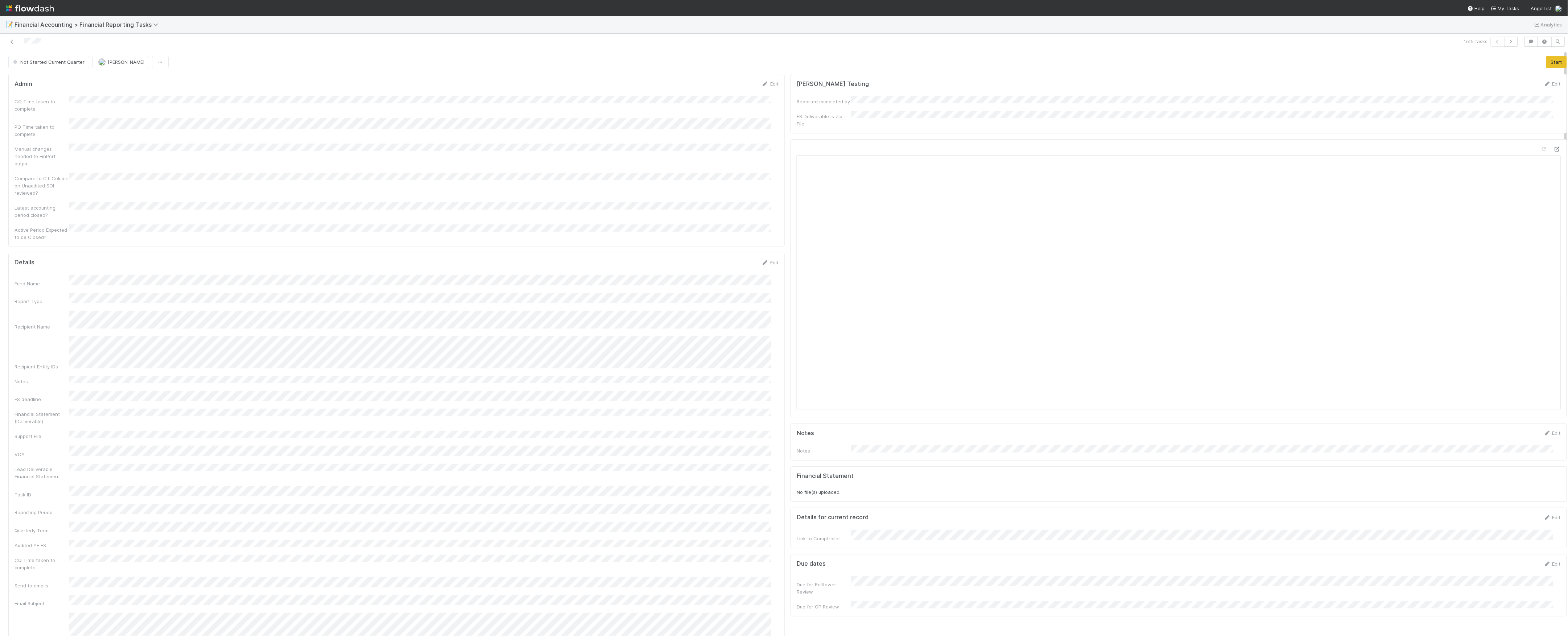
click at [1553, 147] on icon at bounding box center [1557, 149] width 7 height 5
click at [12, 40] on icon at bounding box center [12, 42] width 7 height 5
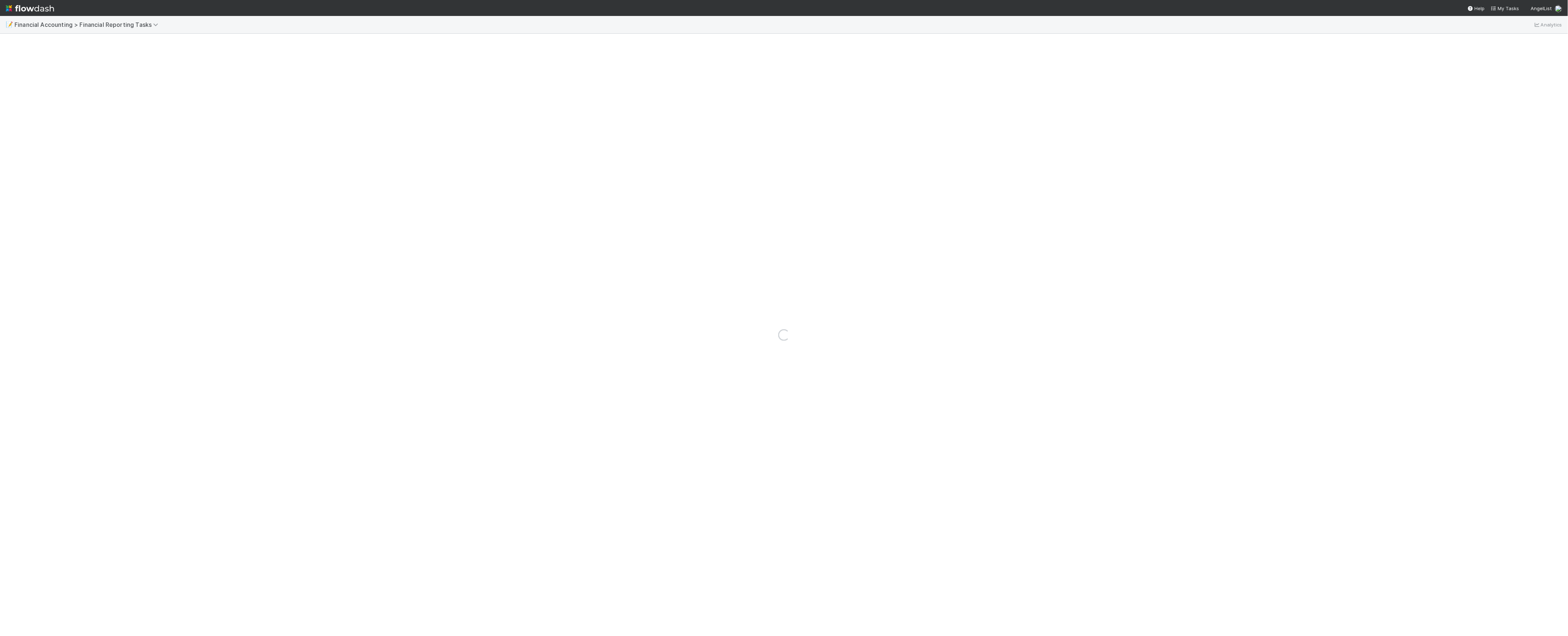
click at [823, 635] on div "Loading..." at bounding box center [784, 335] width 1568 height 603
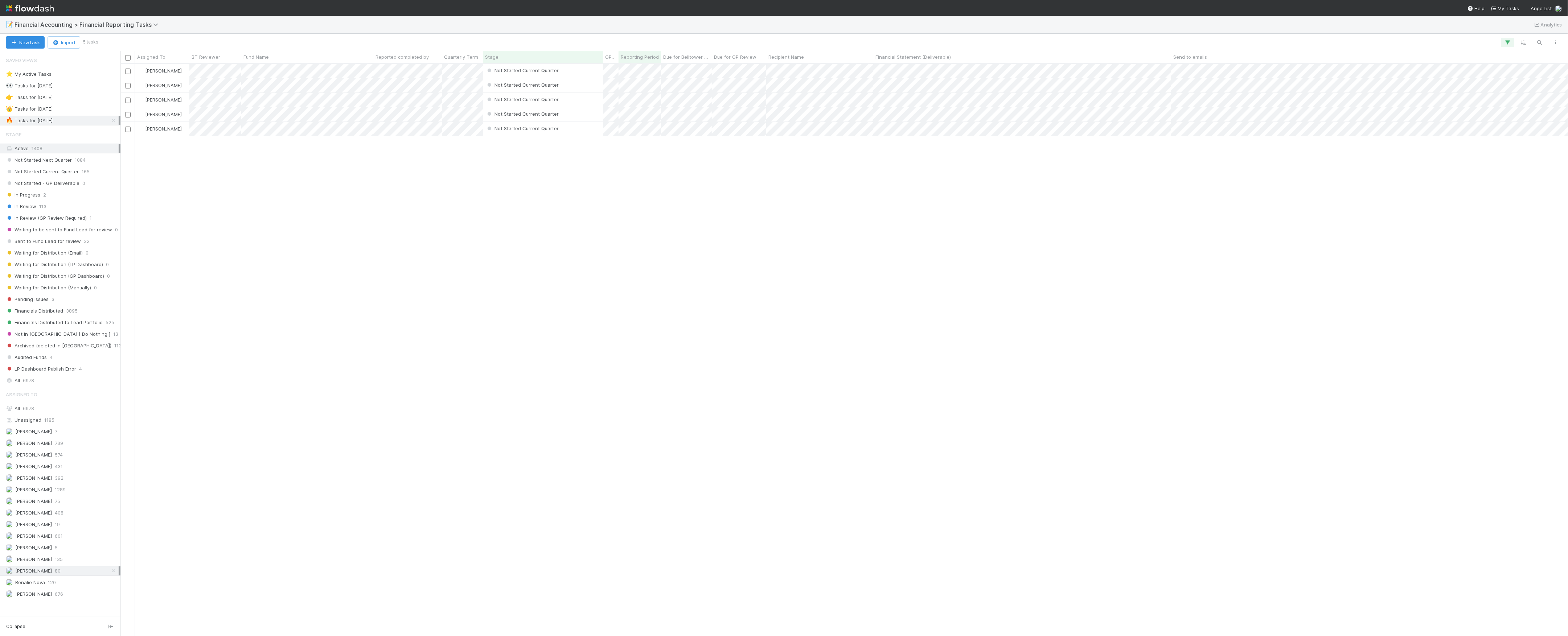
scroll to position [8, 8]
click at [526, 319] on div "Marvey Fuentes Not Started Current Quarter 4/1/25, 3:11:34 PM 8/10/25, 3:08:24 …" at bounding box center [844, 349] width 1448 height 571
click at [61, 380] on div "Stage Active 1408 Not Started Next Quarter 1084 Not Started Current Quarter 165…" at bounding box center [60, 256] width 121 height 258
click at [63, 385] on div "All 6978" at bounding box center [62, 380] width 113 height 9
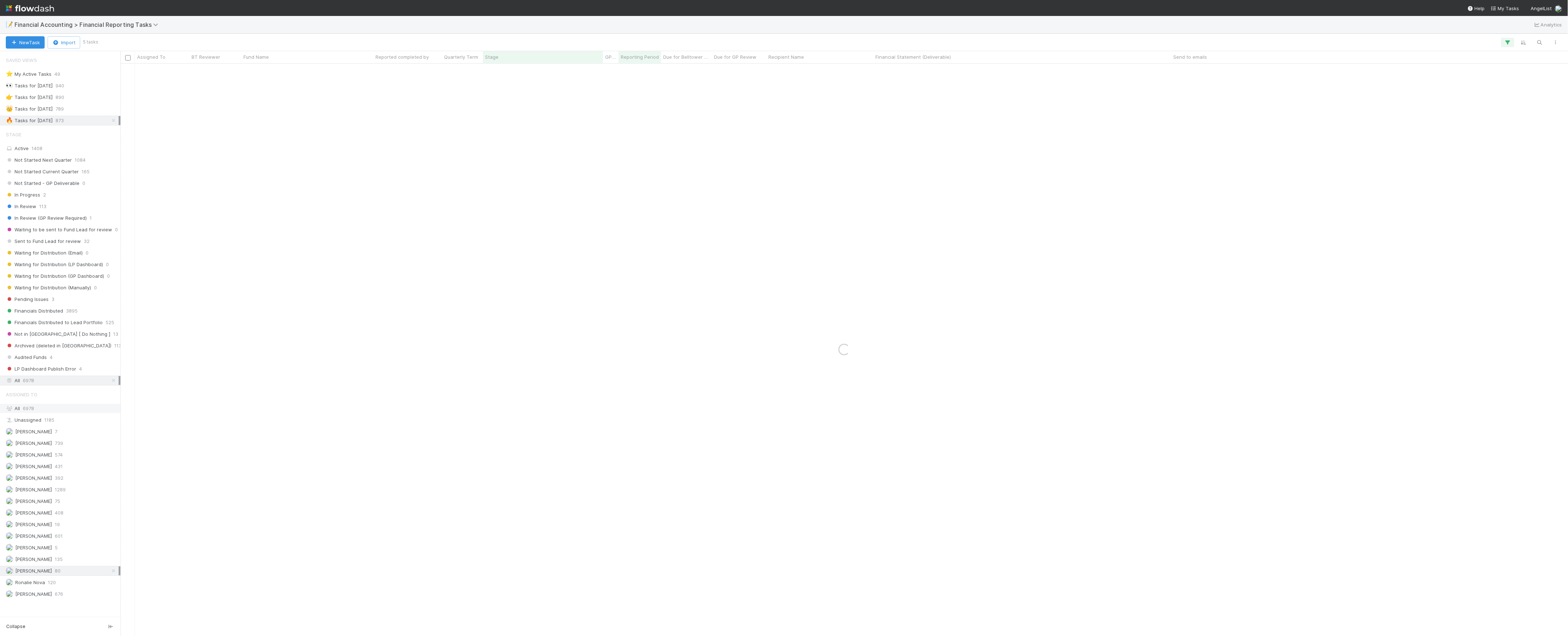
click at [59, 413] on div "All 6978" at bounding box center [62, 408] width 113 height 9
type input "Fund 3, a series of Neon"
click at [112, 123] on icon at bounding box center [114, 121] width 7 height 5
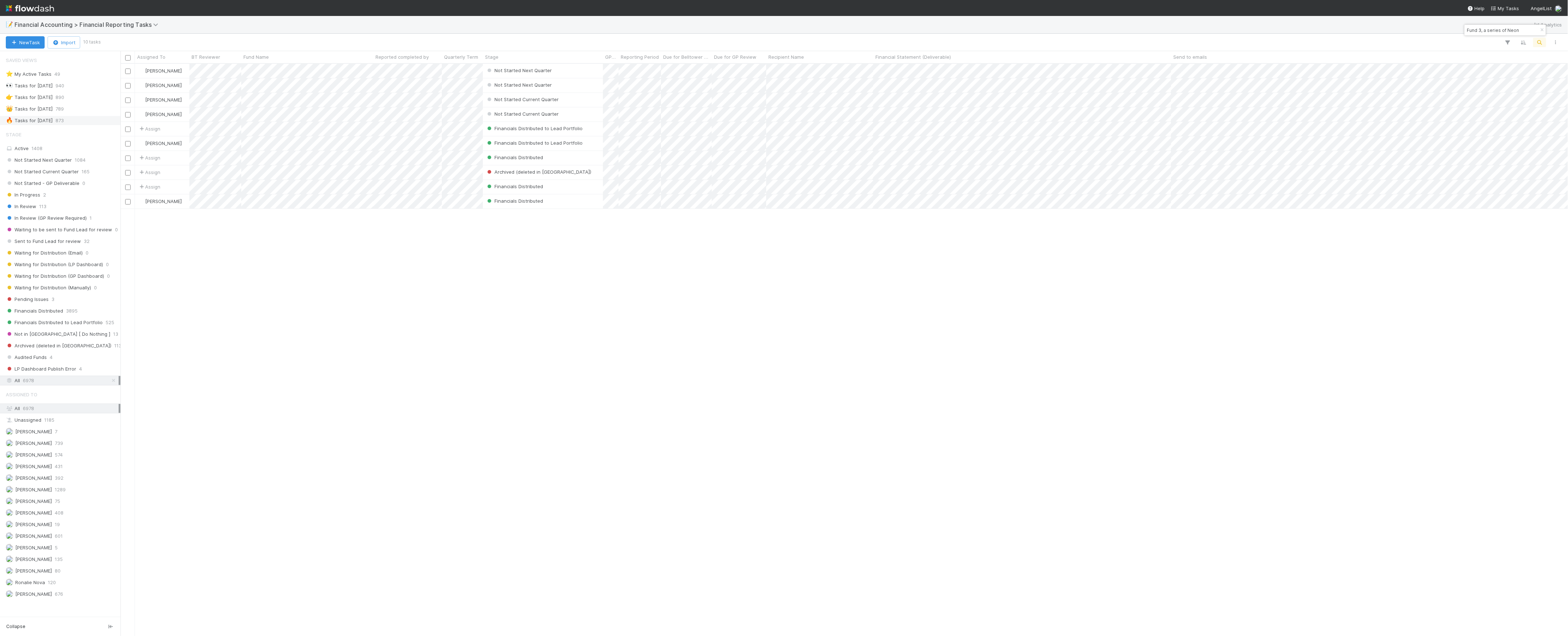
scroll to position [565, 1440]
click at [584, 157] on div "Financials Distributed" at bounding box center [542, 158] width 120 height 14
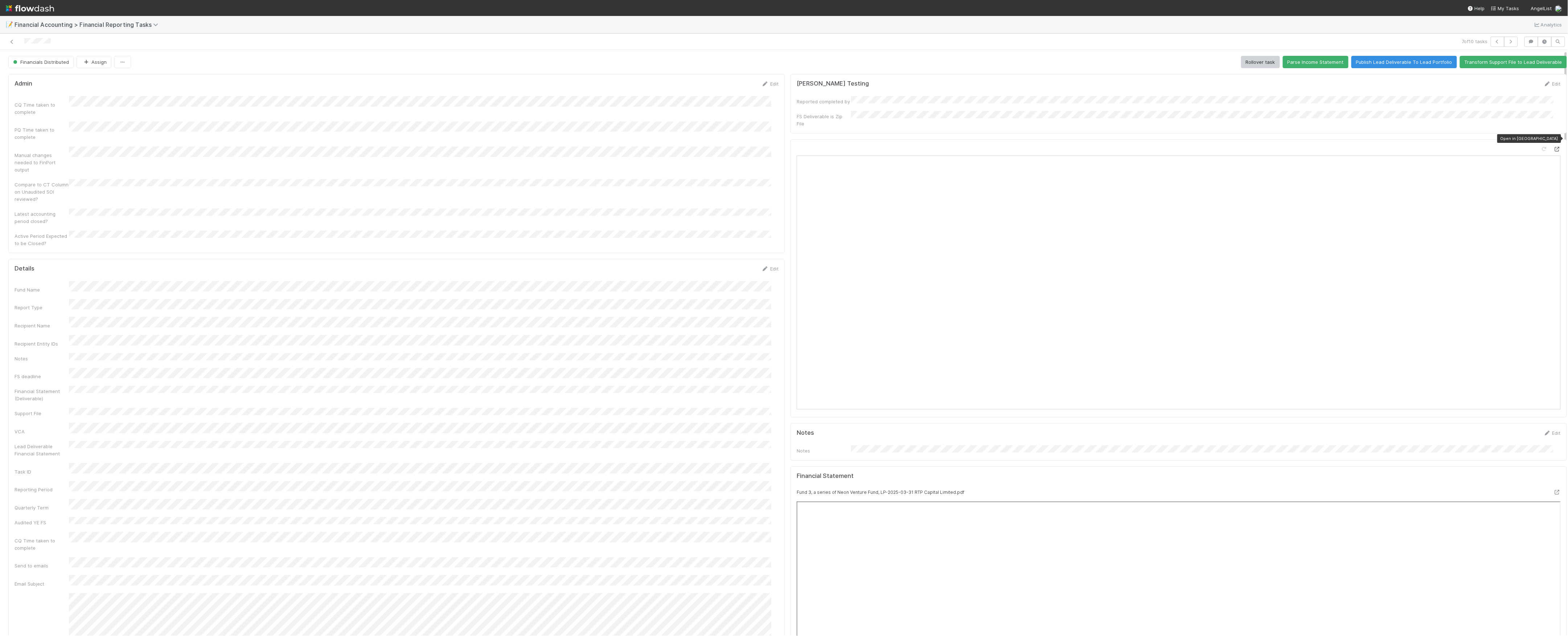
click at [1553, 147] on icon at bounding box center [1557, 149] width 7 height 5
click at [9, 44] on link at bounding box center [12, 42] width 7 height 7
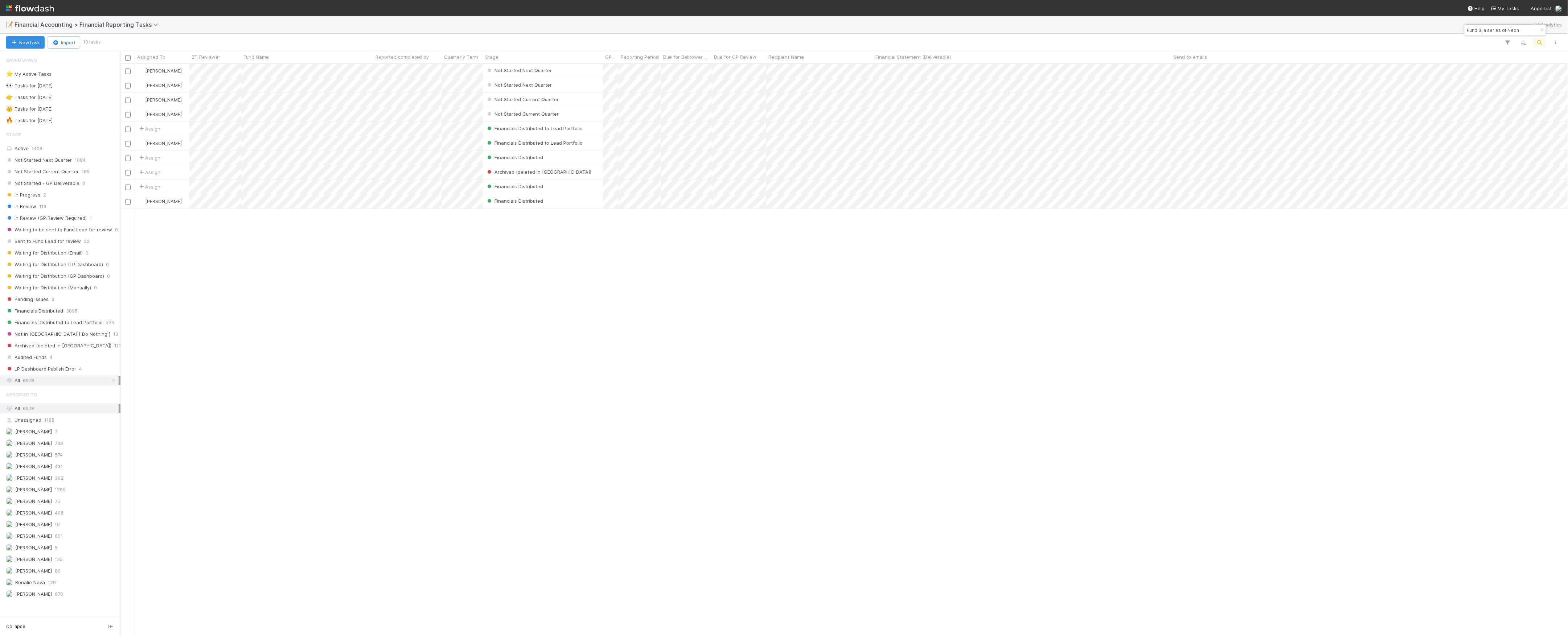
scroll to position [8, 8]
click at [68, 124] on div "🔥 Tasks for 2025-06-30" at bounding box center [62, 121] width 113 height 9
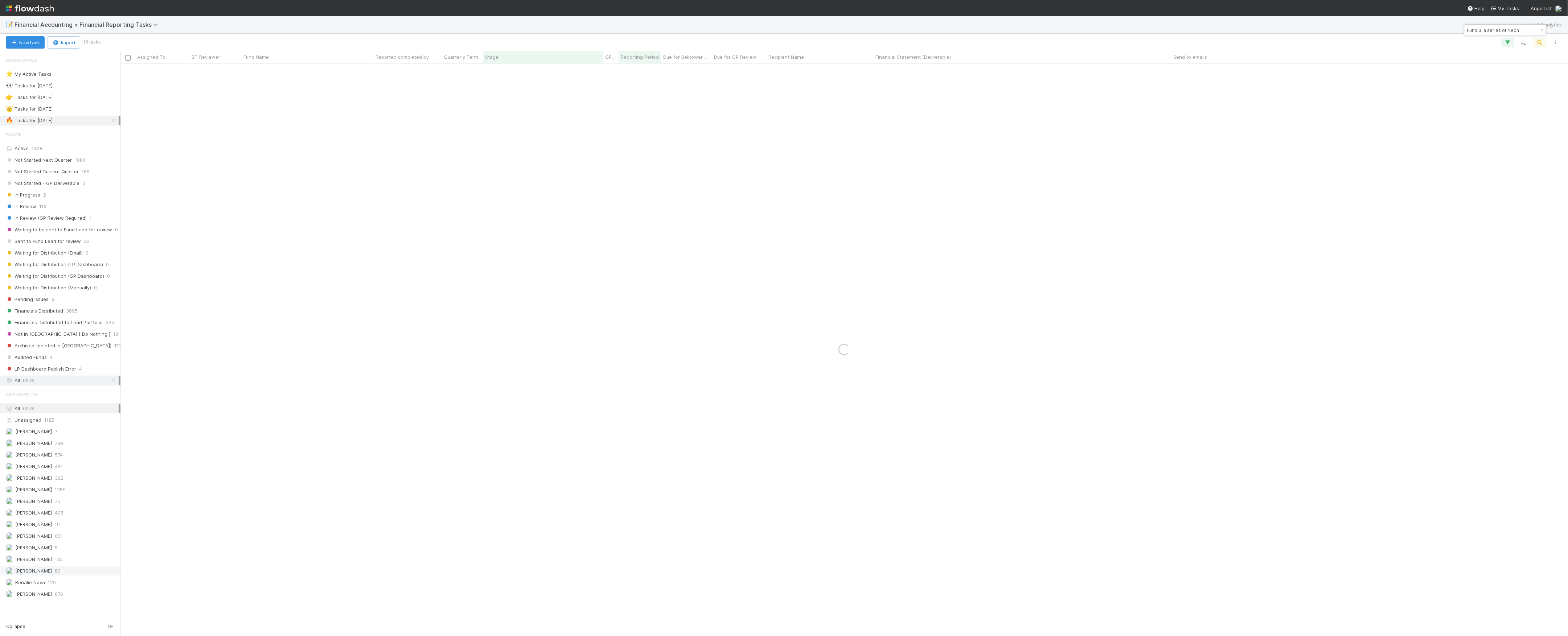
click at [33, 574] on span "Marvey Fuentes" at bounding box center [33, 571] width 37 height 6
click at [72, 152] on div "Active 1408" at bounding box center [62, 149] width 113 height 9
click at [1543, 31] on icon "button" at bounding box center [1542, 30] width 7 height 4
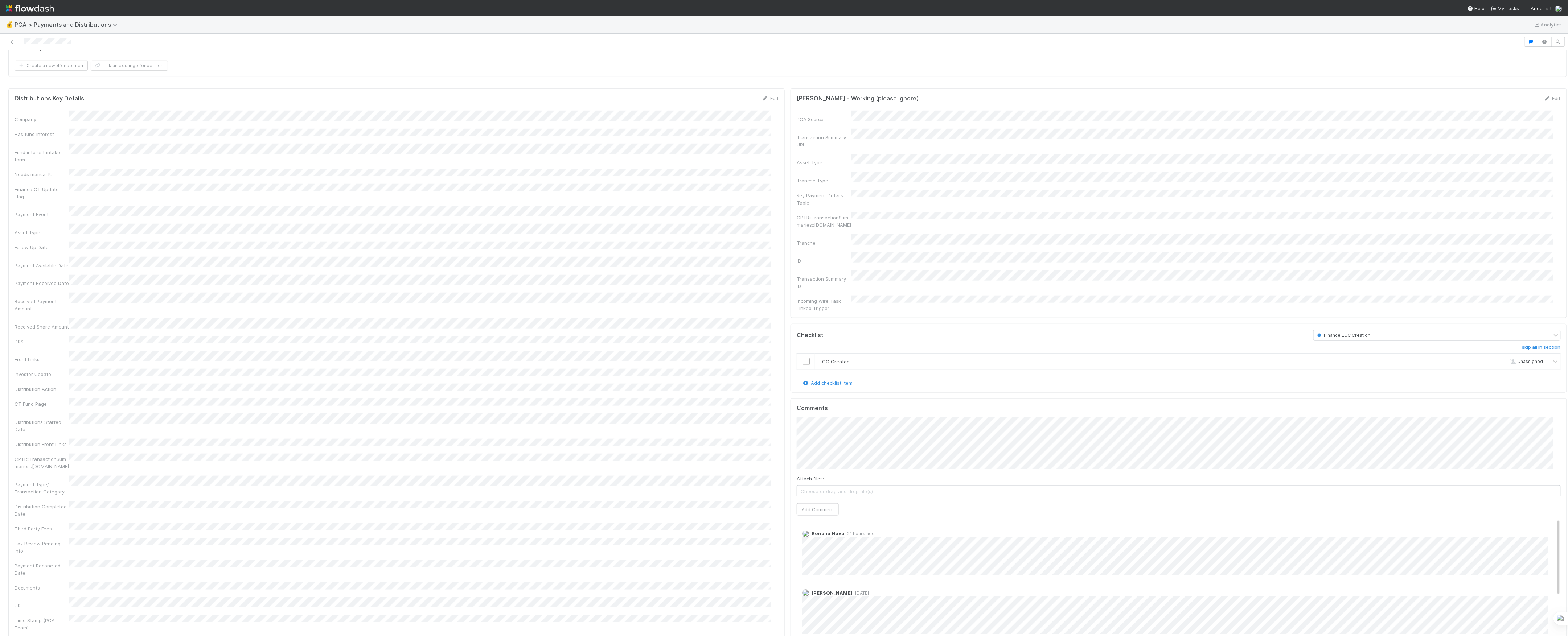
scroll to position [435, 0]
click at [809, 499] on button "Add Comment" at bounding box center [817, 505] width 42 height 12
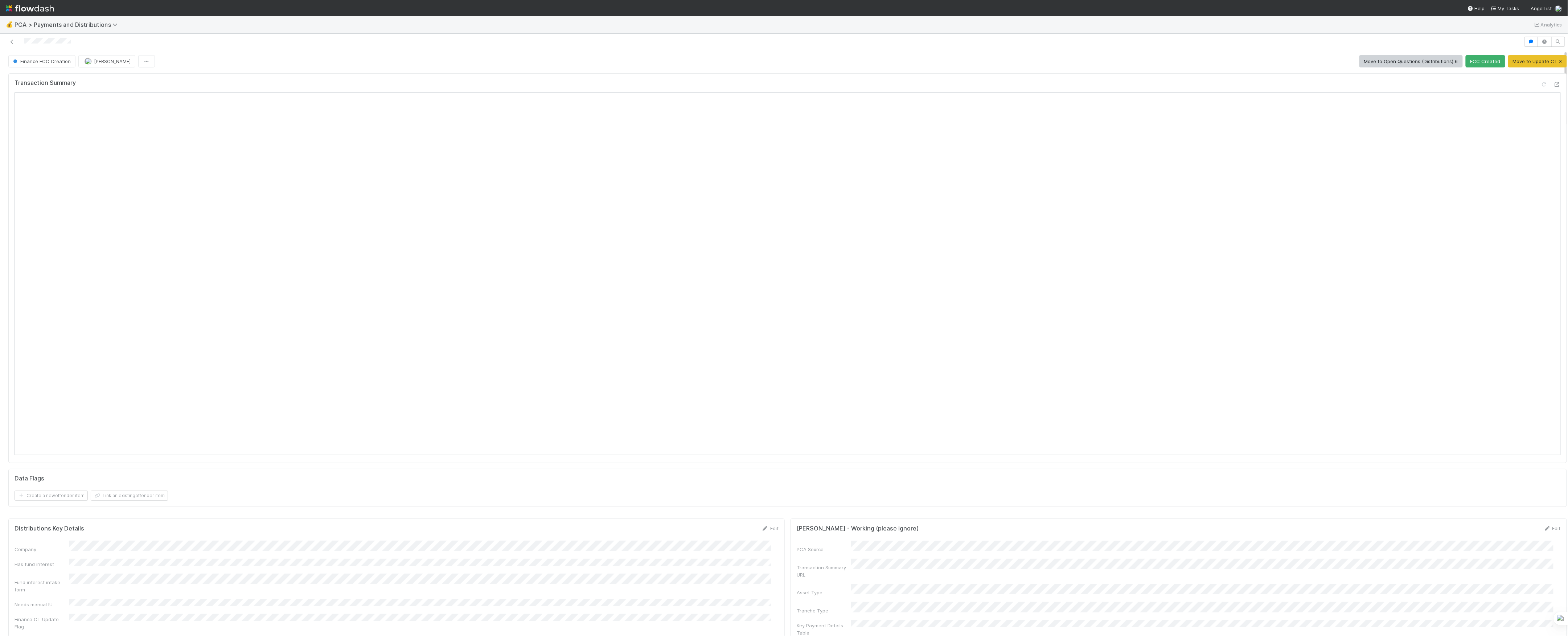
scroll to position [0, 0]
click at [1472, 60] on button "ECC Created" at bounding box center [1485, 62] width 40 height 12
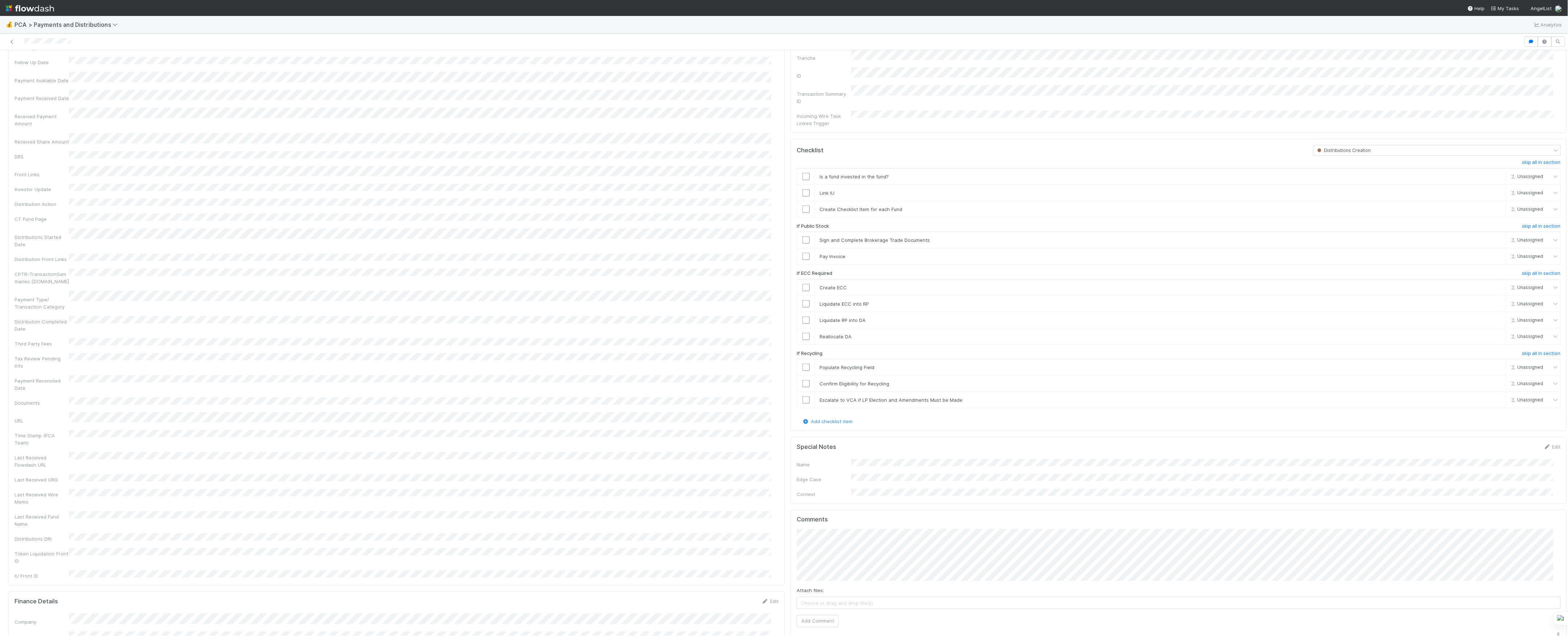
scroll to position [774, 0]
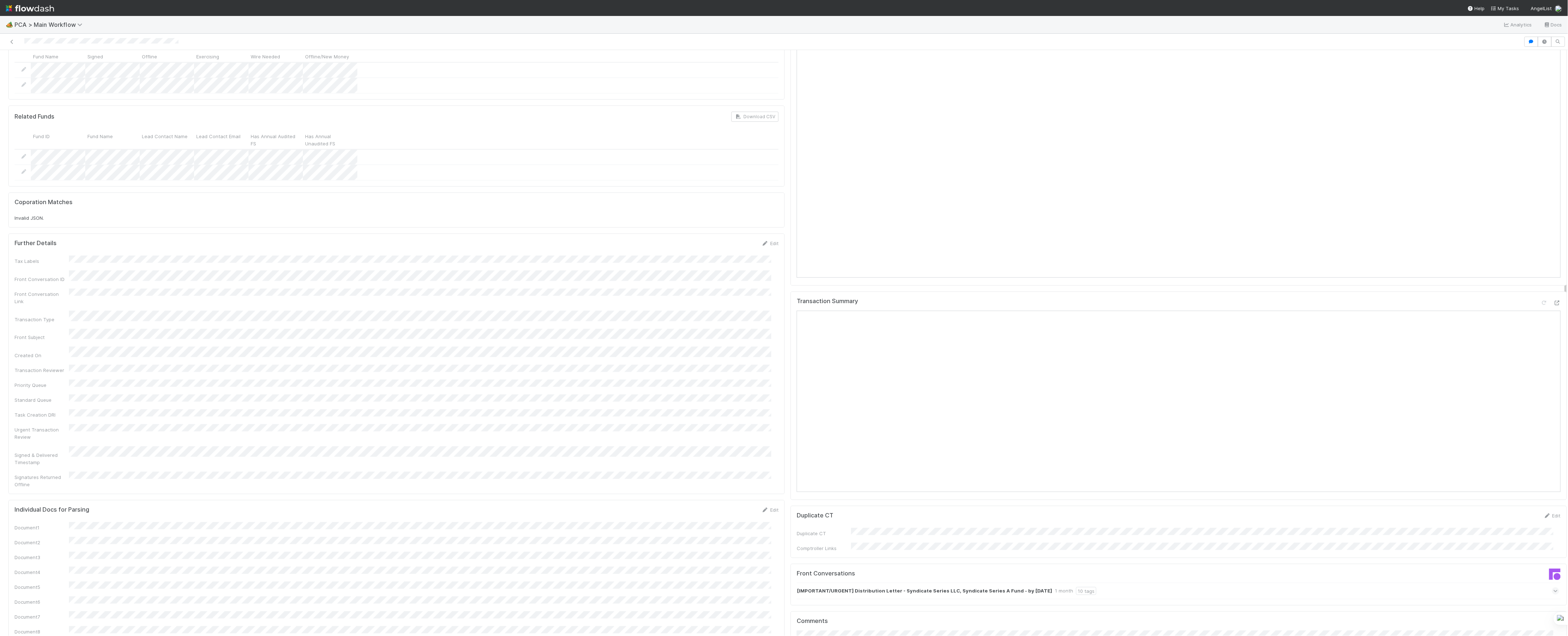
scroll to position [677, 0]
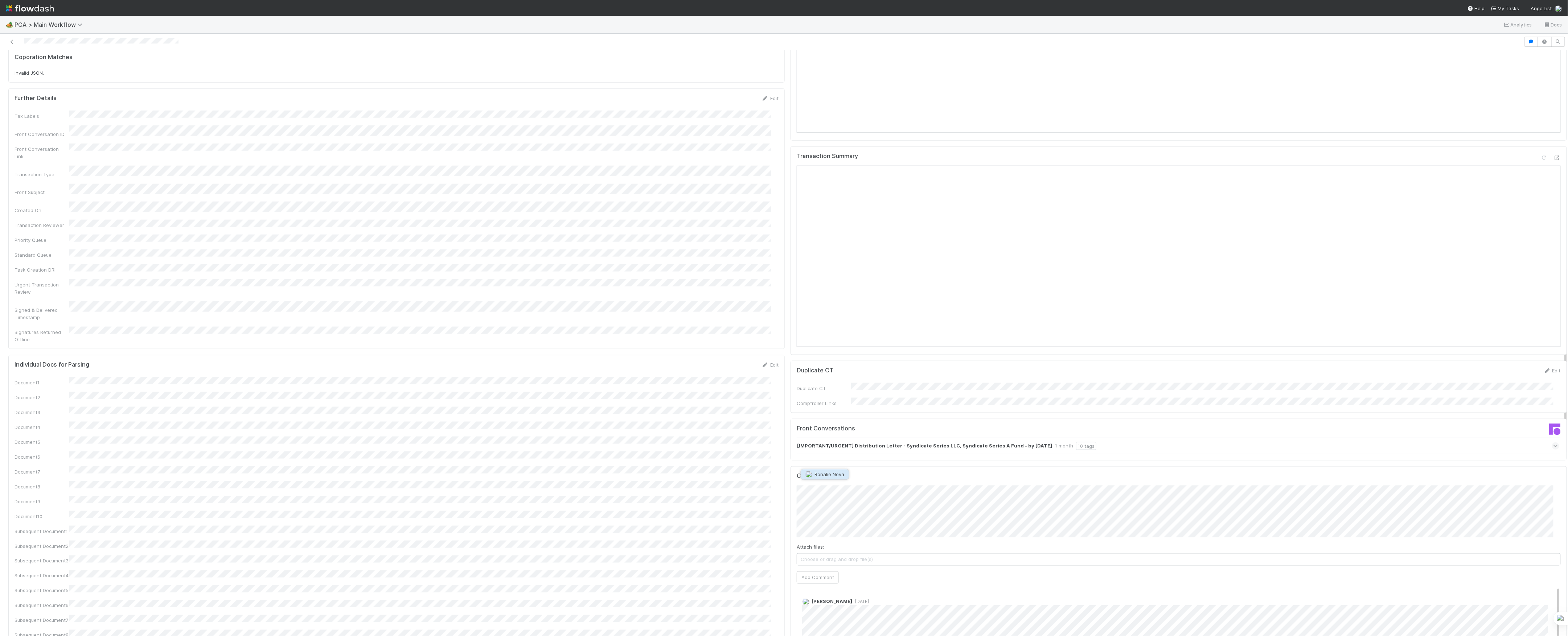
click at [815, 474] on span "Ronalie Nova" at bounding box center [830, 475] width 30 height 6
click at [835, 467] on input "text" at bounding box center [881, 469] width 100 height 12
paste input "[URL][DOMAIN_NAME]"
type input "[URL][DOMAIN_NAME]"
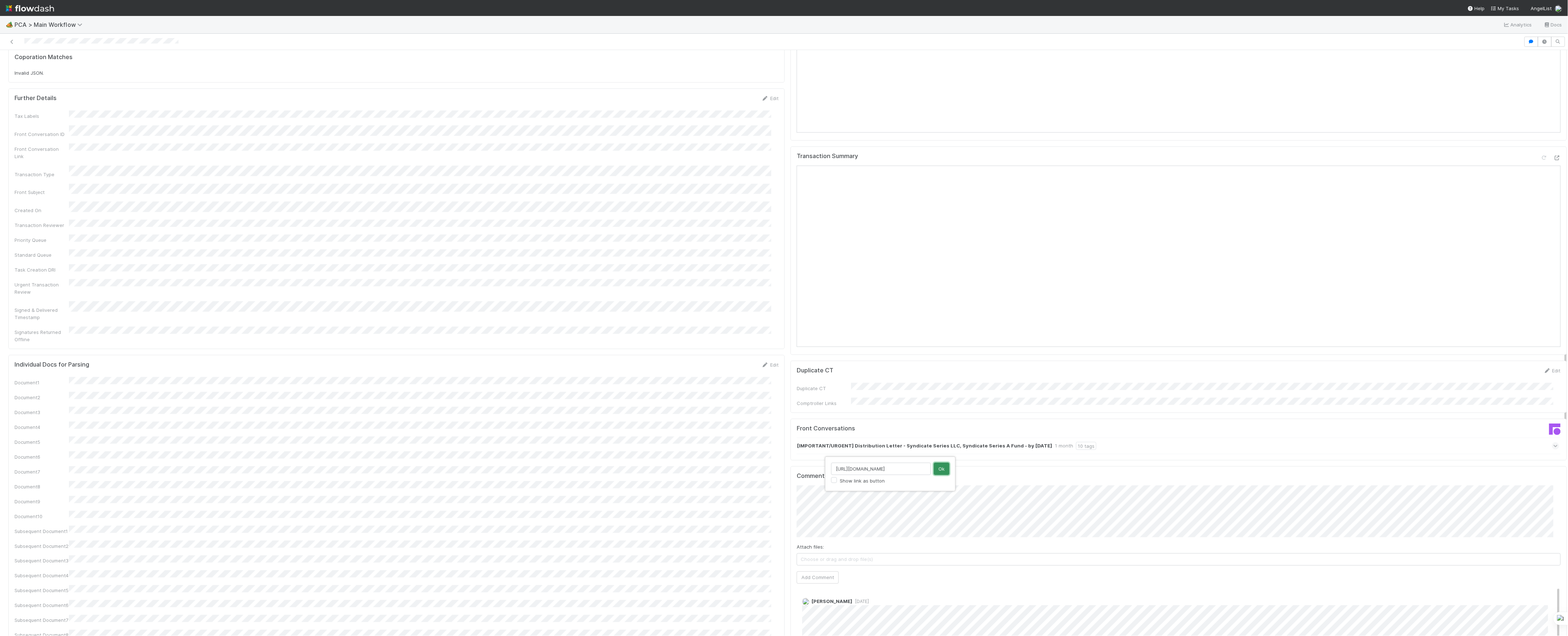
click at [938, 471] on button "Ok" at bounding box center [942, 469] width 16 height 12
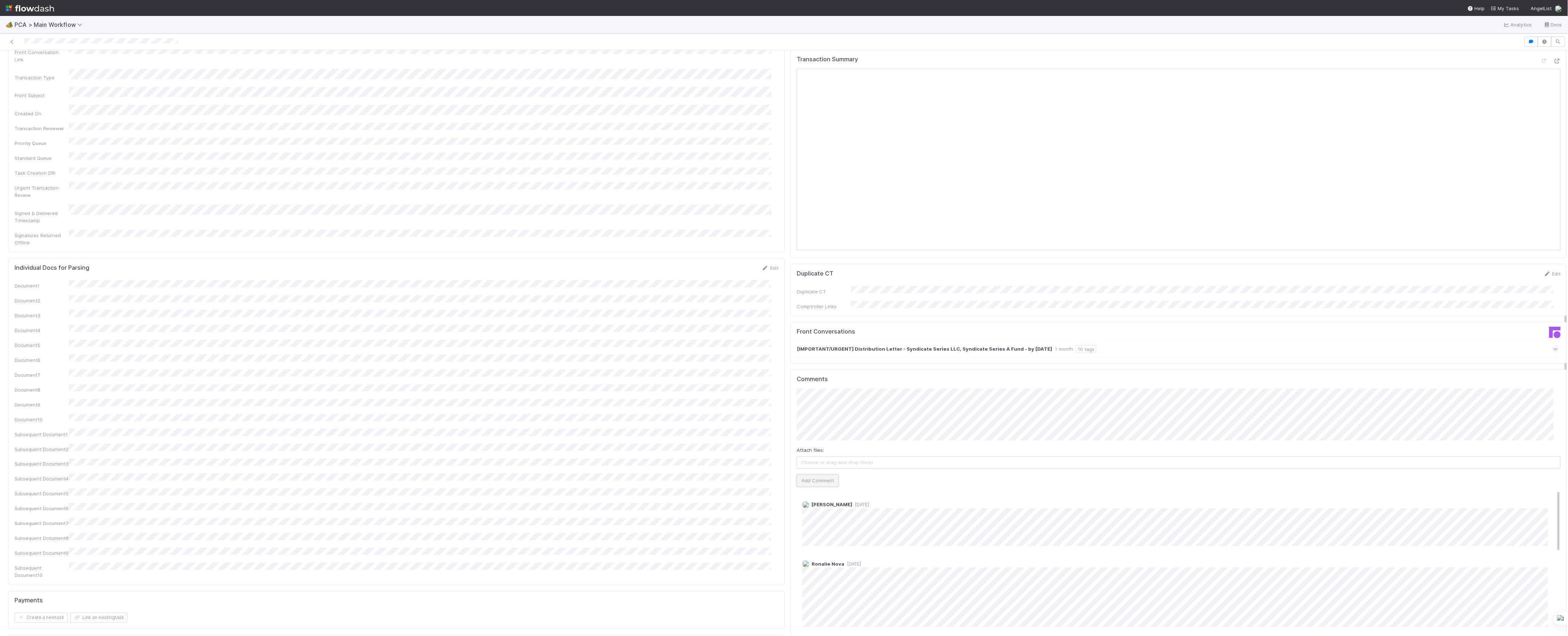
click at [813, 475] on button "Add Comment" at bounding box center [817, 481] width 42 height 12
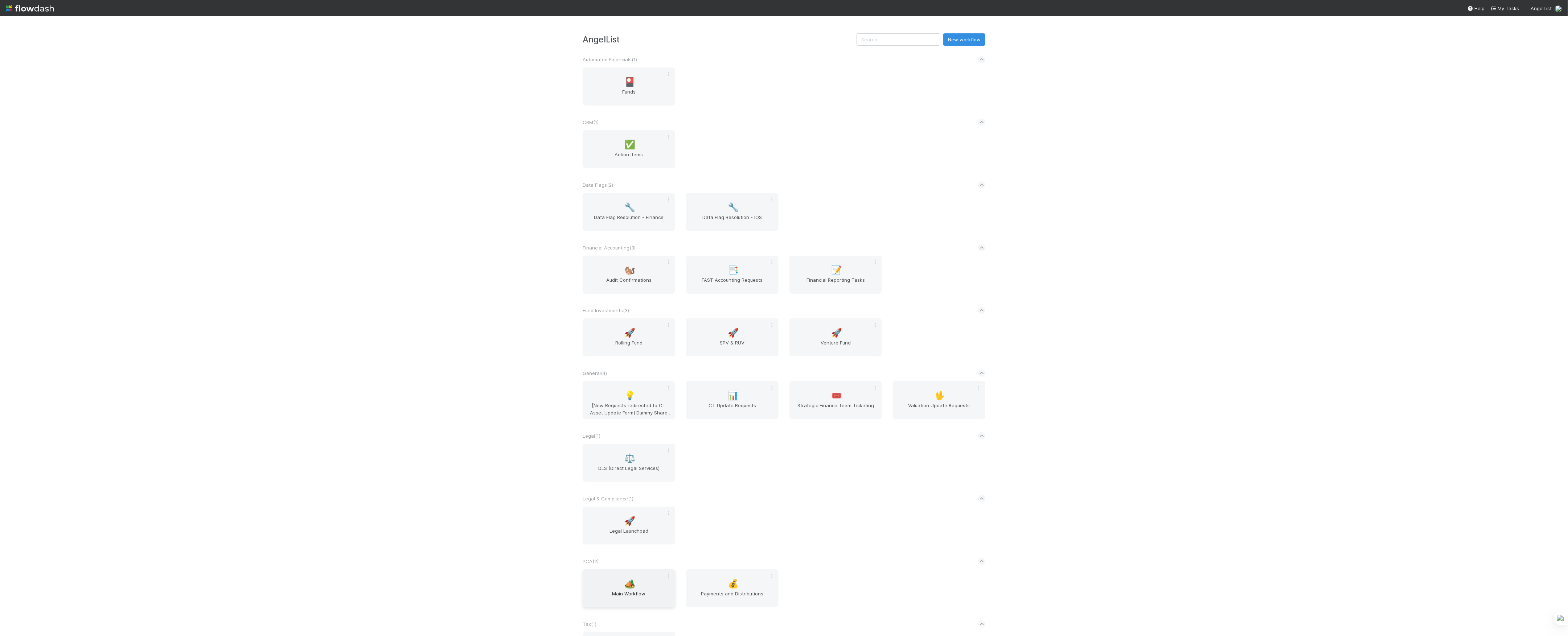
click at [593, 578] on div "🏕️ Main Workflow" at bounding box center [629, 589] width 93 height 38
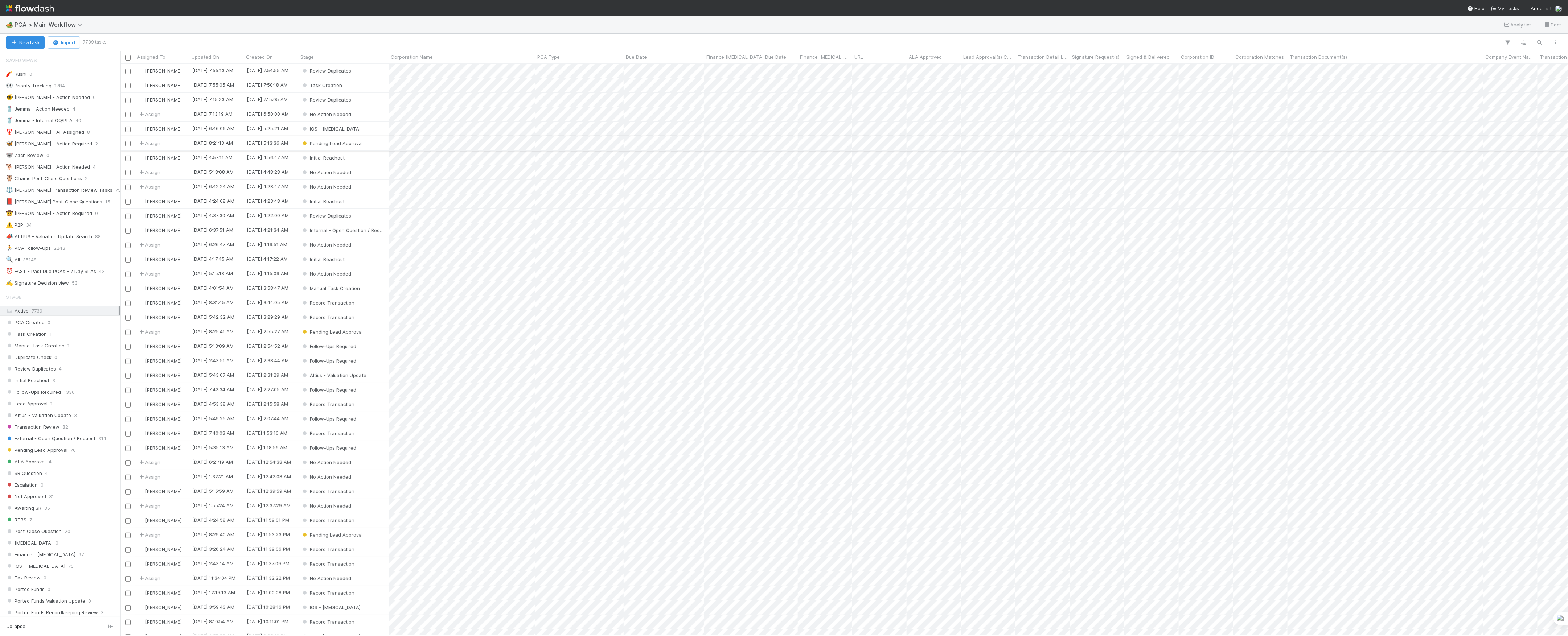
scroll to position [565, 1440]
click at [11, 47] on button "New Task" at bounding box center [26, 43] width 39 height 12
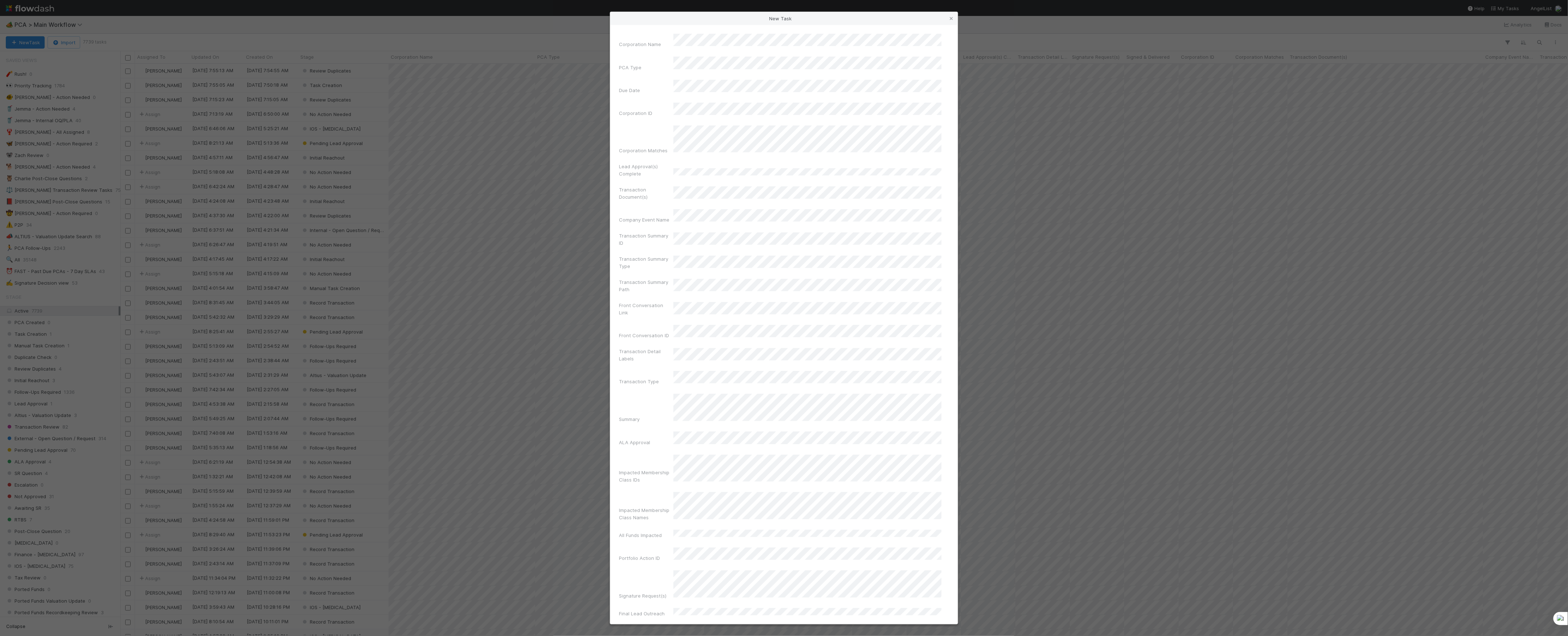
click at [710, 33] on div "Corporation Name PCA Type Due Date Corporation ID Corporation Matches Lead Appr…" at bounding box center [784, 324] width 348 height 599
click at [712, 28] on div "Corporation Name PCA Type Due Date Corporation ID Corporation Matches Lead Appr…" at bounding box center [784, 324] width 348 height 599
click at [719, 92] on div "Valuation Update" at bounding box center [810, 88] width 265 height 13
click at [729, 111] on div "Acquisition" at bounding box center [810, 114] width 265 height 13
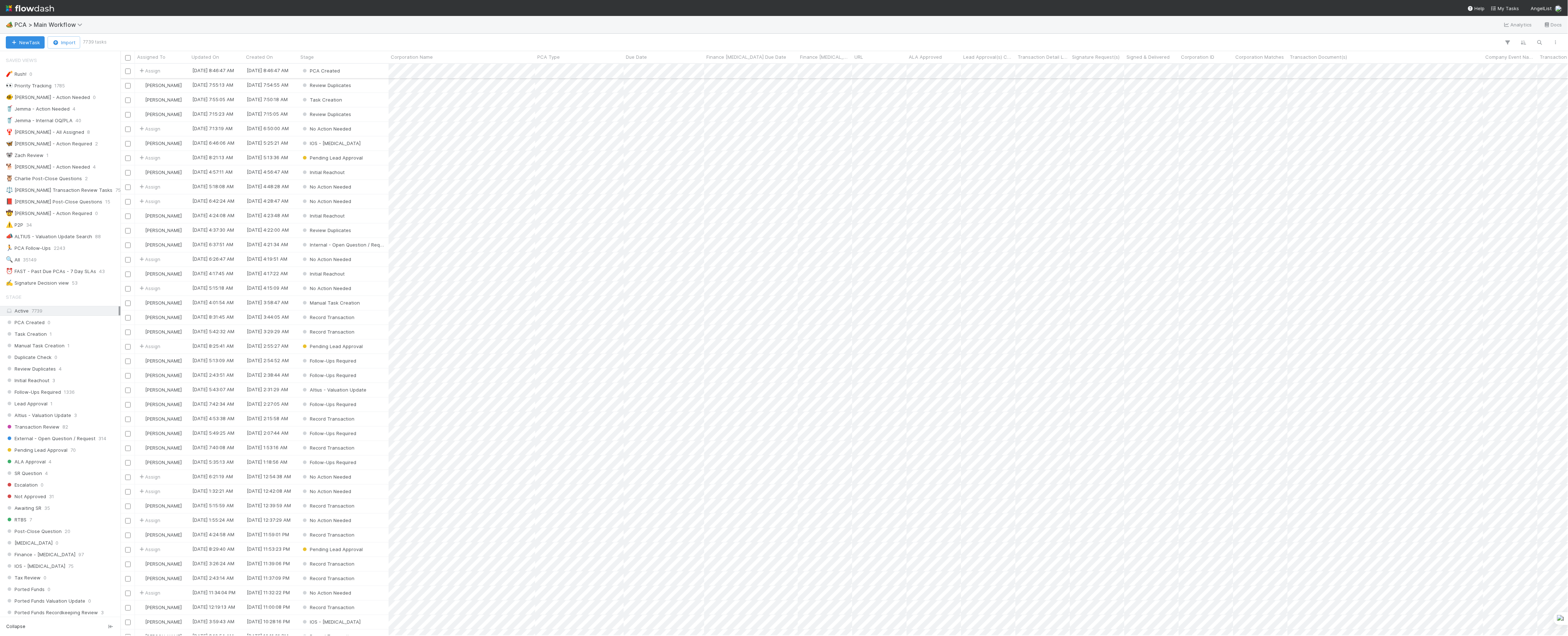
click at [369, 74] on div "PCA Created" at bounding box center [343, 71] width 90 height 14
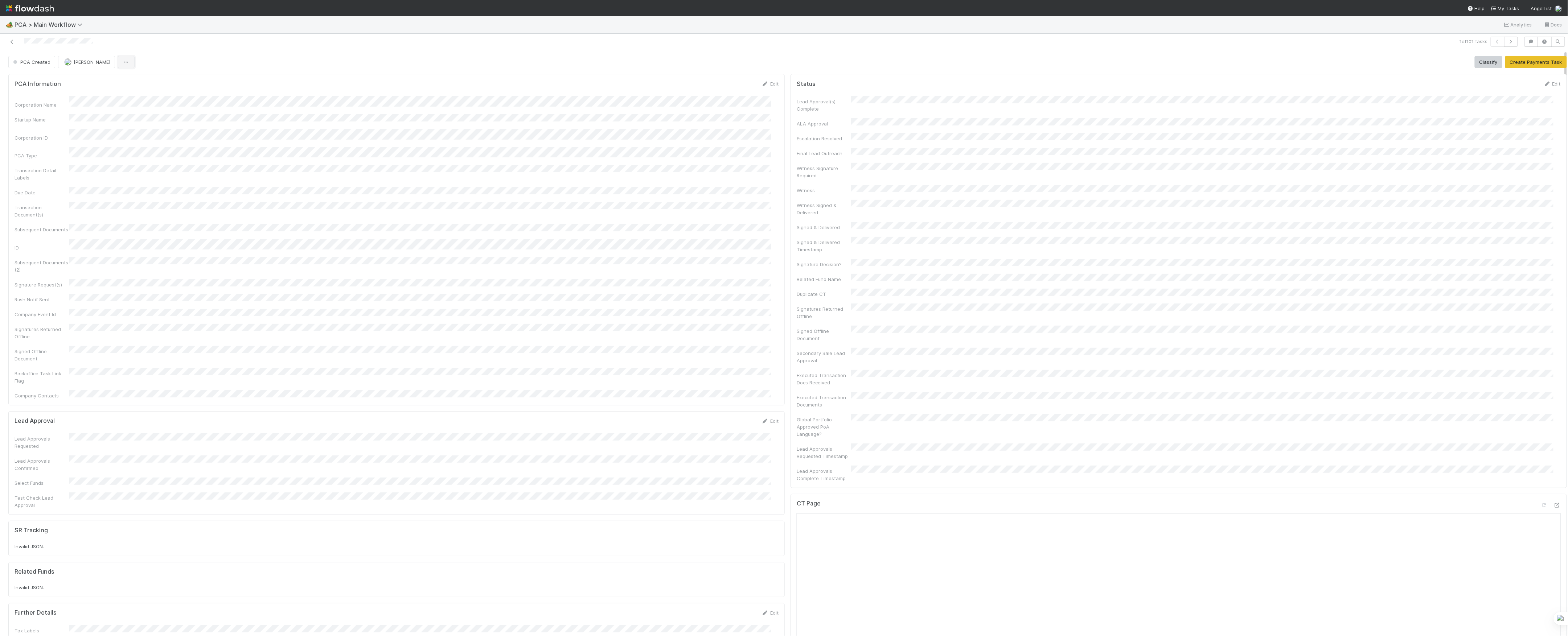
click at [119, 64] on button "button" at bounding box center [126, 62] width 16 height 12
click at [217, 66] on div "Duplicate Delete" at bounding box center [784, 318] width 1568 height 636
click at [122, 64] on icon "button" at bounding box center [126, 62] width 7 height 5
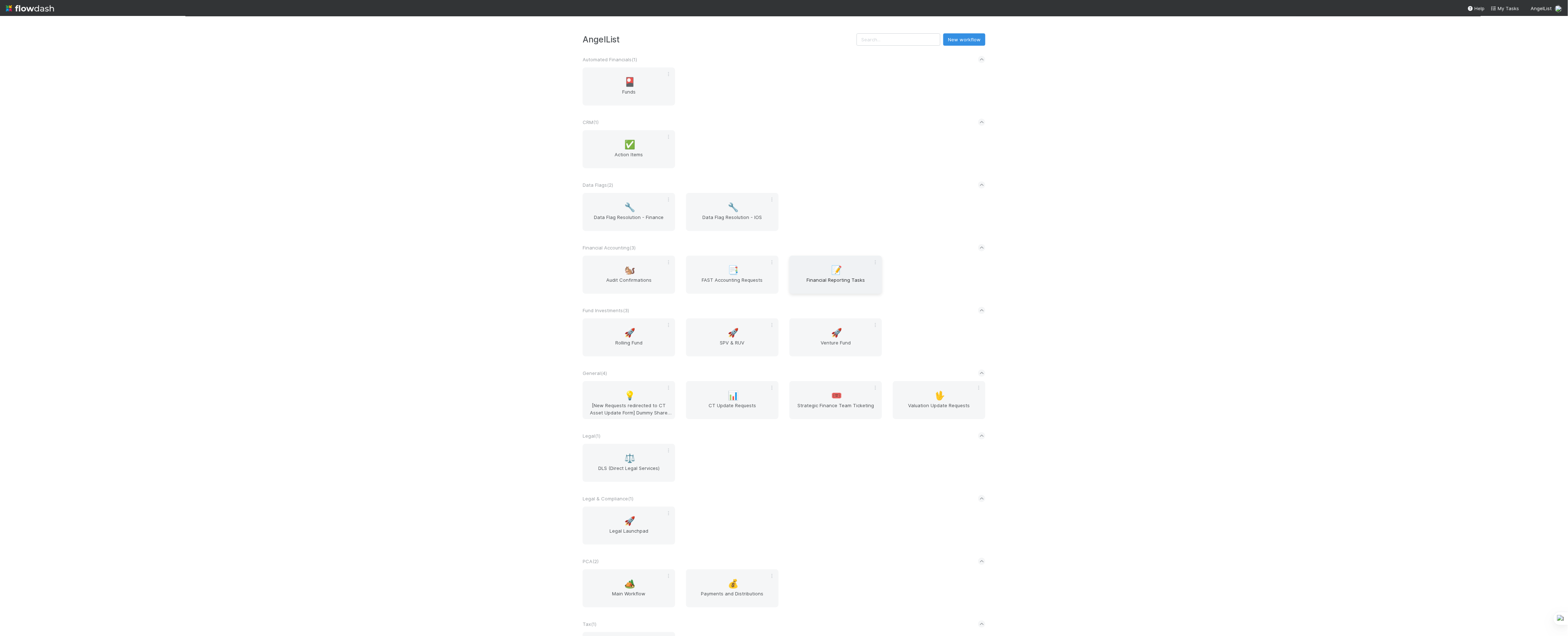
click at [847, 282] on span "Financial Reporting Tasks" at bounding box center [836, 284] width 86 height 15
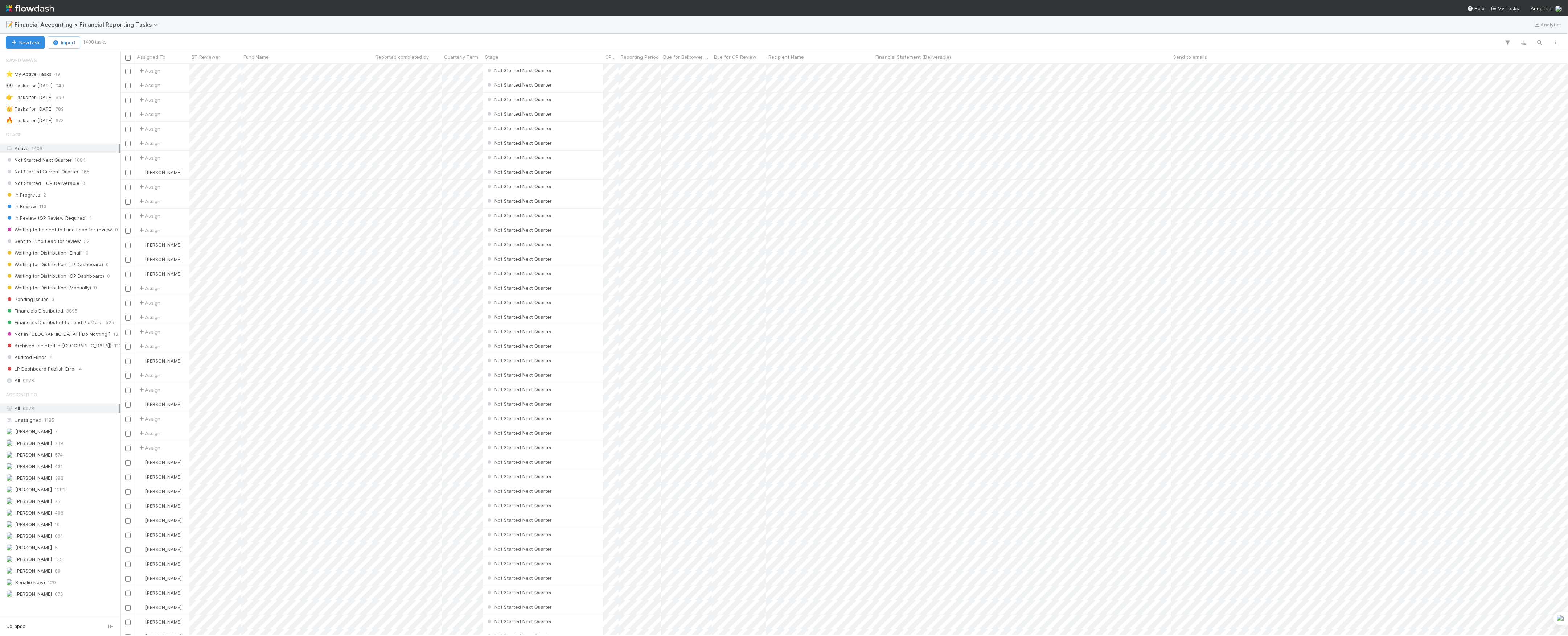
scroll to position [565, 1440]
click at [64, 124] on span "873" at bounding box center [60, 121] width 9 height 9
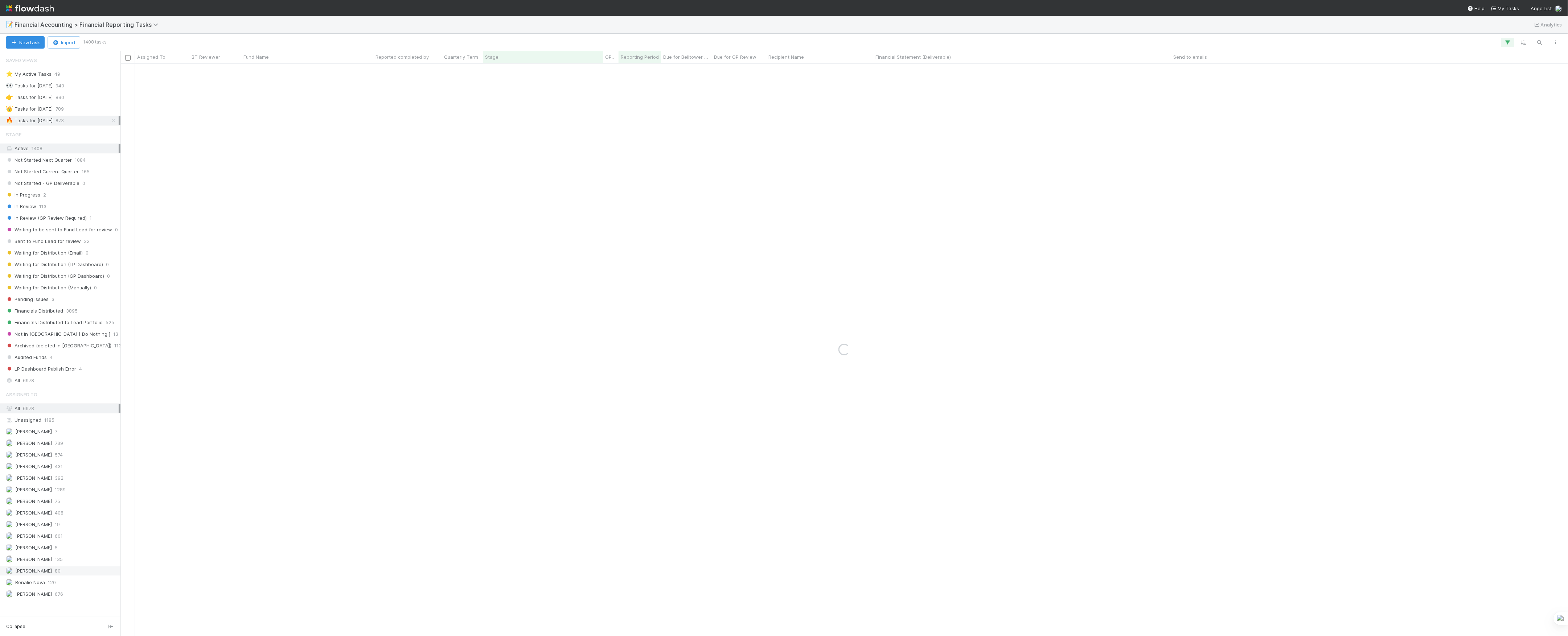
click at [55, 576] on span "80" at bounding box center [58, 571] width 6 height 9
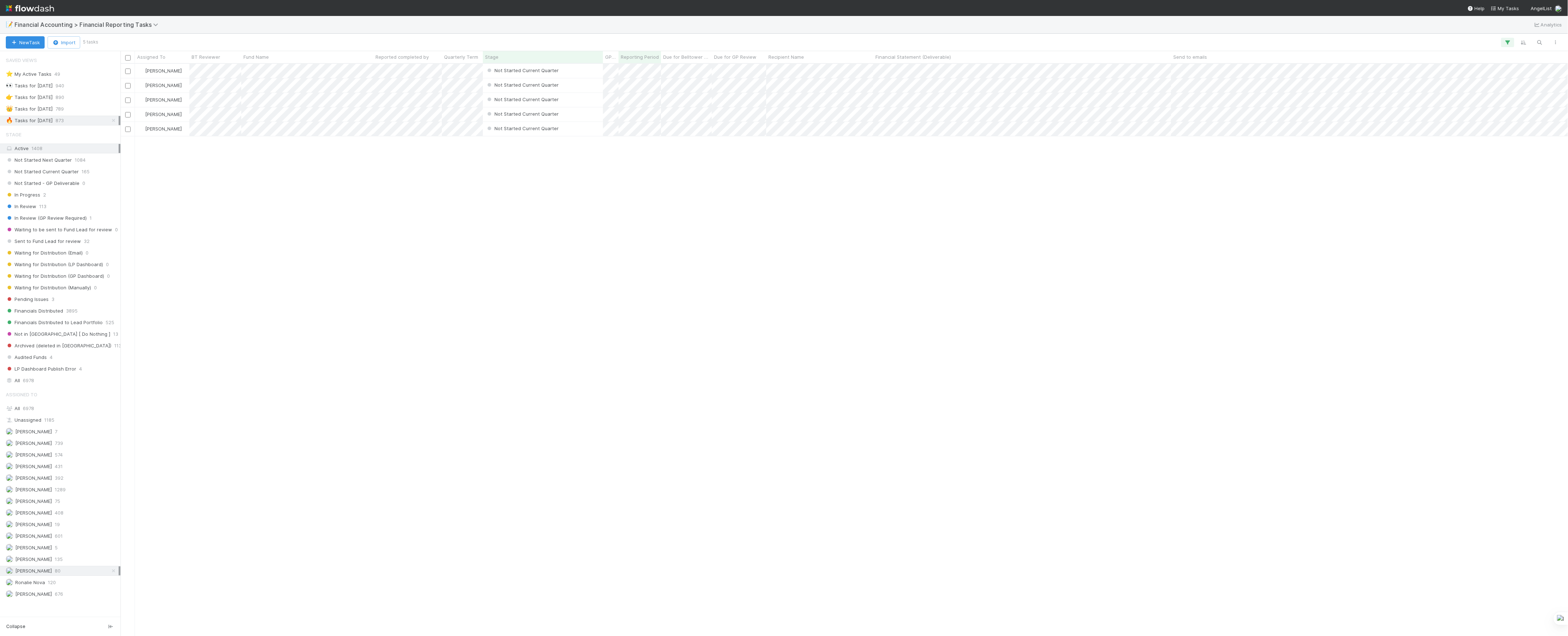
scroll to position [565, 1440]
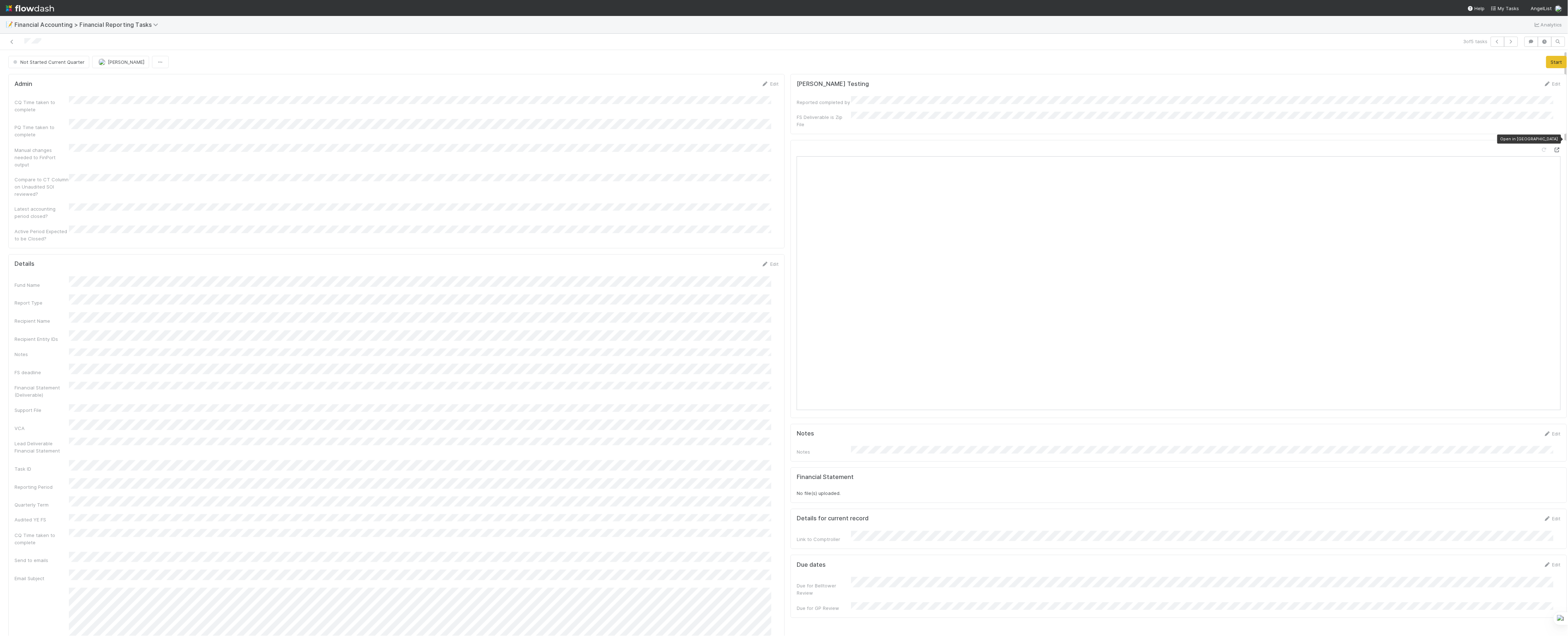
click at [1553, 148] on icon at bounding box center [1557, 150] width 7 height 5
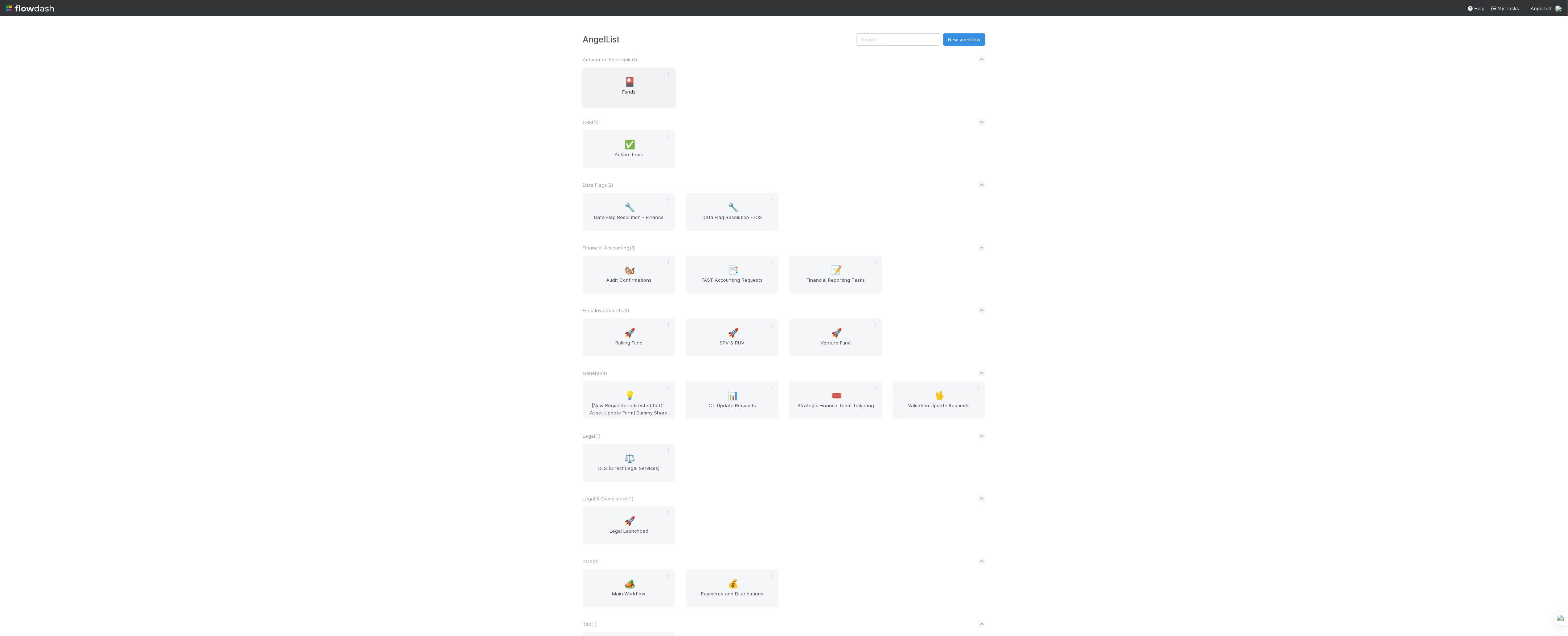
click at [625, 88] on div "🎴 Funds" at bounding box center [629, 86] width 93 height 38
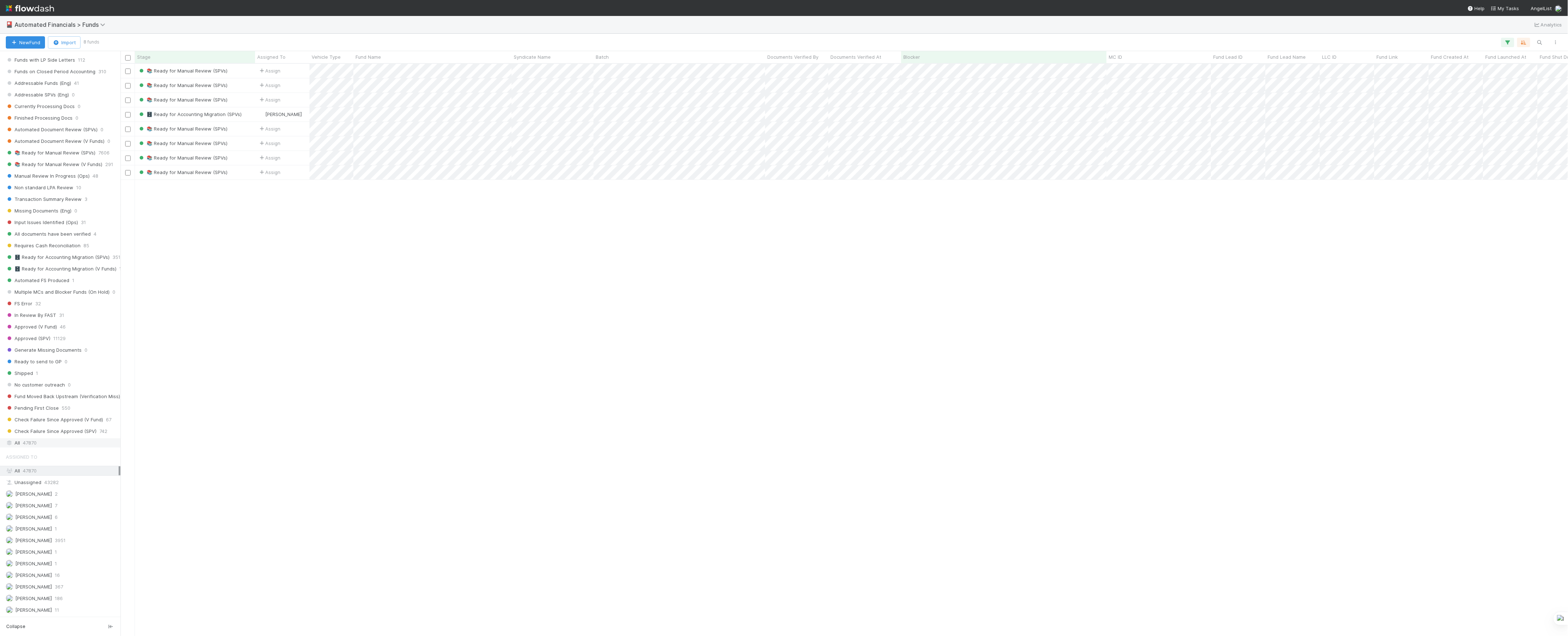
scroll to position [658, 0]
click at [51, 439] on div "All 47870" at bounding box center [62, 443] width 113 height 9
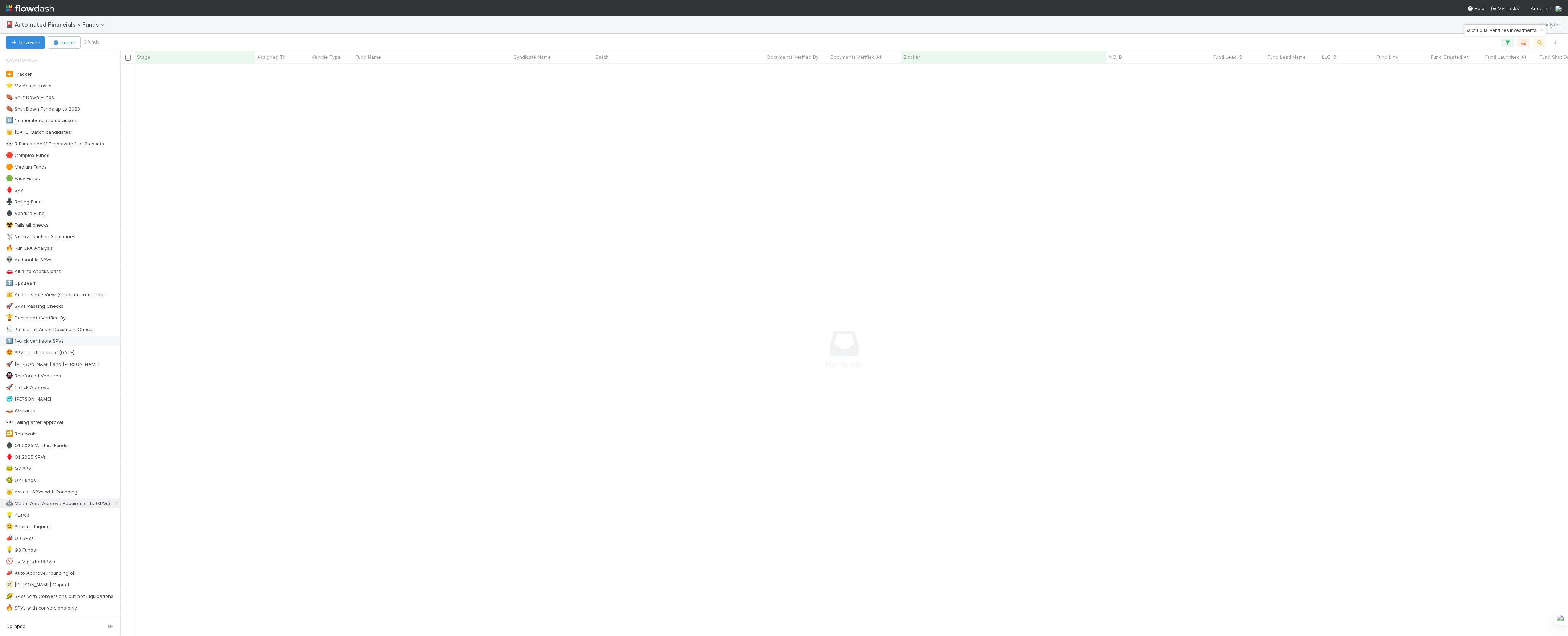
scroll to position [557, 1433]
type input "SM Fund I, a series of Equal Ventures Investments"
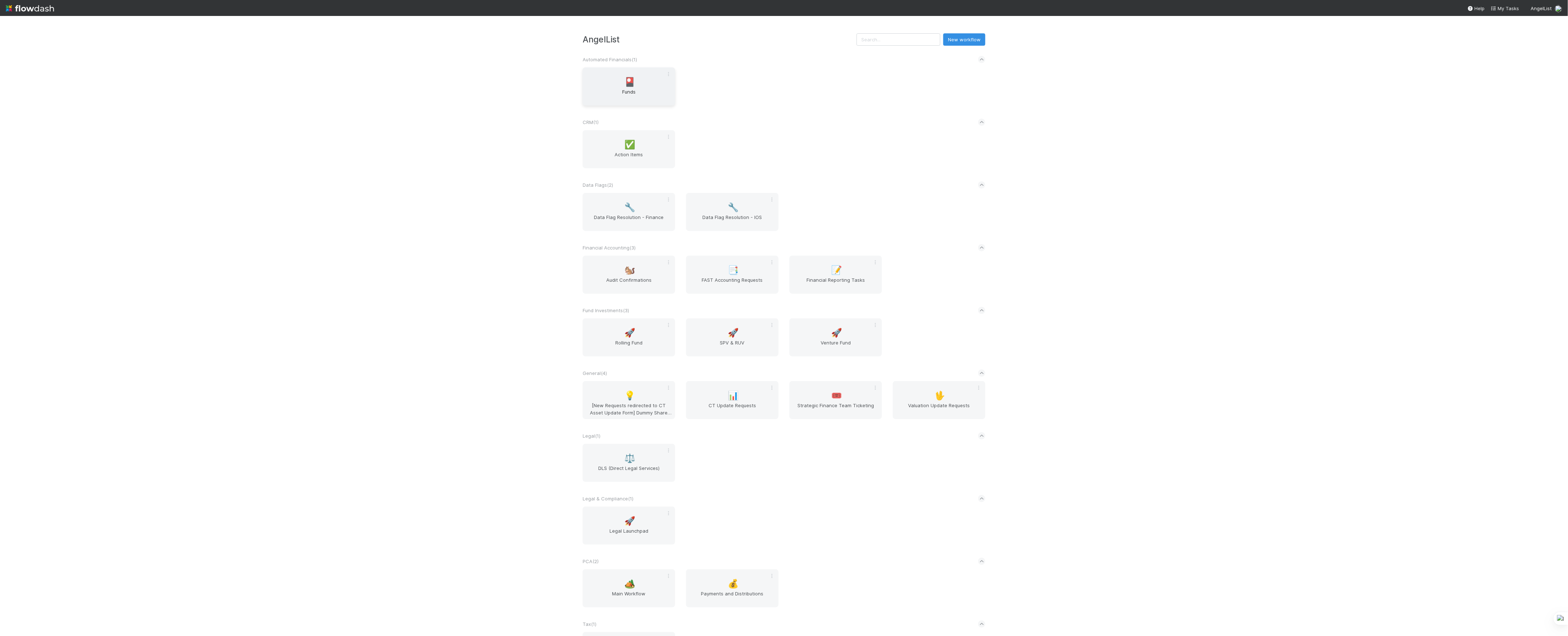
click at [613, 71] on div "🎴 Funds" at bounding box center [629, 86] width 93 height 38
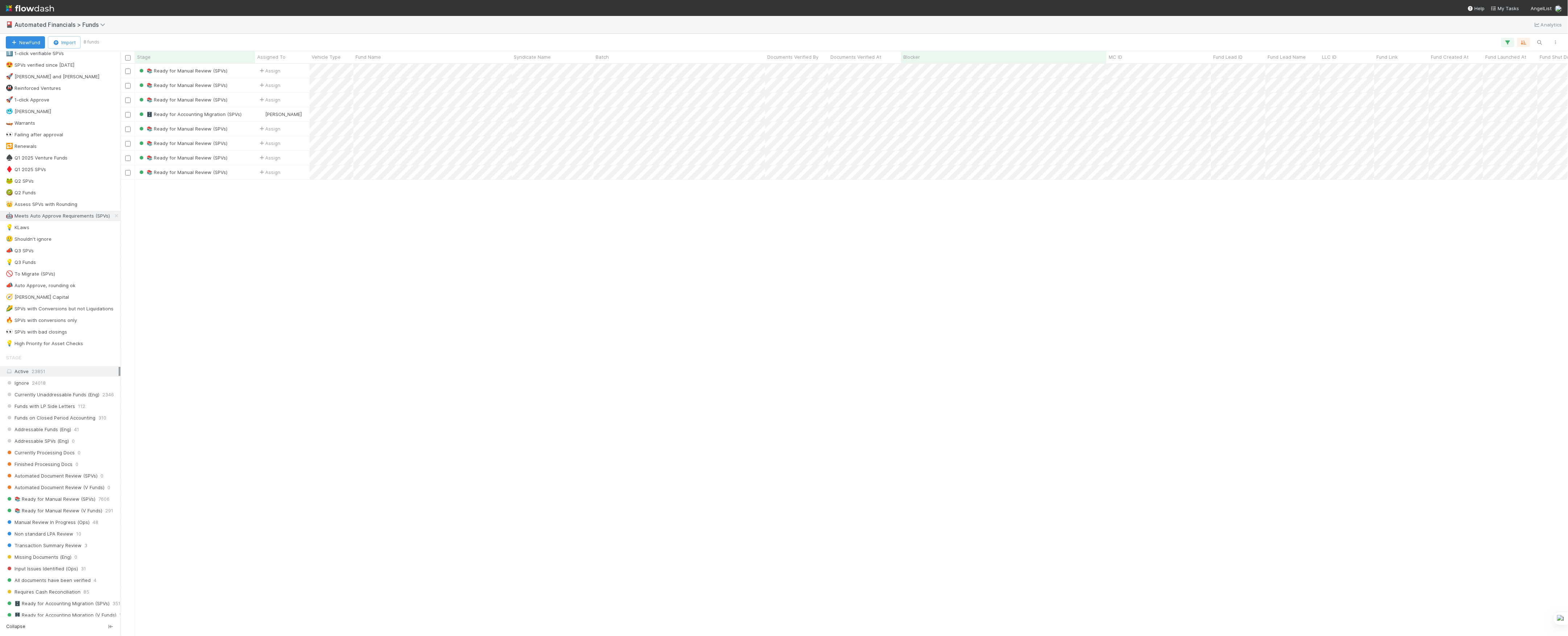
scroll to position [532, 0]
click at [16, 550] on div "All 47870" at bounding box center [62, 545] width 113 height 9
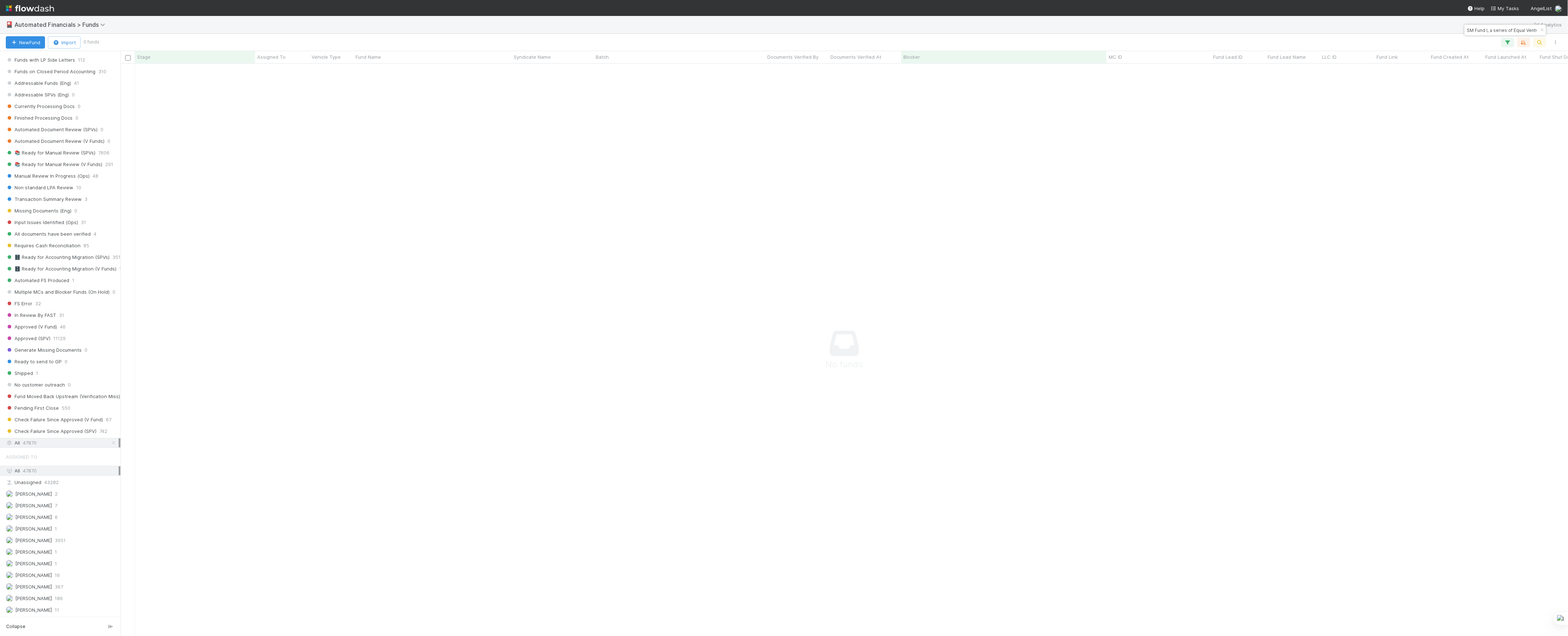
drag, startPoint x: 1474, startPoint y: 31, endPoint x: 1383, endPoint y: 31, distance: 91.0
click at [1383, 31] on body "🎴 Automated Financials > Funds Analytics New Fund Import 0 funds Stage Assigned…" at bounding box center [784, 318] width 1568 height 636
type input "SM Fund I, a series of Equal Ventures Investments"
